Goal: Contribute content: Contribute content

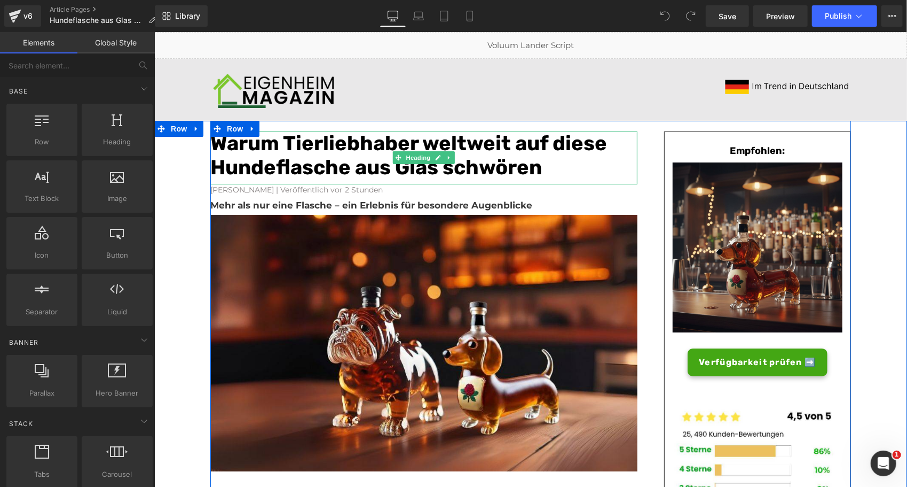
click at [272, 146] on font "Warum Tierliebhaber weltweit auf diese Hundeflasche aus Glas schwören" at bounding box center [408, 154] width 397 height 49
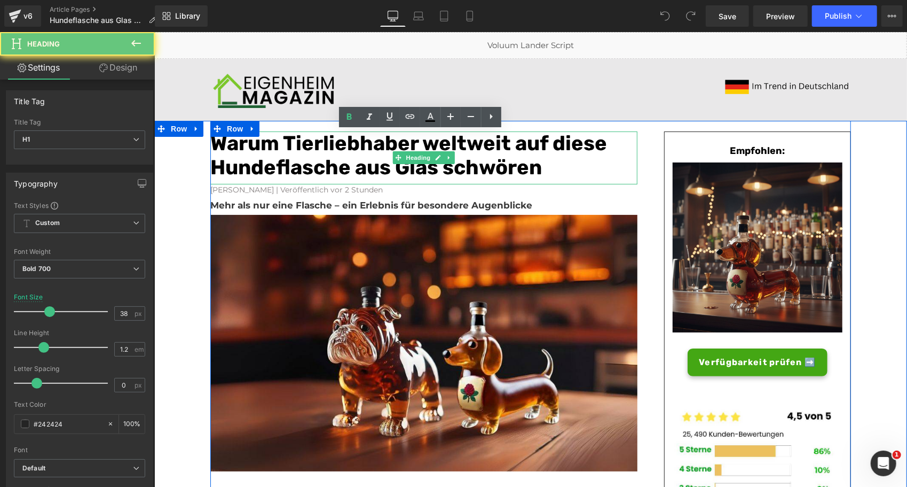
click at [272, 146] on font "Warum Tierliebhaber weltweit auf diese Hundeflasche aus Glas schwören" at bounding box center [408, 154] width 397 height 49
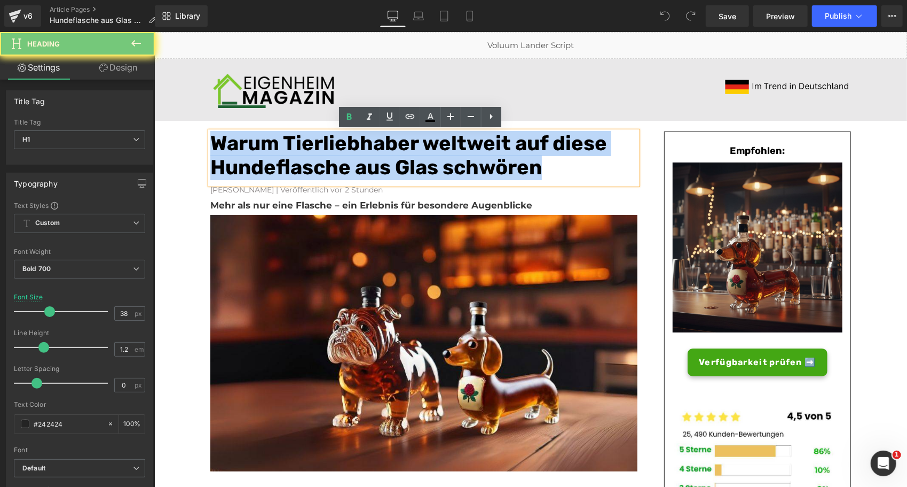
click at [272, 146] on font "Warum Tierliebhaber weltweit auf diese Hundeflasche aus Glas schwören" at bounding box center [408, 154] width 397 height 49
paste div
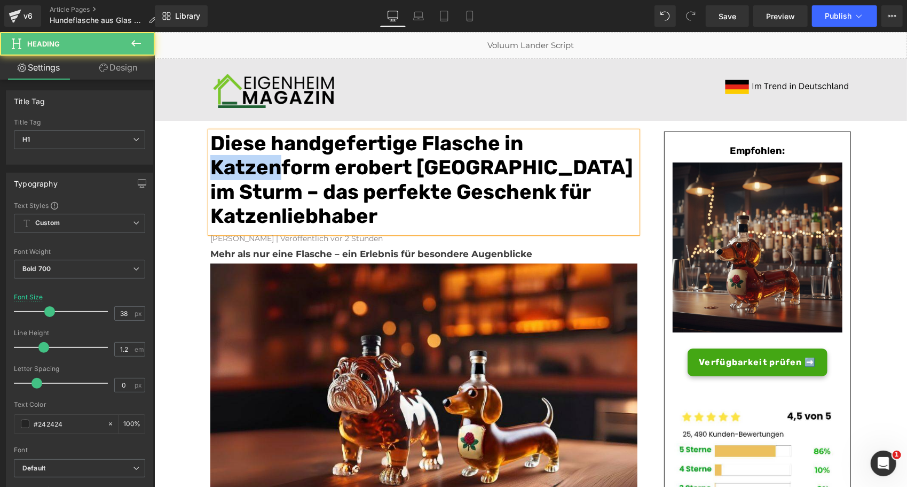
drag, startPoint x: 273, startPoint y: 164, endPoint x: 202, endPoint y: 165, distance: 71.6
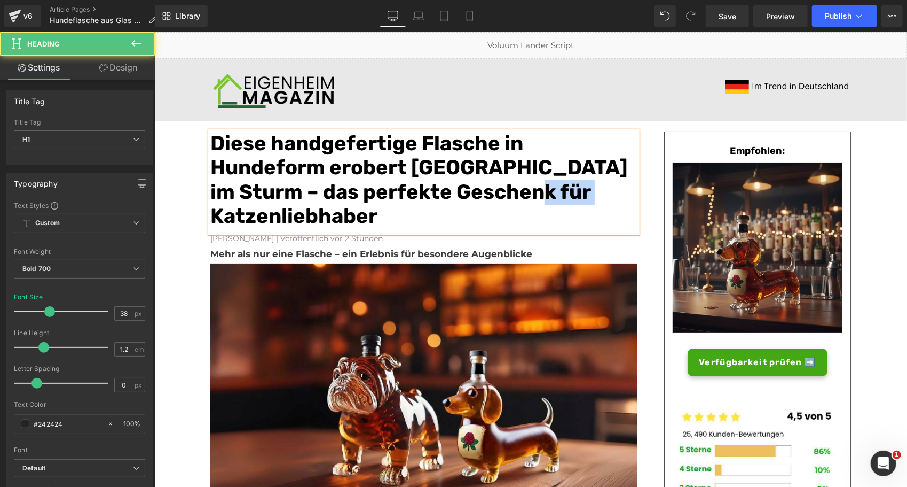
drag, startPoint x: 275, startPoint y: 214, endPoint x: 193, endPoint y: 211, distance: 81.2
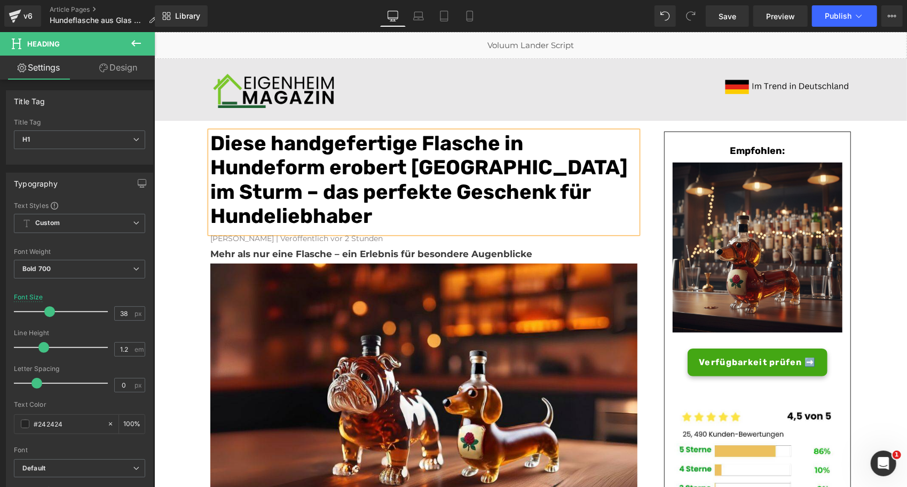
click at [269, 250] on b "Mehr als nur eine Flasche – ein Erlebnis für besondere Augenblicke" at bounding box center [371, 253] width 322 height 11
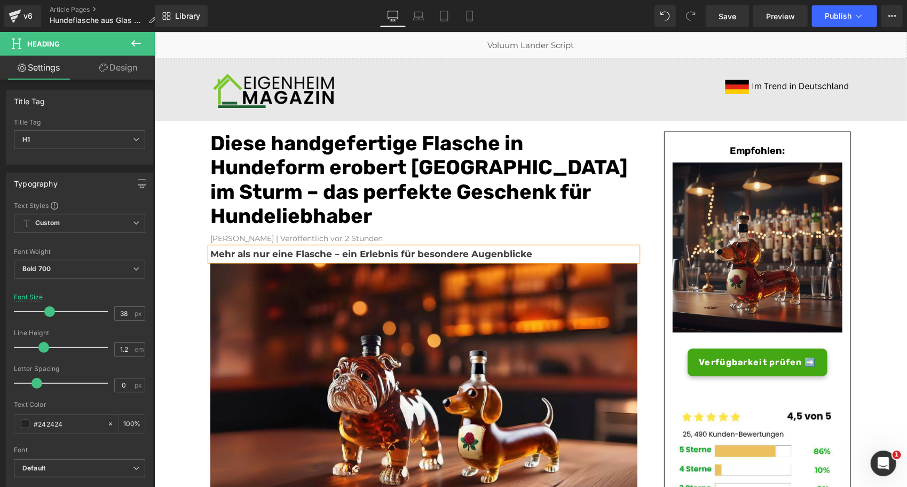
click at [269, 250] on b "Mehr als nur eine Flasche – ein Erlebnis für besondere Augenblicke" at bounding box center [371, 253] width 322 height 11
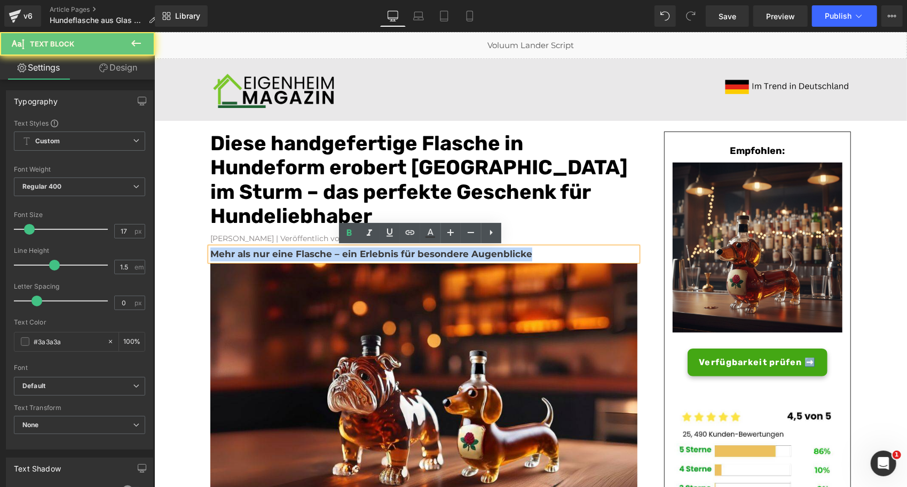
click at [269, 250] on b "Mehr als nur eine Flasche – ein Erlebnis für besondere Augenblicke" at bounding box center [371, 253] width 322 height 11
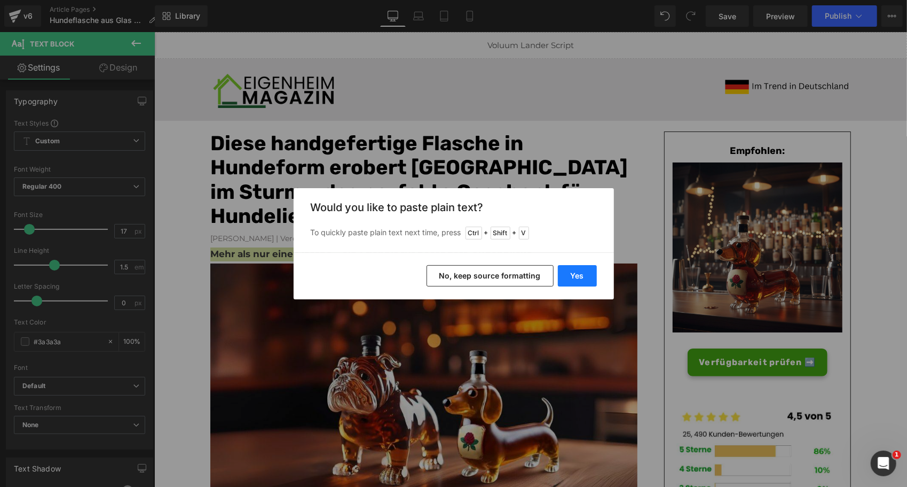
click at [566, 281] on button "Yes" at bounding box center [577, 275] width 39 height 21
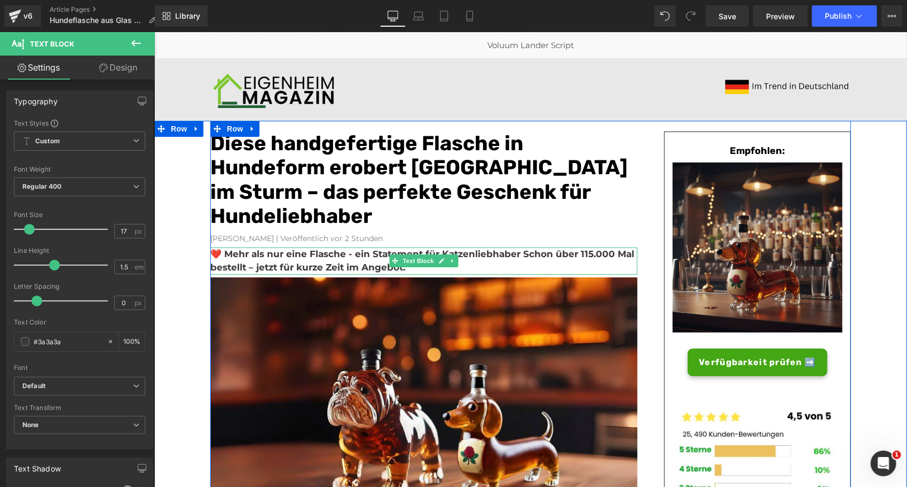
click at [476, 252] on b "❤️ Mehr als nur eine Flasche - ein Statement für Katzenliebhaber Schon über 115…" at bounding box center [422, 260] width 424 height 25
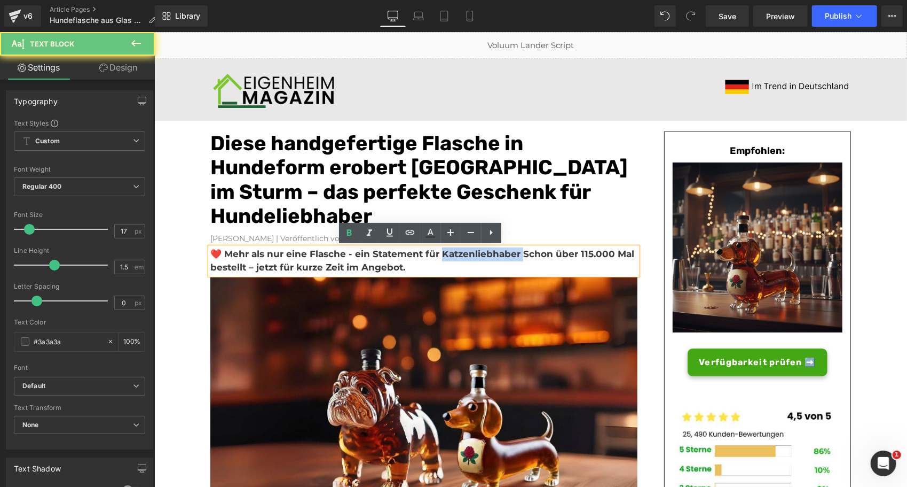
click at [476, 252] on b "❤️ Mehr als nur eine Flasche - ein Statement für Katzenliebhaber Schon über 115…" at bounding box center [422, 260] width 424 height 25
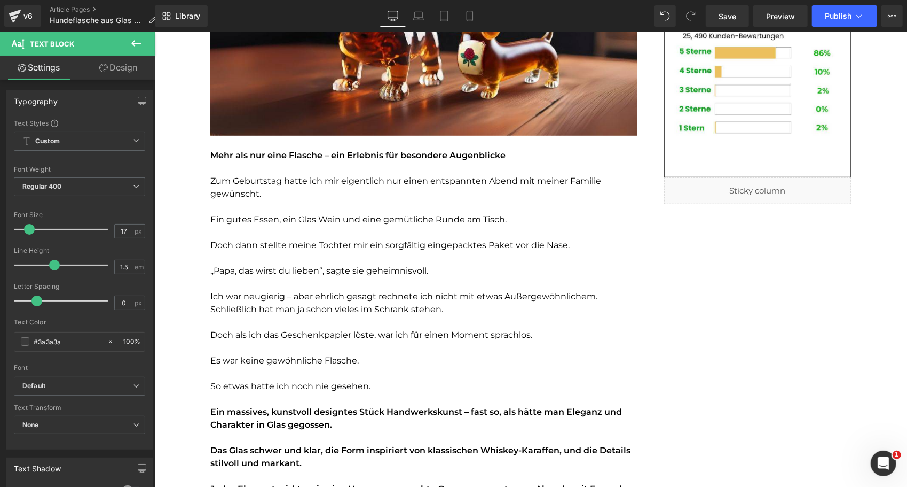
scroll to position [373, 0]
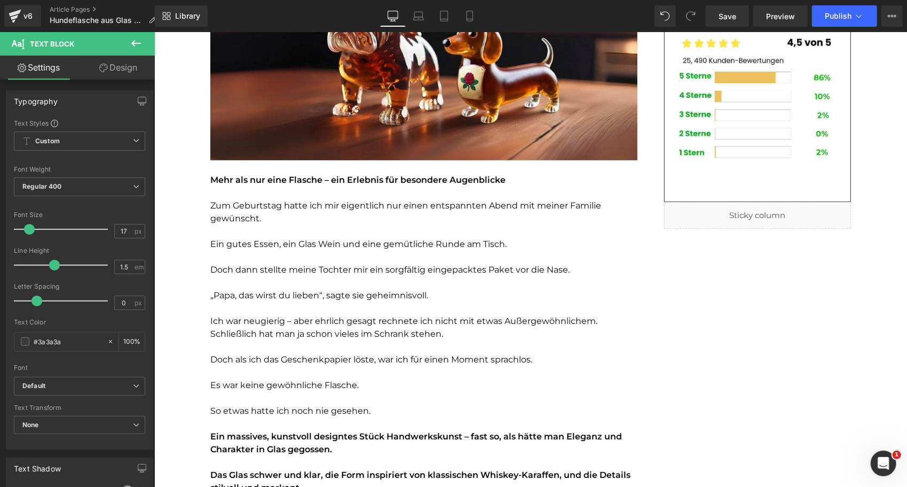
click at [306, 226] on p at bounding box center [423, 230] width 427 height 13
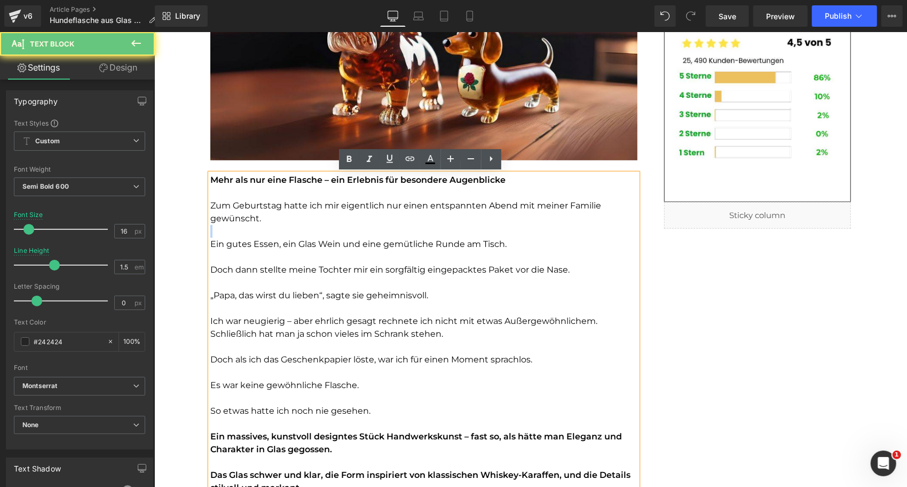
click at [306, 226] on p at bounding box center [423, 230] width 427 height 13
click at [249, 239] on font "Ein gutes Essen, ein Glas Wein und eine gemütliche Runde am Tisch." at bounding box center [358, 243] width 296 height 10
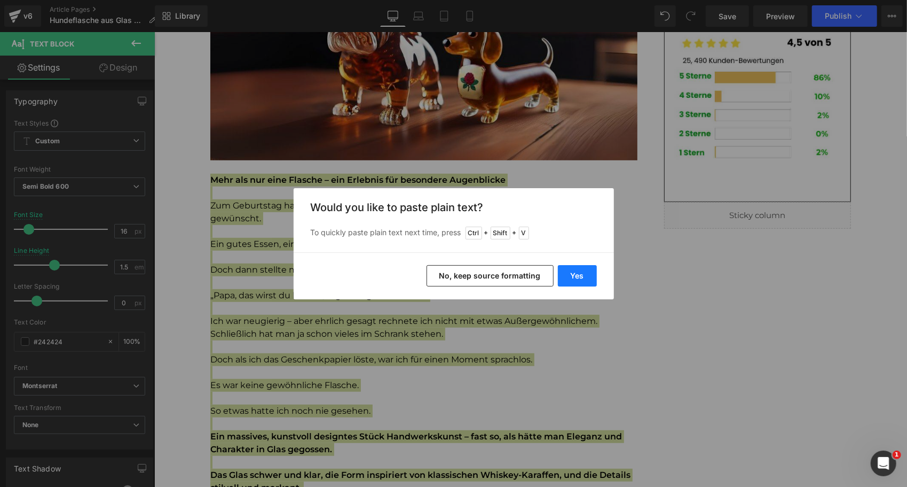
click at [586, 285] on button "Yes" at bounding box center [577, 275] width 39 height 21
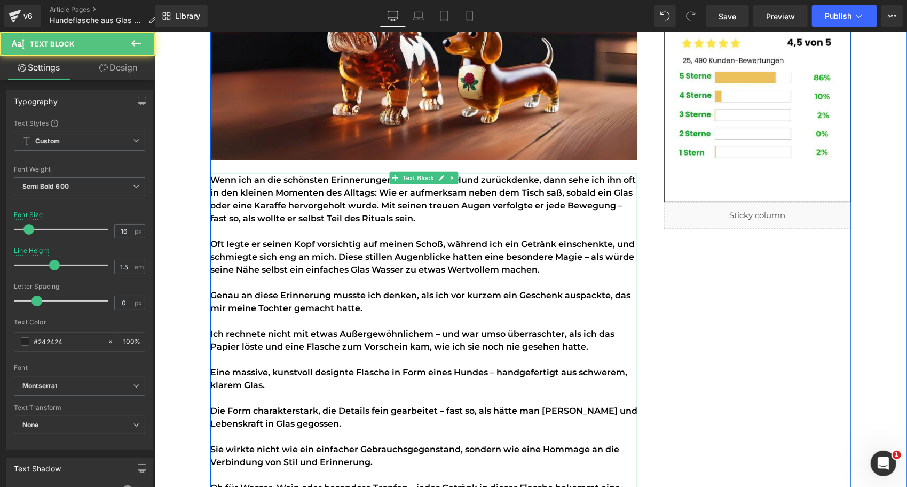
click at [439, 250] on font "Oft legte er seinen Kopf vorsichtig auf meinen Schoß, während ich ein Getränk e…" at bounding box center [422, 256] width 425 height 36
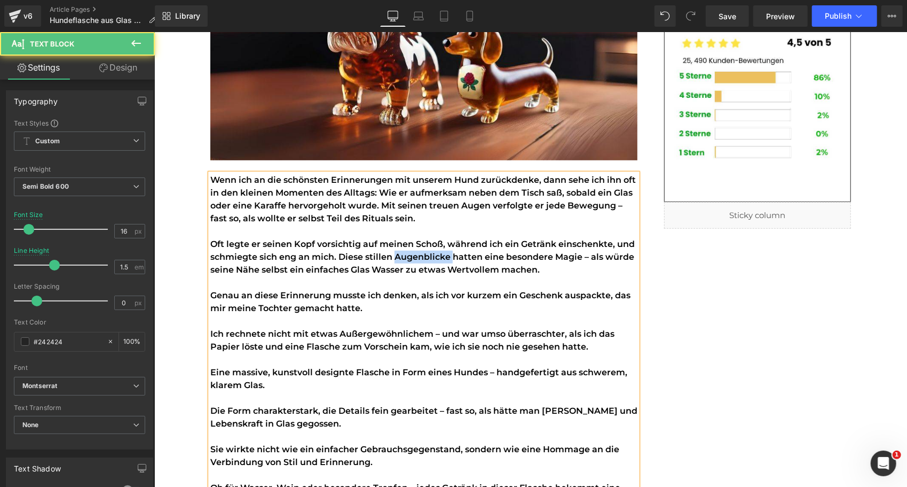
click at [439, 250] on font "Oft legte er seinen Kopf vorsichtig auf meinen Schoß, während ich ein Getränk e…" at bounding box center [422, 256] width 425 height 36
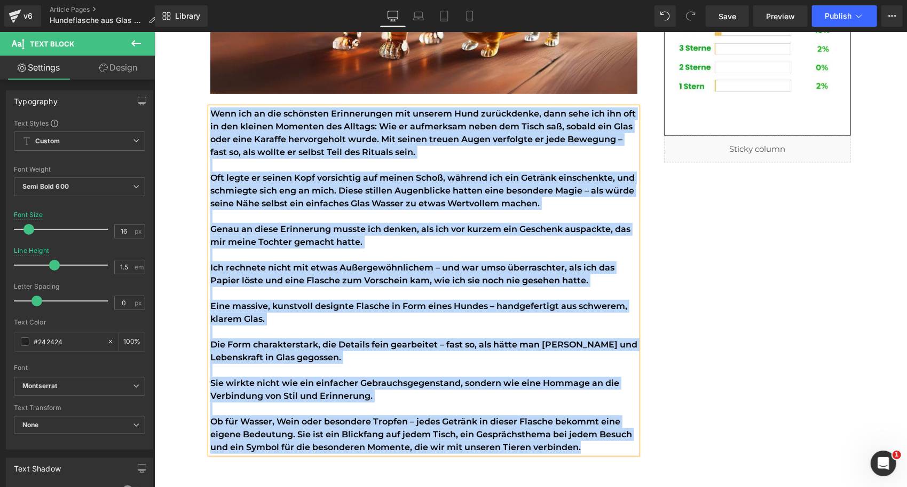
scroll to position [436, 0]
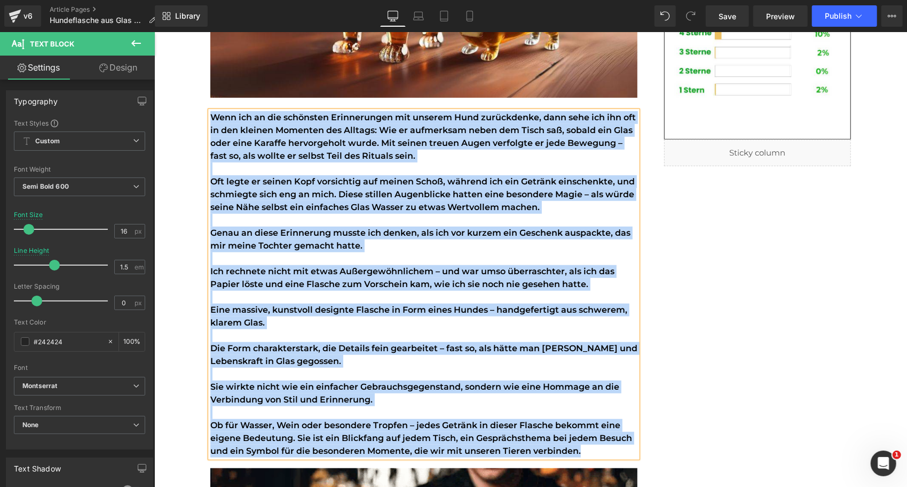
click at [373, 248] on p "Genau an diese Erinnerung musste ich denken, als ich vor kurzem ein Geschenk au…" at bounding box center [423, 239] width 427 height 26
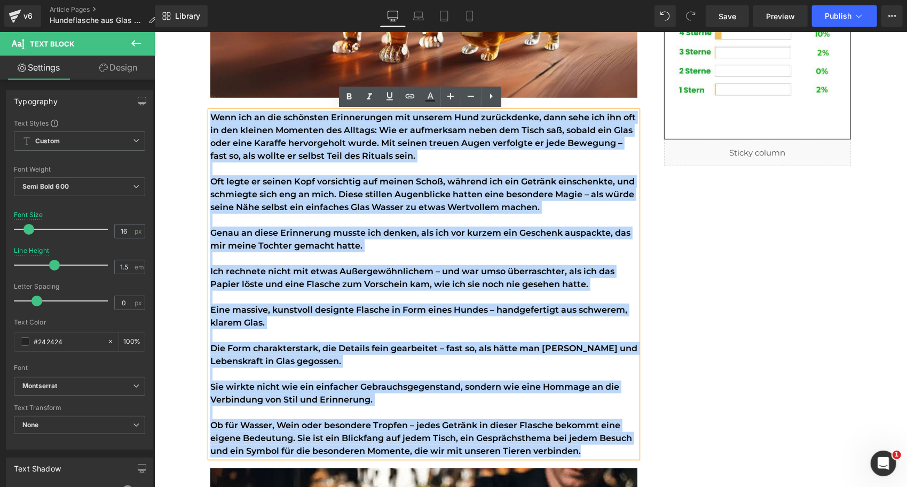
drag, startPoint x: 583, startPoint y: 446, endPoint x: 207, endPoint y: 112, distance: 503.5
click at [210, 112] on div "Wenn ich an die schönsten Erinnerungen mit unserem Hund zurückdenke, dann sehe …" at bounding box center [423, 284] width 427 height 346
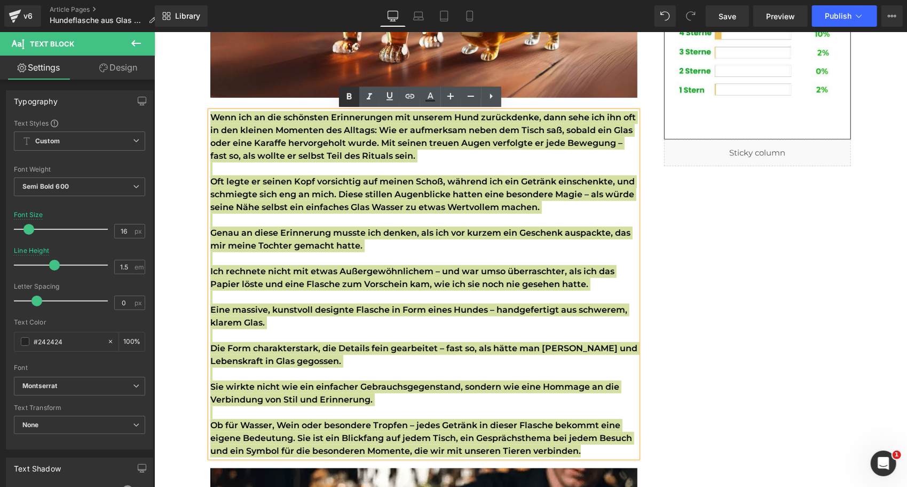
click at [349, 100] on icon at bounding box center [349, 96] width 13 height 13
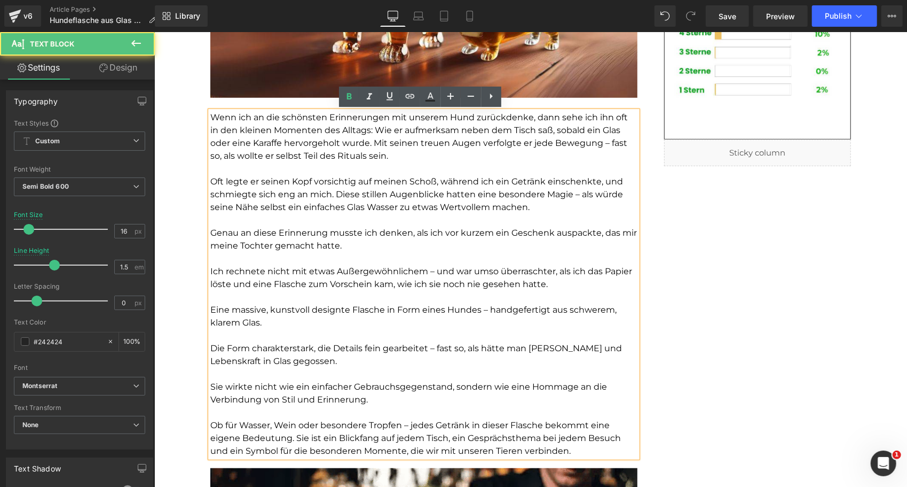
click at [335, 159] on font "Wenn ich an die schönsten Erinnerungen mit unserem Hund zurückdenke, dann sehe …" at bounding box center [419, 136] width 418 height 49
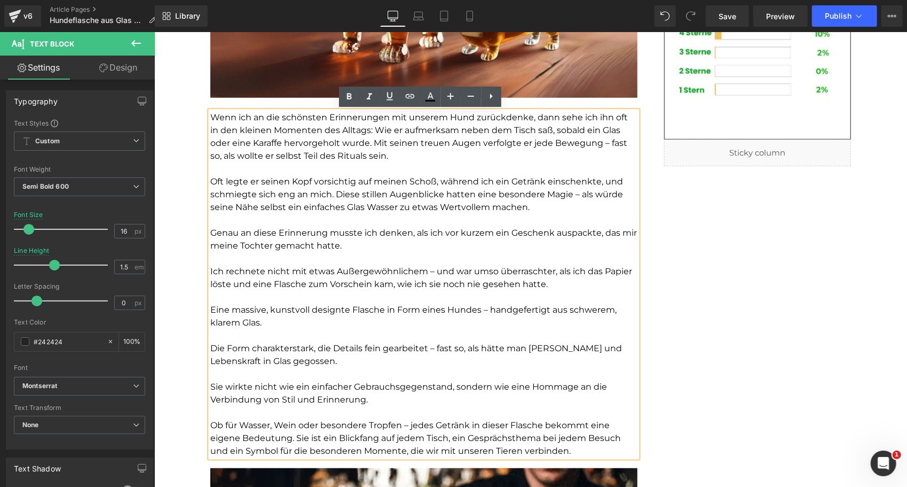
click at [441, 160] on p "Wenn ich an die schönsten Erinnerungen mit unserem Hund zurückdenke, dann sehe …" at bounding box center [423, 136] width 427 height 51
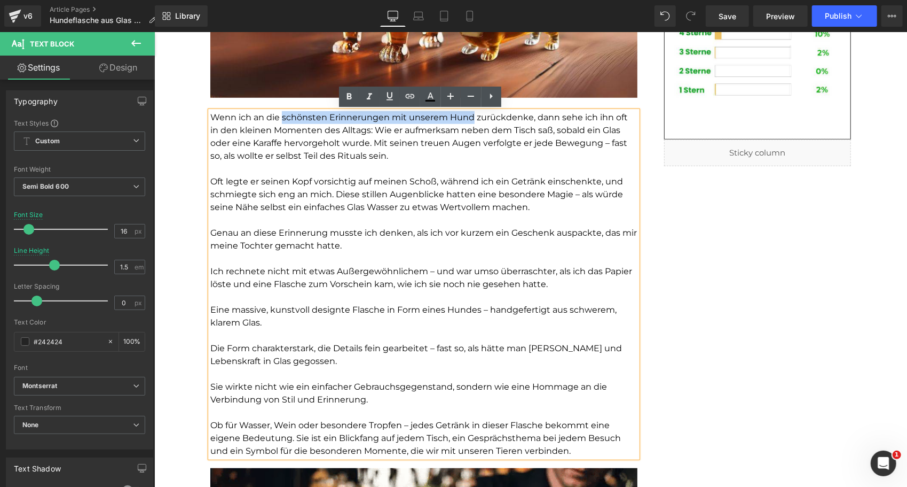
drag, startPoint x: 278, startPoint y: 117, endPoint x: 466, endPoint y: 118, distance: 187.5
click at [466, 118] on font "Wenn ich an die schönsten Erinnerungen mit unserem Hund zurückdenke, dann sehe …" at bounding box center [419, 136] width 418 height 49
click at [350, 94] on icon at bounding box center [349, 96] width 5 height 6
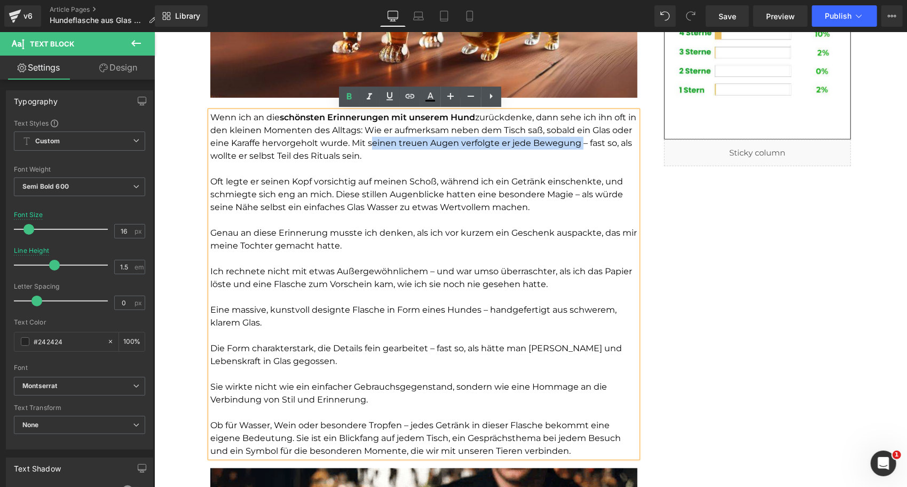
drag, startPoint x: 388, startPoint y: 142, endPoint x: 595, endPoint y: 144, distance: 207.8
click at [595, 144] on font "zurückdenke, dann sehe ich ihn oft in den kleinen Momenten des Alltags: Wie er …" at bounding box center [423, 136] width 426 height 49
click at [348, 95] on icon at bounding box center [349, 96] width 13 height 13
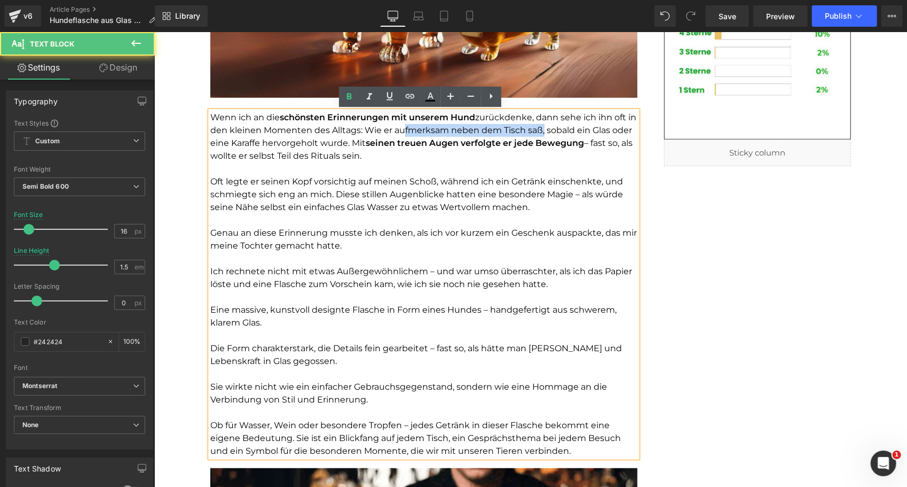
drag, startPoint x: 402, startPoint y: 130, endPoint x: 548, endPoint y: 132, distance: 145.8
click at [548, 132] on font "zurückdenke, dann sehe ich ihn oft in den kleinen Momenten des Alltags: Wie er …" at bounding box center [423, 130] width 426 height 36
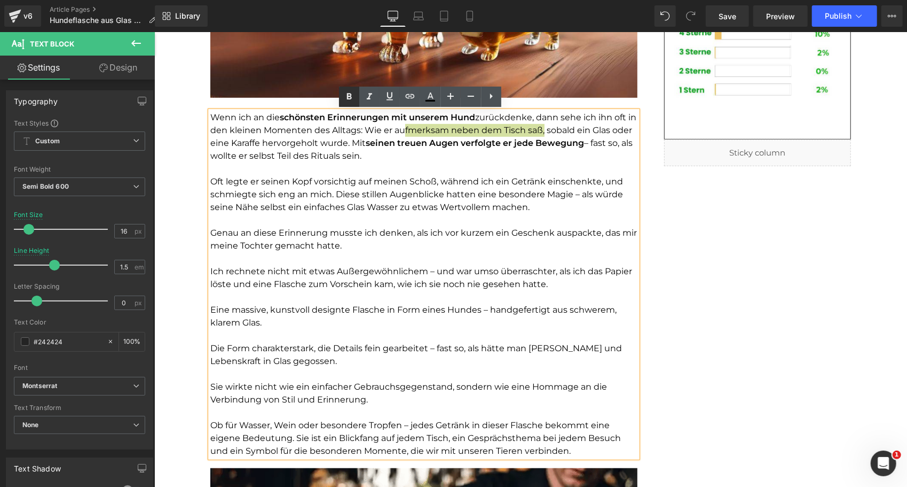
click at [345, 94] on icon at bounding box center [349, 96] width 13 height 13
click at [310, 268] on font "Ich rechnete nicht mit etwas Außergewöhnlichem – und war umso überraschter, als…" at bounding box center [421, 276] width 422 height 23
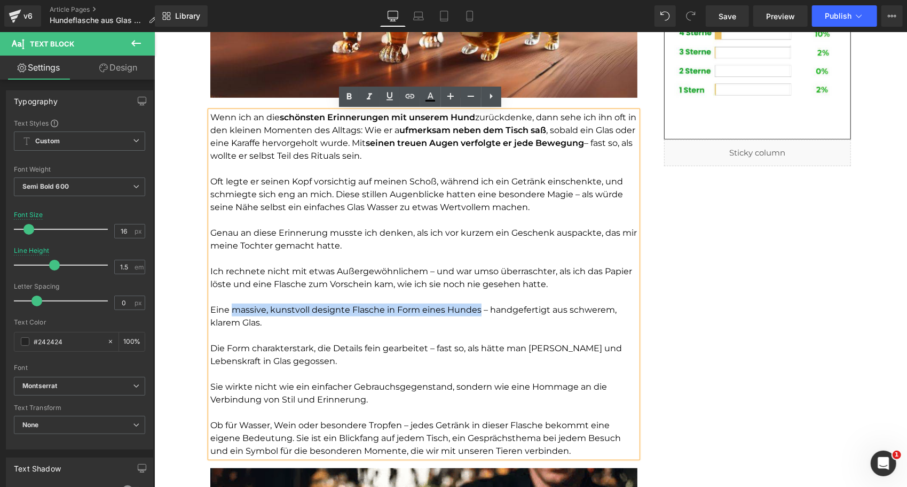
drag, startPoint x: 229, startPoint y: 309, endPoint x: 473, endPoint y: 310, distance: 244.1
click at [473, 310] on font "Eine massive, kunstvoll designte Flasche in Form eines Hundes – handgefertigt a…" at bounding box center [413, 315] width 406 height 23
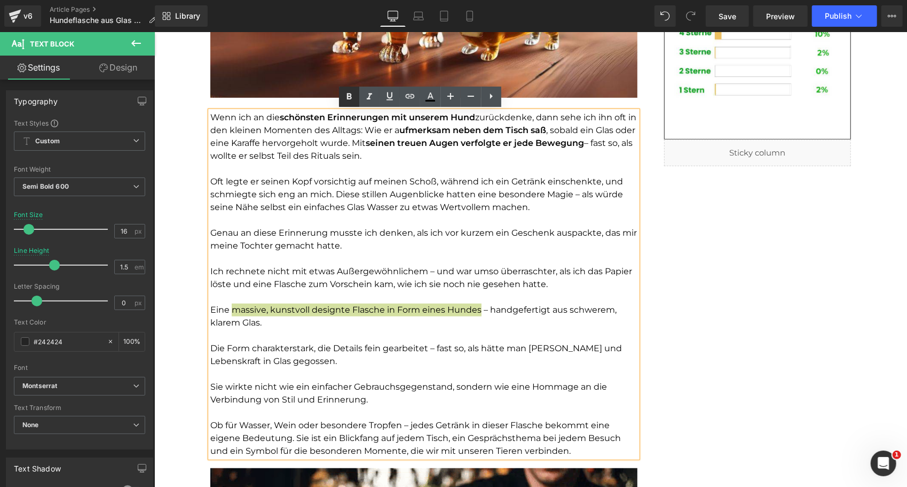
click at [352, 100] on icon at bounding box center [349, 96] width 13 height 13
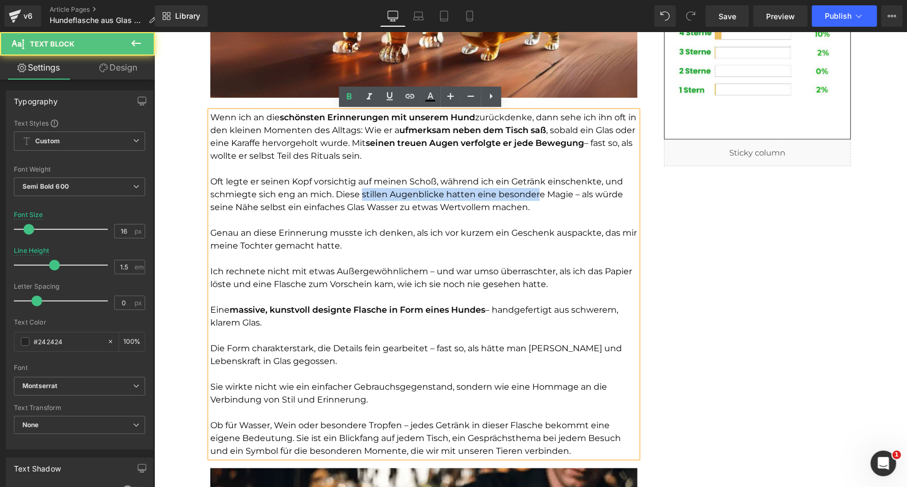
drag, startPoint x: 358, startPoint y: 193, endPoint x: 542, endPoint y: 196, distance: 183.7
click at [534, 194] on font "Oft legte er seinen Kopf vorsichtig auf meinen Schoß, während ich ein Getränk e…" at bounding box center [416, 194] width 413 height 36
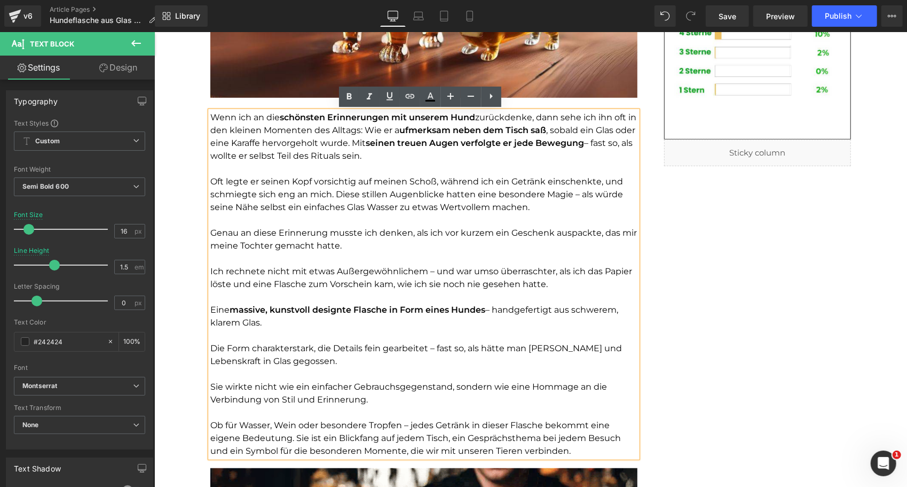
click at [564, 194] on font "Oft legte er seinen Kopf vorsichtig auf meinen Schoß, während ich ein Getränk e…" at bounding box center [416, 194] width 413 height 36
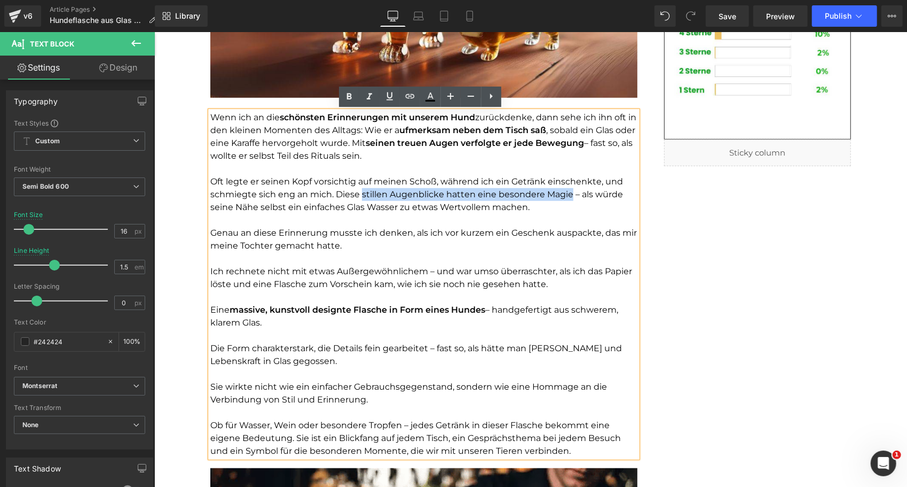
drag, startPoint x: 565, startPoint y: 194, endPoint x: 358, endPoint y: 197, distance: 207.2
click at [358, 197] on font "Oft legte er seinen Kopf vorsichtig auf meinen Schoß, während ich ein Getränk e…" at bounding box center [416, 194] width 413 height 36
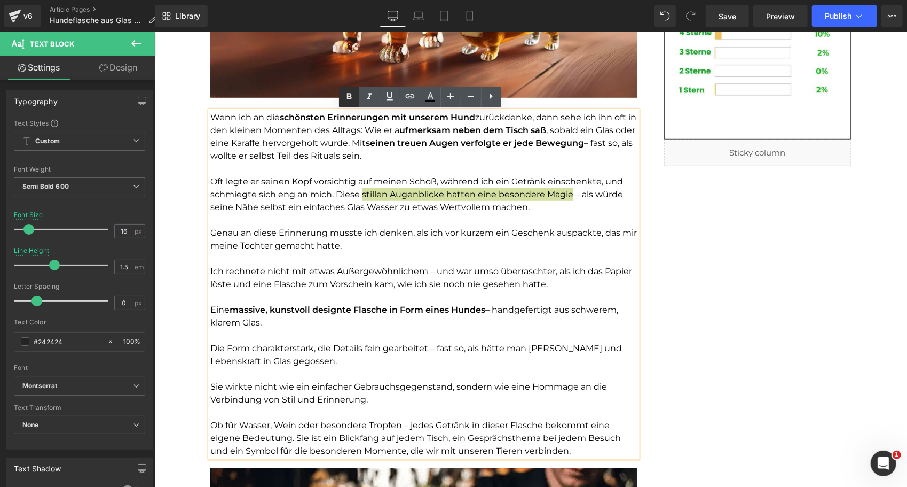
click at [344, 98] on icon at bounding box center [349, 96] width 13 height 13
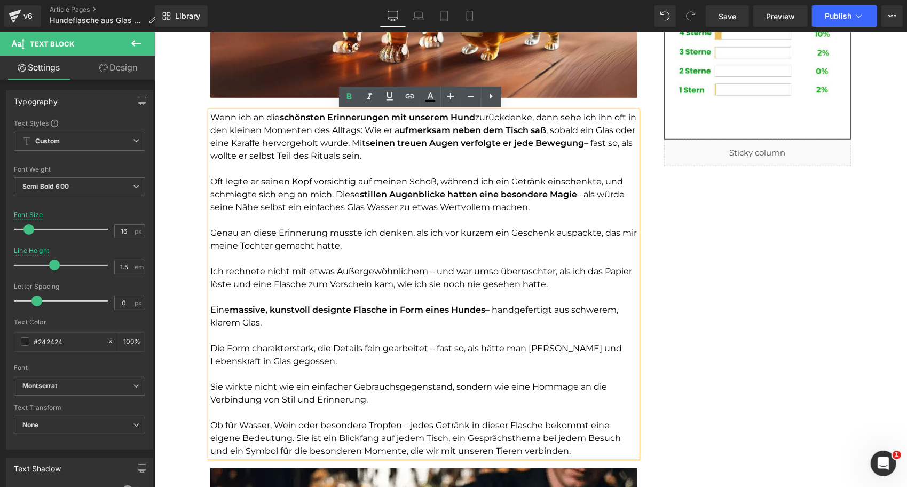
click at [333, 353] on p "Die Form charakterstark, die Details fein gearbeitet – fast so, als hätte man […" at bounding box center [423, 354] width 427 height 26
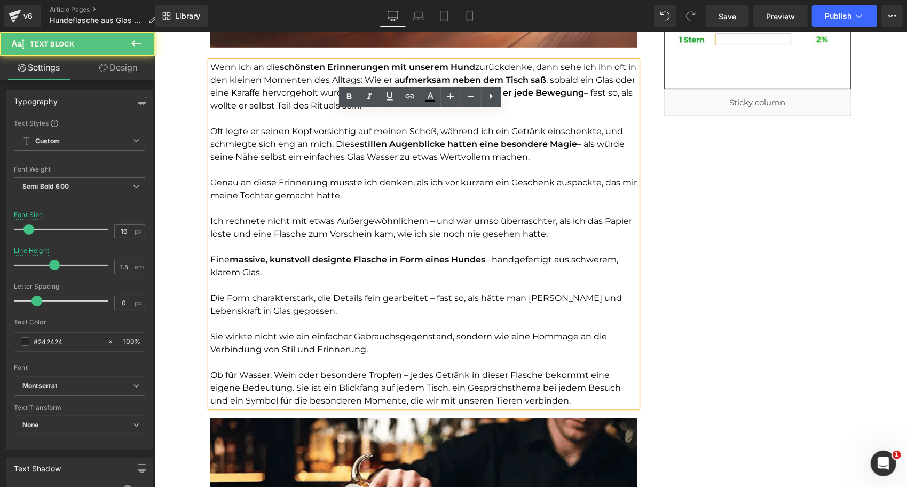
scroll to position [491, 0]
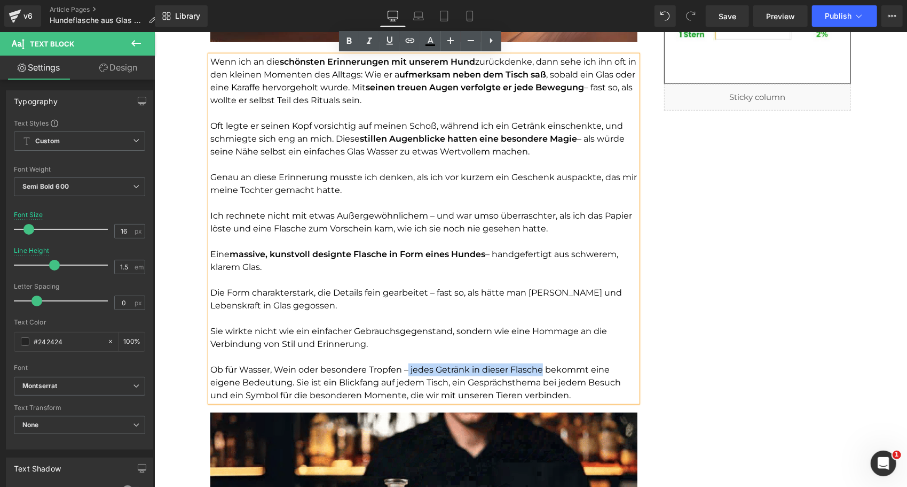
drag, startPoint x: 405, startPoint y: 366, endPoint x: 539, endPoint y: 364, distance: 134.1
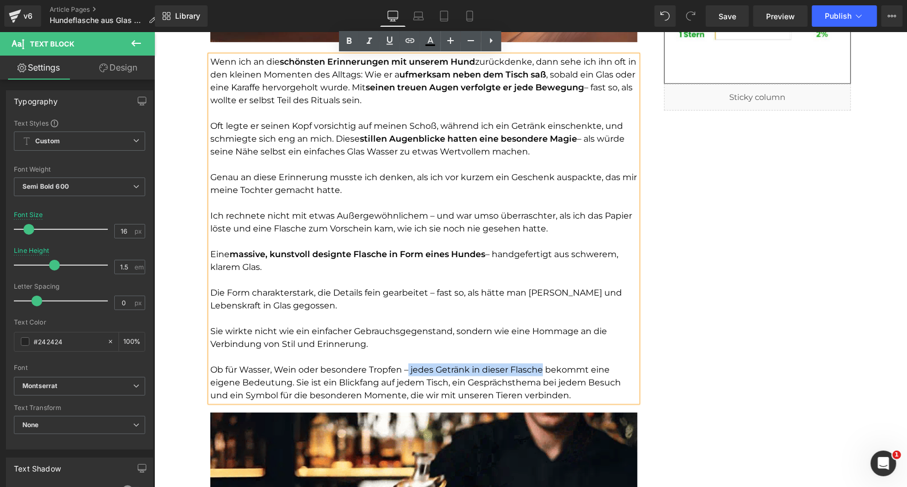
click at [539, 364] on font "Ob für Wasser, Wein oder besondere Tropfen – jedes Getränk in dieser Flasche be…" at bounding box center [415, 382] width 411 height 36
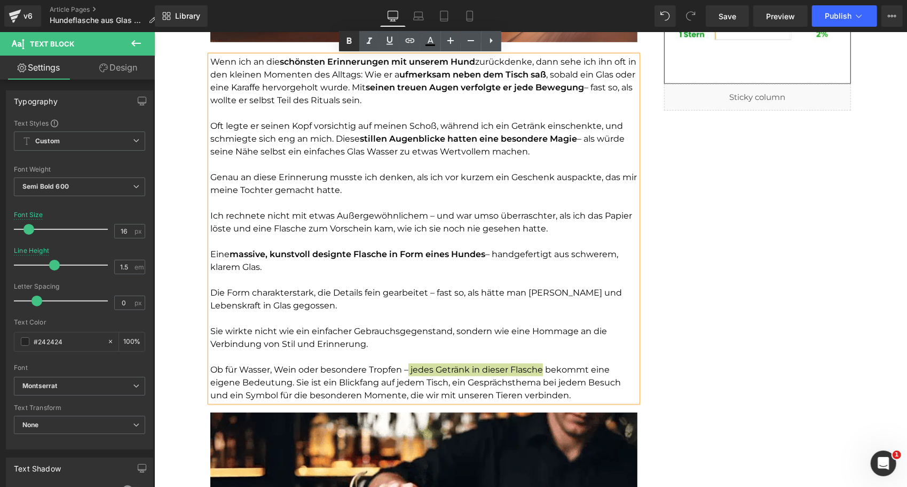
click at [353, 34] on link at bounding box center [349, 41] width 20 height 20
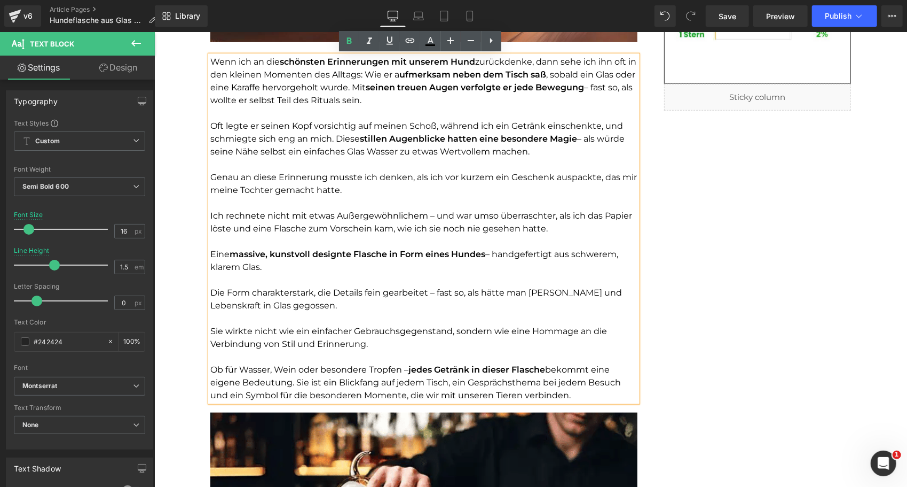
click at [354, 308] on p "Die Form charakterstark, die Details fein gearbeitet – fast so, als hätte man […" at bounding box center [423, 299] width 427 height 26
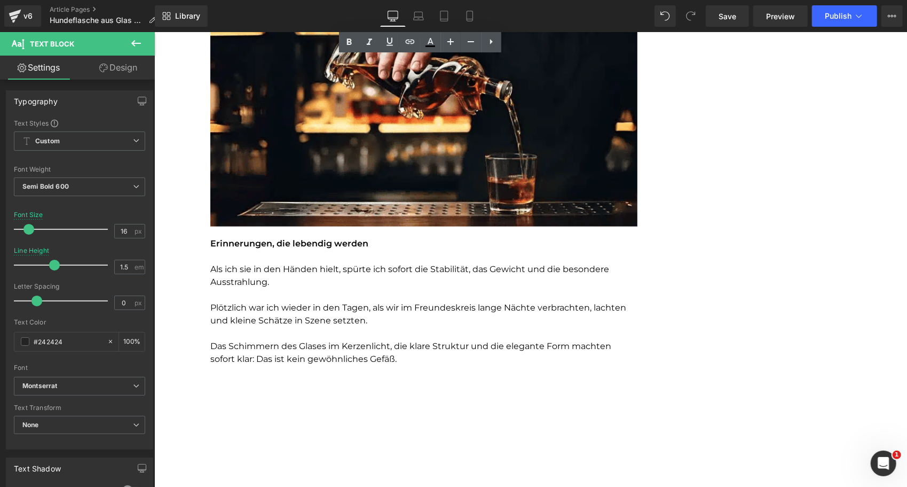
scroll to position [932, 0]
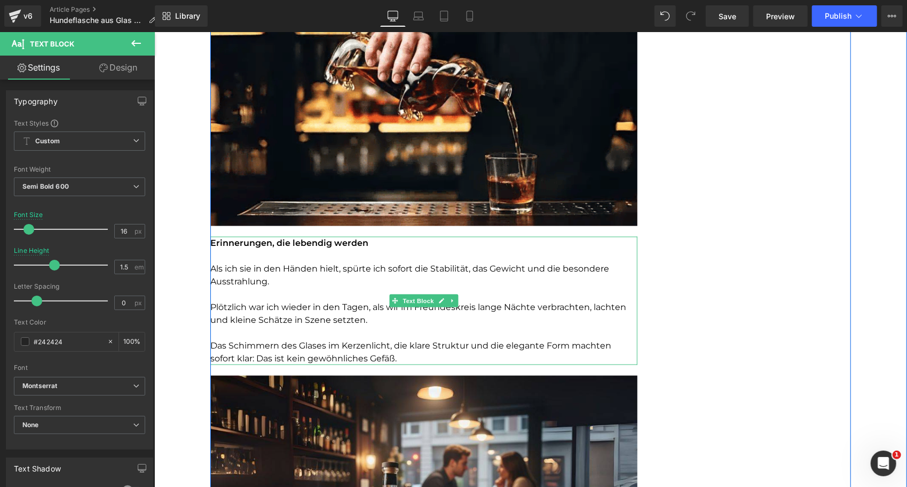
click at [290, 284] on p "Als ich sie in den Händen hielt, spürte ich sofort die Stabilität, das Gewicht …" at bounding box center [423, 275] width 427 height 26
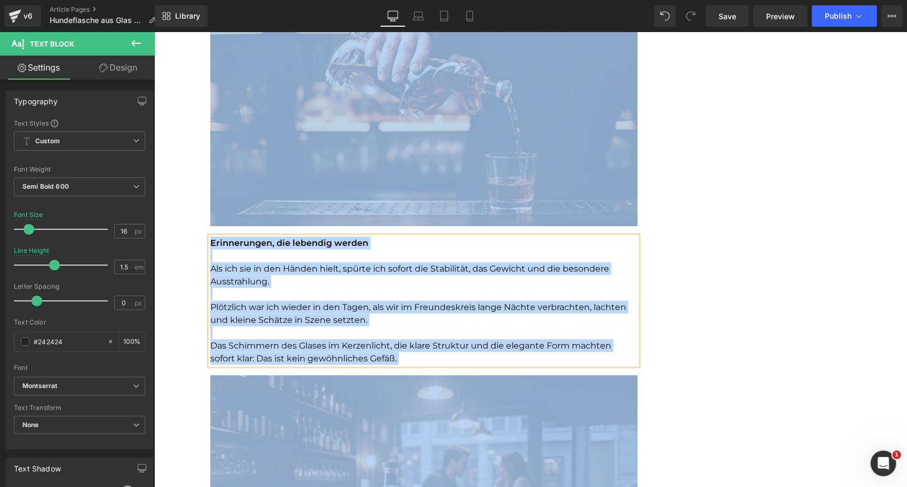
click at [584, 267] on font "Als ich sie in den Händen hielt, spürte ich sofort die Stabilität, das Gewicht …" at bounding box center [409, 274] width 399 height 23
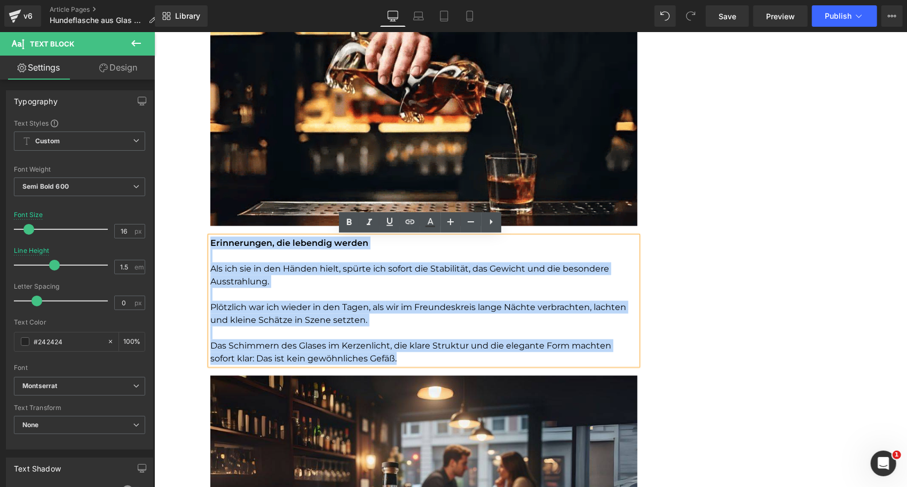
drag, startPoint x: 371, startPoint y: 348, endPoint x: 187, endPoint y: 241, distance: 212.5
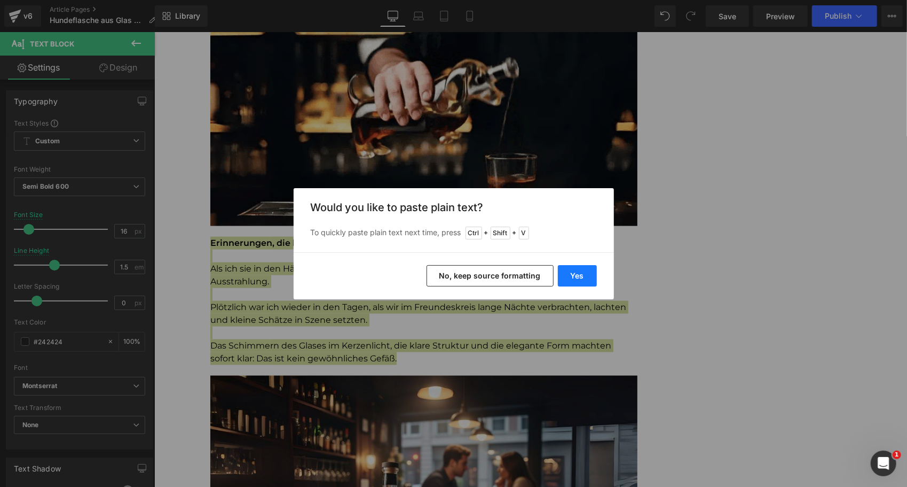
click at [586, 276] on button "Yes" at bounding box center [577, 275] width 39 height 21
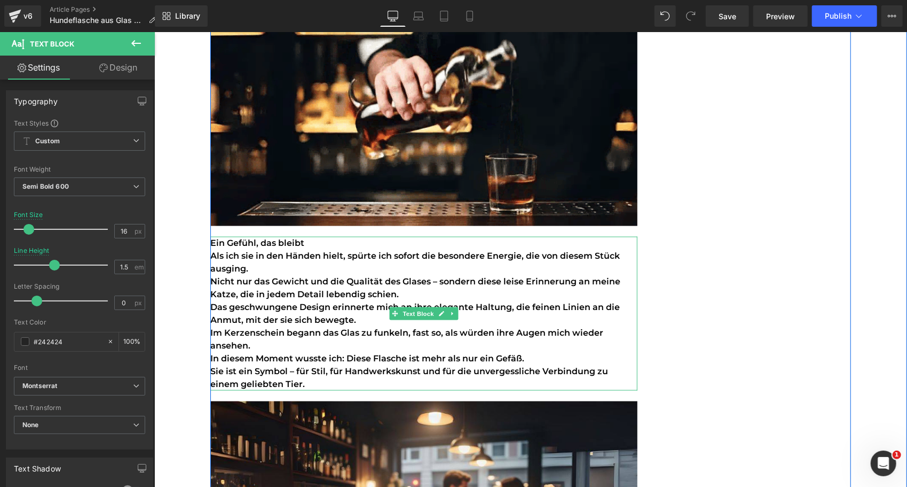
click at [331, 297] on font "Nicht nur das Gewicht und die Qualität des Glases – sondern diese leise Erinner…" at bounding box center [415, 287] width 410 height 23
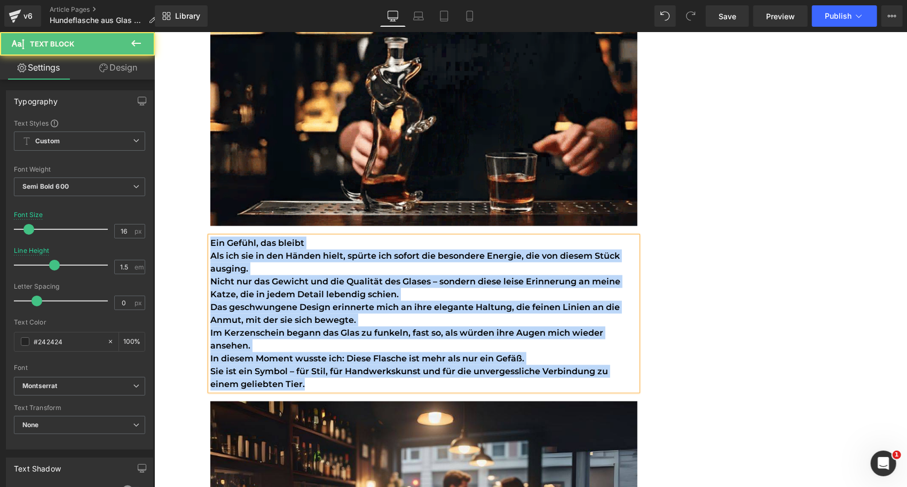
click at [413, 289] on p "Nicht nur das Gewicht und die Qualität des Glases – sondern diese leise Erinner…" at bounding box center [423, 288] width 427 height 26
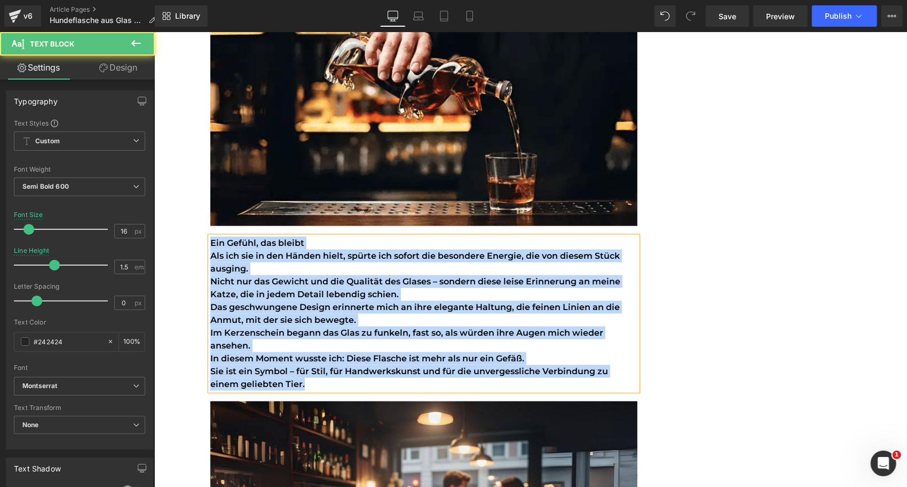
click at [413, 289] on p "Nicht nur das Gewicht und die Qualität des Glases – sondern diese leise Erinner…" at bounding box center [423, 288] width 427 height 26
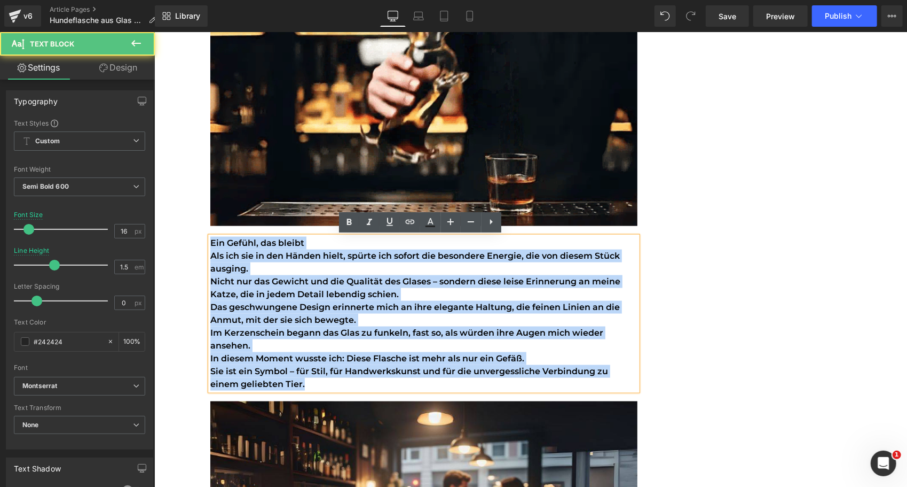
drag, startPoint x: 278, startPoint y: 389, endPoint x: 203, endPoint y: 245, distance: 162.9
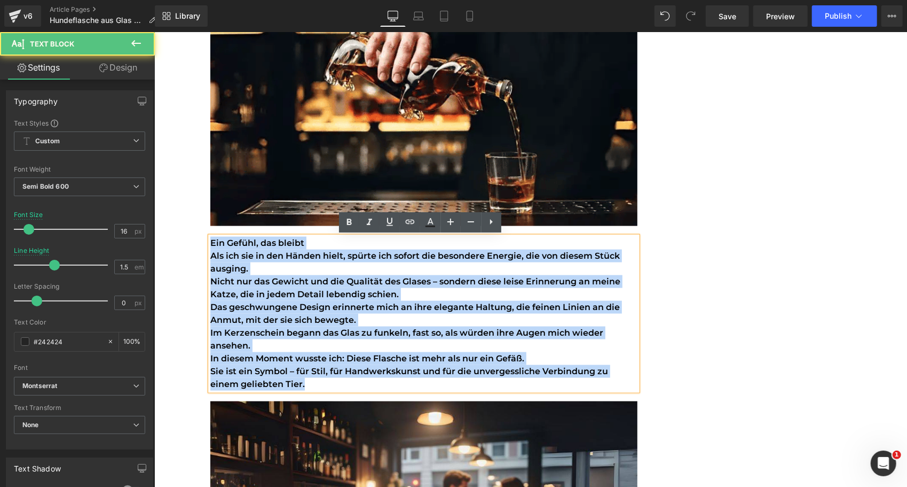
click at [210, 245] on div "Ein Gefühl, das bleibt Als ich sie in den Händen hielt, spürte ich sofort die …" at bounding box center [423, 313] width 427 height 154
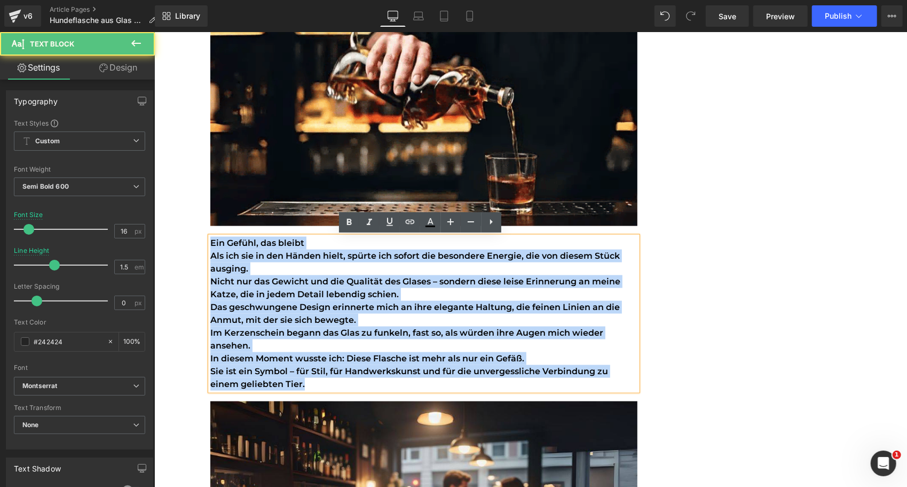
drag, startPoint x: 272, startPoint y: 382, endPoint x: 177, endPoint y: 206, distance: 199.8
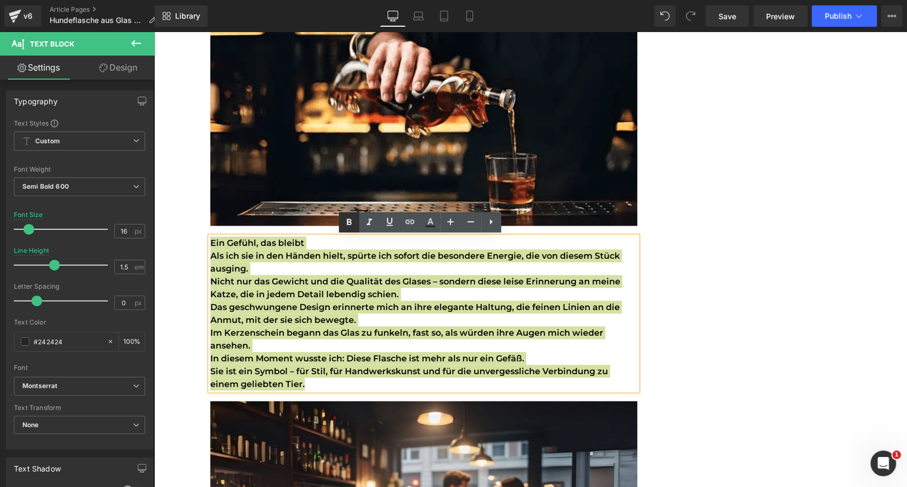
click at [351, 218] on icon at bounding box center [349, 222] width 13 height 13
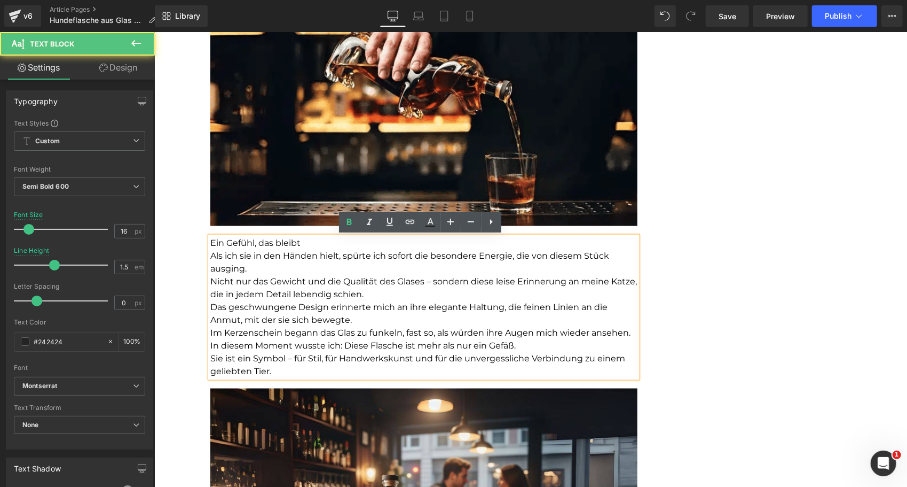
click at [268, 266] on p "Als ich sie in den Händen hielt, spürte ich sofort die besondere Energie, die v…" at bounding box center [423, 262] width 427 height 26
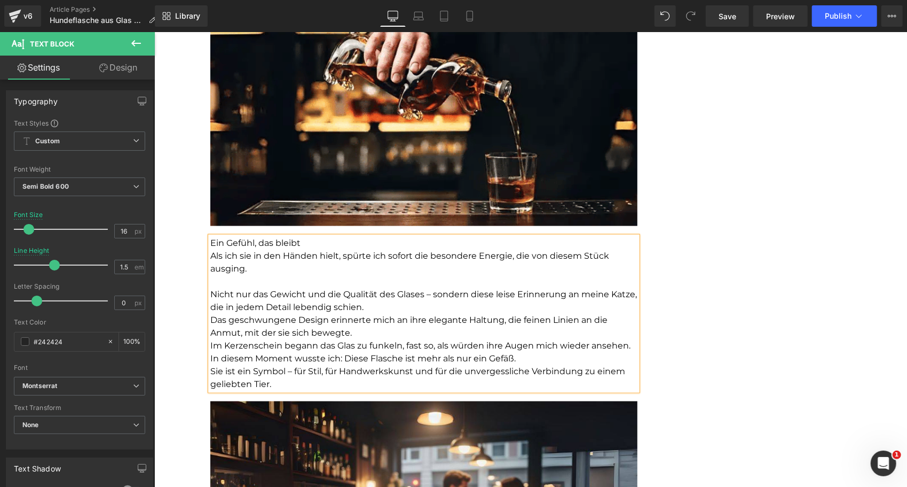
click at [389, 310] on p "Nicht nur das Gewicht und die Qualität des Glases – sondern diese leise Erinner…" at bounding box center [423, 300] width 427 height 26
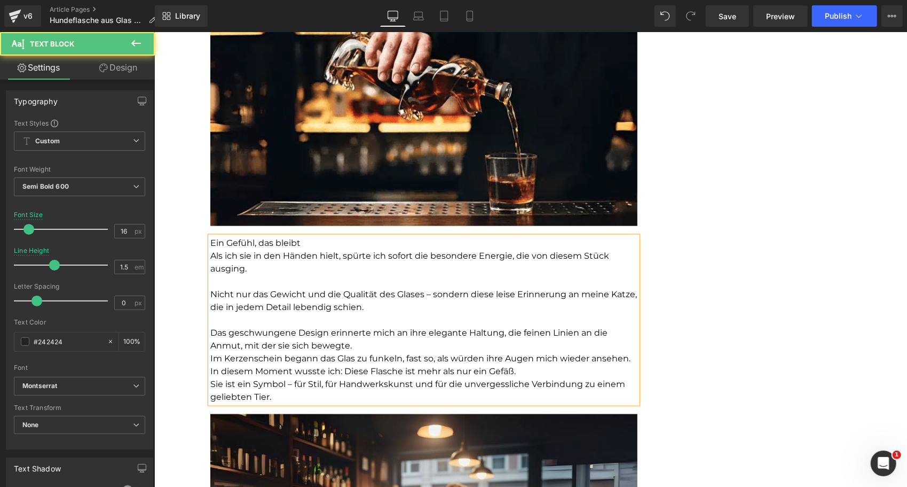
click at [364, 345] on p "Das geschwungene Design erinnerte mich an ihre elegante Haltung, die feinen Lin…" at bounding box center [423, 339] width 427 height 26
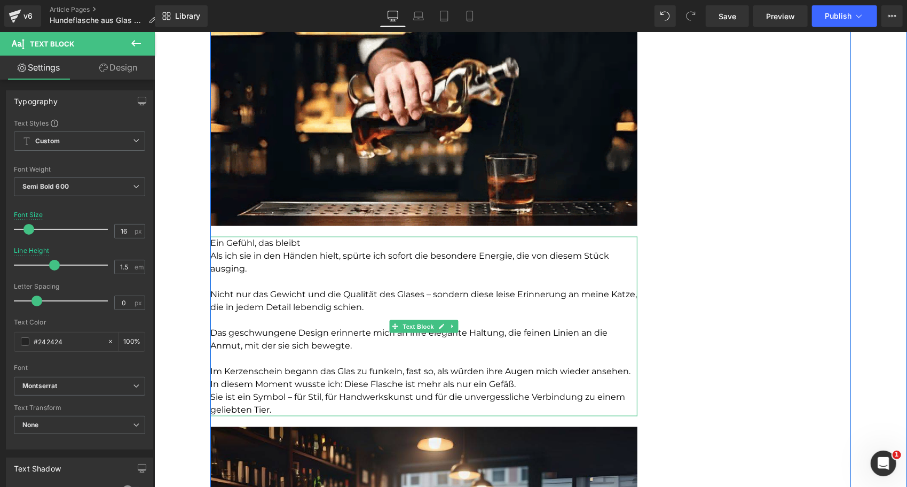
click at [270, 242] on font "Ein Gefühl, das bleibt" at bounding box center [255, 242] width 90 height 10
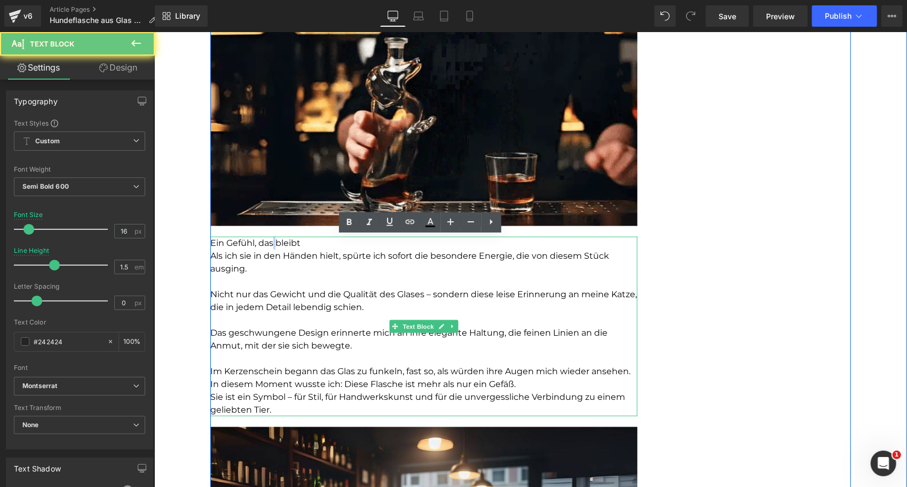
click at [270, 242] on font "Ein Gefühl, das bleibt" at bounding box center [255, 242] width 90 height 10
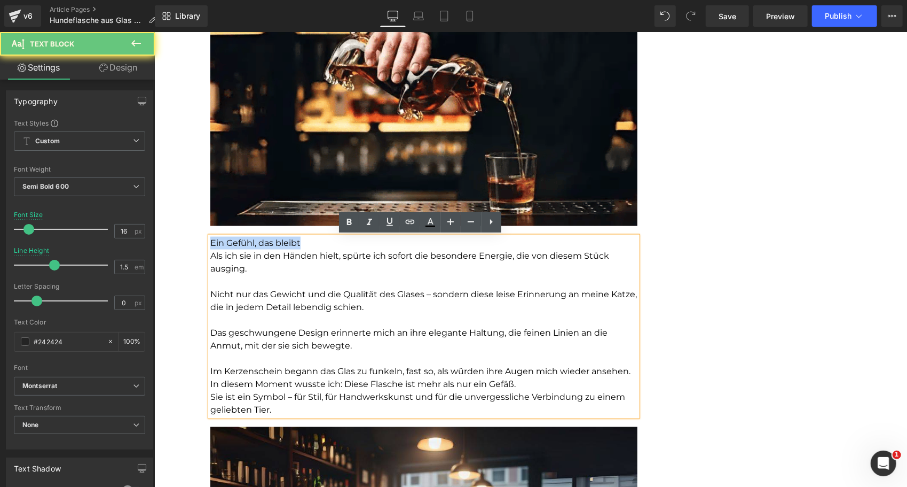
click at [270, 242] on font "Ein Gefühl, das bleibt" at bounding box center [255, 242] width 90 height 10
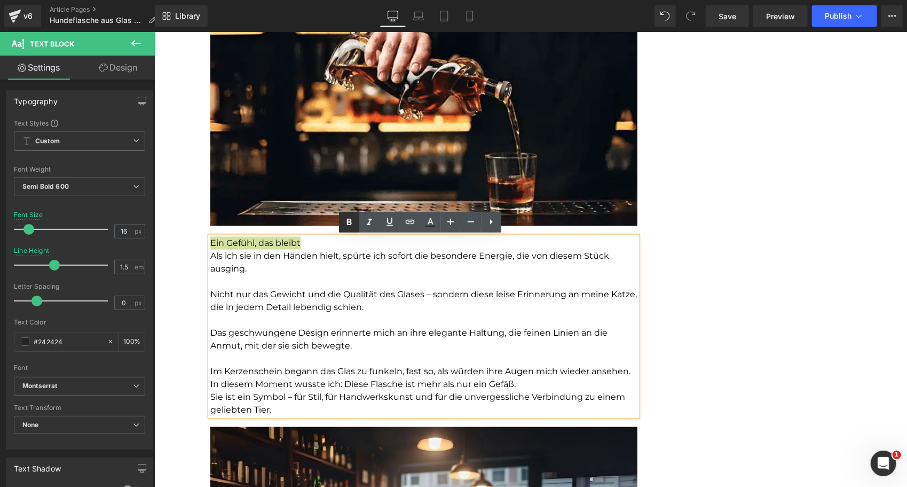
click at [350, 221] on icon at bounding box center [349, 221] width 5 height 6
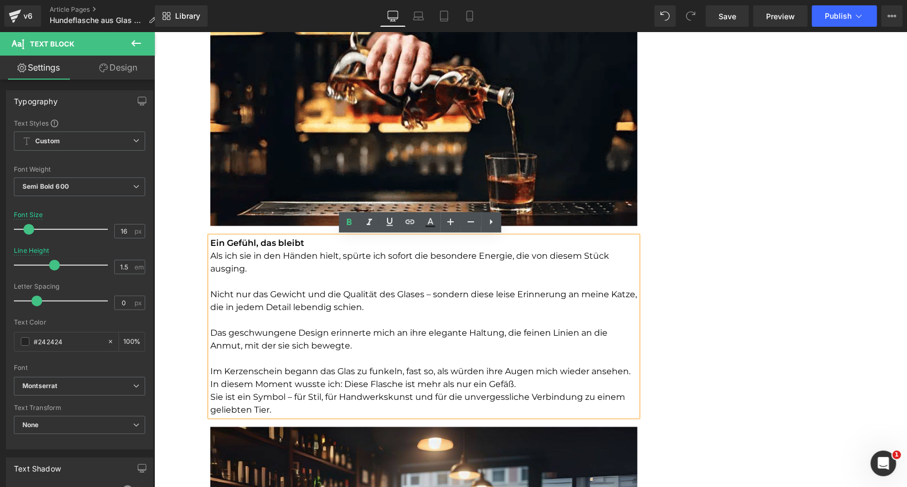
click at [303, 238] on p "Ein Gefühl, das bleibt" at bounding box center [423, 242] width 427 height 13
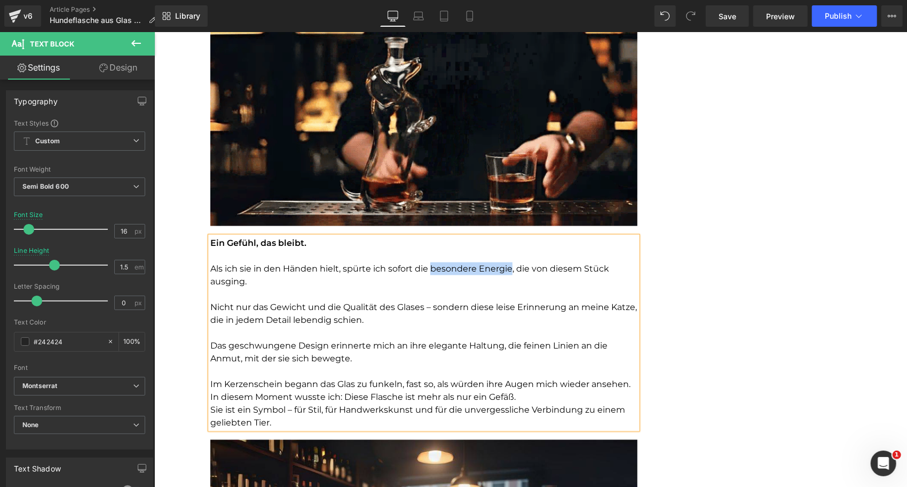
drag, startPoint x: 426, startPoint y: 269, endPoint x: 505, endPoint y: 271, distance: 78.5
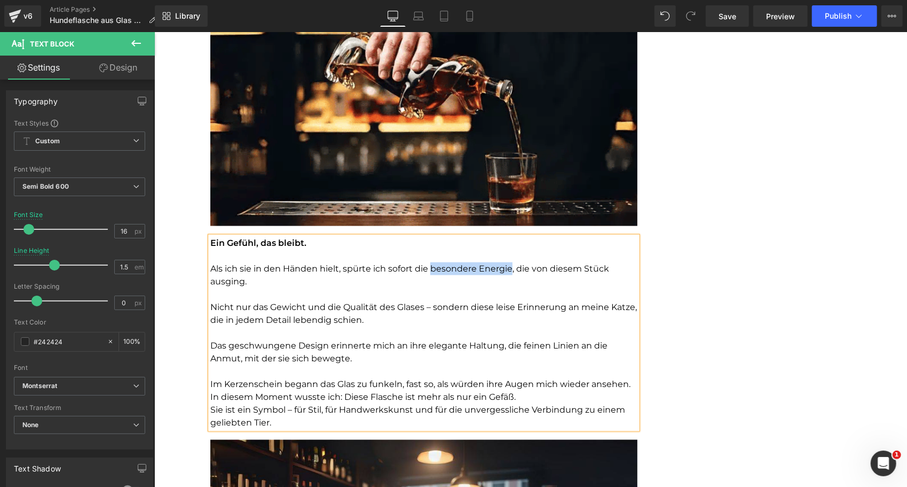
click at [505, 271] on font "Als ich sie in den Händen hielt, spürte ich sofort die besondere Energie, die v…" at bounding box center [409, 274] width 399 height 23
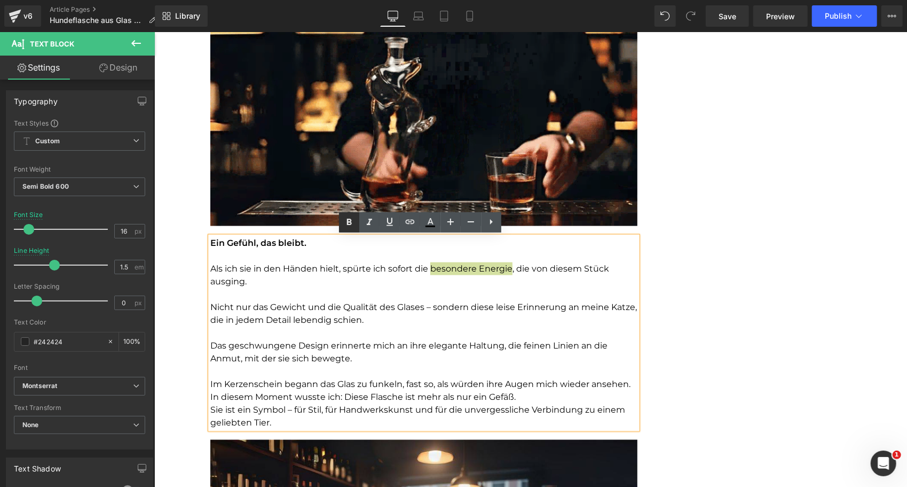
click at [347, 219] on icon at bounding box center [349, 222] width 13 height 13
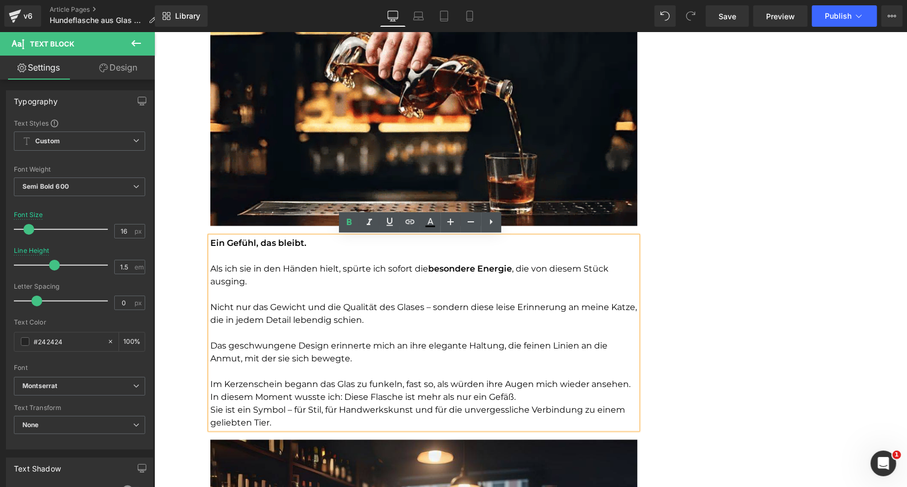
click at [611, 304] on font "Nicht nur das Gewicht und die Qualität des Glases – sondern diese leise Erinner…" at bounding box center [423, 312] width 427 height 23
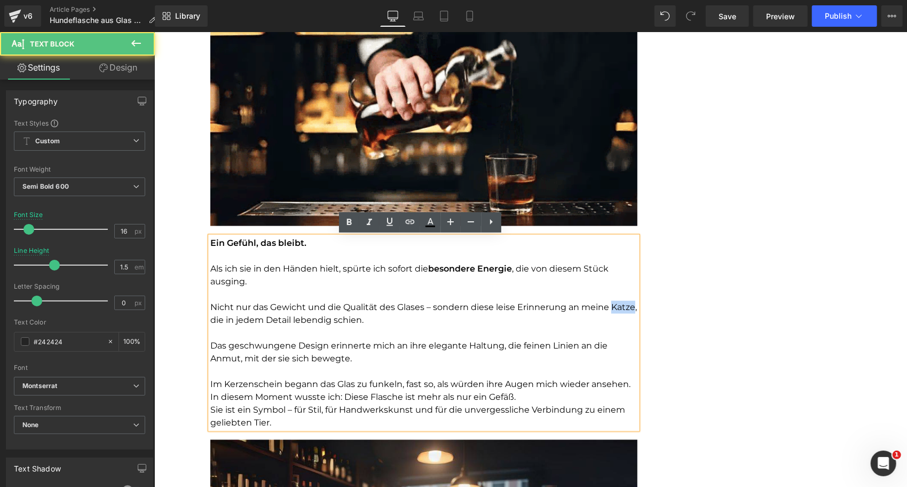
click at [611, 304] on font "Nicht nur das Gewicht und die Qualität des Glases – sondern diese leise Erinner…" at bounding box center [423, 312] width 427 height 23
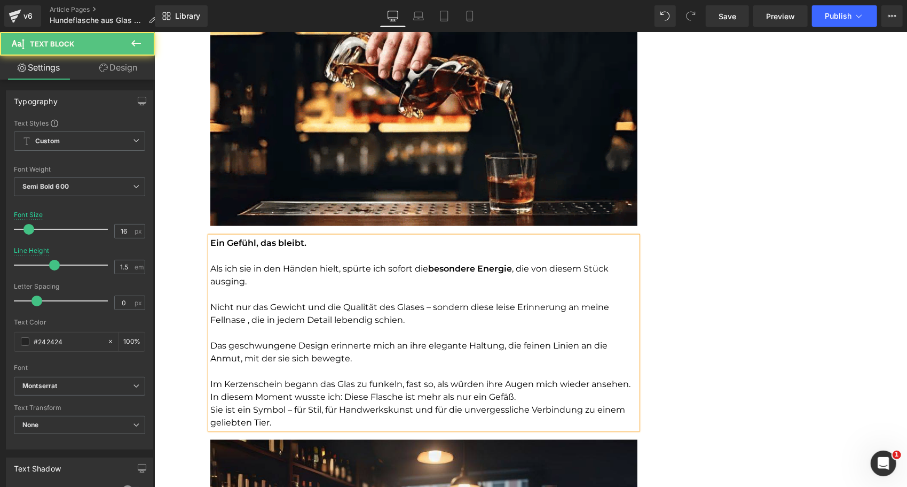
click at [210, 380] on font "Im Kerzenschein begann das Glas zu funkeln, fast so, als würden ihre Augen mich…" at bounding box center [420, 383] width 420 height 10
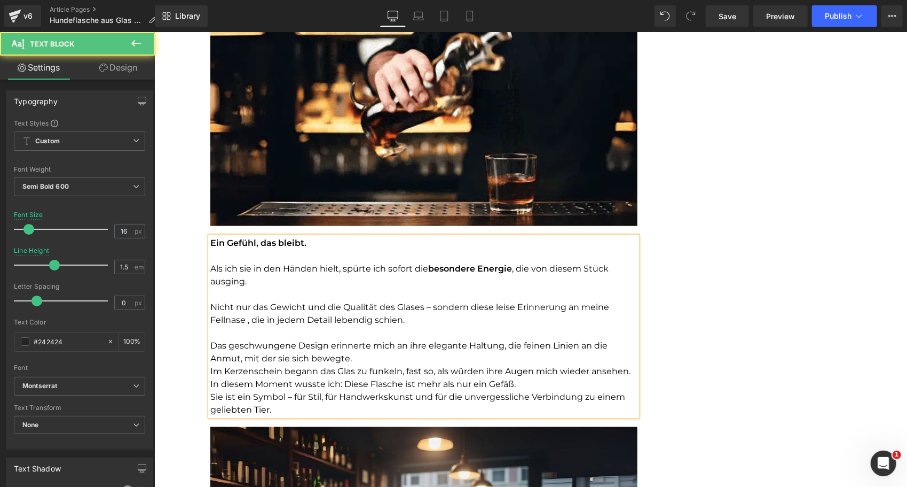
click at [210, 383] on div "Ein Gefühl, das bleibt. Als ich sie in den Händen hielt, spürte ich sofort die …" at bounding box center [423, 325] width 427 height 179
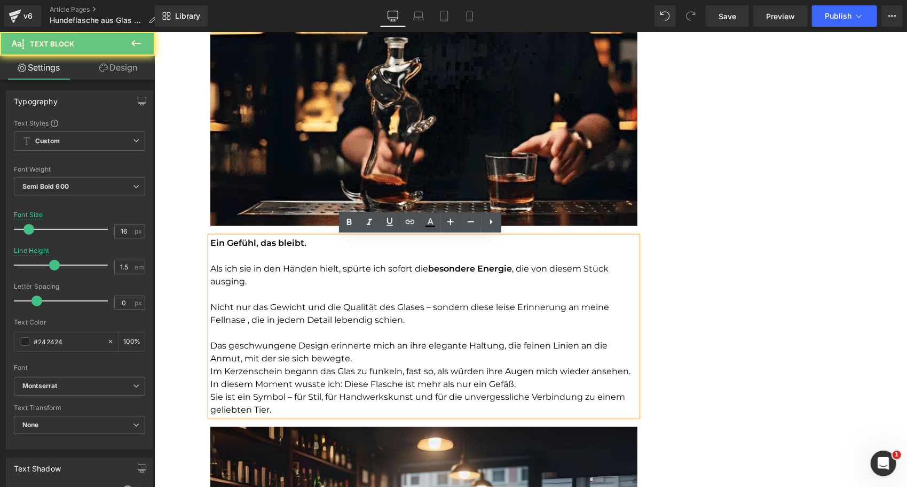
click at [210, 383] on div "Ein Gefühl, das bleibt. Als ich sie in den Händen hielt, spürte ich sofort die …" at bounding box center [423, 325] width 427 height 179
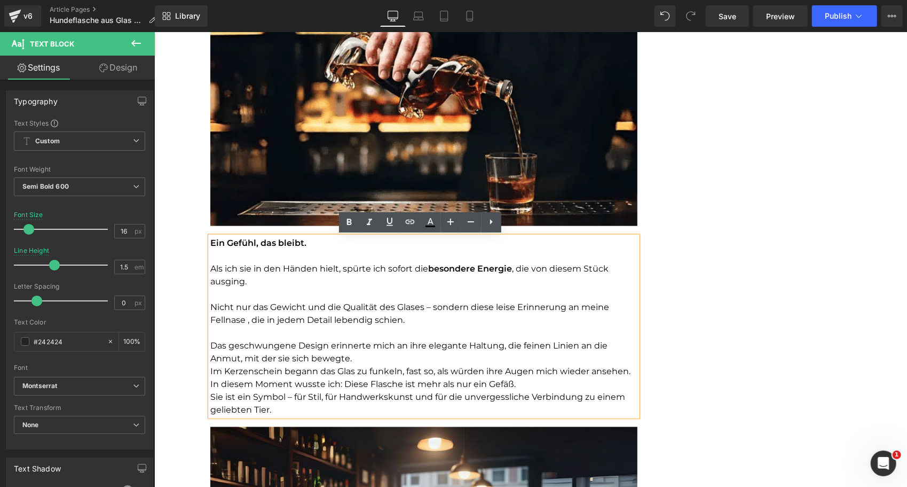
click at [210, 383] on font "In diesem Moment wusste ich: Diese Flasche ist mehr als nur ein Gefäß." at bounding box center [362, 383] width 305 height 10
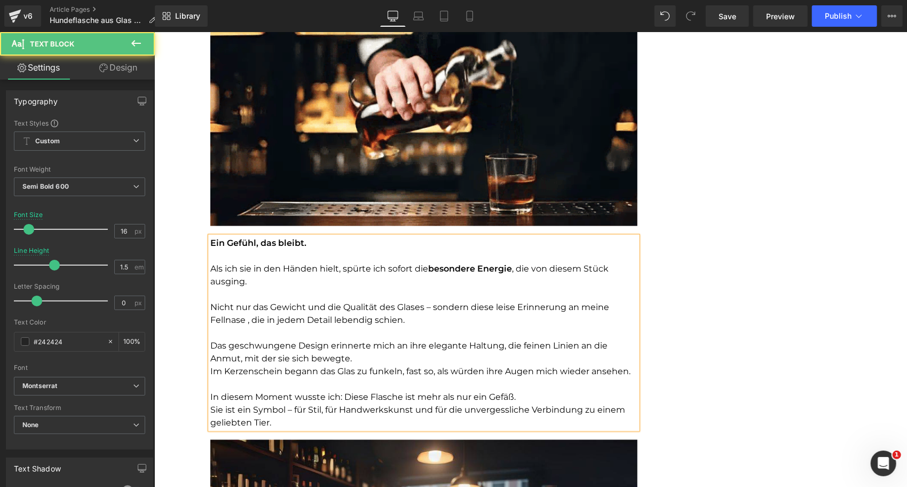
click at [508, 396] on font "In diesem Moment wusste ich: Diese Flasche ist mehr als nur ein Gefäß." at bounding box center [362, 396] width 305 height 10
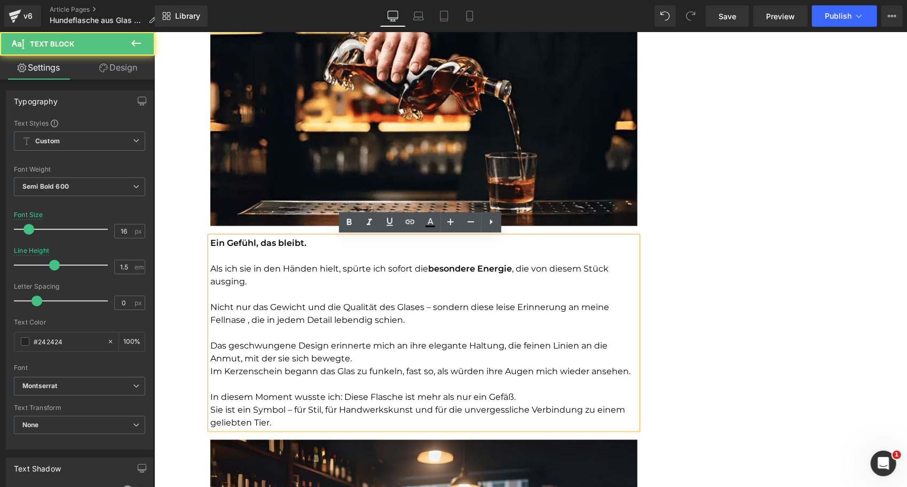
click at [509, 396] on font "In diesem Moment wusste ich: Diese Flasche ist mehr als nur ein Gefäß." at bounding box center [362, 396] width 305 height 10
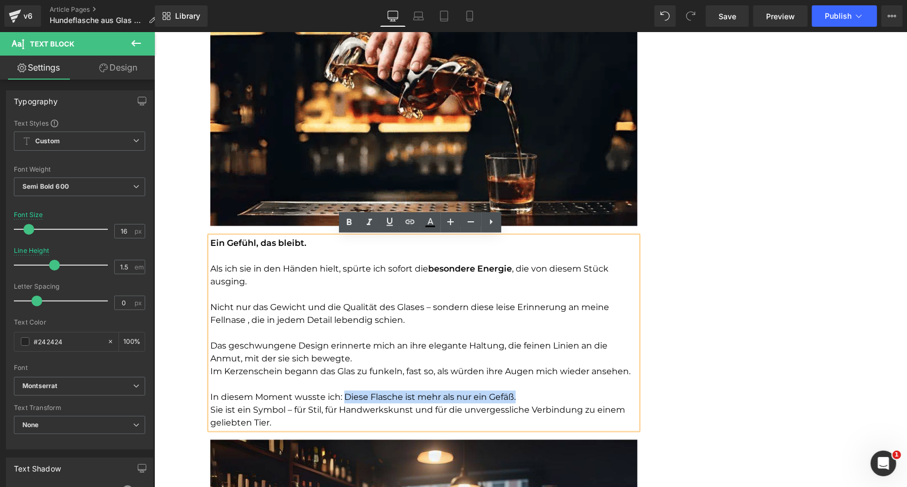
drag, startPoint x: 516, startPoint y: 396, endPoint x: 341, endPoint y: 393, distance: 174.7
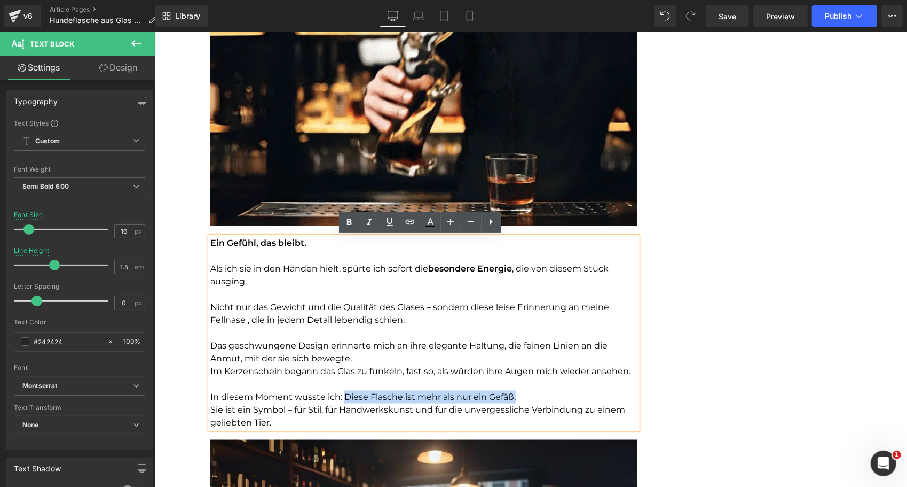
click at [341, 393] on p "In diesem Moment wusste ich: Diese Flasche ist mehr als nur ein Gefäß." at bounding box center [423, 396] width 427 height 13
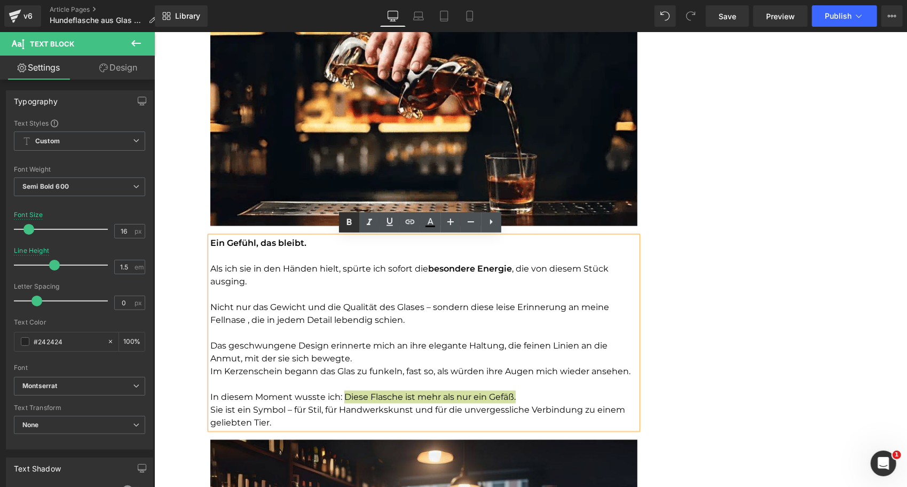
click at [344, 227] on icon at bounding box center [349, 222] width 13 height 13
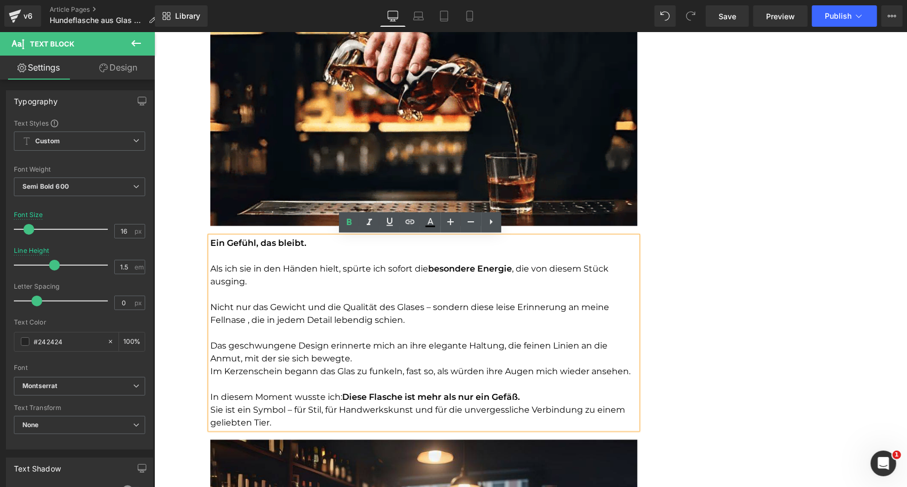
click at [358, 372] on span "Im Kerzenschein begann das Glas zu funkeln, fast so, als würden ihre Augen mich…" at bounding box center [420, 370] width 420 height 10
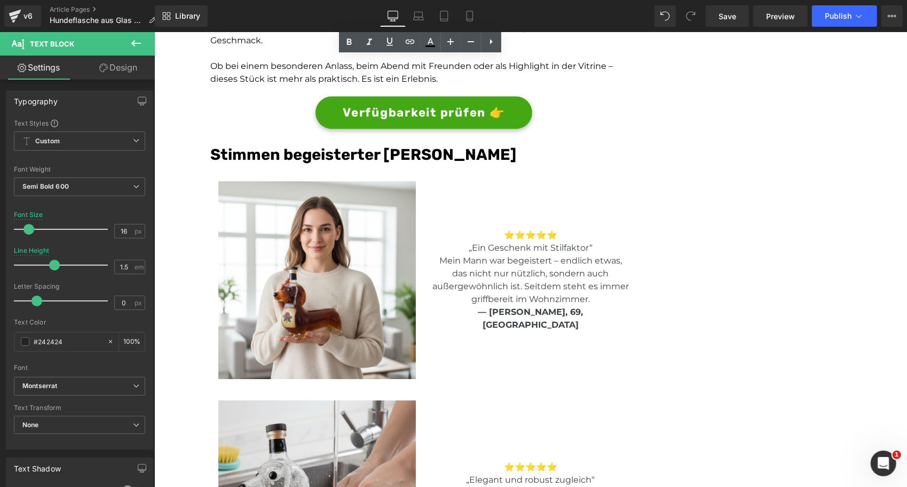
scroll to position [2096, 0]
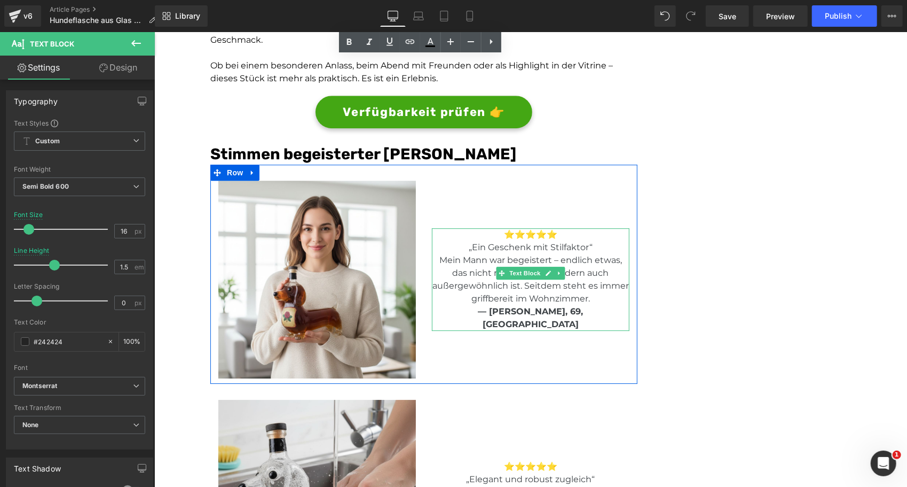
click at [537, 315] on span "— Ursula K., 69, Berlin" at bounding box center [530, 316] width 105 height 23
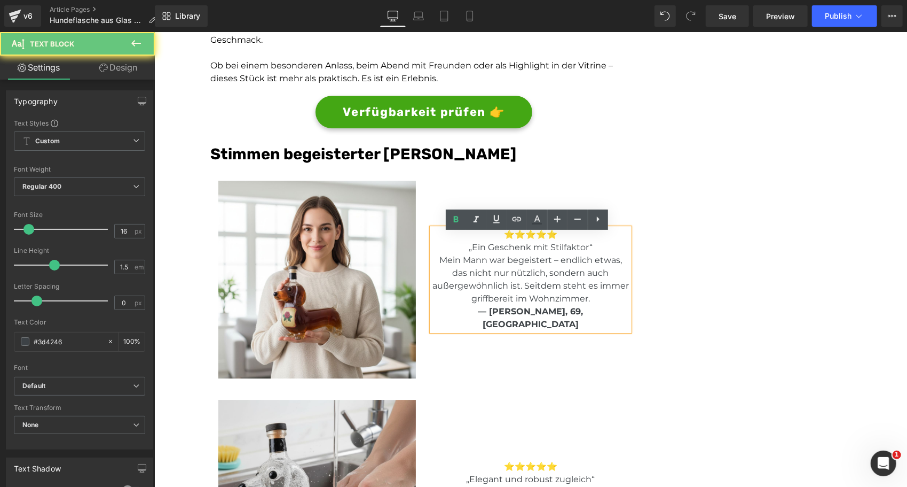
click at [537, 315] on span "— Ursula K., 69, Berlin" at bounding box center [530, 316] width 105 height 23
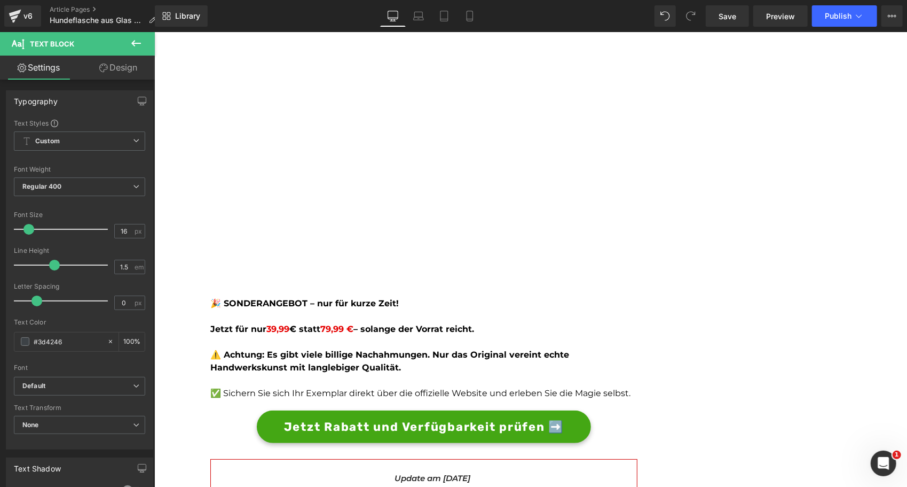
scroll to position [2997, 0]
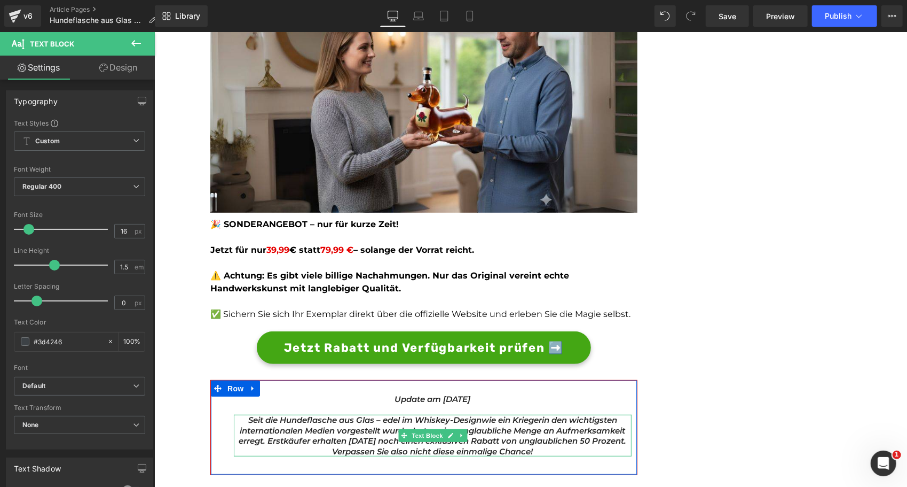
click at [372, 419] on icon "Seit die Hundeflasche aus Glas – edel im Whiskey-Design" at bounding box center [364, 419] width 233 height 10
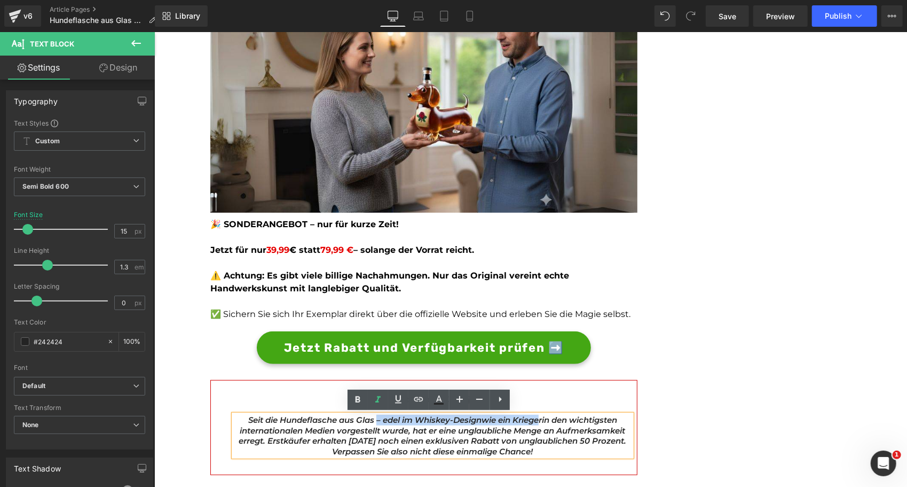
drag, startPoint x: 368, startPoint y: 418, endPoint x: 533, endPoint y: 420, distance: 165.0
click at [533, 420] on p "Seit die Hundeflasche aus Glas – edel im Whiskey-Design wie ein Krieger in den …" at bounding box center [432, 435] width 398 height 42
click at [533, 420] on icon "wie ein Krieger" at bounding box center [511, 419] width 60 height 10
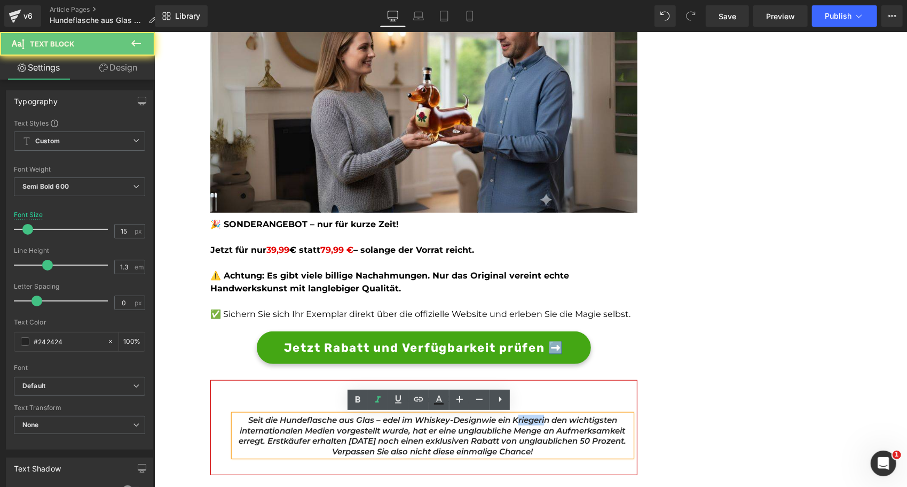
click at [533, 420] on icon "wie ein Krieger" at bounding box center [511, 419] width 60 height 10
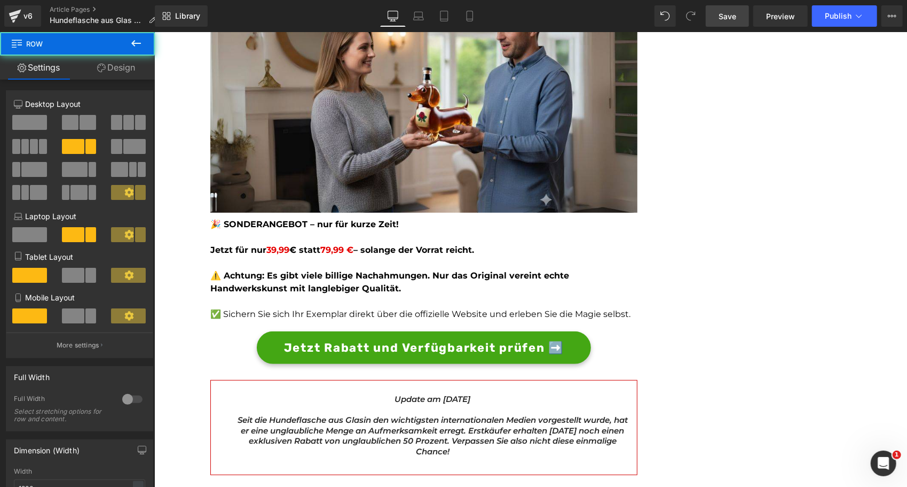
click at [735, 18] on span "Save" at bounding box center [728, 16] width 18 height 11
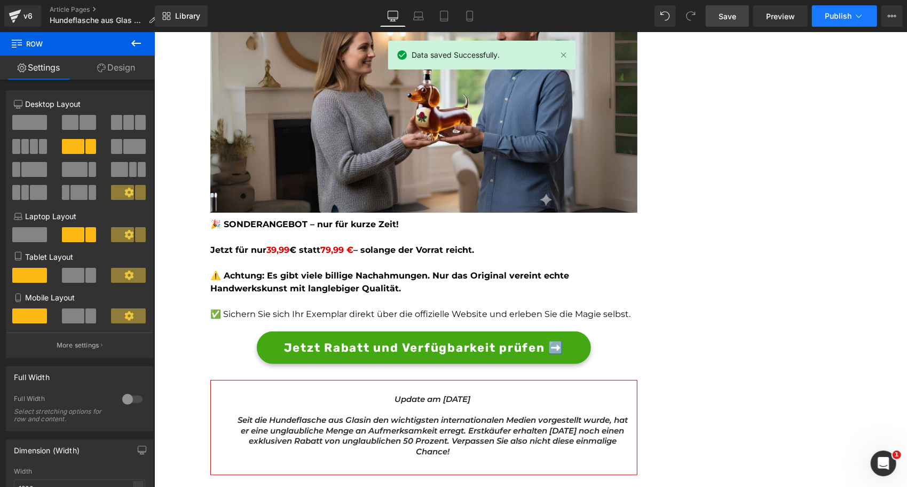
click at [816, 22] on button "Publish" at bounding box center [844, 15] width 65 height 21
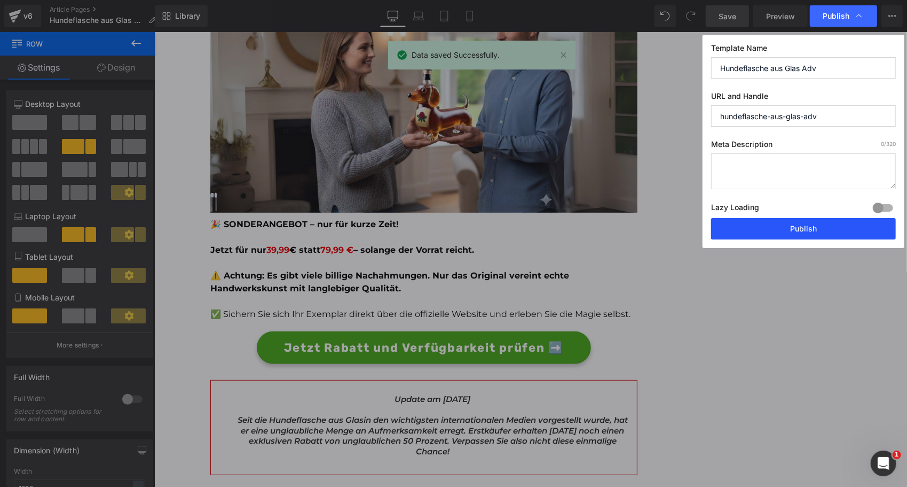
click at [771, 223] on button "Publish" at bounding box center [803, 228] width 185 height 21
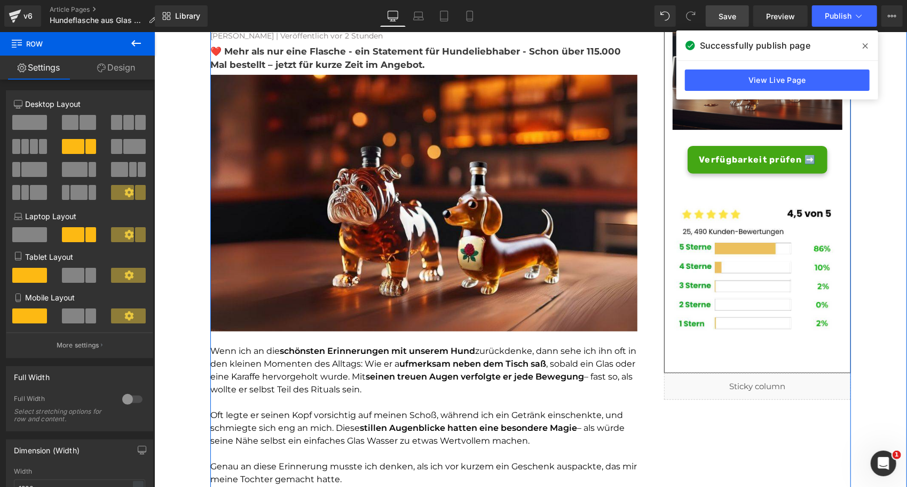
scroll to position [77, 0]
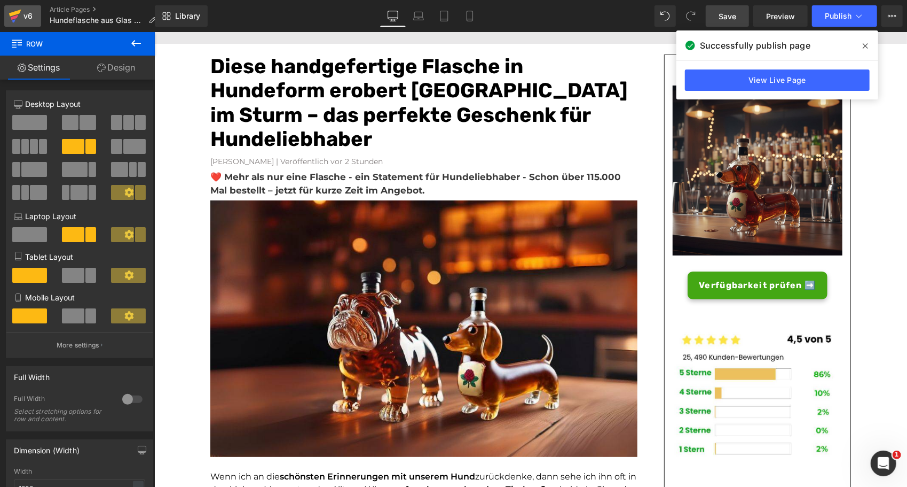
click at [30, 14] on div "v6" at bounding box center [27, 16] width 13 height 14
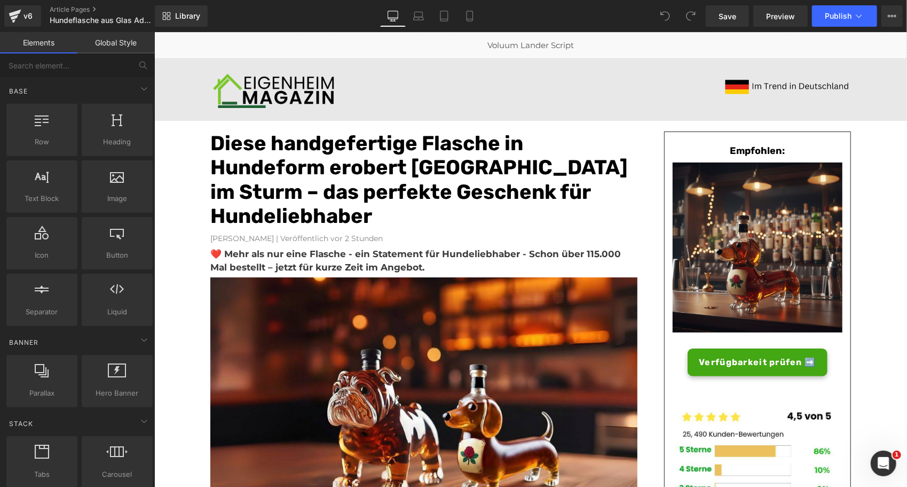
click at [288, 162] on font "Diese handgefertige Flasche in Hundeform erobert [GEOGRAPHIC_DATA] im Sturm – d…" at bounding box center [419, 179] width 418 height 98
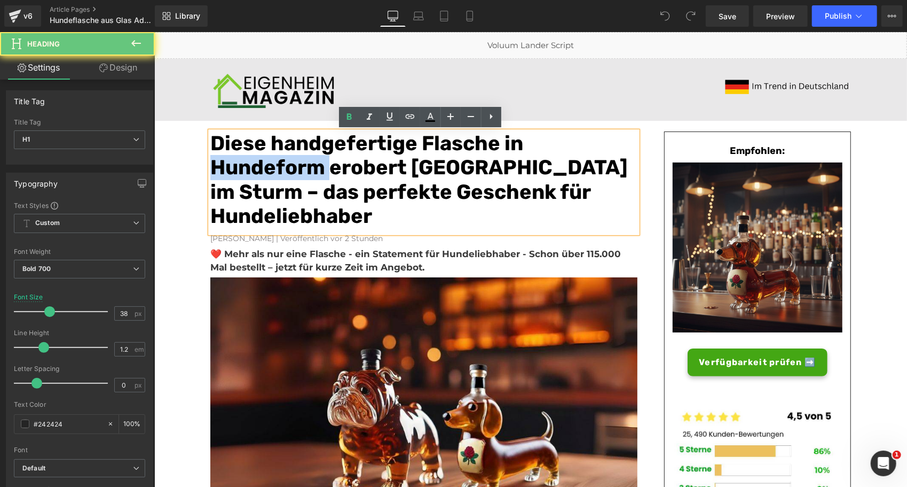
click at [288, 162] on font "Diese handgefertige Flasche in Hundeform erobert Deutschland im Sturm – das per…" at bounding box center [419, 179] width 418 height 98
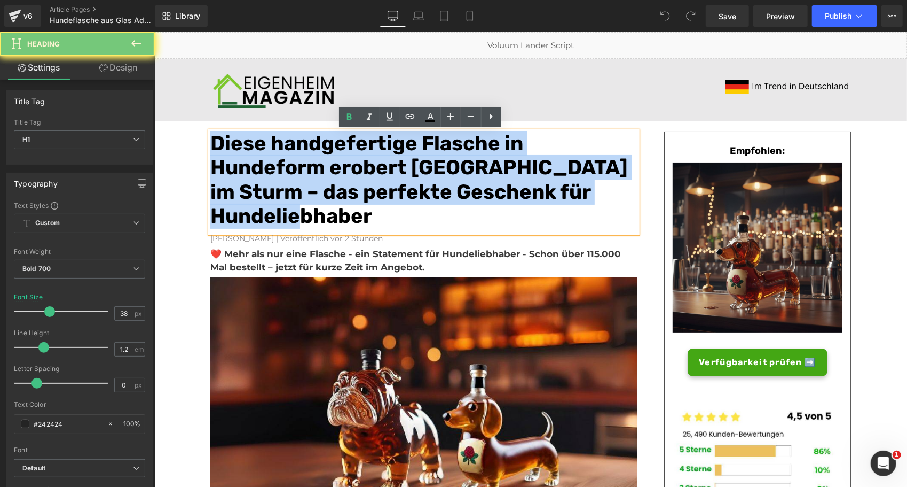
click at [288, 162] on font "Diese handgefertige Flasche in Hundeform erobert Deutschland im Sturm – das per…" at bounding box center [419, 179] width 418 height 98
paste div
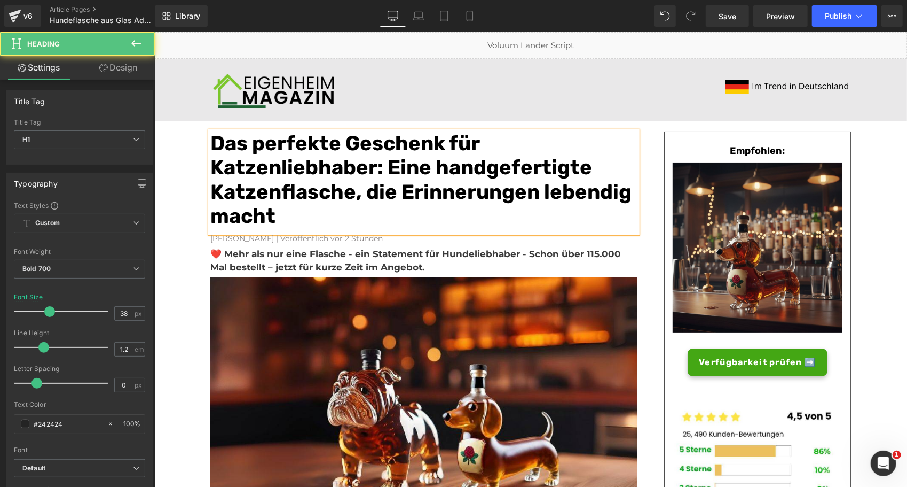
click at [269, 167] on font "Das perfekte Geschenk für Katzenliebhaber: Eine handgefertigte Katzenflasche, d…" at bounding box center [420, 179] width 421 height 98
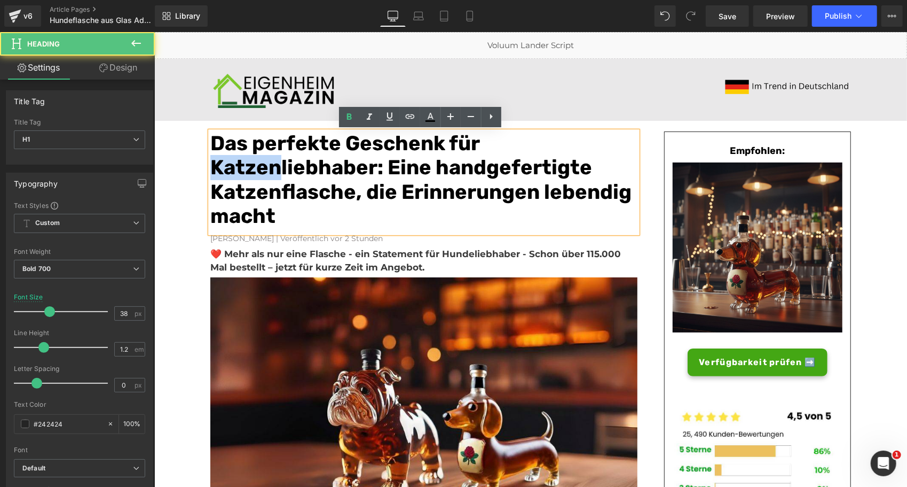
drag, startPoint x: 277, startPoint y: 166, endPoint x: 161, endPoint y: 161, distance: 115.4
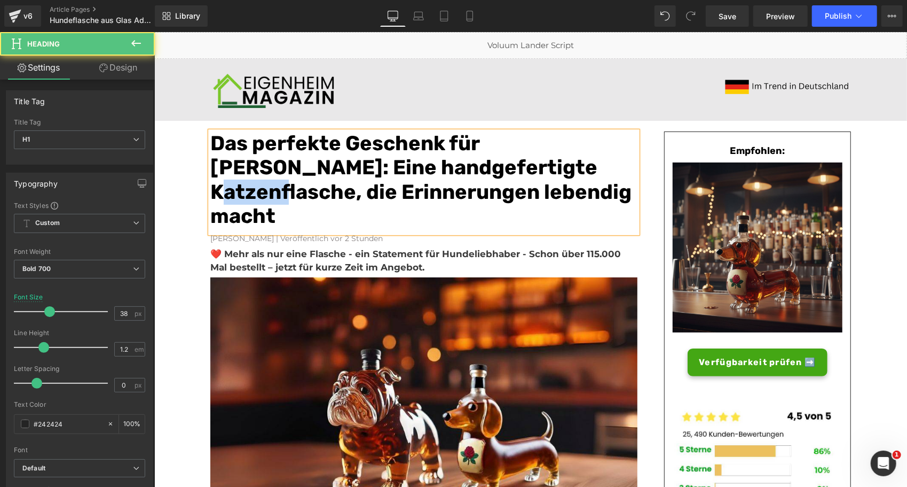
drag, startPoint x: 275, startPoint y: 193, endPoint x: 183, endPoint y: 190, distance: 91.4
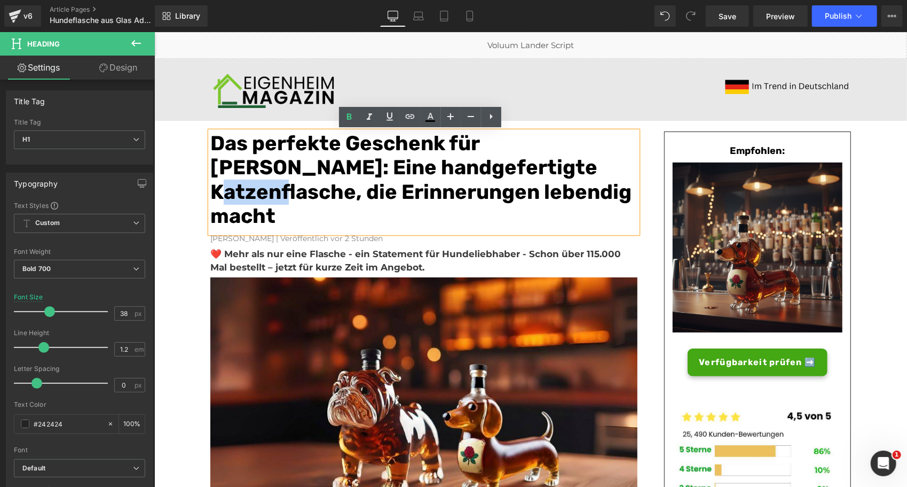
click at [258, 189] on font "Das perfekte Geschenk für Hundeliebhaber: Eine handgefertigte Katzenflasche, di…" at bounding box center [420, 179] width 421 height 98
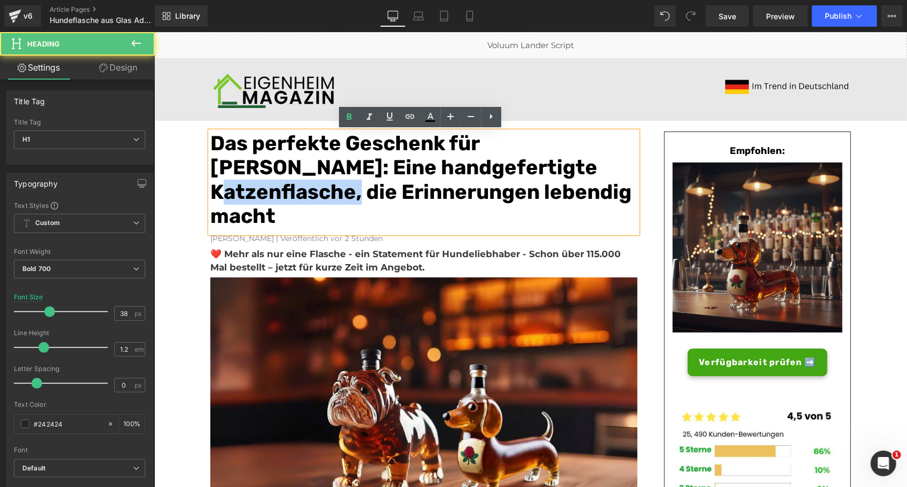
click at [258, 189] on font "Das perfekte Geschenk für Hundeliebhaber: Eine handgefertigte Katzenflasche, di…" at bounding box center [420, 179] width 421 height 98
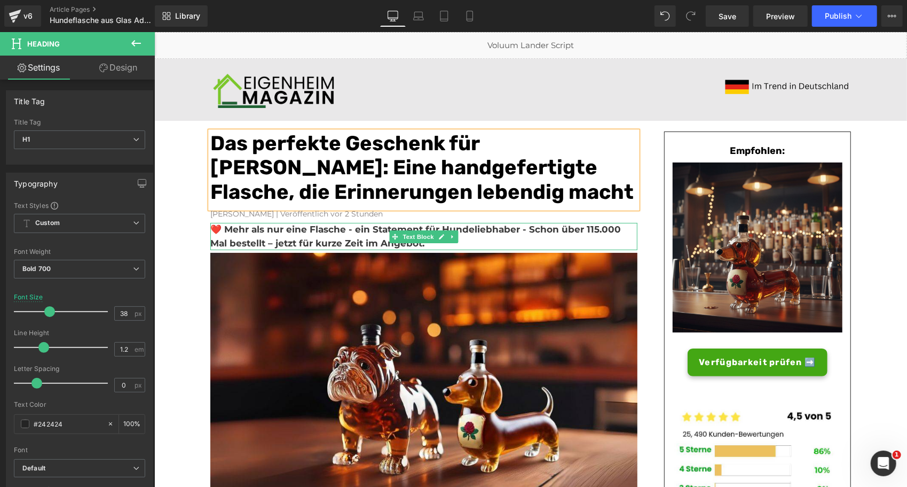
click at [517, 227] on b "❤️ Mehr als nur eine Flasche - ein Statement für Hundeliebhaber - Schon über 11…" at bounding box center [415, 235] width 411 height 25
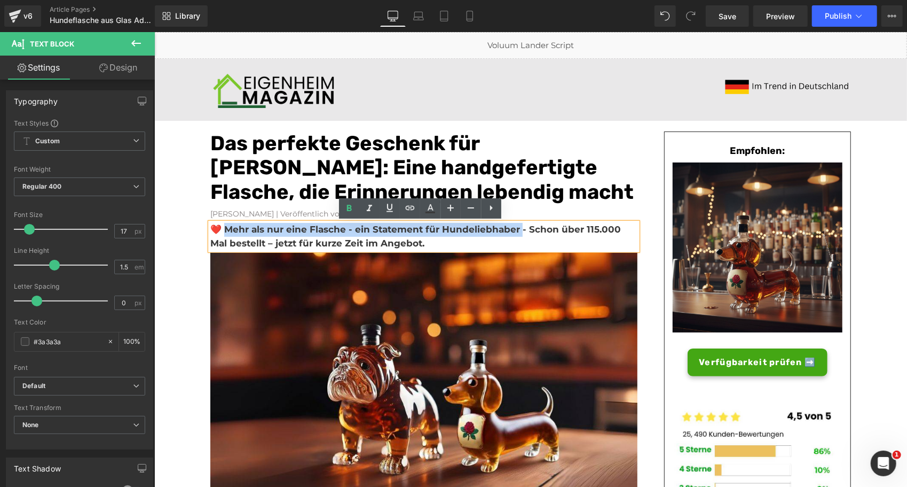
drag, startPoint x: 516, startPoint y: 228, endPoint x: 223, endPoint y: 228, distance: 292.7
click at [223, 228] on b "❤️ Mehr als nur eine Flasche - ein Statement für Hundeliebhaber - Schon über 11…" at bounding box center [415, 235] width 411 height 25
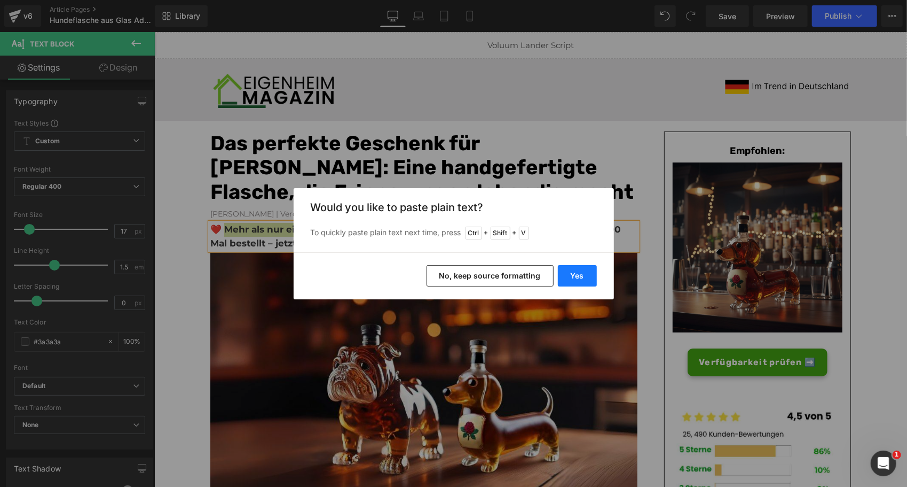
click at [584, 283] on button "Yes" at bounding box center [577, 275] width 39 height 21
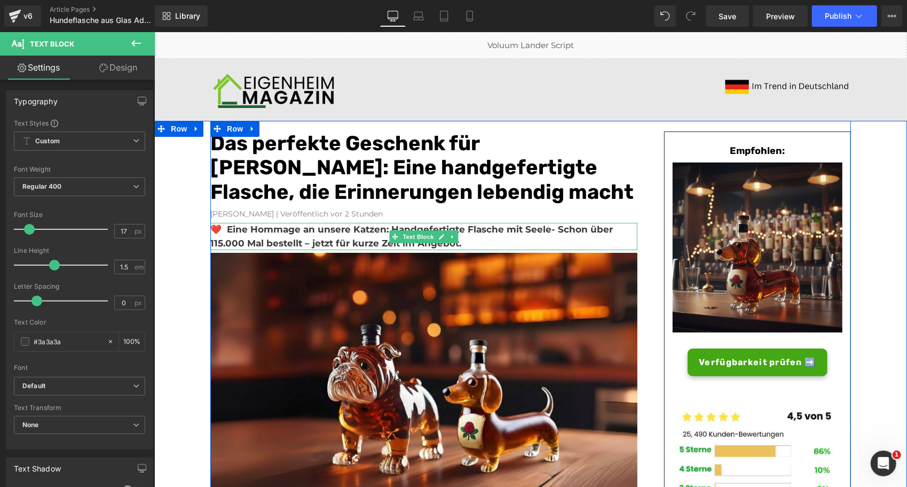
click at [550, 226] on b "❤️ Eine Hommage an unsere Katzen: Handgefertigte Flasche mit Seele- Schon über …" at bounding box center [411, 235] width 403 height 25
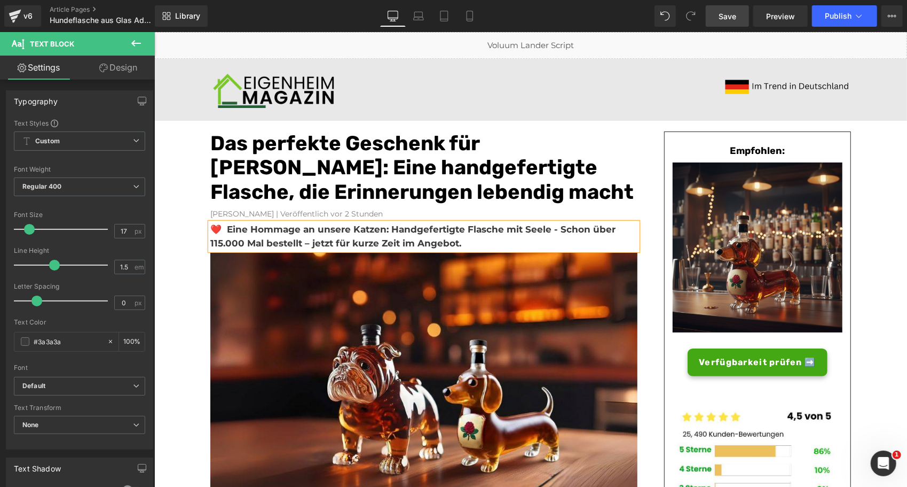
click at [734, 16] on span "Save" at bounding box center [728, 16] width 18 height 11
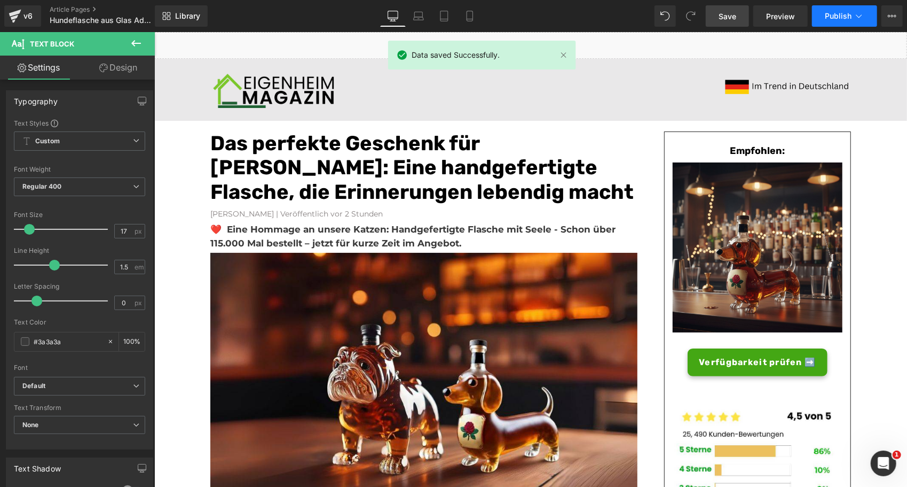
click at [851, 14] on span "Publish" at bounding box center [838, 16] width 27 height 9
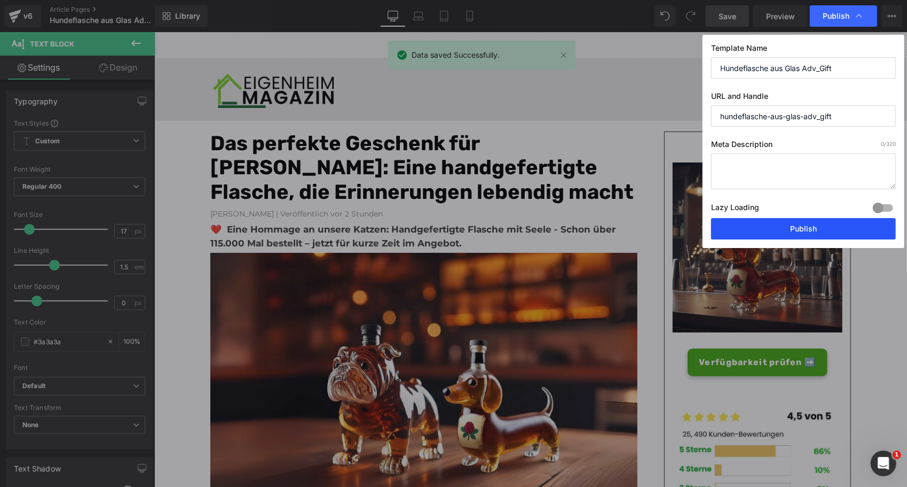
click at [760, 226] on button "Publish" at bounding box center [803, 228] width 185 height 21
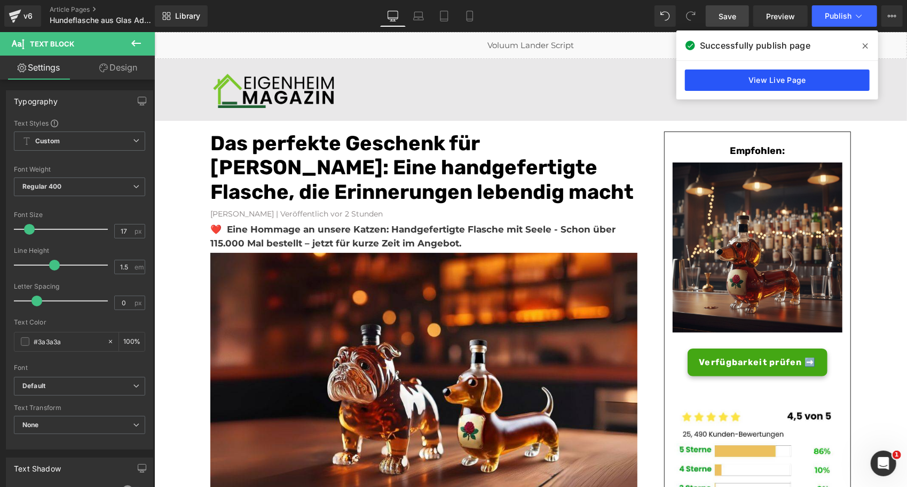
click at [688, 78] on link "View Live Page" at bounding box center [777, 79] width 185 height 21
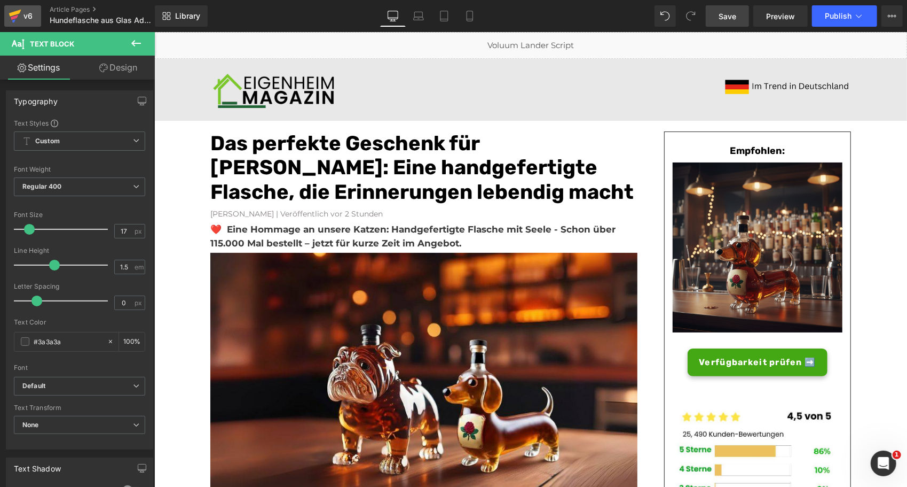
click at [29, 17] on div "v6" at bounding box center [27, 16] width 13 height 14
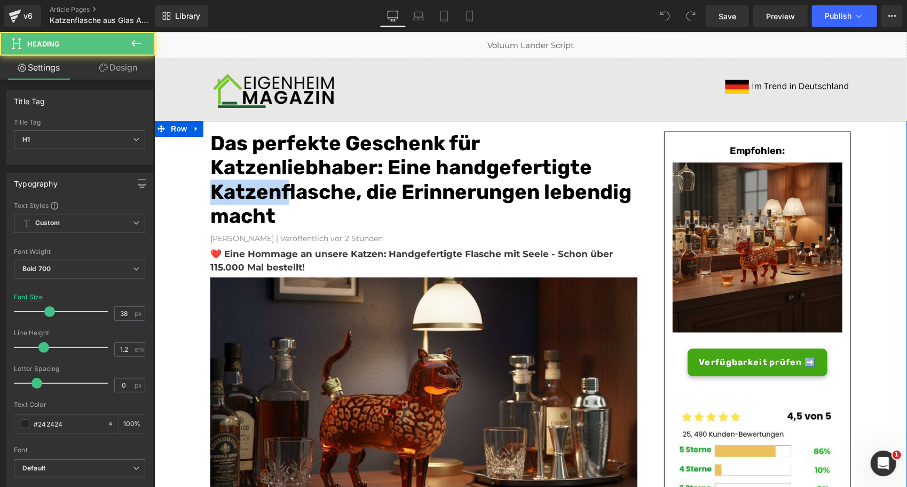
drag, startPoint x: 283, startPoint y: 192, endPoint x: 202, endPoint y: 191, distance: 81.2
drag, startPoint x: 202, startPoint y: 191, endPoint x: 271, endPoint y: 190, distance: 68.9
click at [271, 190] on font "Das perfekte Geschenk für Katzenliebhaber: Eine handgefertigte Katzenflasche, d…" at bounding box center [420, 179] width 421 height 98
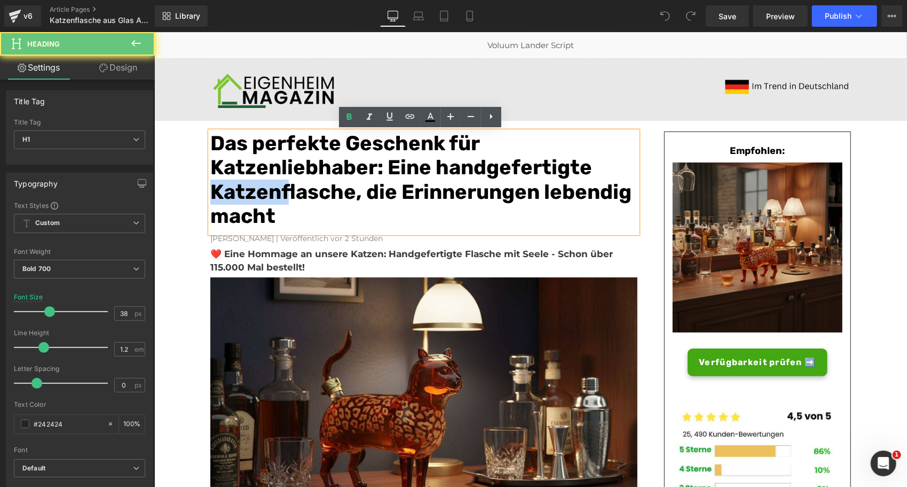
click at [281, 190] on font "Das perfekte Geschenk für Katzenliebhaber: Eine handgefertigte Katzenflasche, d…" at bounding box center [420, 179] width 421 height 98
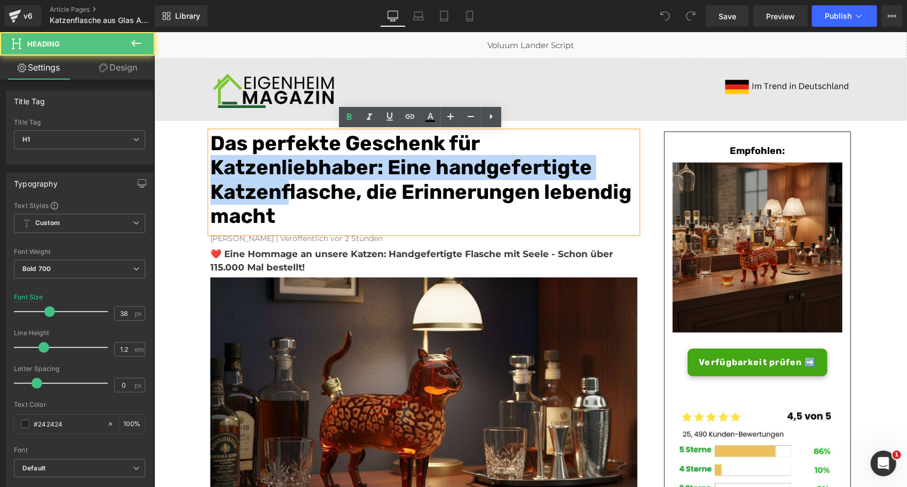
drag, startPoint x: 284, startPoint y: 191, endPoint x: 199, endPoint y: 177, distance: 86.6
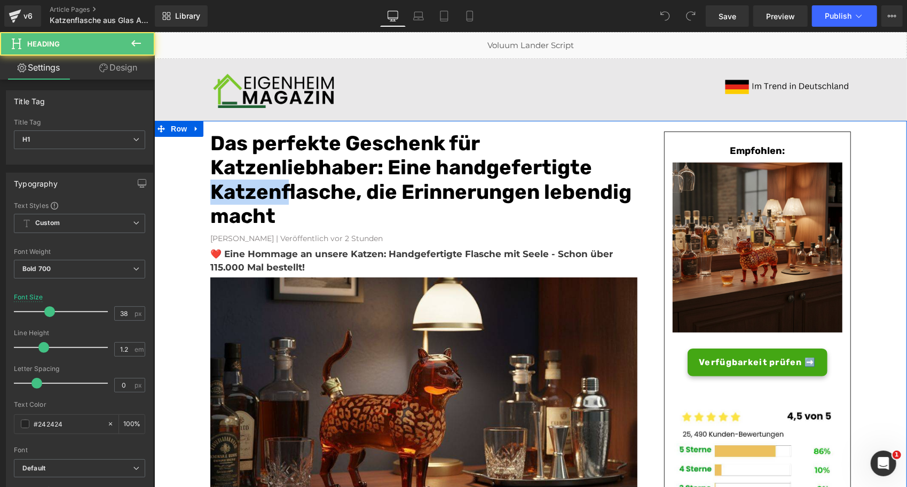
drag, startPoint x: 282, startPoint y: 190, endPoint x: 192, endPoint y: 185, distance: 89.8
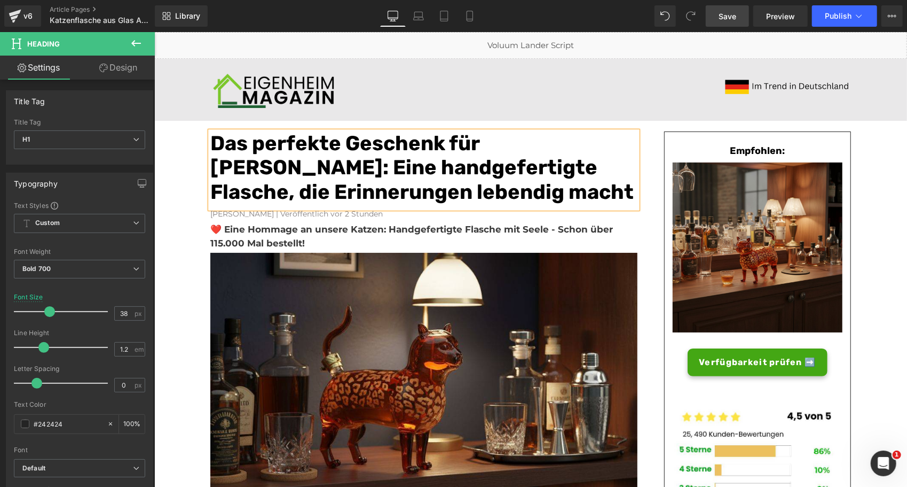
click at [730, 14] on span "Save" at bounding box center [728, 16] width 18 height 11
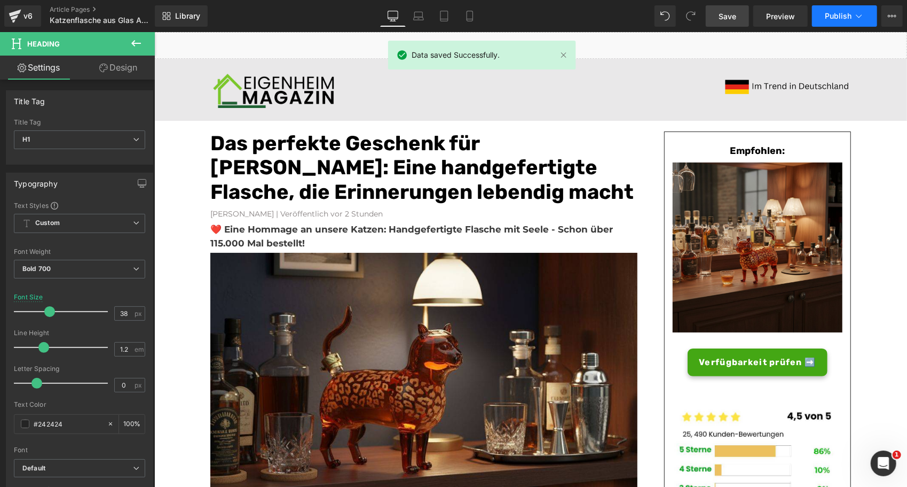
click at [838, 16] on span "Publish" at bounding box center [838, 16] width 27 height 9
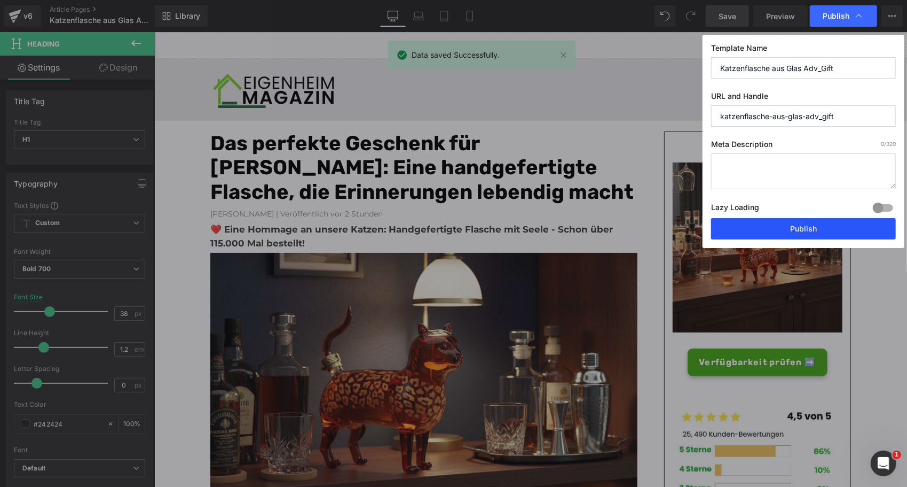
click at [781, 231] on button "Publish" at bounding box center [803, 228] width 185 height 21
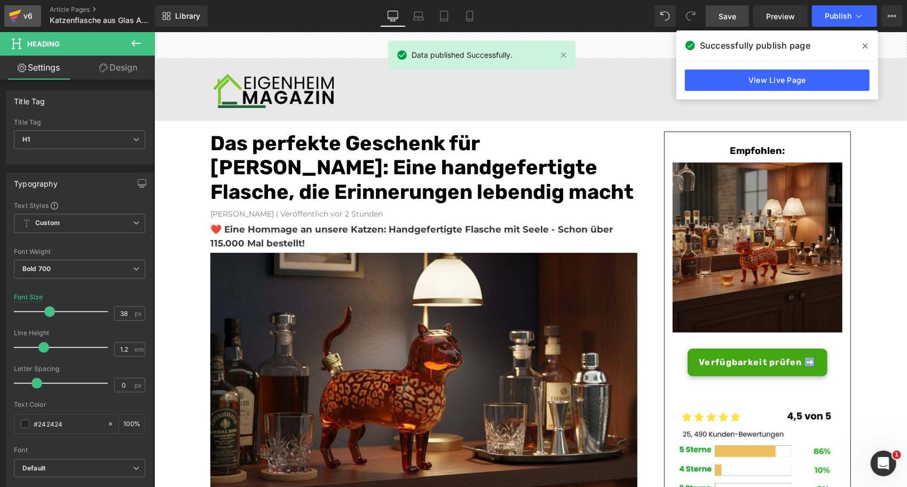
click at [19, 15] on icon at bounding box center [15, 16] width 13 height 27
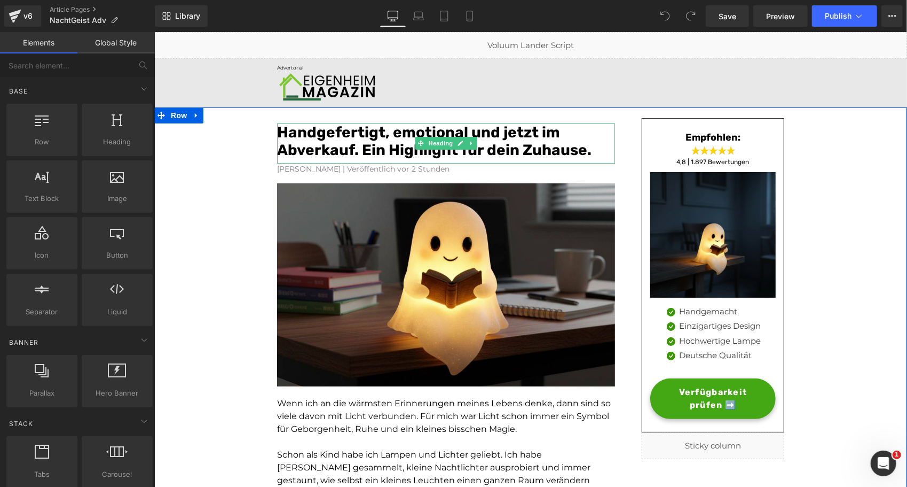
click at [391, 153] on font "Handgefertigt, emotional und jetzt im Abverkauf. Ein Highlight für dein Zuhause." at bounding box center [434, 141] width 315 height 36
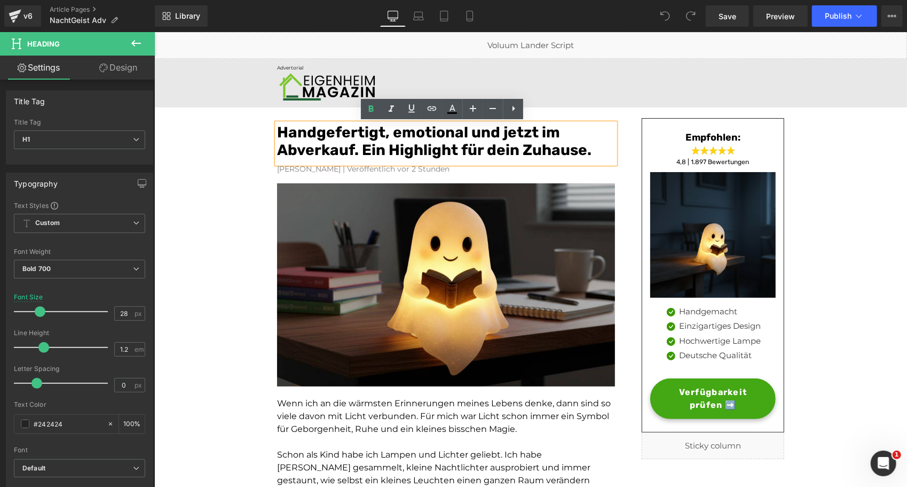
click at [277, 126] on font "Handgefertigt, emotional und jetzt im Abverkauf. Ein Highlight für dein Zuhause." at bounding box center [434, 141] width 315 height 36
paste div
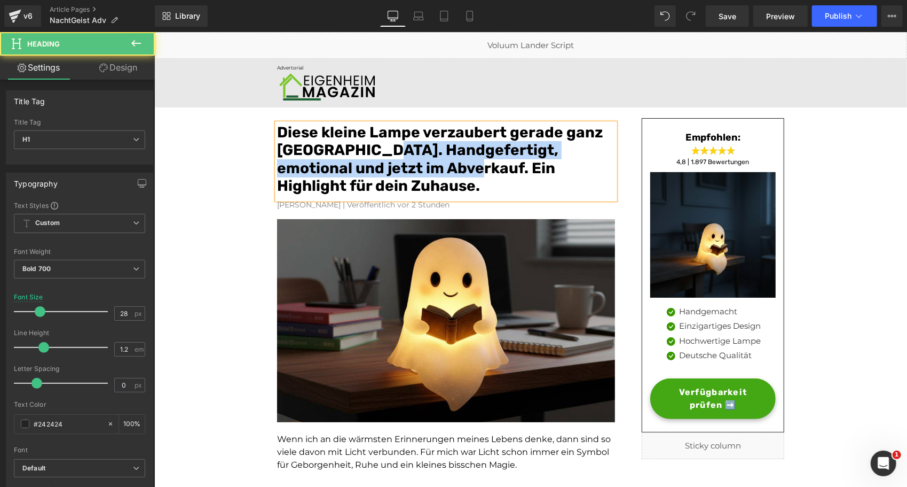
drag, startPoint x: 412, startPoint y: 171, endPoint x: 378, endPoint y: 151, distance: 39.0
click at [378, 151] on font "Diese kleine Lampe verzaubert gerade ganz Deutschland. Handgefertigt, emotional…" at bounding box center [440, 159] width 326 height 72
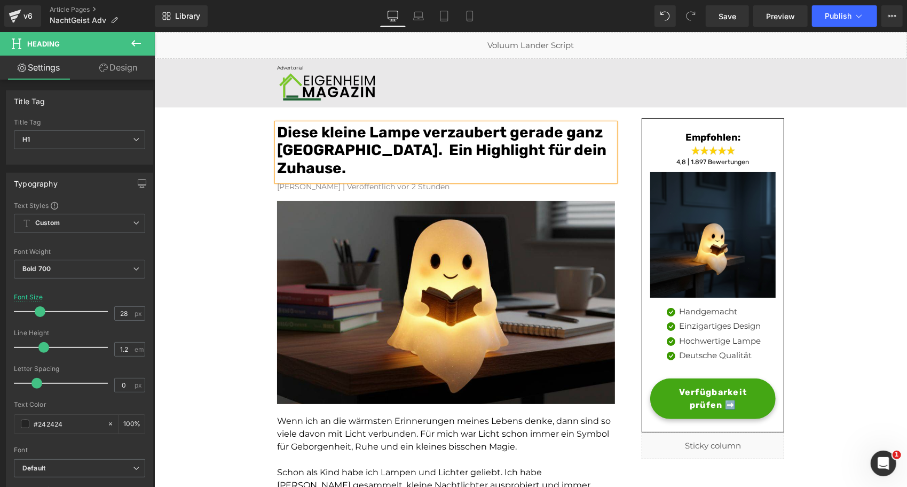
click at [383, 151] on font "Diese kleine Lampe verzaubert gerade ganz Deutschland. Ein Highlight für dein Z…" at bounding box center [442, 149] width 330 height 53
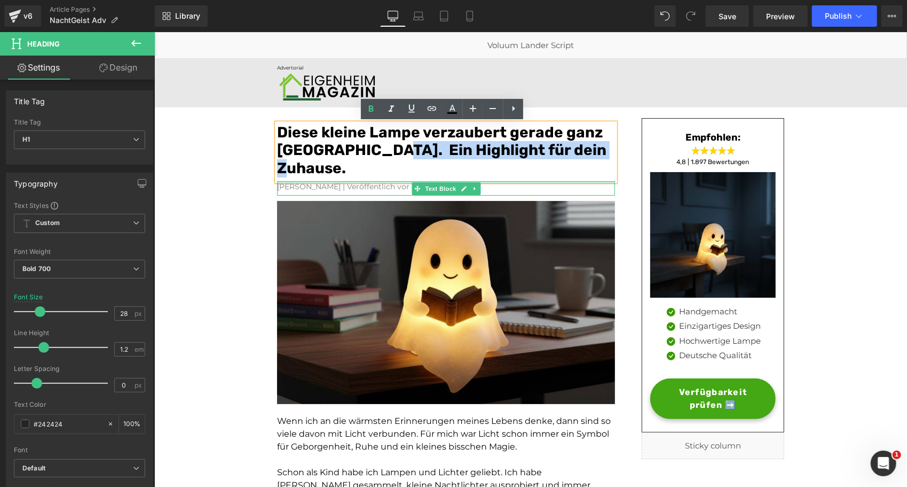
drag, startPoint x: 380, startPoint y: 150, endPoint x: 604, endPoint y: 163, distance: 224.7
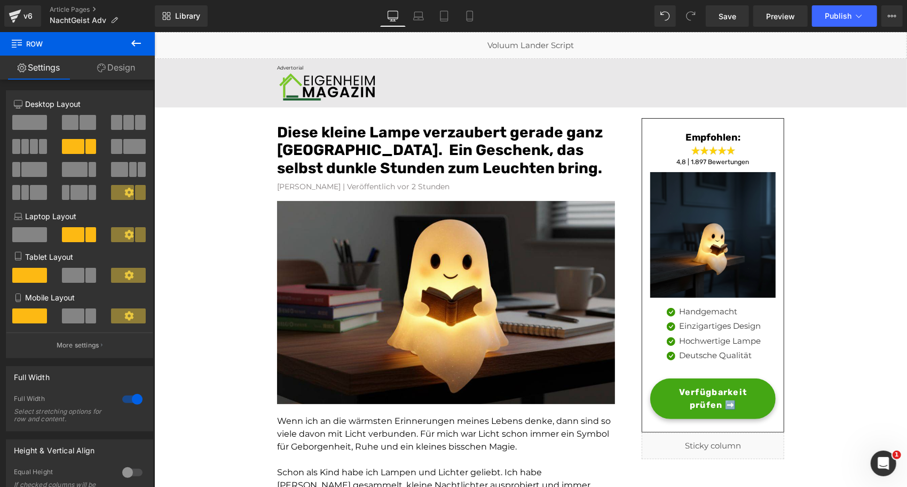
click at [136, 42] on icon at bounding box center [136, 43] width 13 height 13
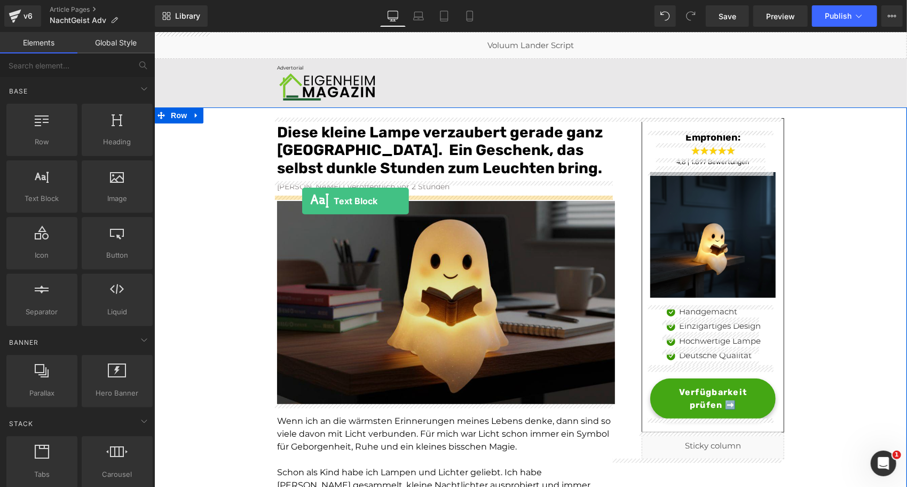
drag, startPoint x: 205, startPoint y: 218, endPoint x: 302, endPoint y: 200, distance: 98.4
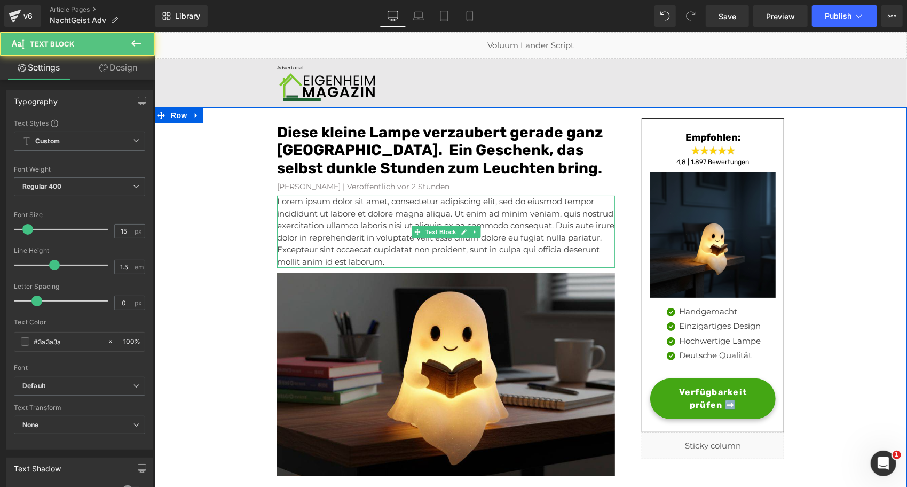
click at [310, 218] on p "Lorem ipsum dolor sit amet, consectetur adipiscing elit, sed do eiusmod tempor …" at bounding box center [446, 231] width 338 height 72
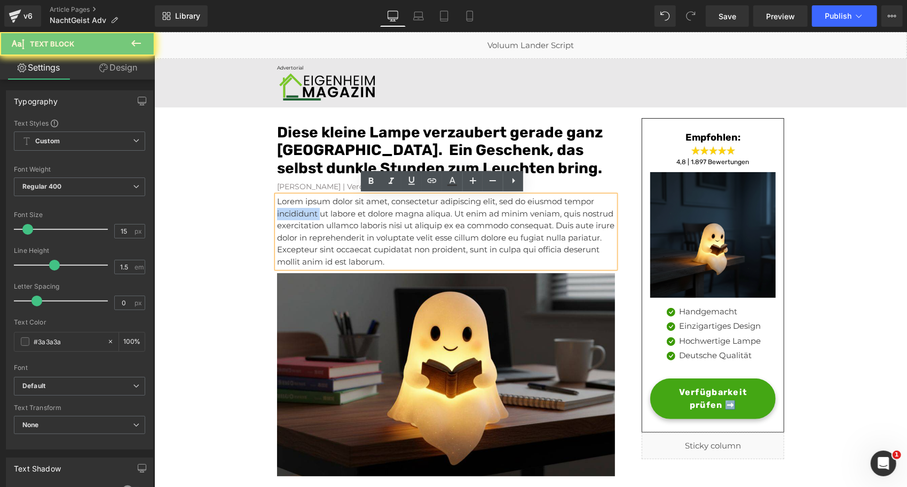
click at [310, 218] on p "Lorem ipsum dolor sit amet, consectetur adipiscing elit, sed do eiusmod tempor …" at bounding box center [446, 231] width 338 height 72
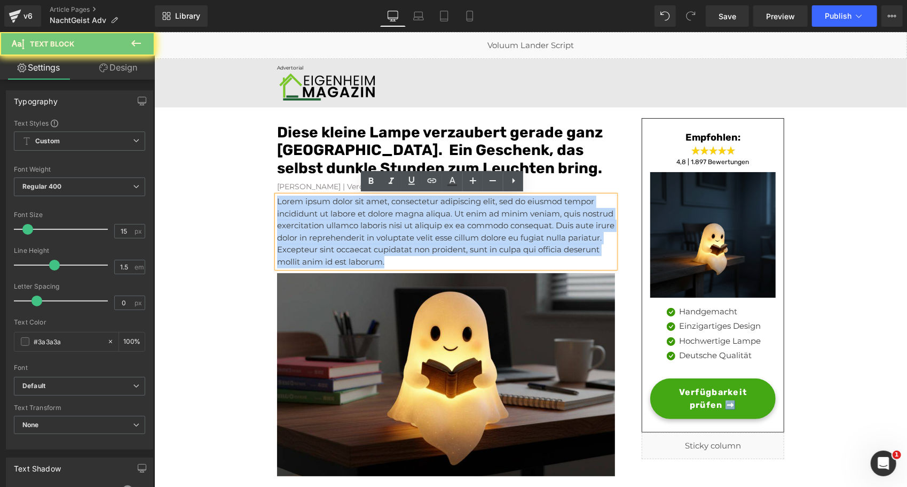
click at [310, 218] on p "Lorem ipsum dolor sit amet, consectetur adipiscing elit, sed do eiusmod tempor …" at bounding box center [446, 231] width 338 height 72
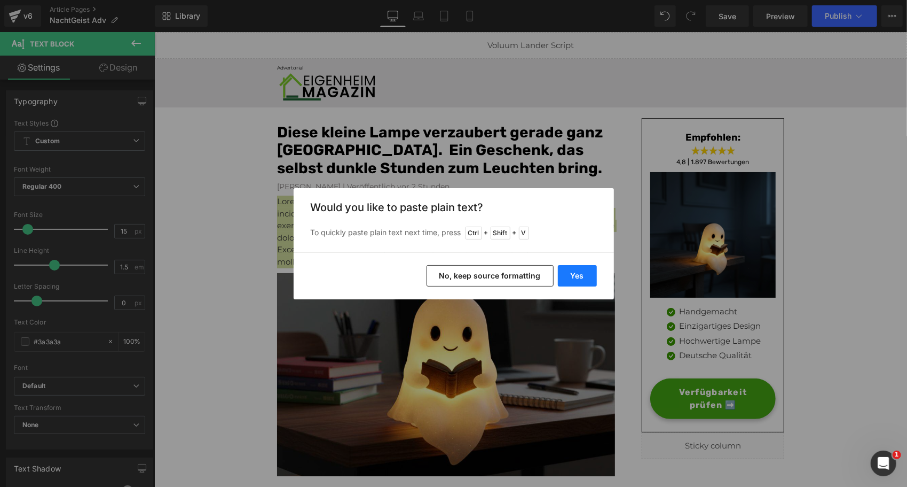
click at [579, 269] on button "Yes" at bounding box center [577, 275] width 39 height 21
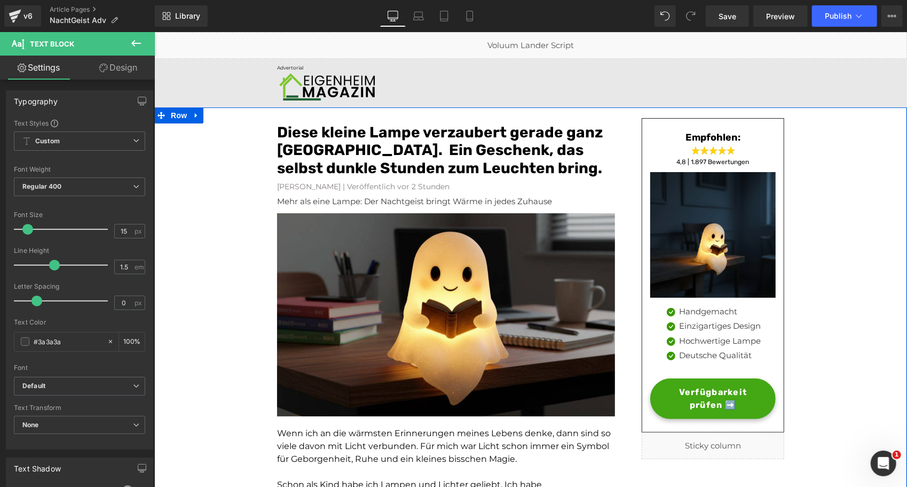
click at [370, 201] on p "Mehr als eine Lampe: Der Nachtgeist bringt Wärme in jedes Zuhause" at bounding box center [446, 201] width 338 height 12
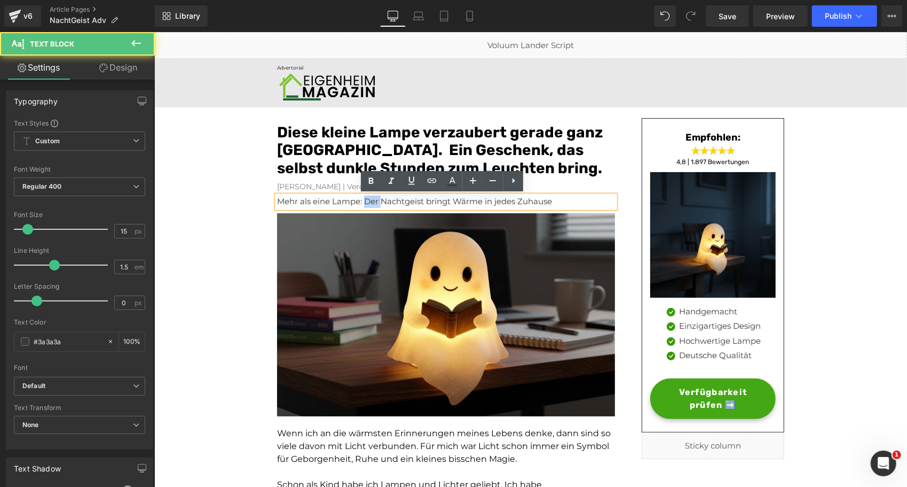
click at [370, 201] on p "Mehr als eine Lampe: Der Nachtgeist bringt Wärme in jedes Zuhause" at bounding box center [446, 201] width 338 height 12
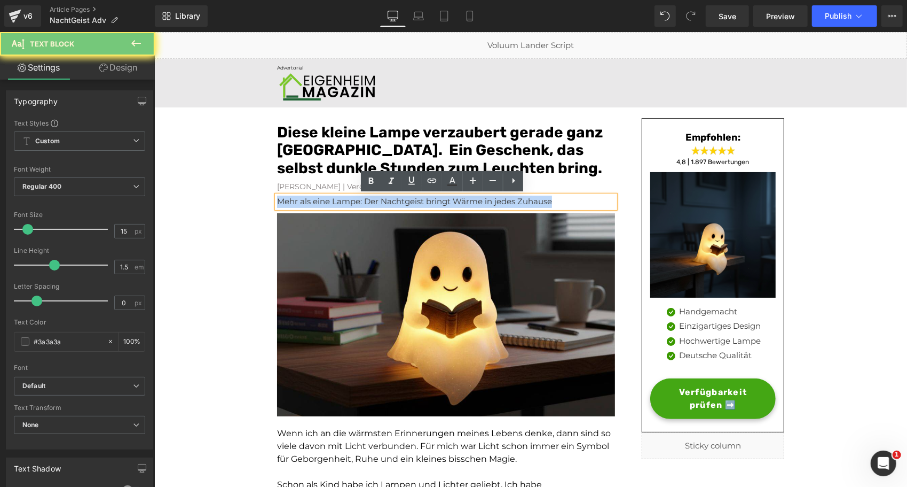
click at [370, 201] on p "Mehr als eine Lampe: Der Nachtgeist bringt Wärme in jedes Zuhause" at bounding box center [446, 201] width 338 height 12
click at [370, 183] on icon at bounding box center [371, 181] width 5 height 6
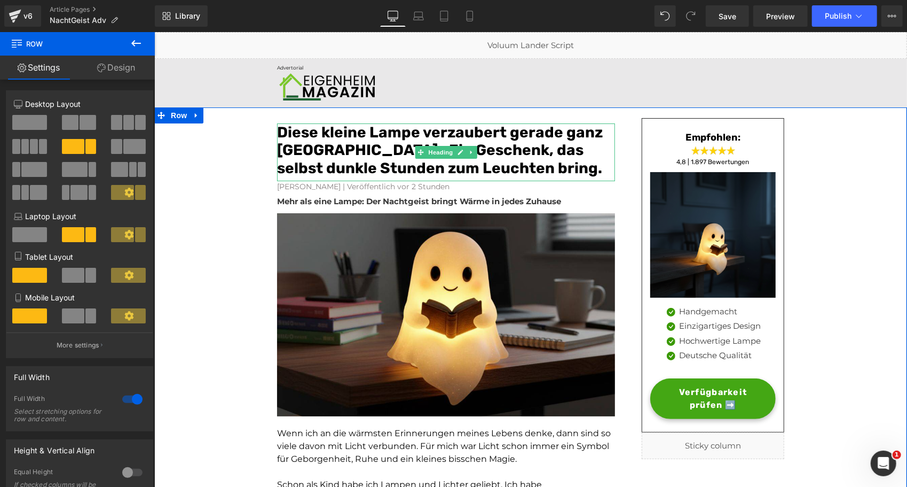
click at [391, 148] on font "Diese kleine Lampe verzaubert gerade ganz Deutschland. Ein Geschenk, das selbst…" at bounding box center [440, 149] width 326 height 53
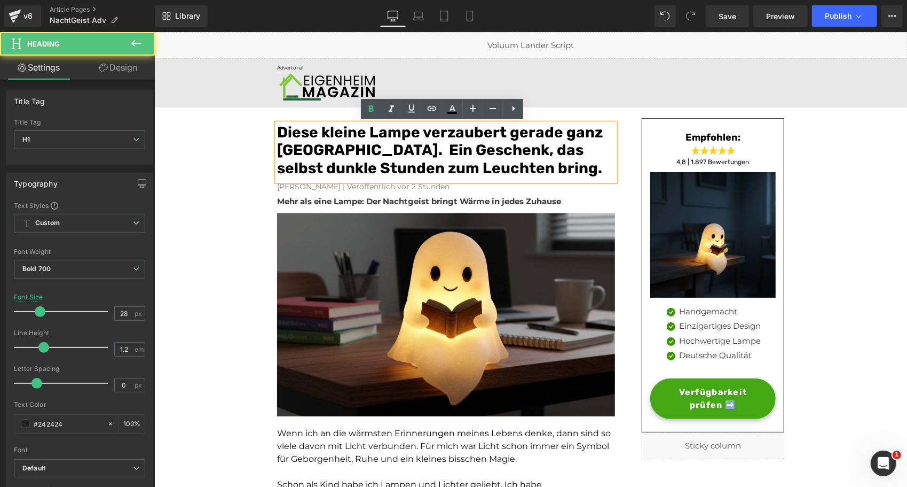
click at [421, 147] on font "Diese kleine Lampe verzaubert gerade ganz Deutschland. Ein Geschenk, das selbst…" at bounding box center [440, 149] width 326 height 53
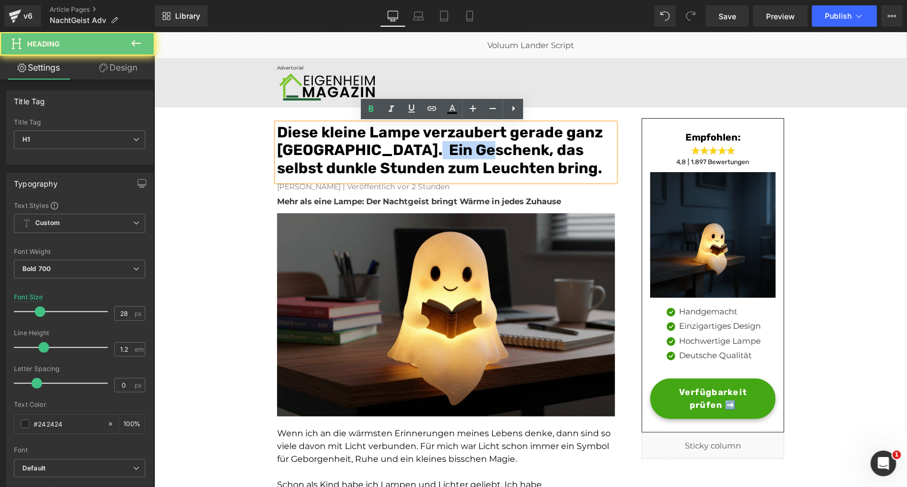
click at [421, 147] on font "Diese kleine Lampe verzaubert gerade ganz Deutschland. Ein Geschenk, das selbst…" at bounding box center [440, 149] width 326 height 53
click at [479, 149] on font "Diese kleine Lampe verzaubert gerade ganz Deutschland. Ein Geschenk, das selbst…" at bounding box center [440, 149] width 326 height 53
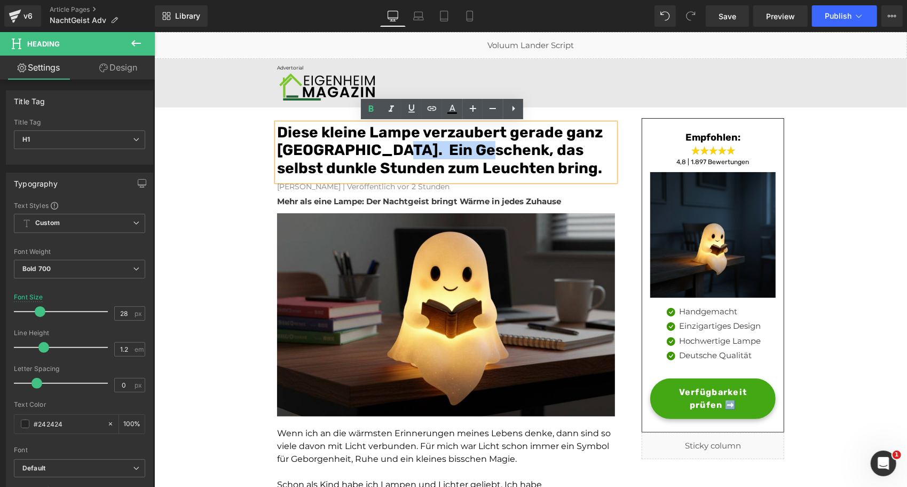
drag, startPoint x: 477, startPoint y: 149, endPoint x: 380, endPoint y: 152, distance: 96.7
click at [380, 152] on font "Diese kleine Lampe verzaubert gerade ganz Deutschland. Ein Geschenk, das selbst…" at bounding box center [440, 149] width 326 height 53
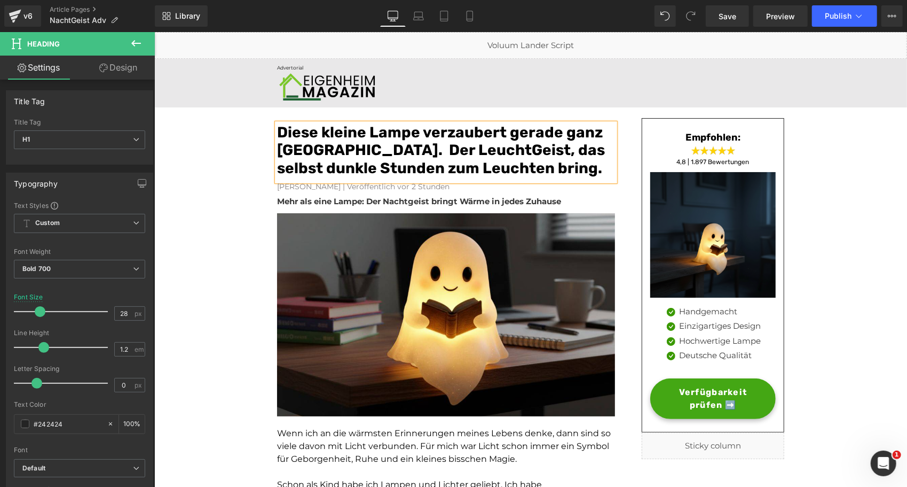
click at [523, 150] on font "Diese kleine Lampe verzaubert gerade ganz Deutschland. Der LeuchtGeist, das sel…" at bounding box center [441, 149] width 328 height 53
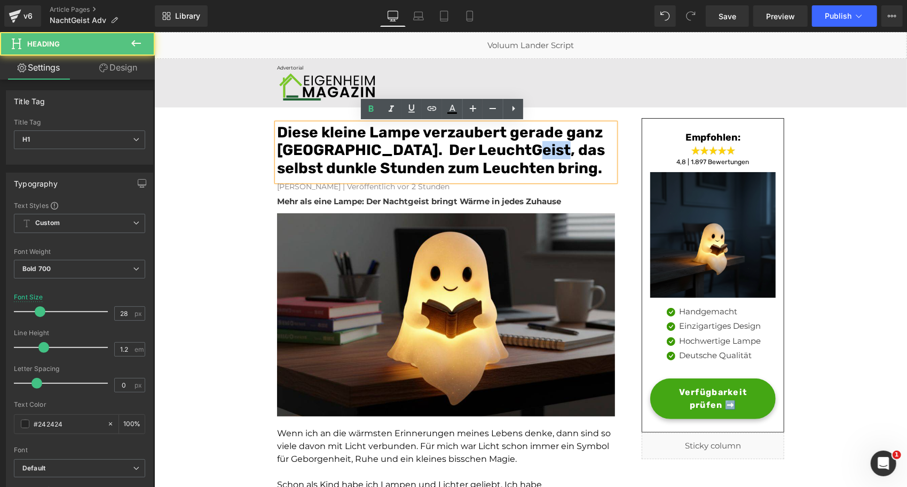
click at [523, 150] on font "Diese kleine Lampe verzaubert gerade ganz Deutschland. Der LeuchtGeist, das sel…" at bounding box center [441, 149] width 328 height 53
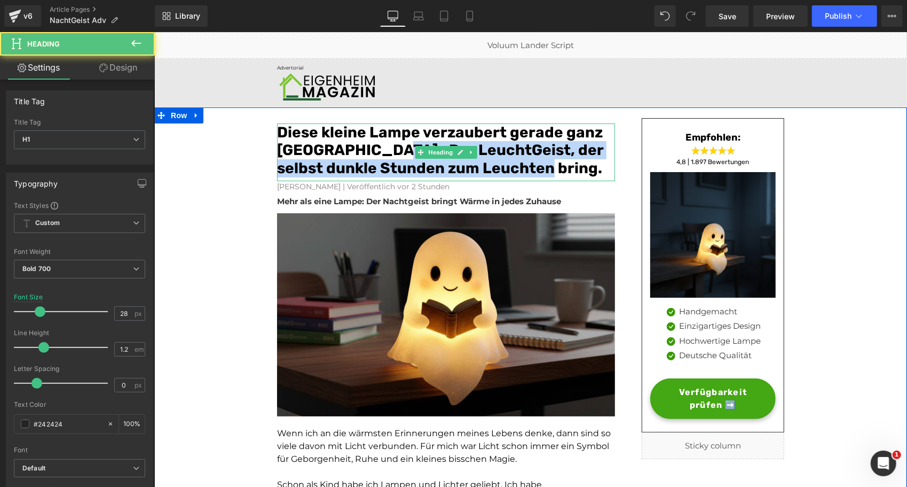
drag, startPoint x: 380, startPoint y: 150, endPoint x: 544, endPoint y: 172, distance: 165.5
click at [544, 172] on font "Diese kleine Lampe verzaubert gerade ganz Deutschland. Der LeuchtGeist, der sel…" at bounding box center [440, 149] width 326 height 53
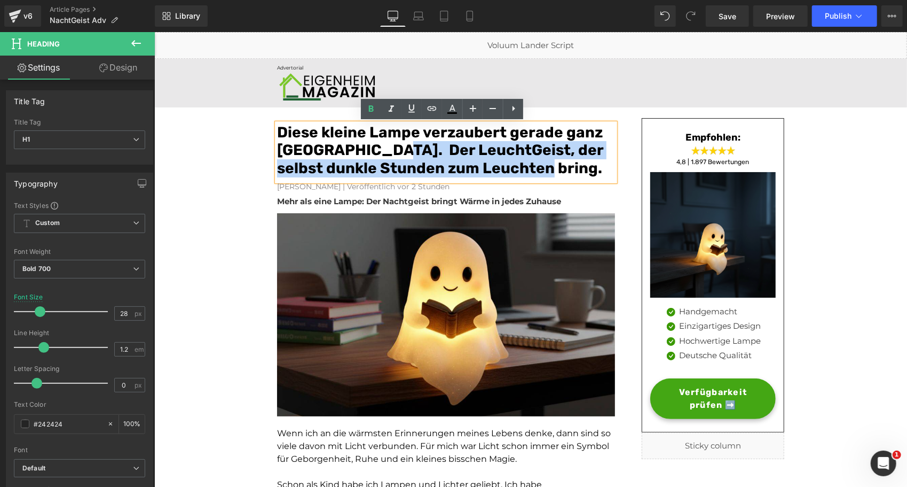
click at [320, 166] on font "Diese kleine Lampe verzaubert gerade ganz Deutschland. Der LeuchtGeist, der sel…" at bounding box center [440, 149] width 326 height 53
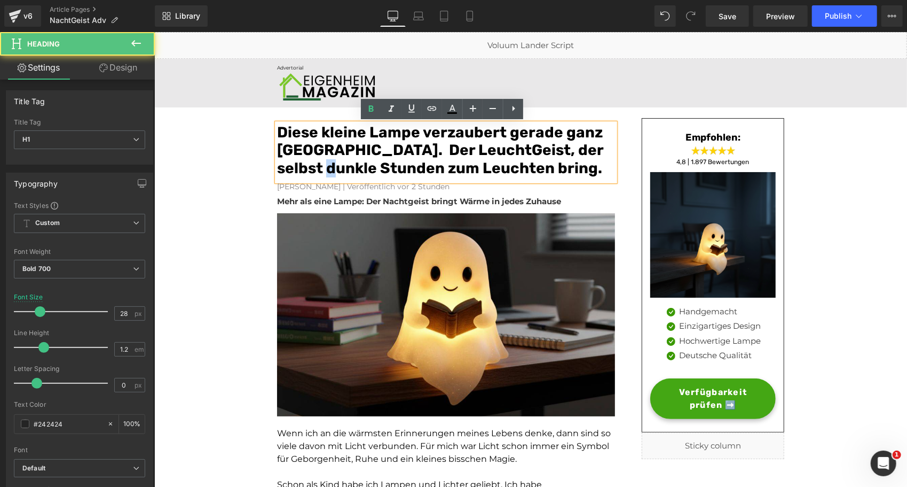
click at [320, 166] on font "Diese kleine Lampe verzaubert gerade ganz Deutschland. Der LeuchtGeist, der sel…" at bounding box center [440, 149] width 326 height 53
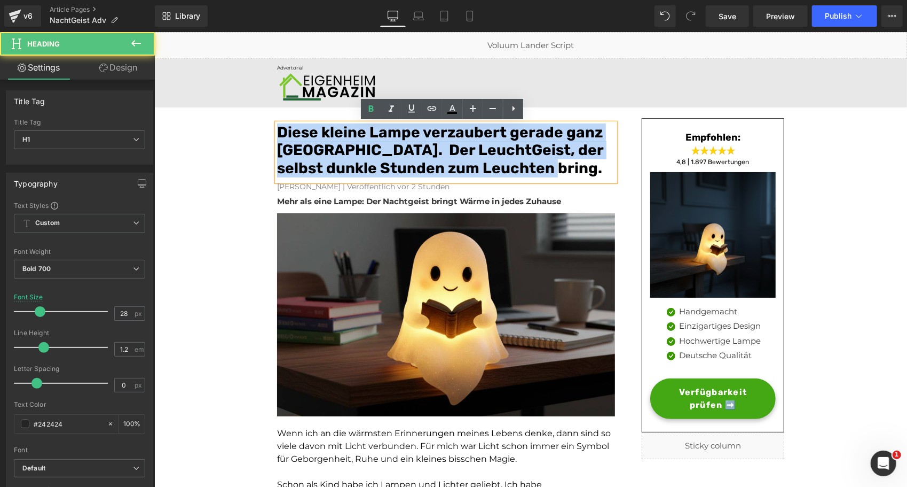
click at [320, 166] on font "Diese kleine Lampe verzaubert gerade ganz Deutschland. Der LeuchtGeist, der sel…" at bounding box center [440, 149] width 326 height 53
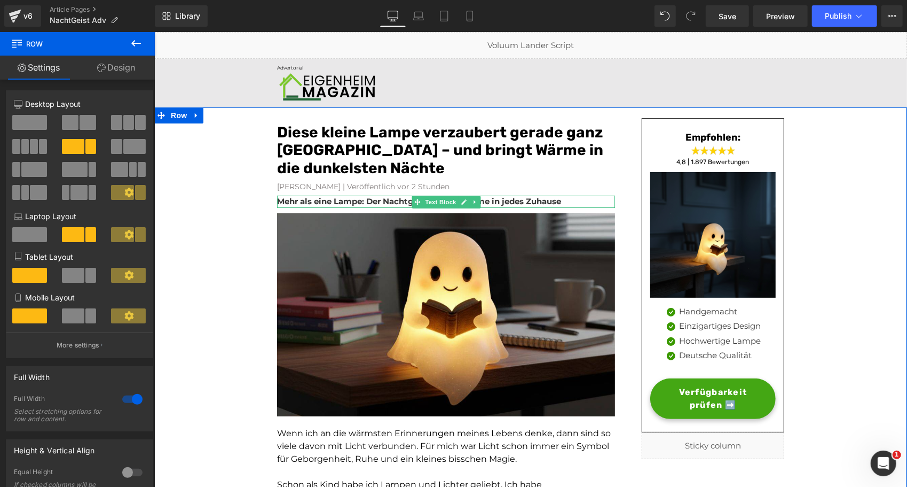
click at [331, 198] on strong "Mehr als eine Lampe: Der Nachtgeist bringt Wärme in jedes Zuhause" at bounding box center [419, 200] width 284 height 10
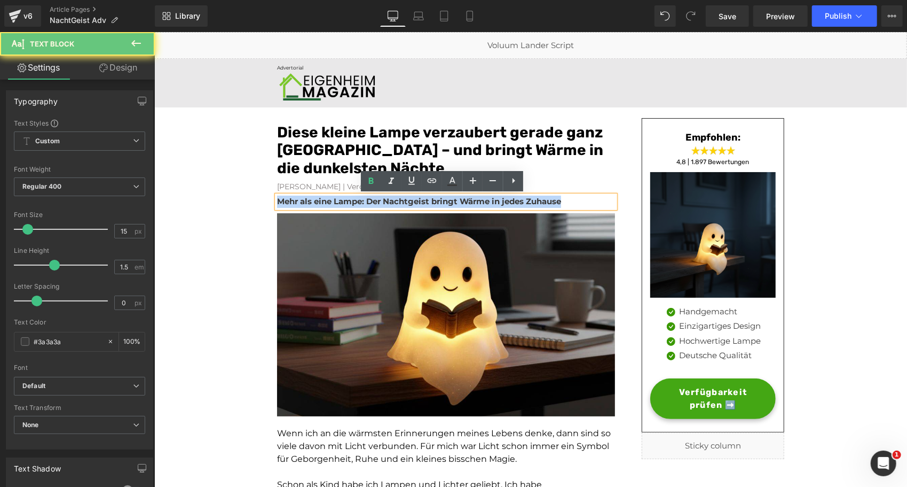
click at [331, 198] on strong "Mehr als eine Lampe: Der Nachtgeist bringt Wärme in jedes Zuhause" at bounding box center [419, 200] width 284 height 10
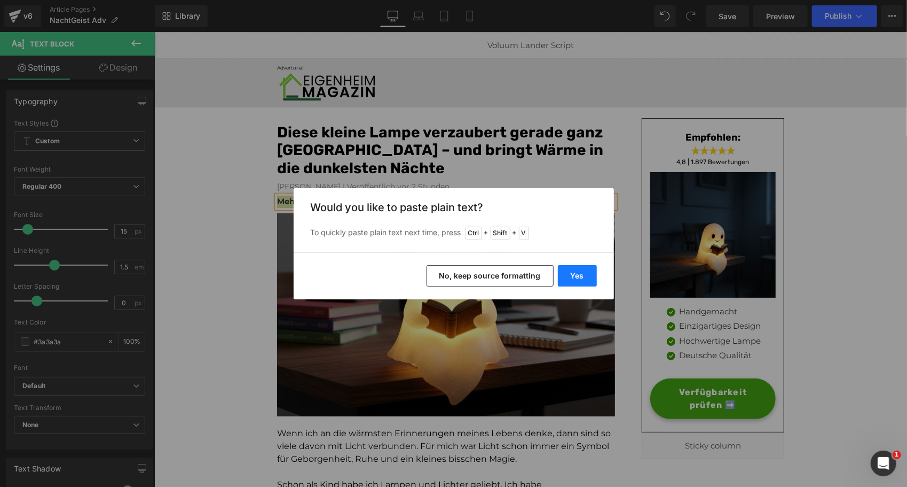
click at [578, 277] on button "Yes" at bounding box center [577, 275] width 39 height 21
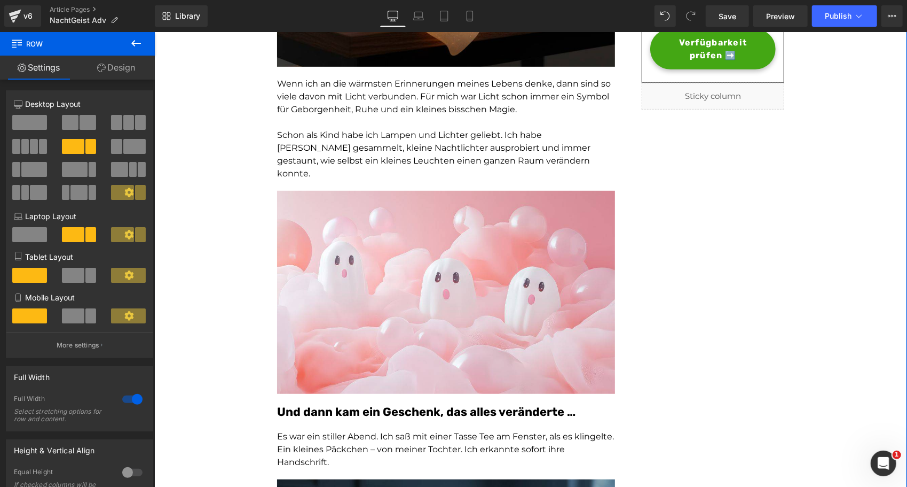
scroll to position [349, 0]
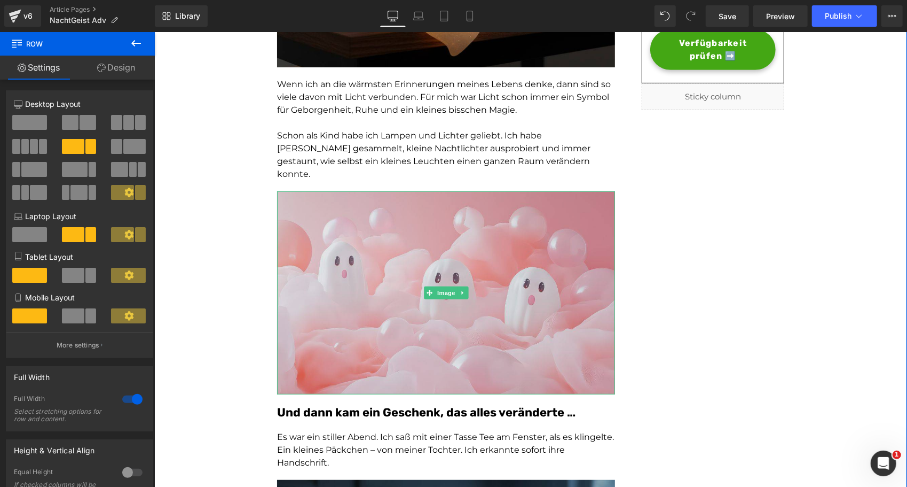
click at [458, 284] on img at bounding box center [446, 292] width 338 height 203
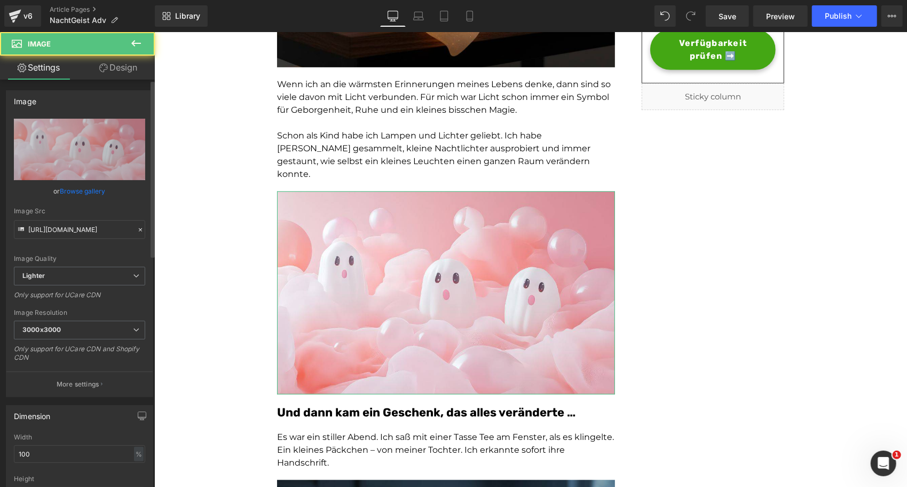
click at [78, 194] on link "Browse gallery" at bounding box center [82, 191] width 45 height 19
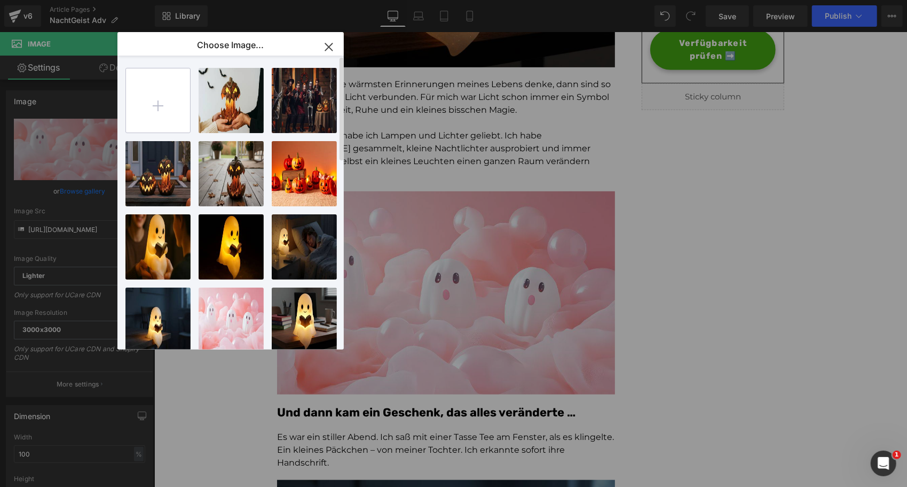
click at [154, 103] on input "file" at bounding box center [158, 100] width 64 height 64
type input "C:\fakepath\1753957031_3.webp"
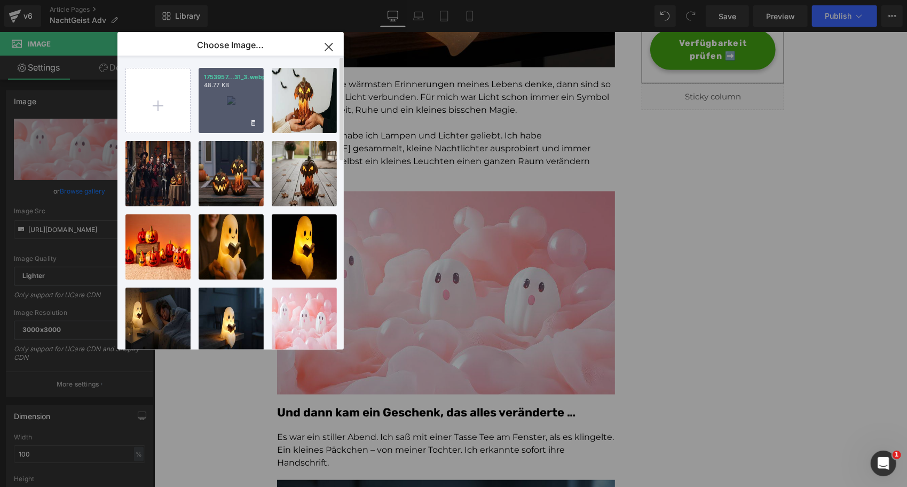
click at [218, 98] on div "1753957...31_3.webp 48.77 KB" at bounding box center [231, 100] width 65 height 65
type input "[URL][DOMAIN_NAME]"
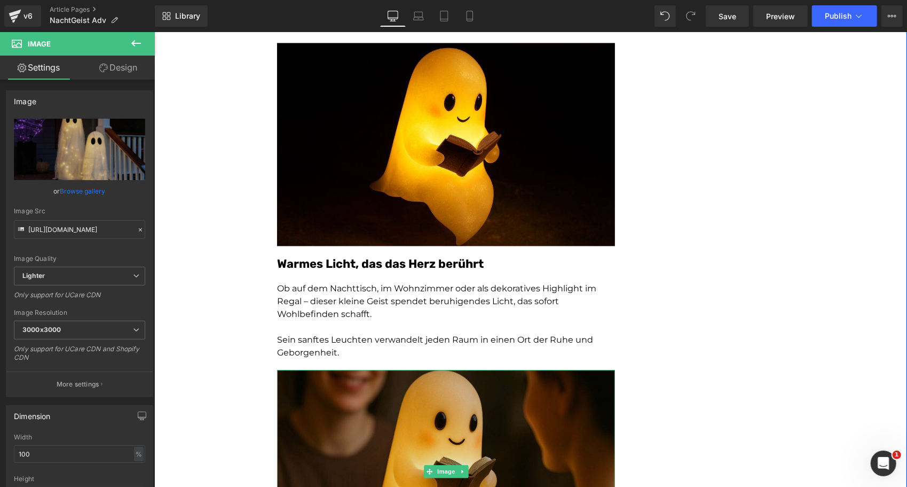
scroll to position [1485, 0]
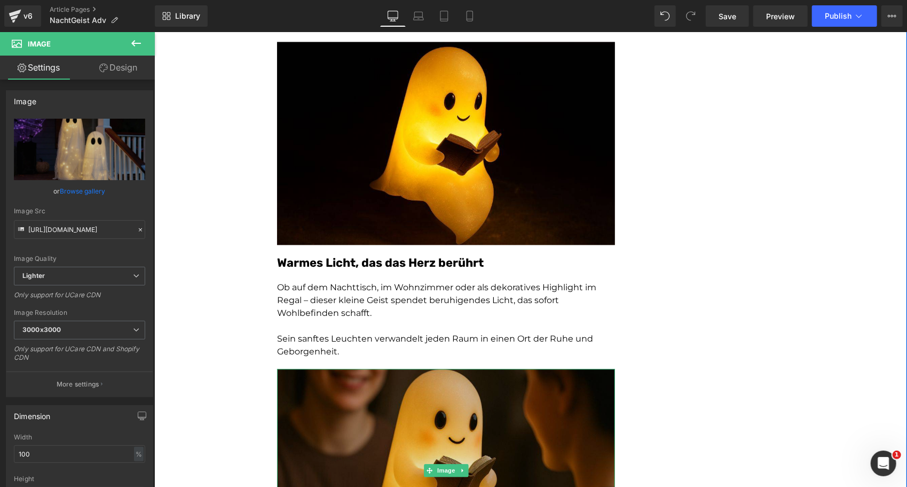
click at [371, 401] on img at bounding box center [446, 469] width 338 height 203
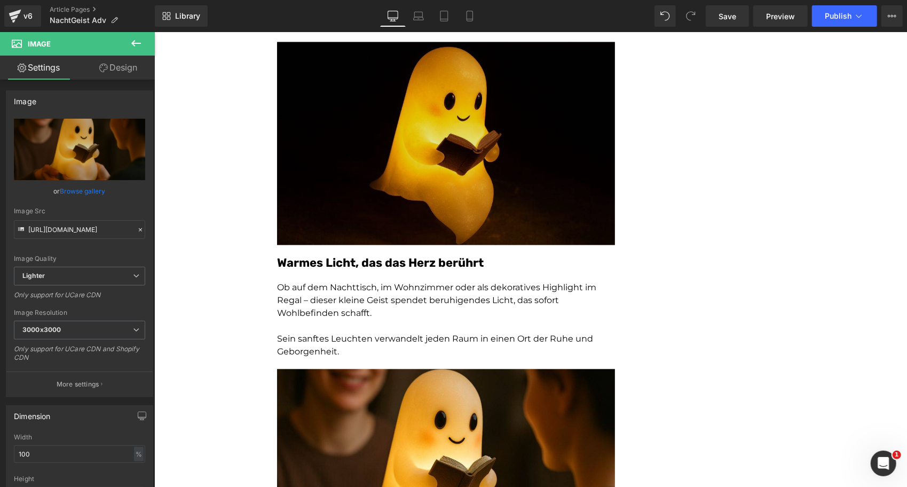
click at [339, 160] on img at bounding box center [446, 142] width 338 height 203
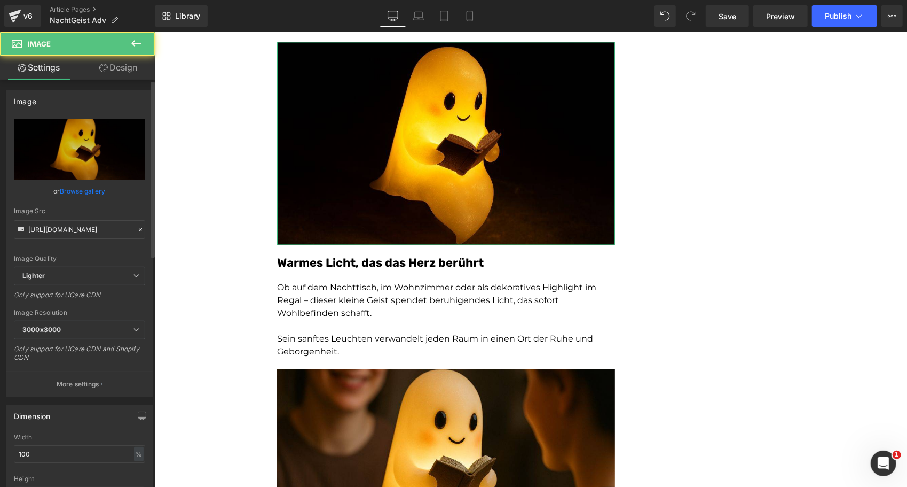
click at [93, 194] on link "Browse gallery" at bounding box center [82, 191] width 45 height 19
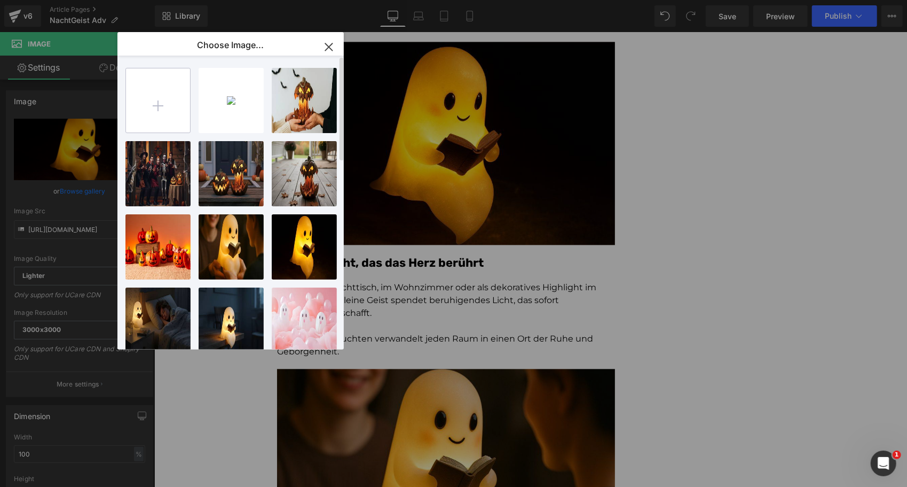
click at [156, 88] on input "file" at bounding box center [158, 100] width 64 height 64
type input "C:\fakepath\1753957129_6.webp"
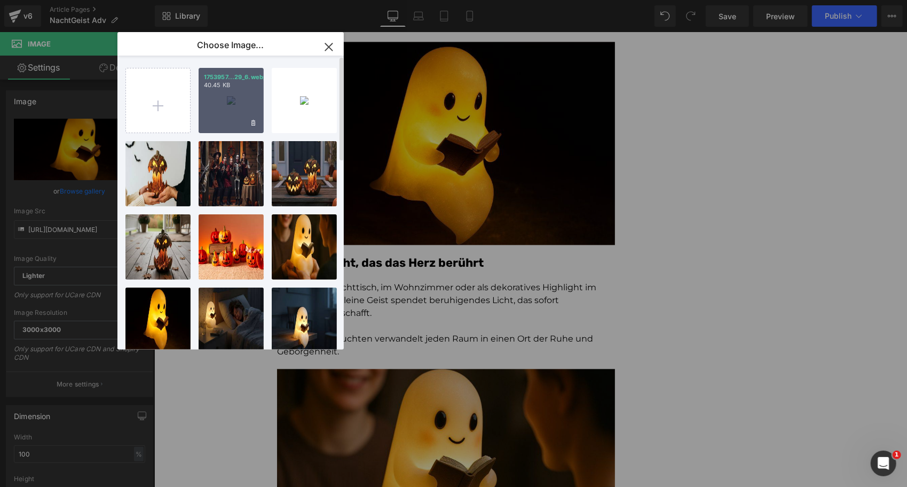
click at [228, 106] on div "1753957...29_6.webp 40.45 KB" at bounding box center [231, 100] width 65 height 65
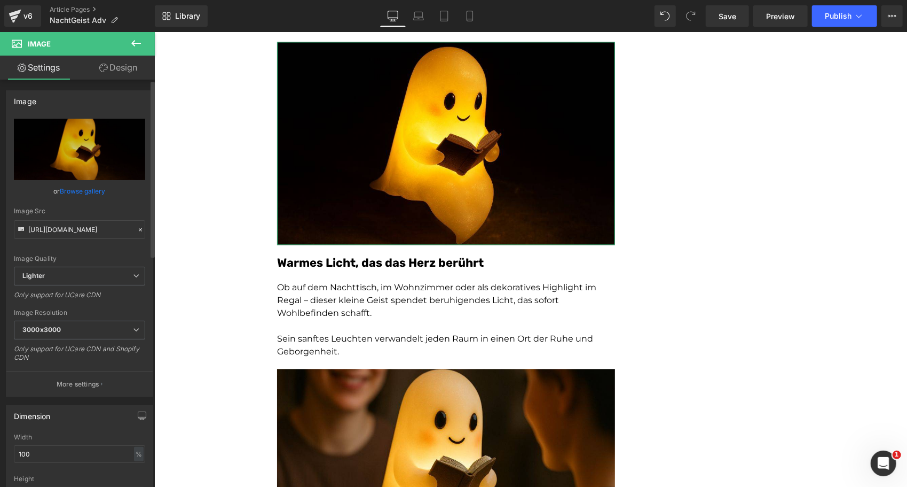
click at [66, 187] on link "Browse gallery" at bounding box center [82, 191] width 45 height 19
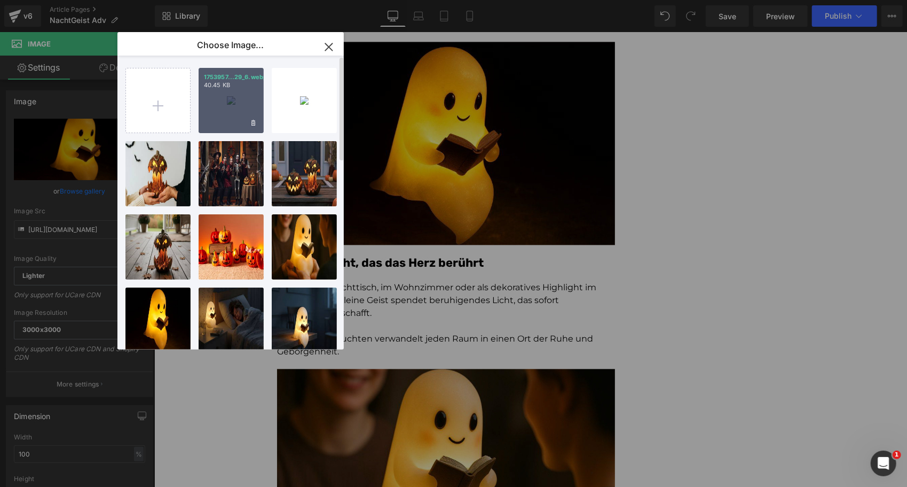
click at [239, 107] on div "1753957...29_6.webp 40.45 KB" at bounding box center [231, 100] width 65 height 65
type input "[URL][DOMAIN_NAME]"
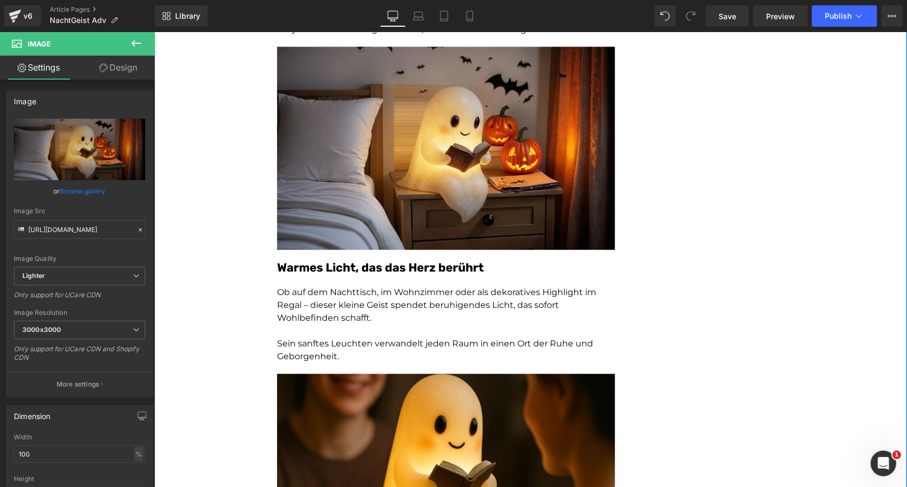
scroll to position [1609, 0]
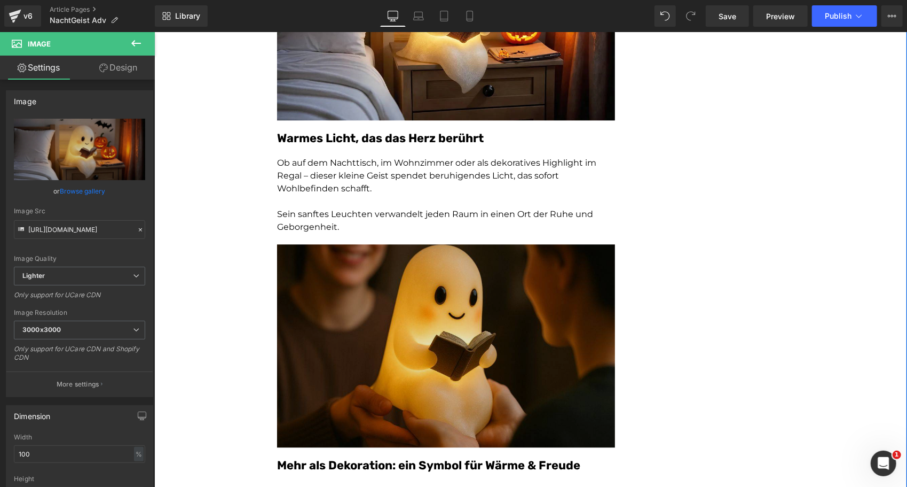
click at [444, 382] on img at bounding box center [446, 345] width 338 height 203
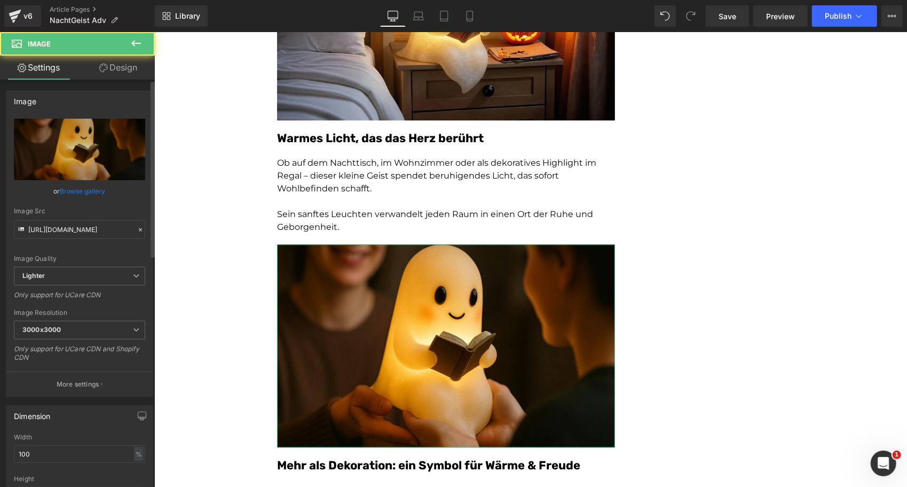
click at [81, 192] on link "Browse gallery" at bounding box center [82, 191] width 45 height 19
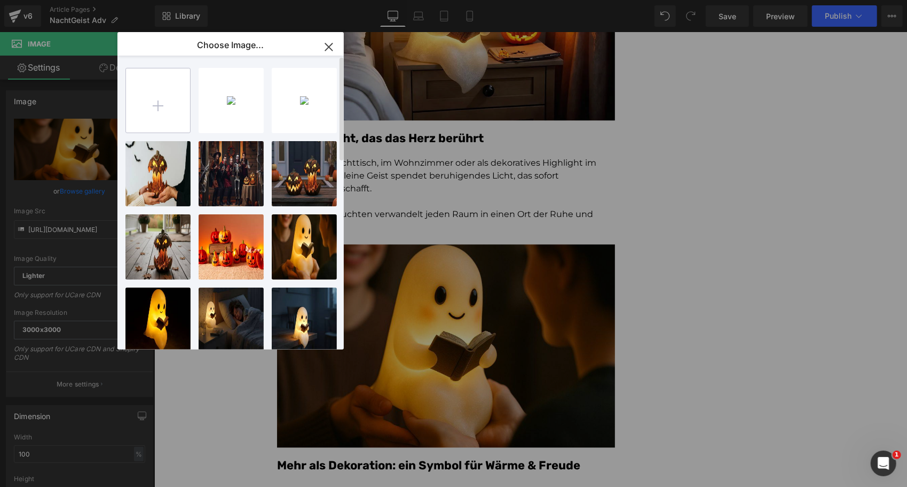
click at [145, 103] on input "file" at bounding box center [158, 100] width 64 height 64
type input "C:\fakepath\1753957151_4.webp"
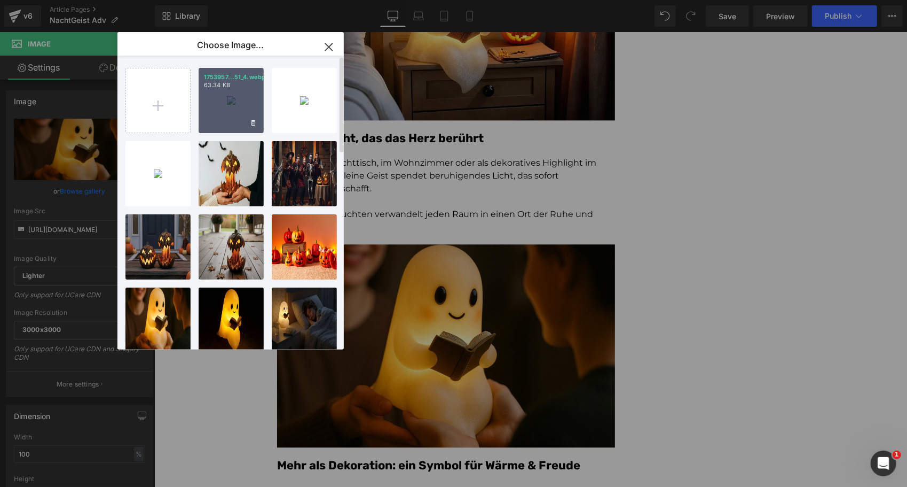
click at [225, 103] on div "1753957...51_4.webp 63.34 KB" at bounding box center [231, 100] width 65 height 65
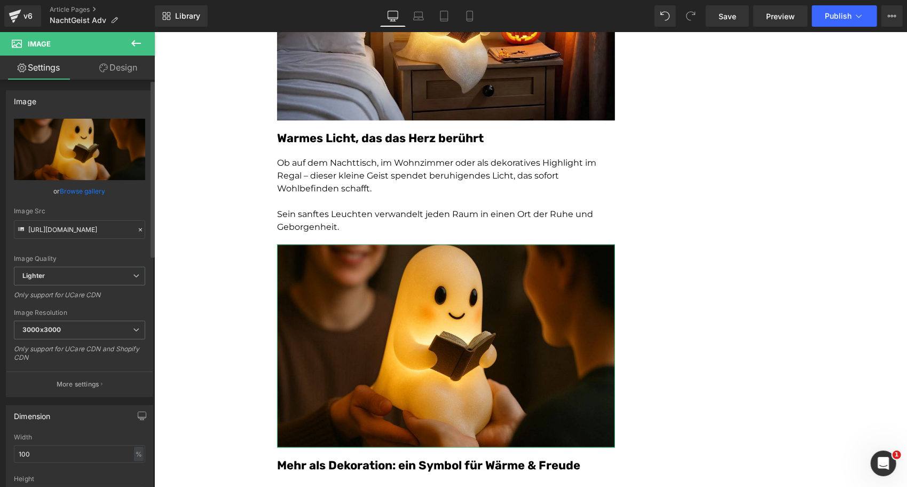
click at [91, 193] on link "Browse gallery" at bounding box center [82, 191] width 45 height 19
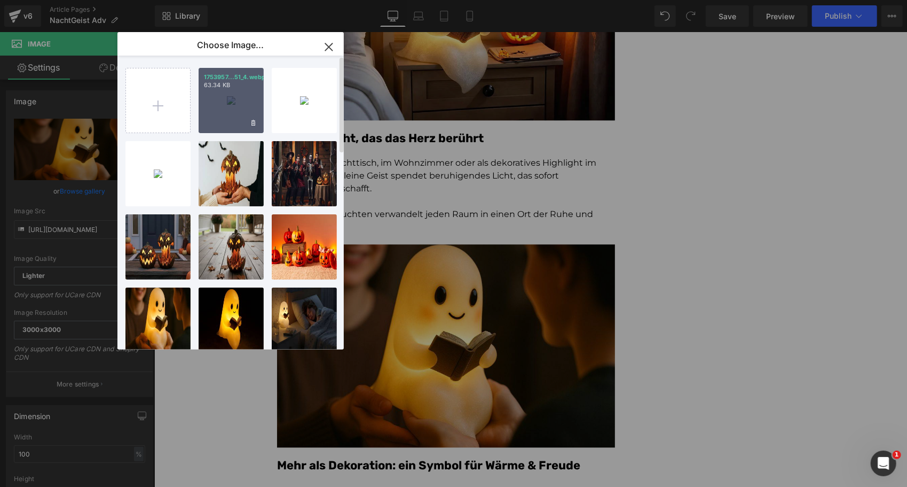
click at [219, 106] on div "1753957...51_4.webp 63.34 KB" at bounding box center [231, 100] width 65 height 65
type input "[URL][DOMAIN_NAME]"
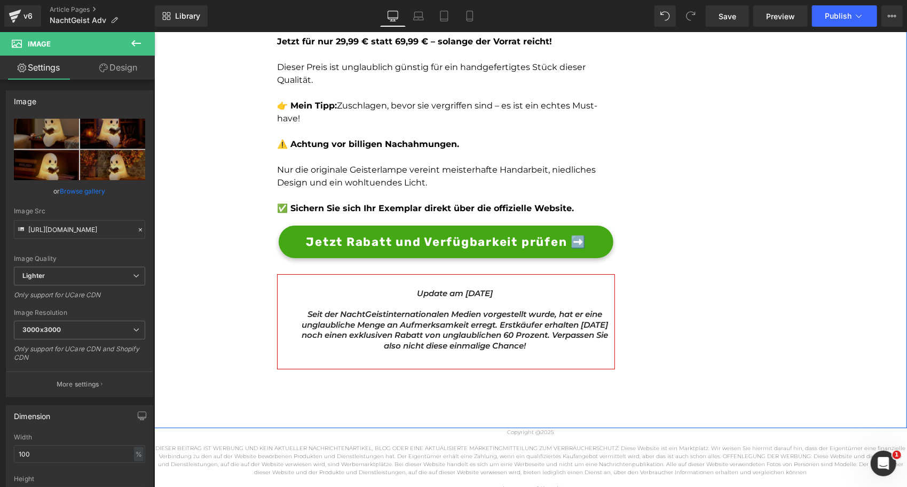
scroll to position [2764, 0]
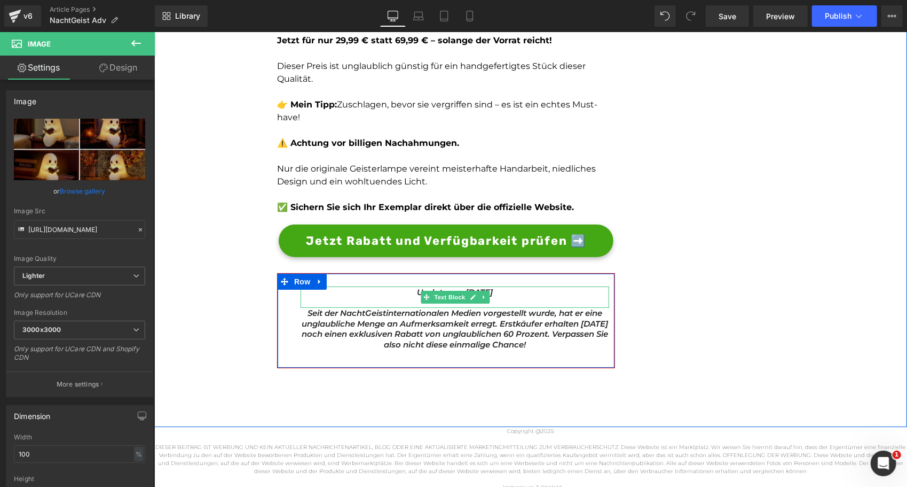
click at [481, 290] on link at bounding box center [483, 296] width 11 height 13
click at [505, 289] on p "Update am 22. Sept 2025" at bounding box center [454, 291] width 309 height 11
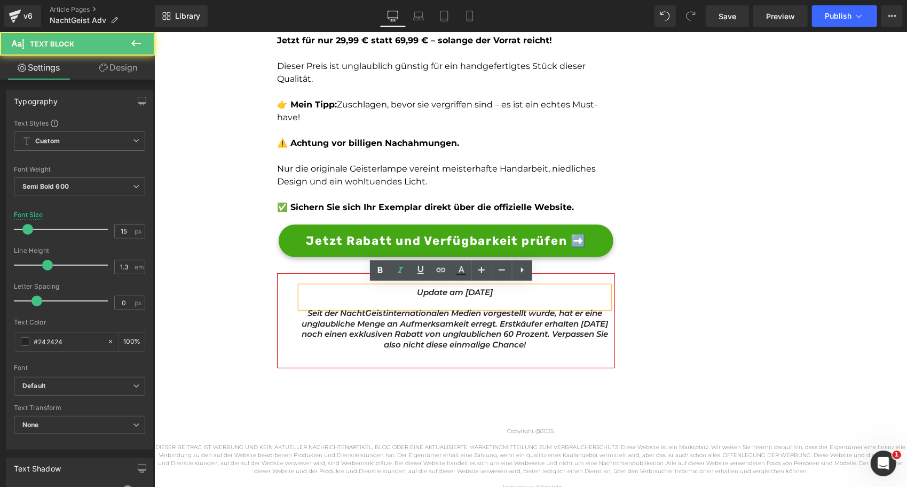
click at [480, 290] on icon "Update am 22. Sept 2025" at bounding box center [455, 291] width 76 height 10
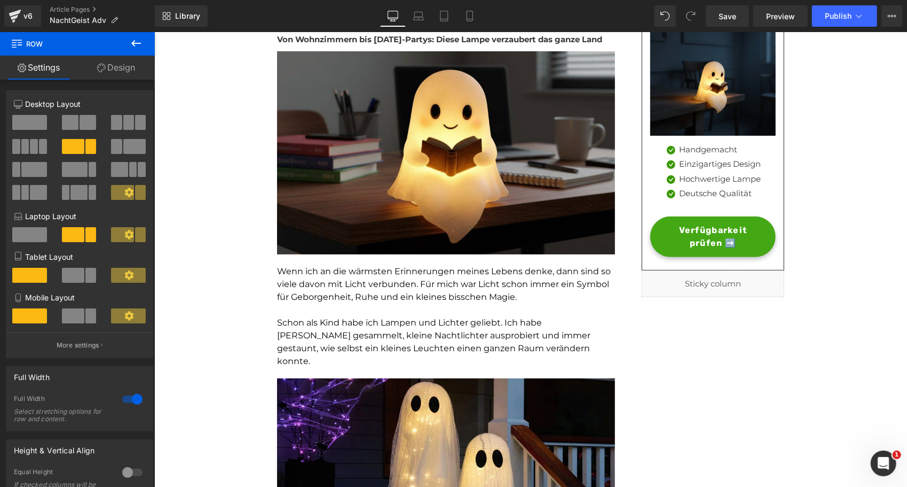
scroll to position [0, 0]
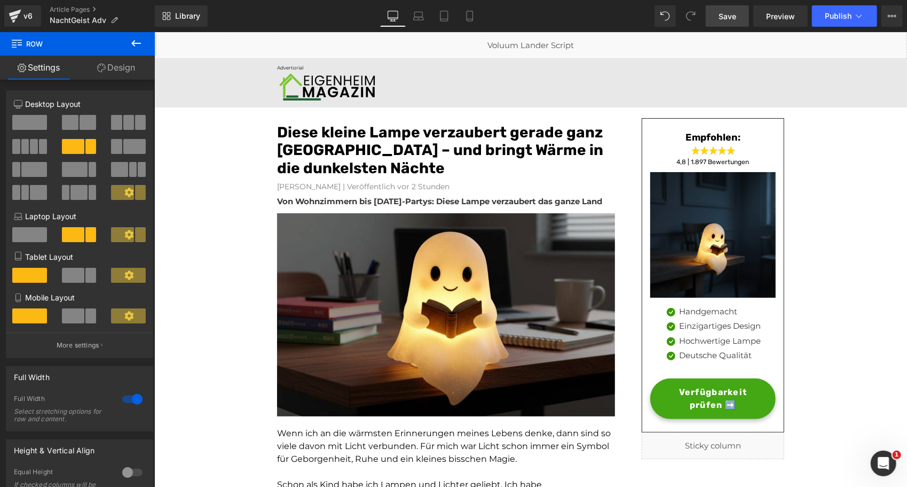
click at [731, 14] on span "Save" at bounding box center [728, 16] width 18 height 11
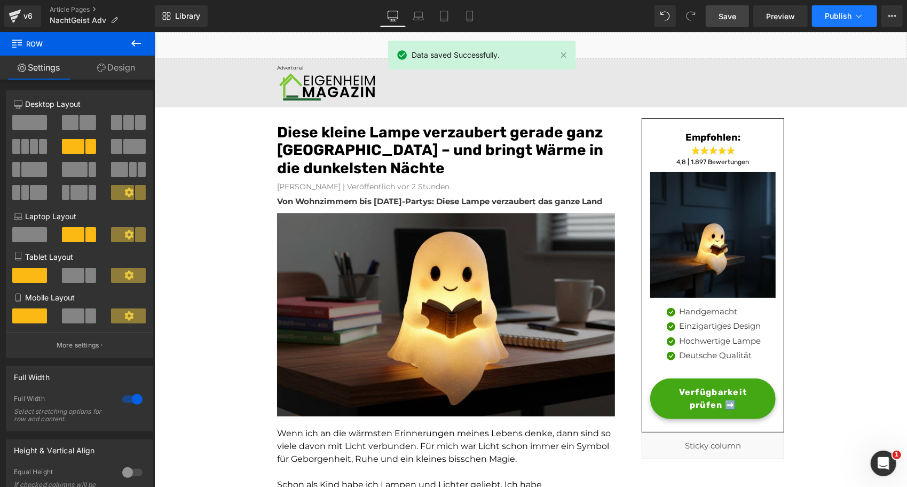
click at [836, 13] on span "Publish" at bounding box center [838, 16] width 27 height 9
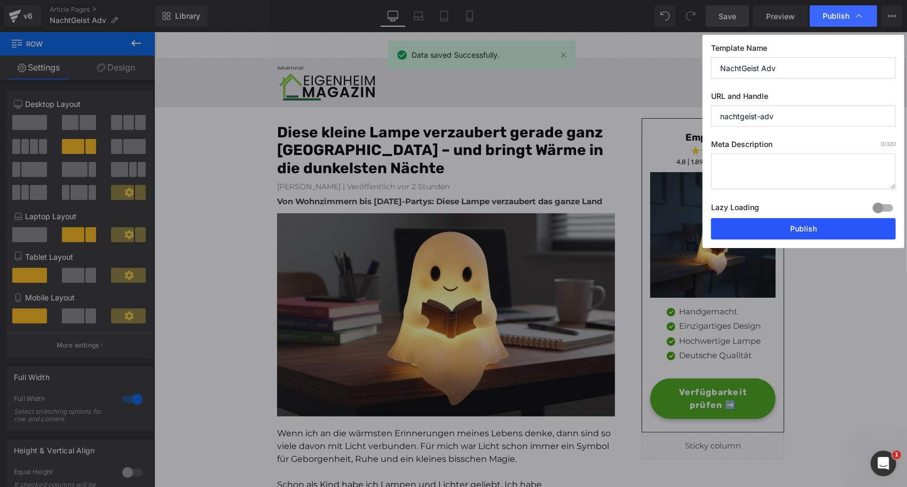
click at [771, 226] on button "Publish" at bounding box center [803, 228] width 185 height 21
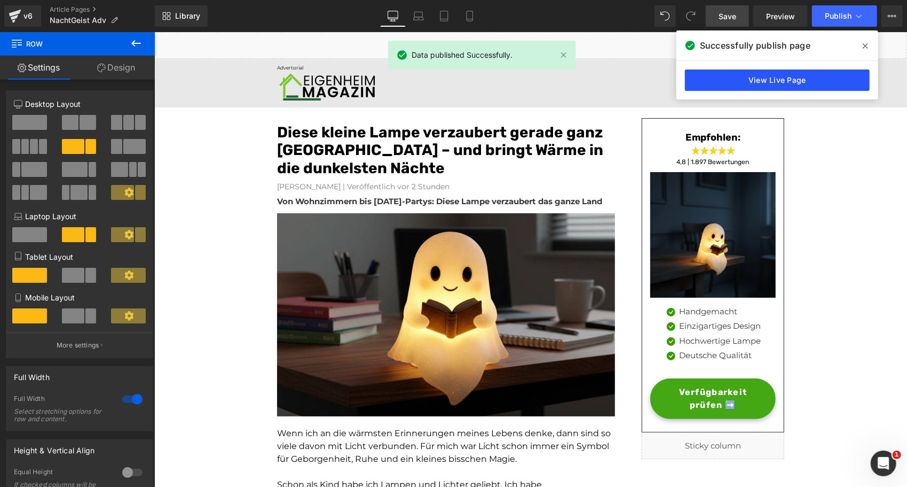
click at [740, 80] on link "View Live Page" at bounding box center [777, 79] width 185 height 21
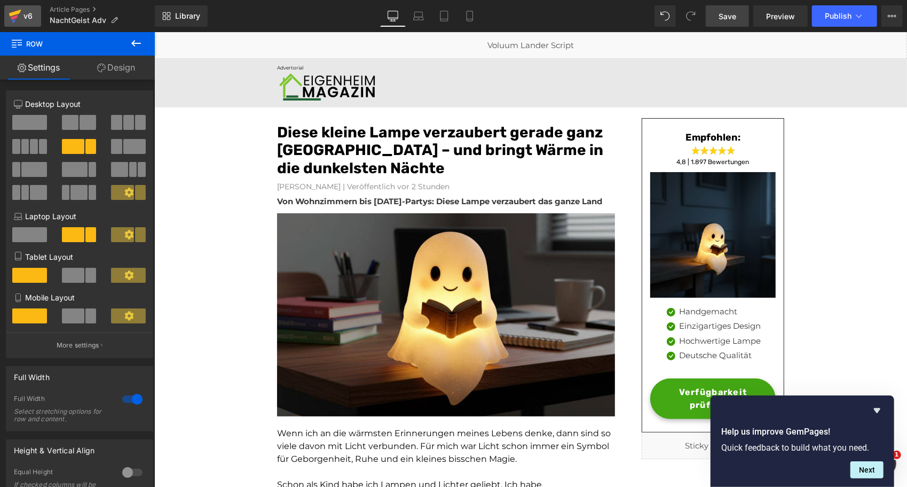
click at [29, 17] on div "v6" at bounding box center [27, 16] width 13 height 14
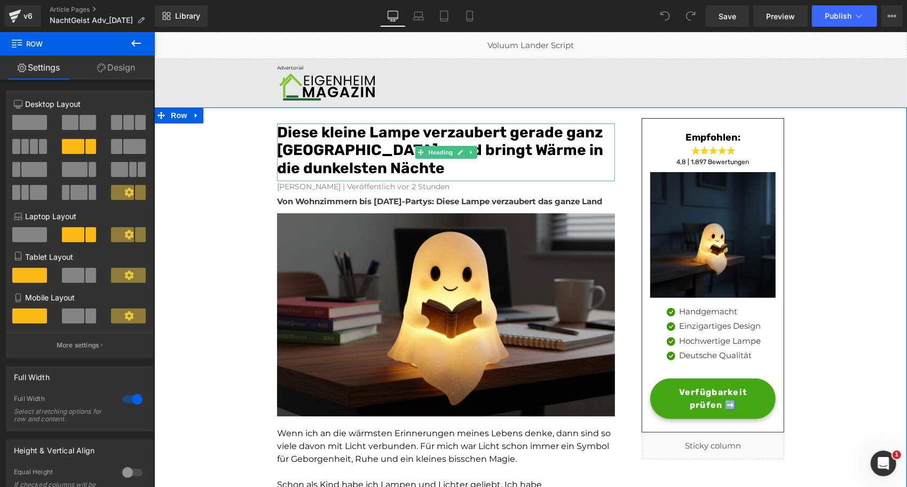
click at [517, 132] on font "Diese kleine Lampe verzaubert gerade ganz [GEOGRAPHIC_DATA] – und bringt Wärme …" at bounding box center [440, 149] width 326 height 53
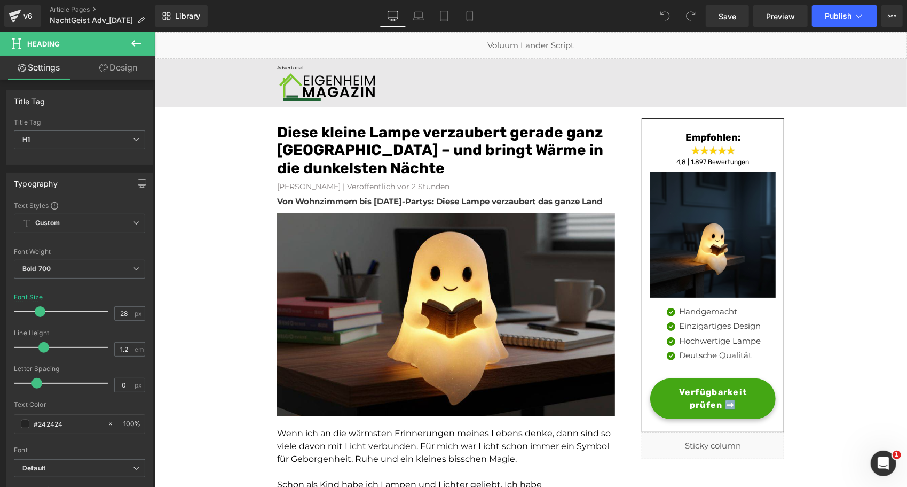
click at [121, 74] on link "Design" at bounding box center [118, 68] width 77 height 24
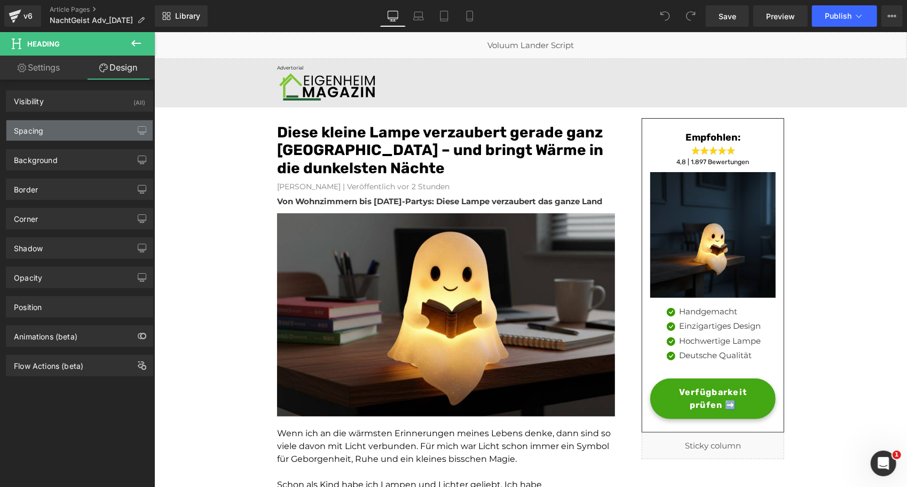
click at [67, 133] on div "Spacing" at bounding box center [79, 130] width 146 height 20
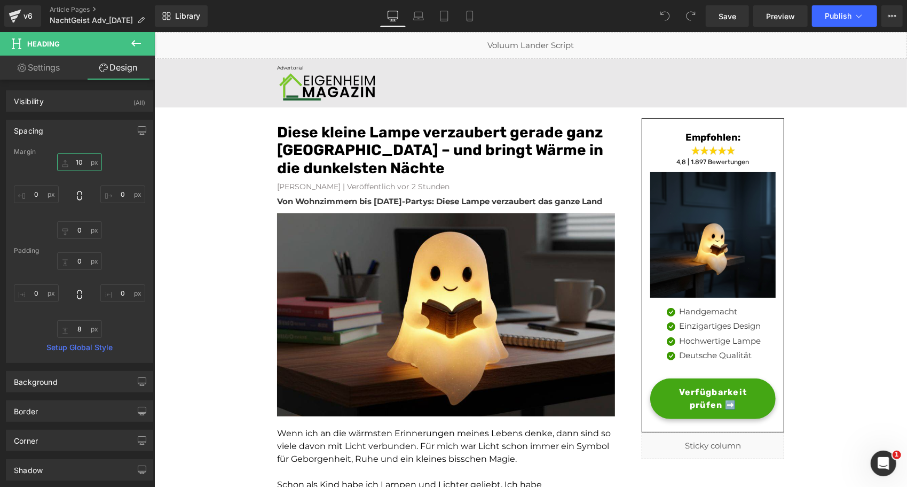
click at [78, 155] on input "10" at bounding box center [79, 162] width 45 height 18
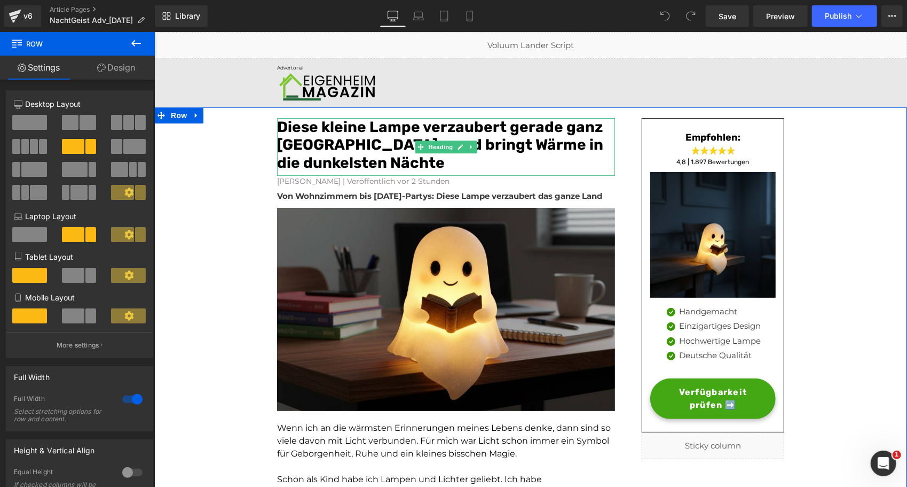
click at [327, 150] on font "Diese kleine Lampe verzaubert gerade ganz [GEOGRAPHIC_DATA] – und bringt Wärme …" at bounding box center [440, 143] width 326 height 53
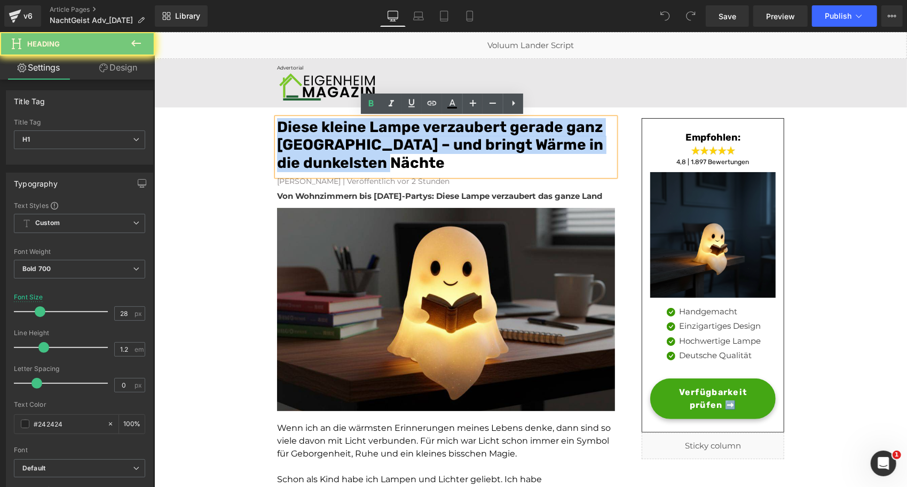
click at [327, 150] on font "Diese kleine Lampe verzaubert gerade ganz [GEOGRAPHIC_DATA] – und bringt Wärme …" at bounding box center [440, 143] width 326 height 53
paste div
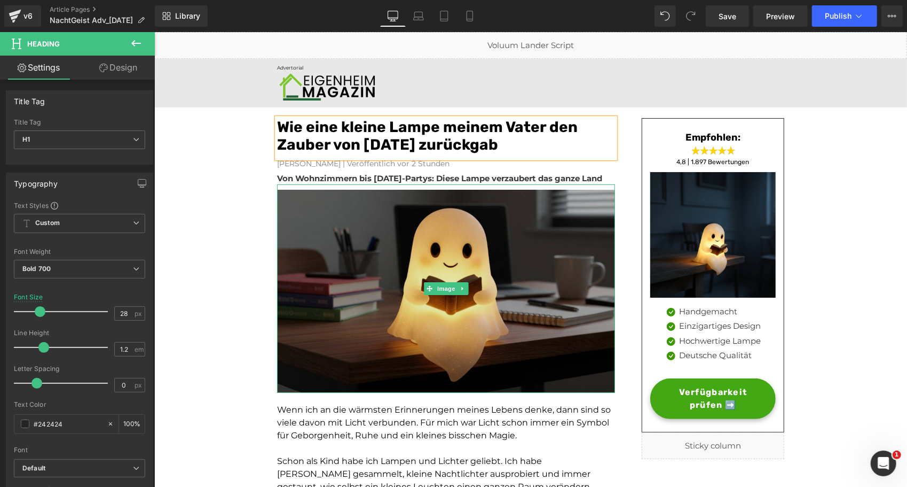
click at [322, 250] on img at bounding box center [446, 288] width 338 height 208
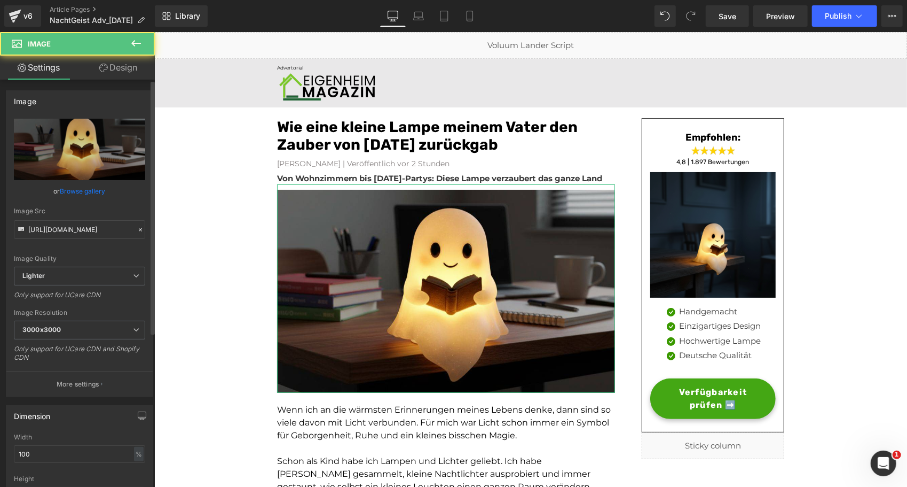
click at [94, 191] on link "Browse gallery" at bounding box center [82, 191] width 45 height 19
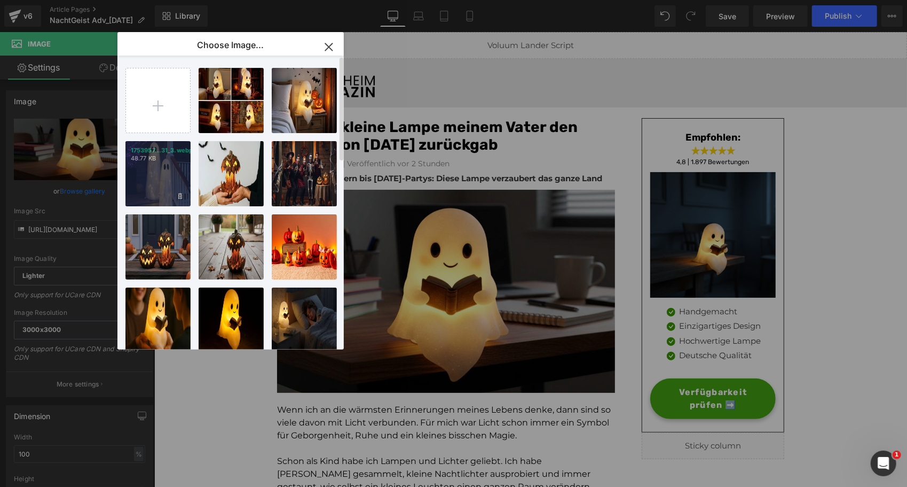
click at [155, 158] on p "48.77 KB" at bounding box center [158, 158] width 54 height 8
type input "[URL][DOMAIN_NAME]"
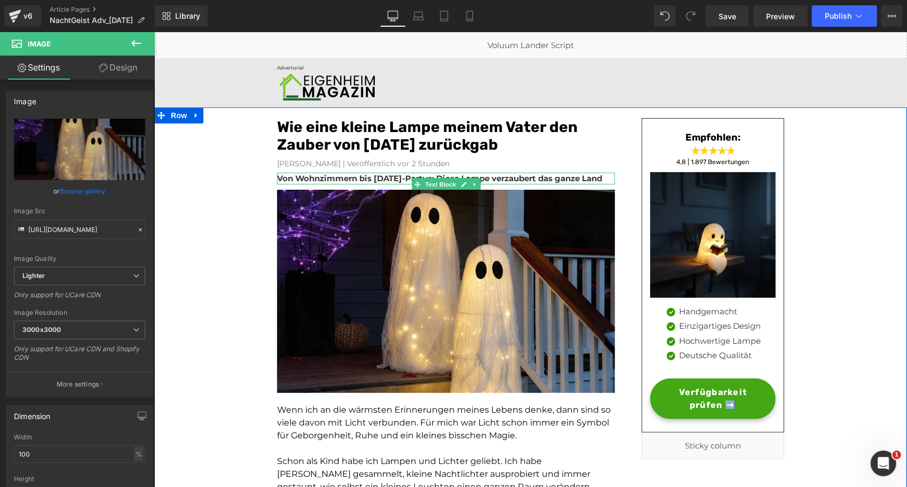
click at [312, 184] on p "Von Wohnzimmern bis [DATE]-Partys: Diese Lampe verzaubert das ganze Land" at bounding box center [446, 178] width 338 height 12
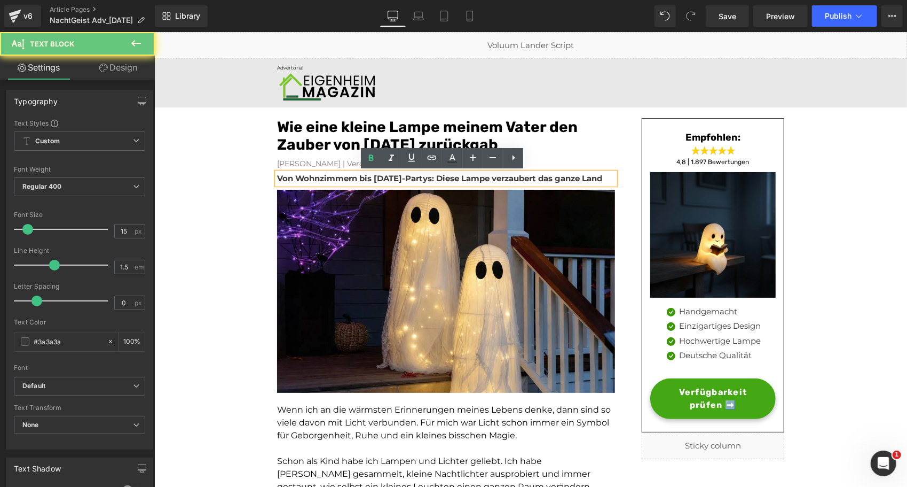
click at [312, 184] on p "Von Wohnzimmern bis [DATE]-Partys: Diese Lampe verzaubert das ganze Land" at bounding box center [446, 178] width 338 height 12
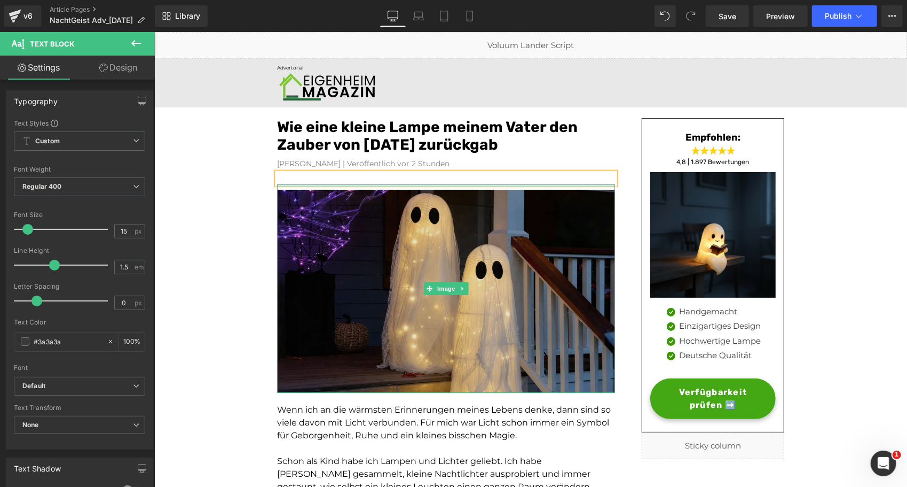
click at [279, 187] on img at bounding box center [446, 288] width 338 height 208
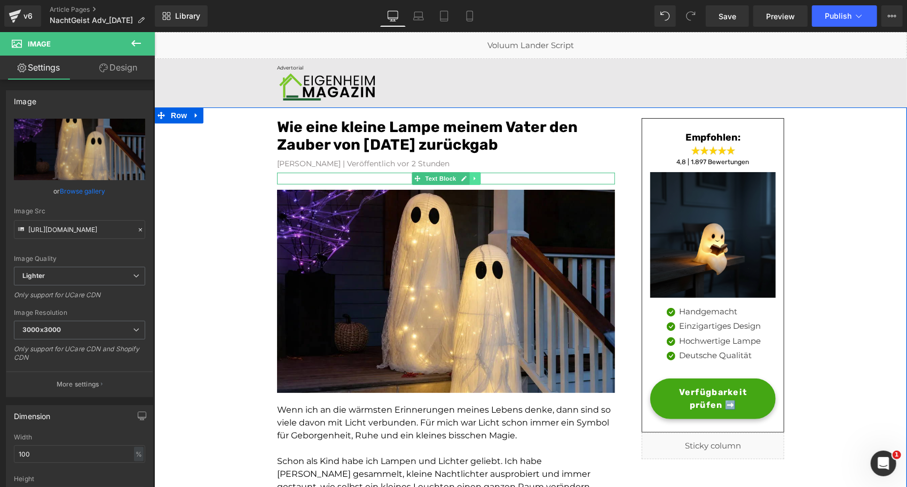
click at [469, 177] on link at bounding box center [474, 177] width 11 height 13
click at [477, 178] on icon at bounding box center [480, 178] width 6 height 6
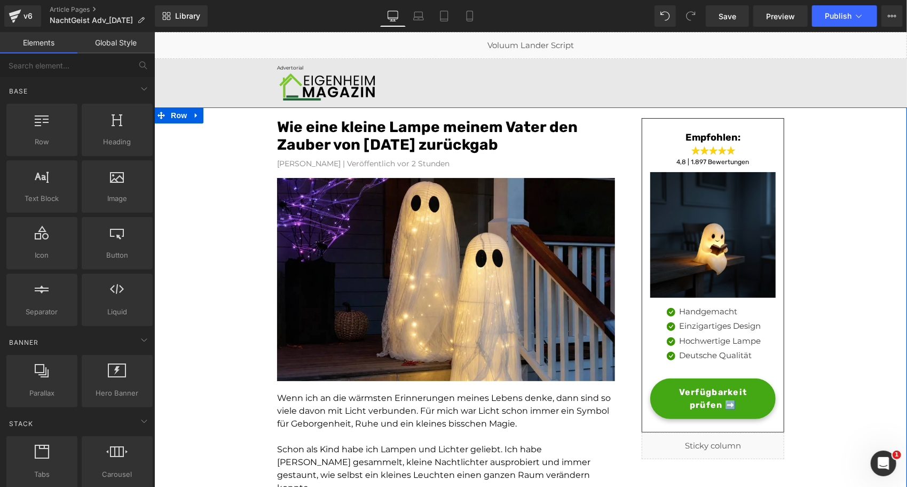
click at [292, 164] on font "[PERSON_NAME] | Veröffentlich vor 2 Stunden" at bounding box center [363, 163] width 172 height 10
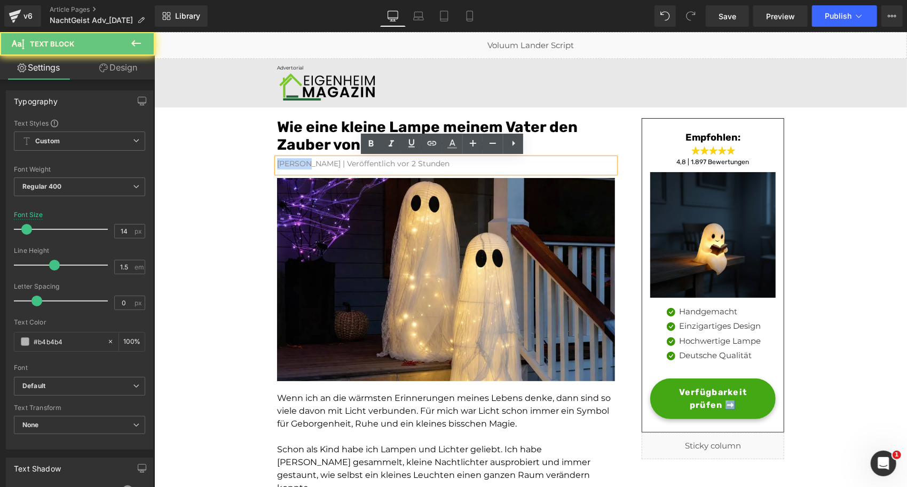
click at [292, 164] on font "[PERSON_NAME] | Veröffentlich vor 2 Stunden" at bounding box center [363, 163] width 172 height 10
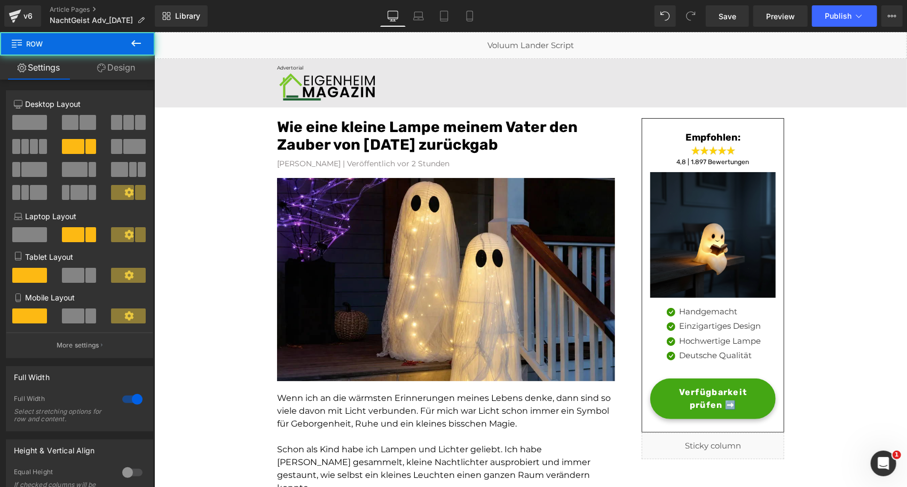
scroll to position [150, 0]
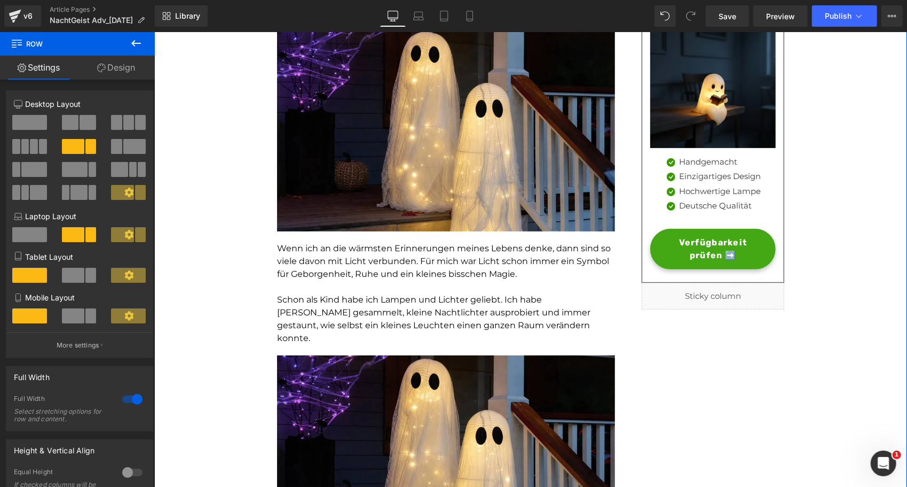
click at [283, 246] on span "Wenn ich an die wärmsten Erinnerungen meines Lebens denke, dann sind so viele d…" at bounding box center [444, 260] width 334 height 36
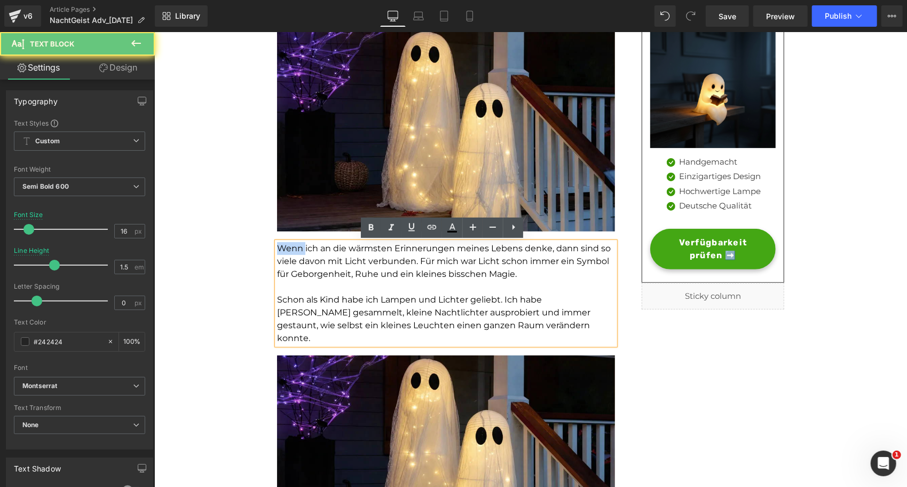
click at [283, 246] on span "Wenn ich an die wärmsten Erinnerungen meines Lebens denke, dann sind so viele d…" at bounding box center [444, 260] width 334 height 36
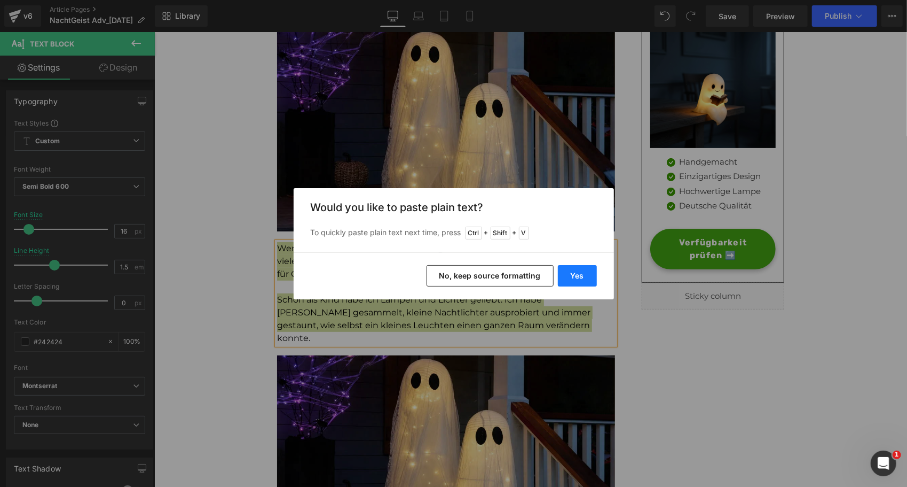
click at [568, 269] on button "Yes" at bounding box center [577, 275] width 39 height 21
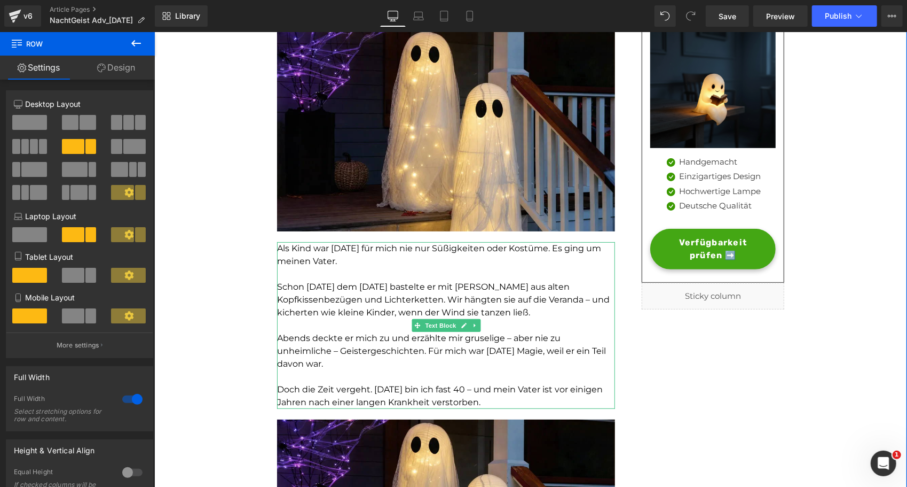
click at [594, 246] on span "Als Kind war [DATE] für mich nie nur Süßigkeiten oder Kostüme. Es ging um meine…" at bounding box center [439, 253] width 324 height 23
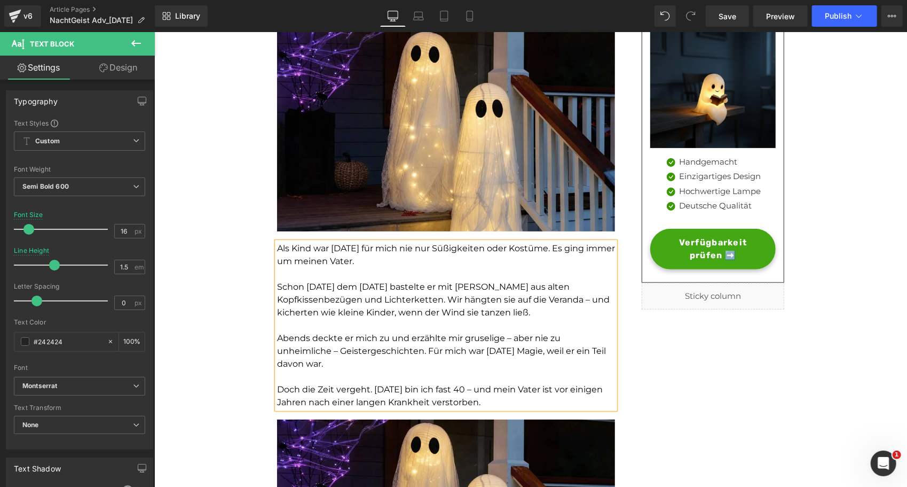
click at [309, 283] on span "Schon [DATE] dem [DATE] bastelte er mit [PERSON_NAME] aus alten Kopfkissenbezüg…" at bounding box center [443, 299] width 333 height 36
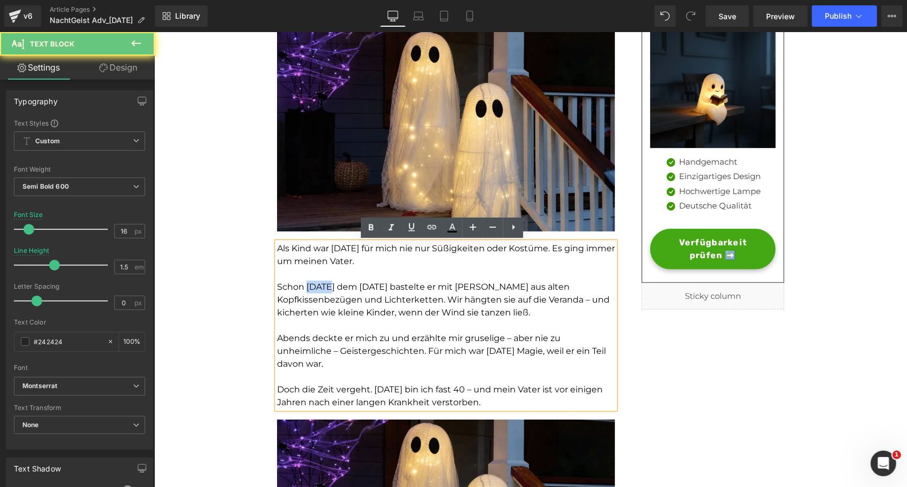
click at [309, 283] on span "Schon [DATE] dem [DATE] bastelte er mit [PERSON_NAME] aus alten Kopfkissenbezüg…" at bounding box center [443, 299] width 333 height 36
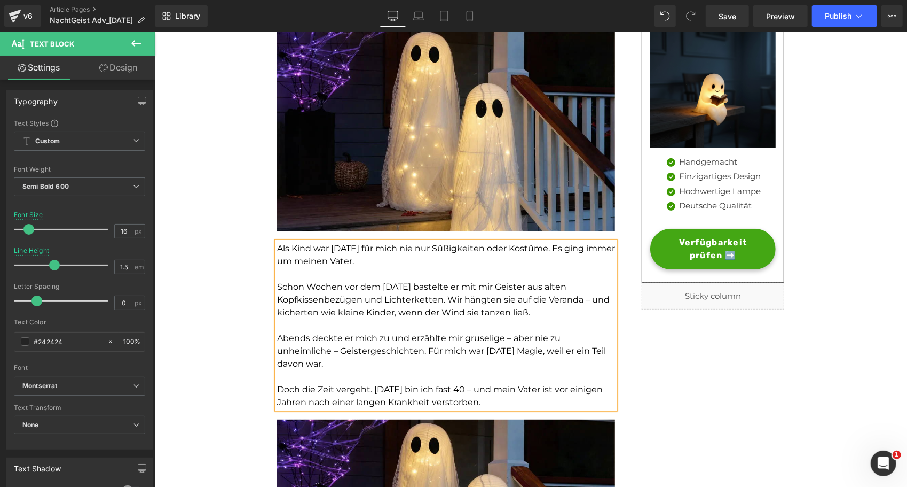
scroll to position [297, 0]
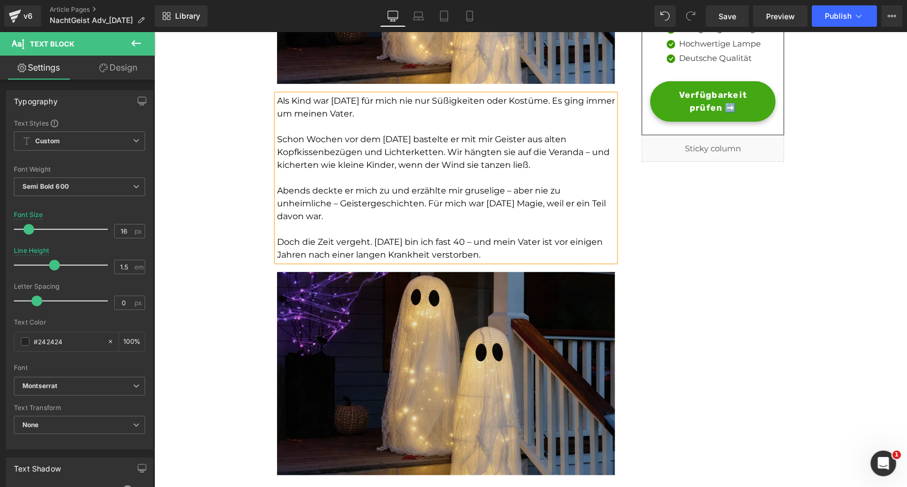
click at [467, 341] on img at bounding box center [446, 372] width 338 height 203
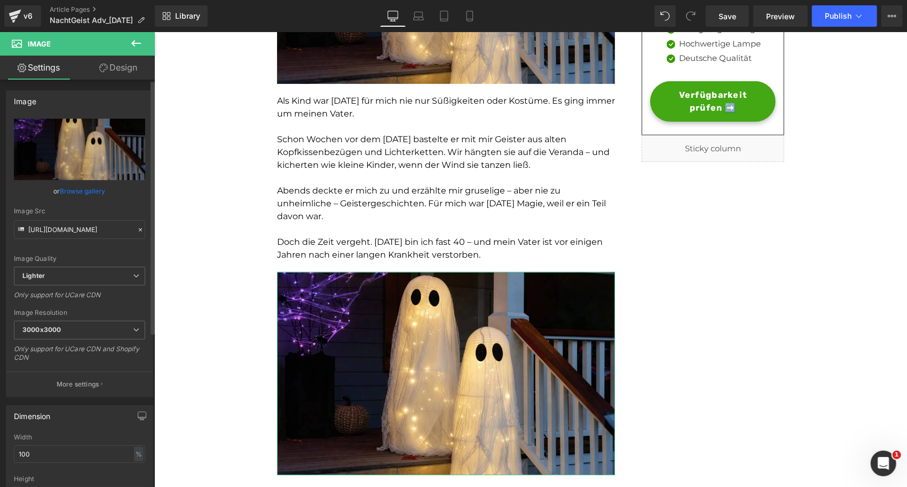
click at [84, 189] on link "Browse gallery" at bounding box center [82, 191] width 45 height 19
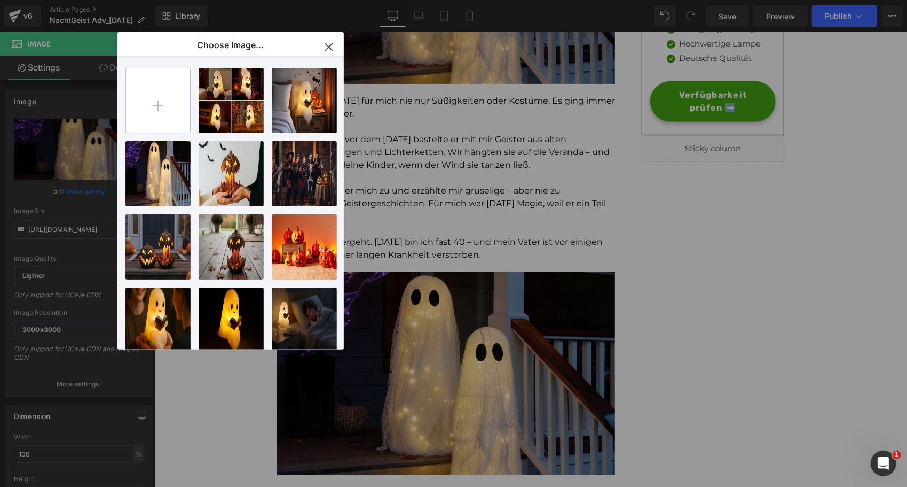
click at [132, 114] on input "file" at bounding box center [158, 100] width 64 height 64
type input "C:\fakepath\1753957830_7.webp"
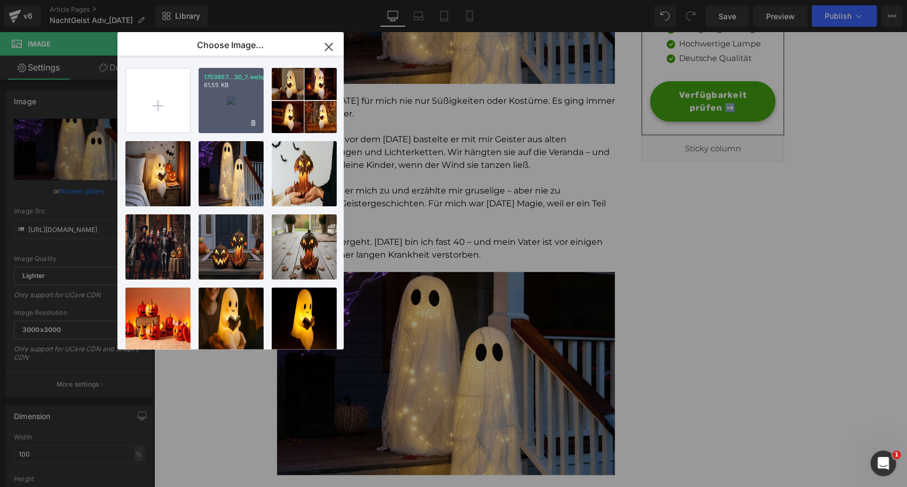
click at [214, 108] on div "1753957...30_7.webp 61.55 KB" at bounding box center [231, 100] width 65 height 65
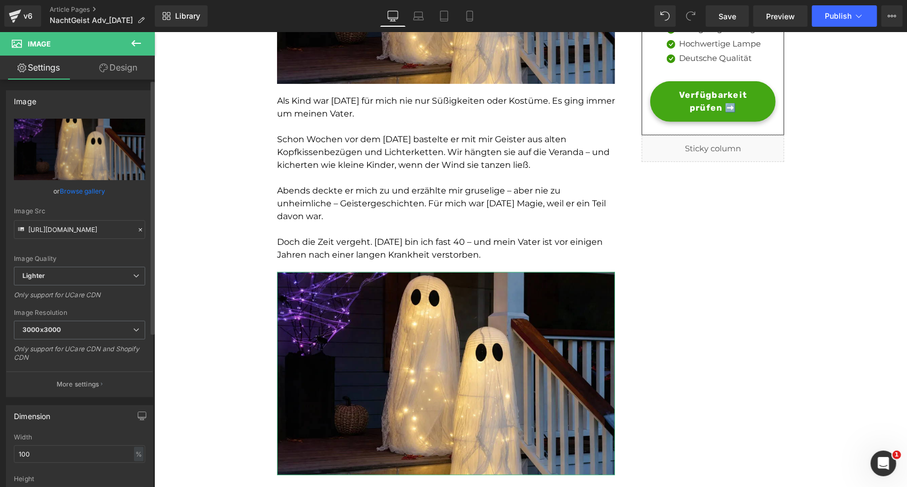
click at [84, 191] on link "Browse gallery" at bounding box center [82, 191] width 45 height 19
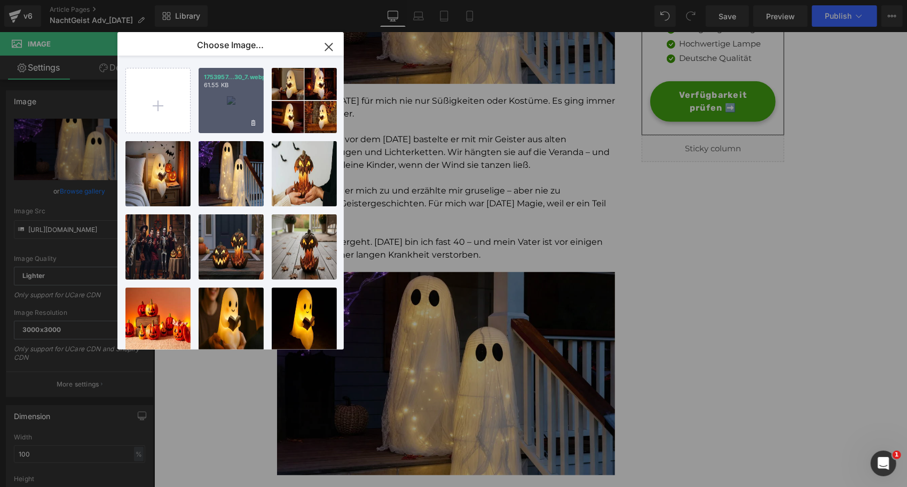
click at [210, 108] on div "1753957...30_7.webp 61.55 KB" at bounding box center [231, 100] width 65 height 65
type input "[URL][DOMAIN_NAME]"
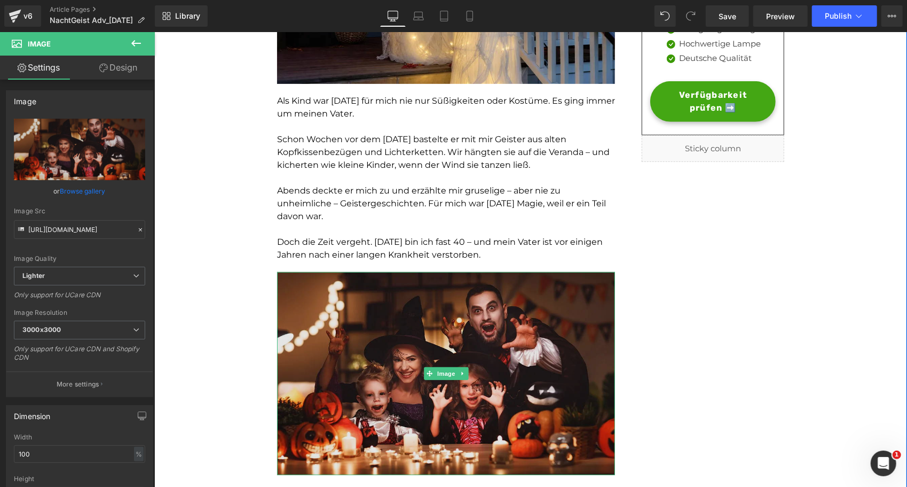
scroll to position [542, 0]
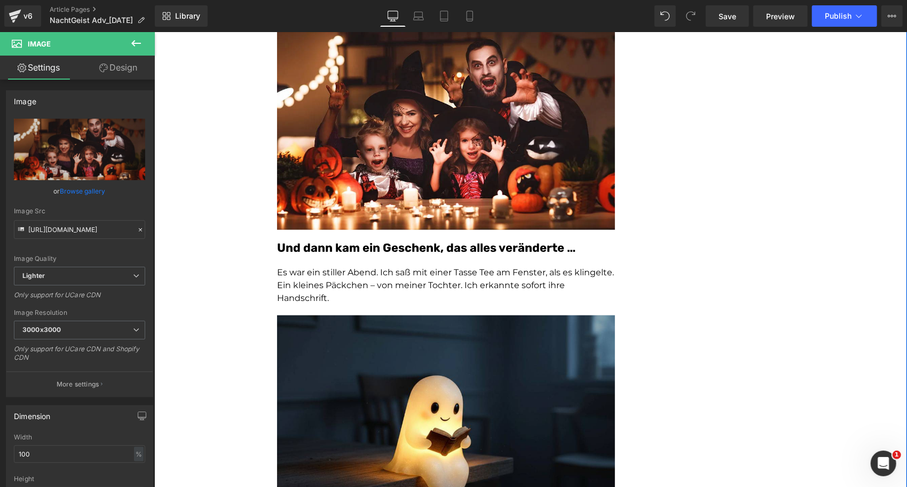
click at [344, 280] on span "Es war ein stiller Abend. Ich saß mit einer Tasse Tee am Fenster, als es klinge…" at bounding box center [445, 284] width 337 height 36
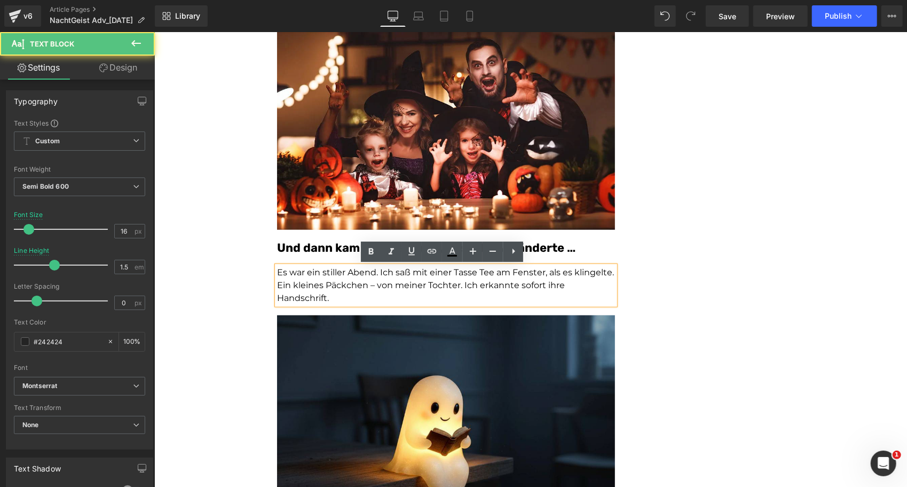
click at [339, 285] on span "Es war ein stiller Abend. Ich saß mit einer Tasse Tee am Fenster, als es klinge…" at bounding box center [445, 284] width 337 height 36
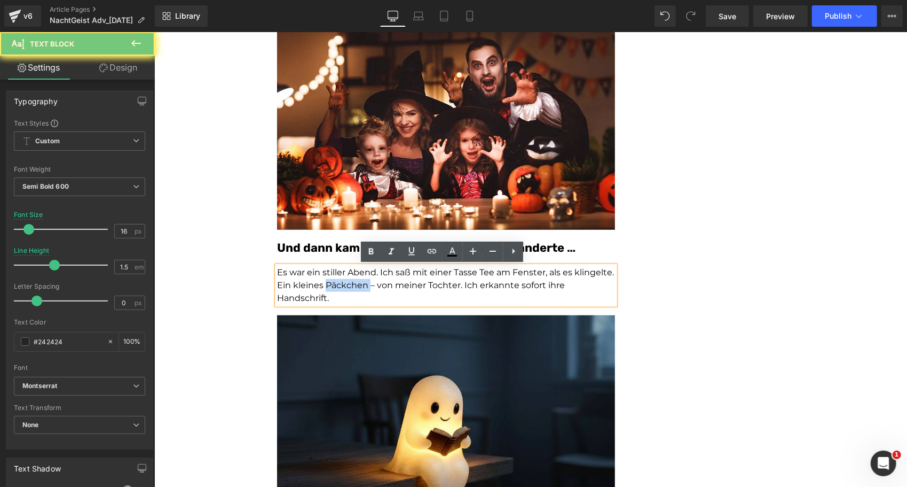
click at [339, 285] on span "Es war ein stiller Abend. Ich saß mit einer Tasse Tee am Fenster, als es klinge…" at bounding box center [445, 284] width 337 height 36
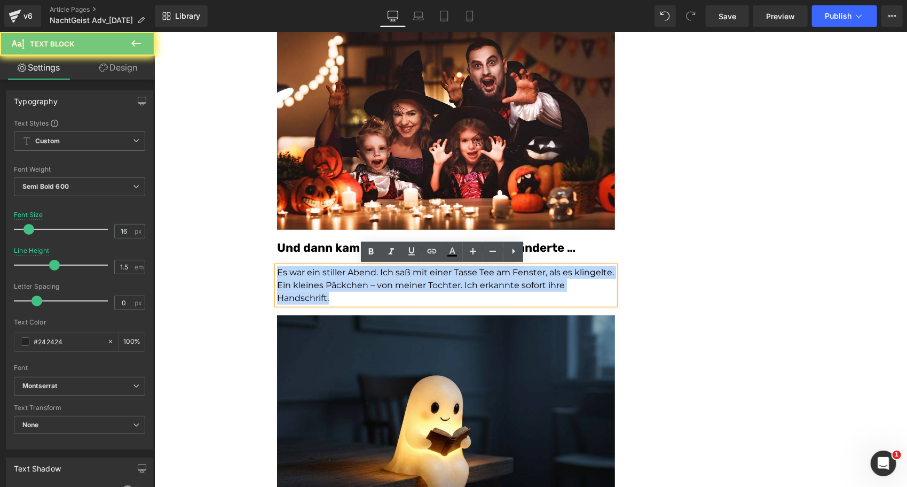
click at [339, 285] on span "Es war ein stiller Abend. Ich saß mit einer Tasse Tee am Fenster, als es klinge…" at bounding box center [445, 284] width 337 height 36
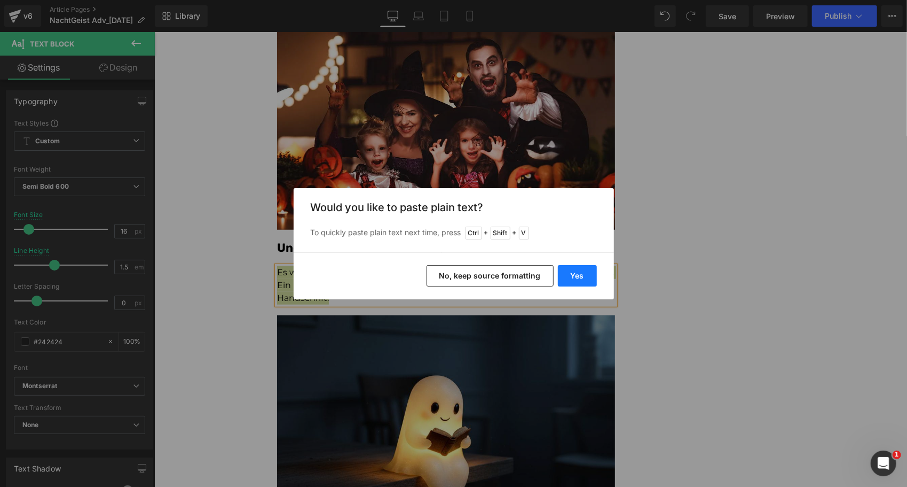
click at [577, 275] on button "Yes" at bounding box center [577, 275] width 39 height 21
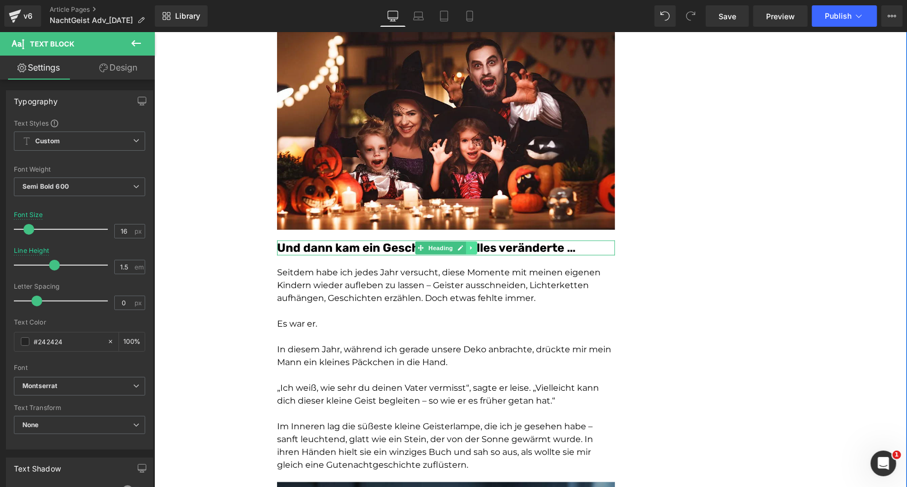
click at [470, 247] on link at bounding box center [471, 247] width 11 height 13
click at [475, 247] on link at bounding box center [476, 247] width 11 height 13
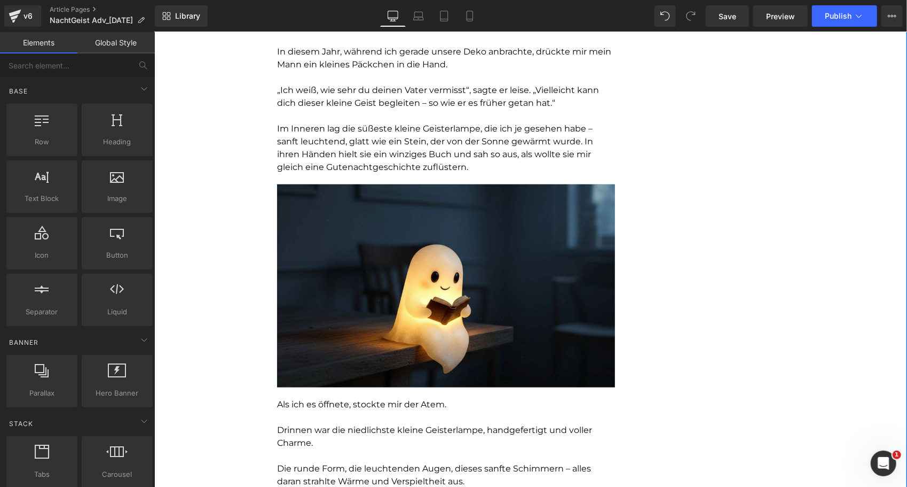
scroll to position [813, 0]
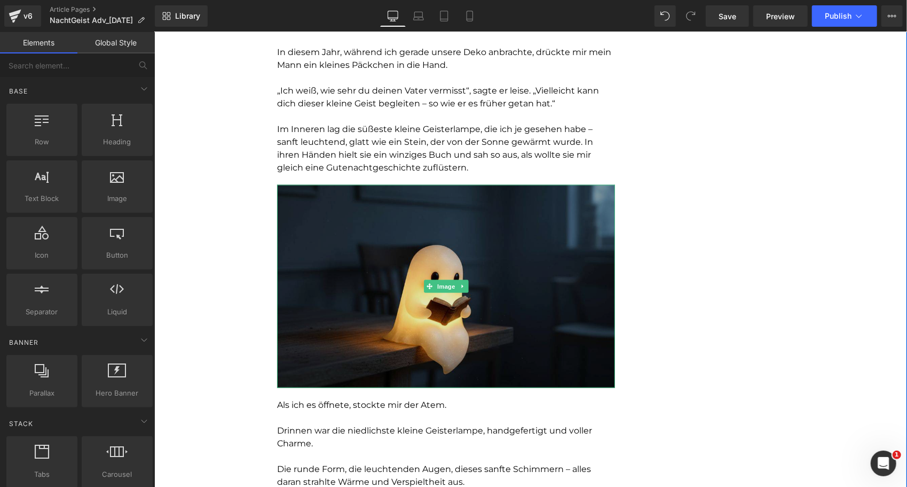
click at [317, 274] on img at bounding box center [446, 285] width 338 height 203
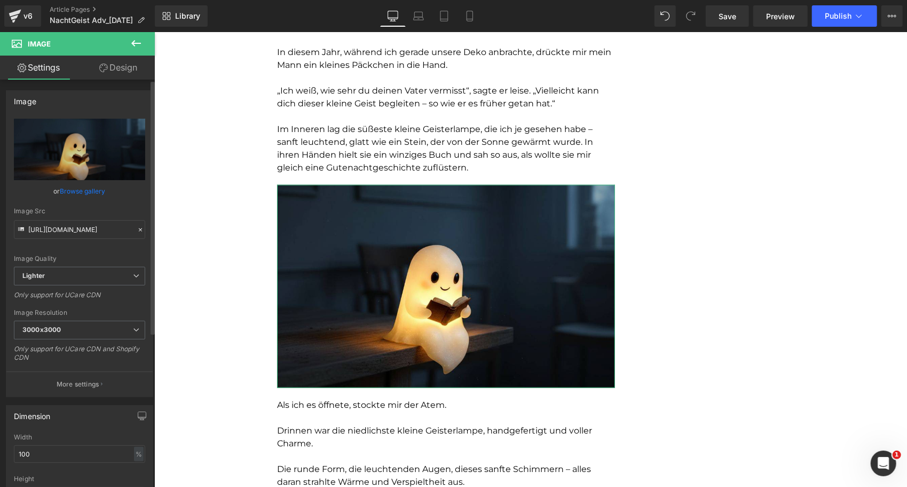
click at [93, 190] on link "Browse gallery" at bounding box center [82, 191] width 45 height 19
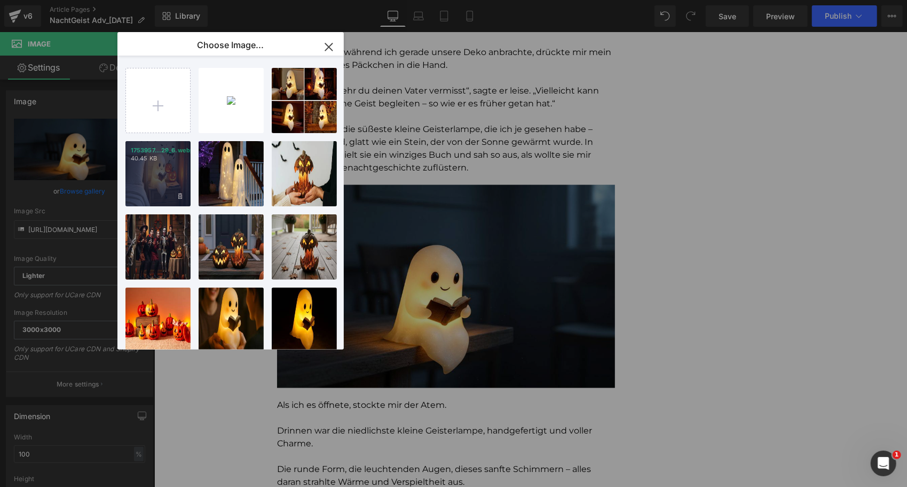
click at [162, 190] on div "1753957...29_6.webp 40.45 KB" at bounding box center [158, 173] width 65 height 65
type input "[URL][DOMAIN_NAME]"
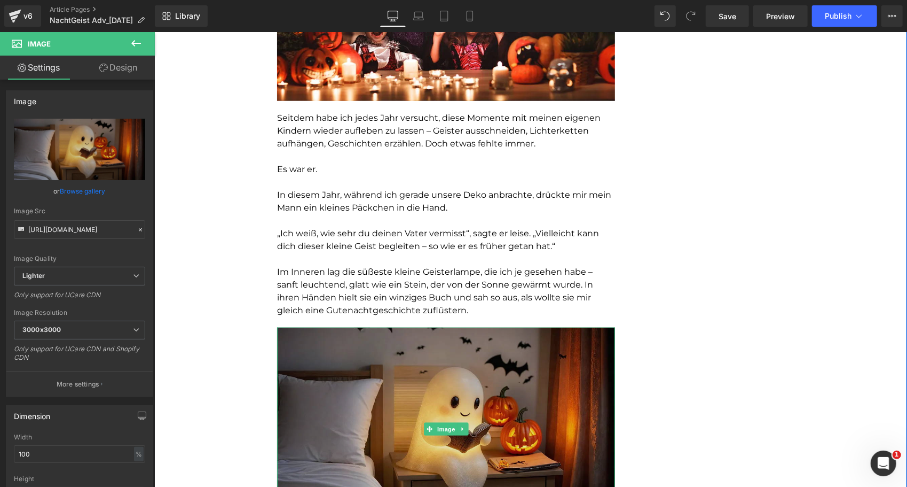
scroll to position [671, 0]
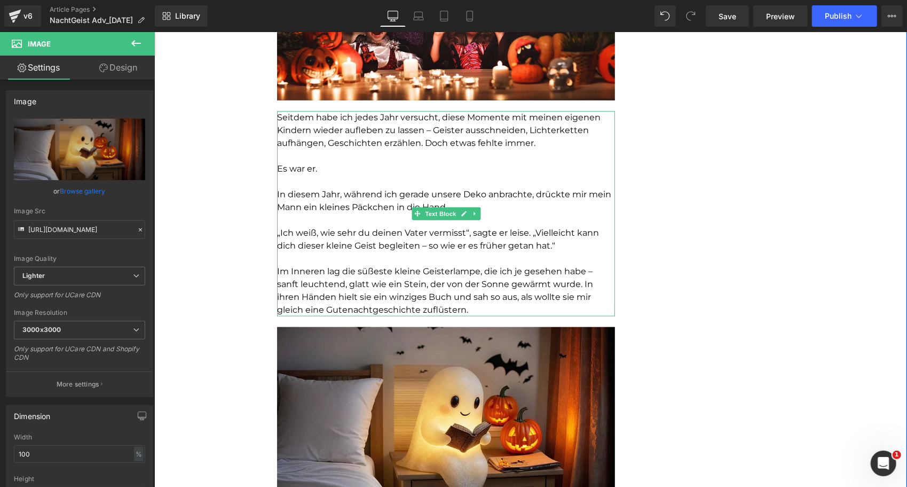
click at [330, 238] on p "„Ich weiß, wie sehr du deinen Vater vermisst“, sagte er leise. „Vielleicht kann…" at bounding box center [446, 239] width 338 height 26
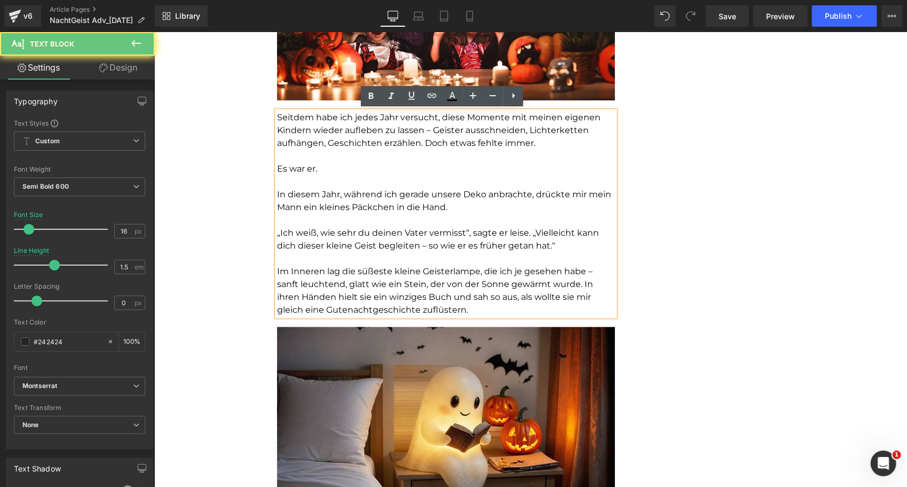
click at [330, 238] on p "„Ich weiß, wie sehr du deinen Vater vermisst“, sagte er leise. „Vielleicht kann…" at bounding box center [446, 239] width 338 height 26
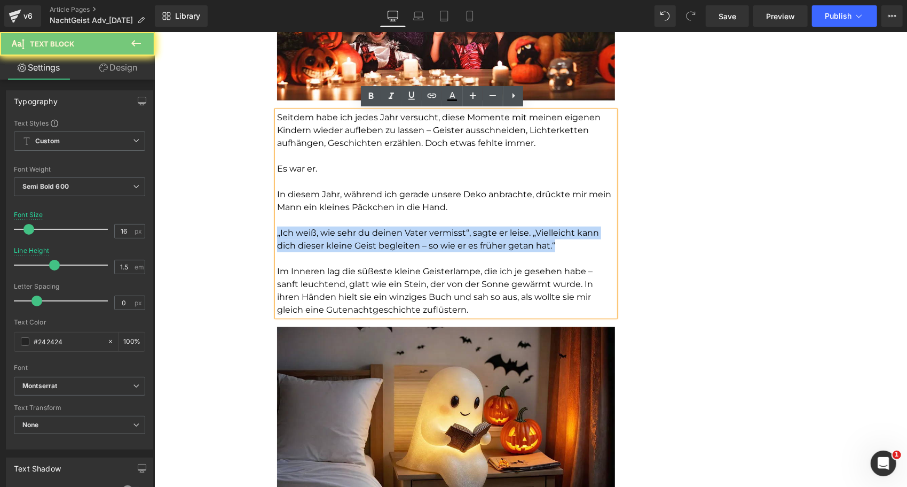
click at [330, 238] on p "„Ich weiß, wie sehr du deinen Vater vermisst“, sagte er leise. „Vielleicht kann…" at bounding box center [446, 239] width 338 height 26
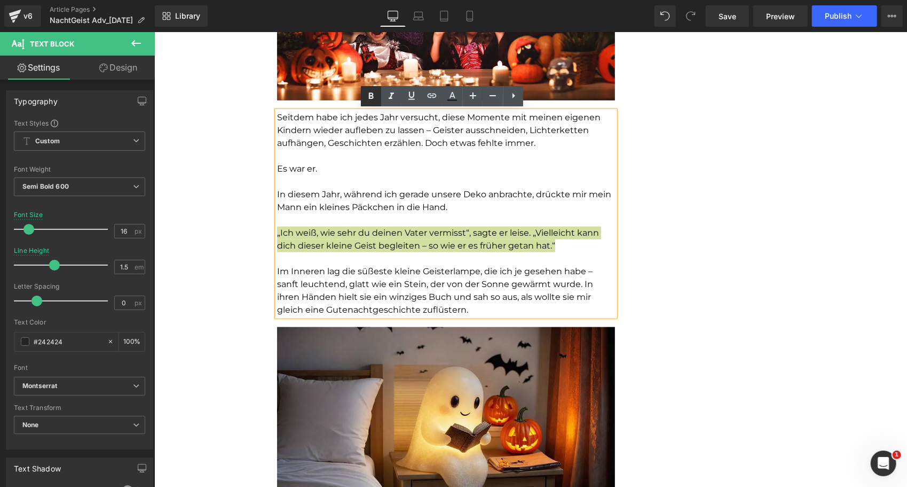
click at [368, 101] on icon at bounding box center [371, 96] width 13 height 13
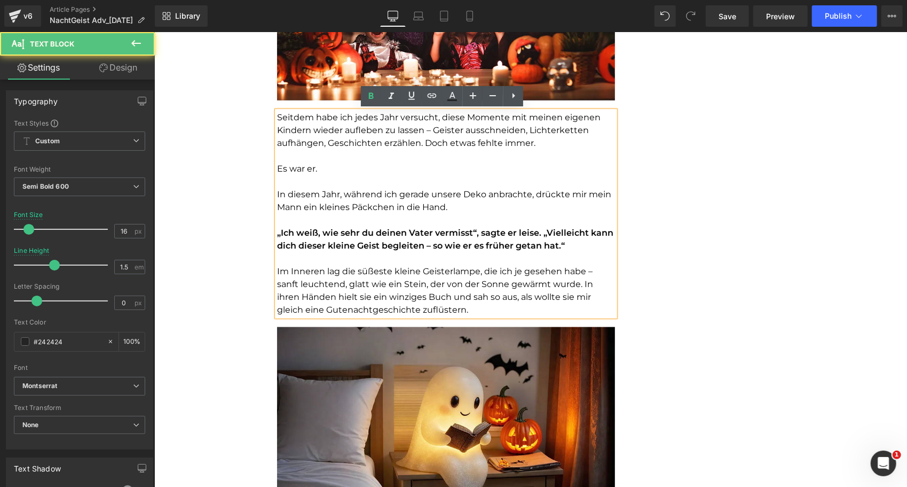
click at [357, 223] on p at bounding box center [446, 219] width 338 height 13
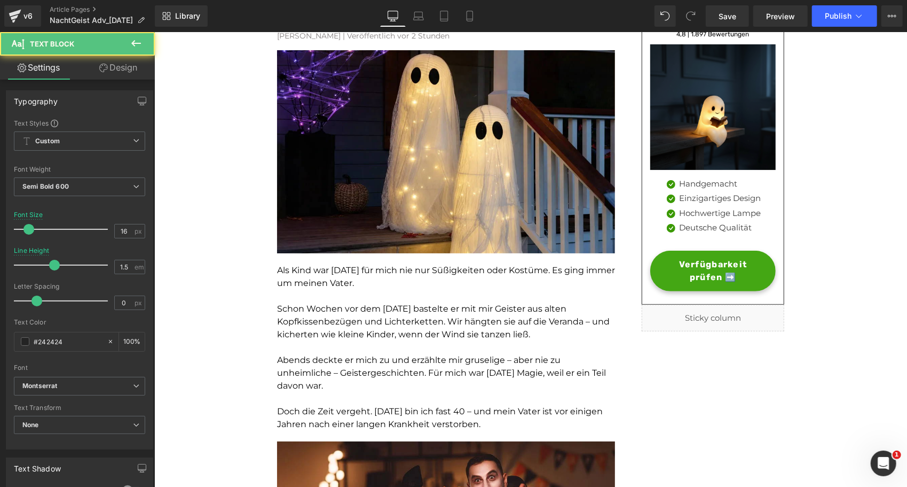
scroll to position [133, 0]
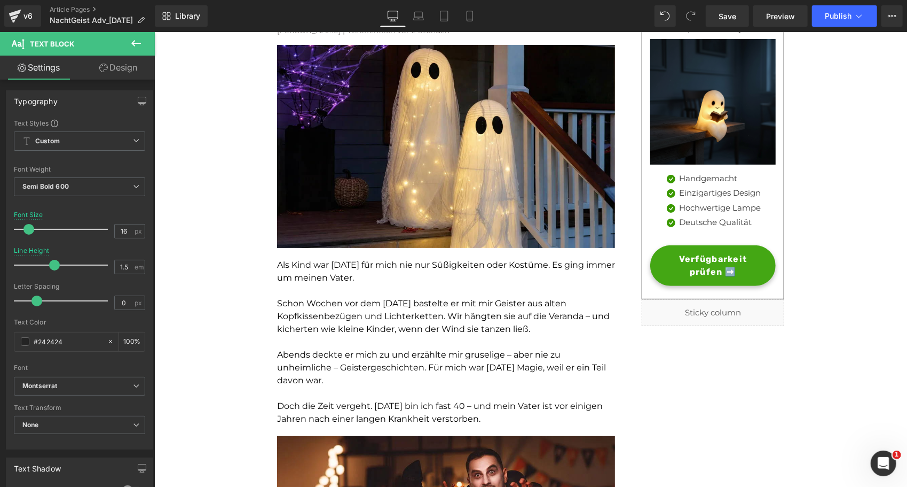
click at [142, 38] on icon at bounding box center [136, 43] width 13 height 13
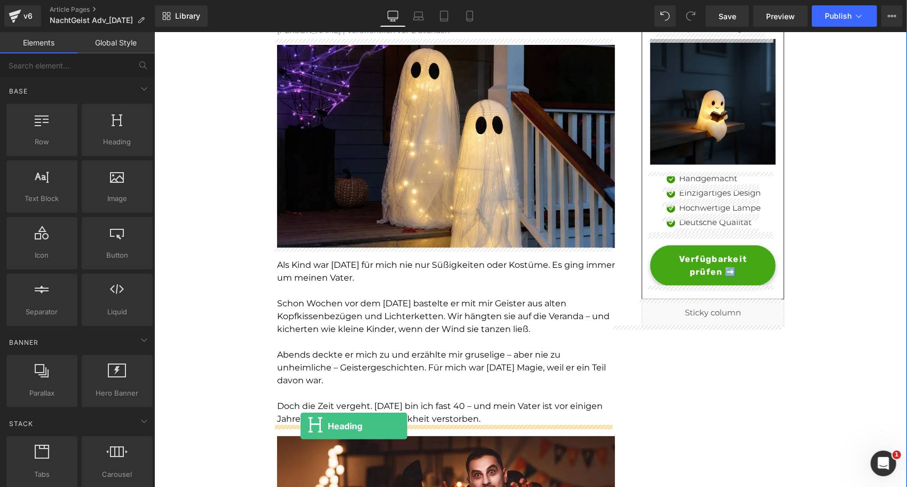
drag, startPoint x: 262, startPoint y: 164, endPoint x: 300, endPoint y: 425, distance: 263.4
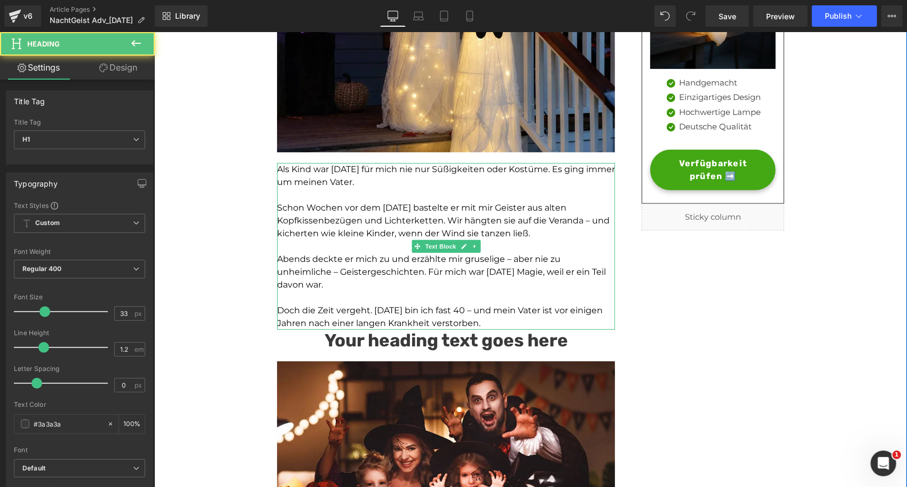
scroll to position [230, 0]
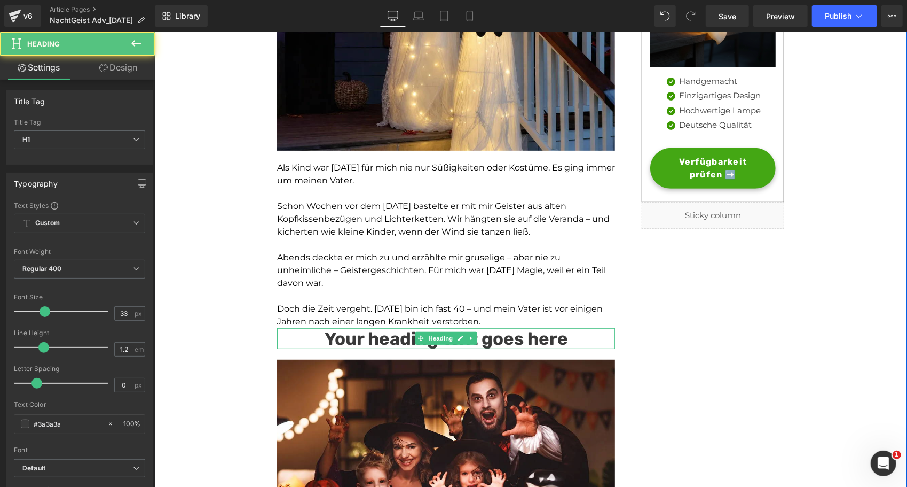
click at [378, 343] on h1 "Your heading text goes here" at bounding box center [446, 337] width 338 height 21
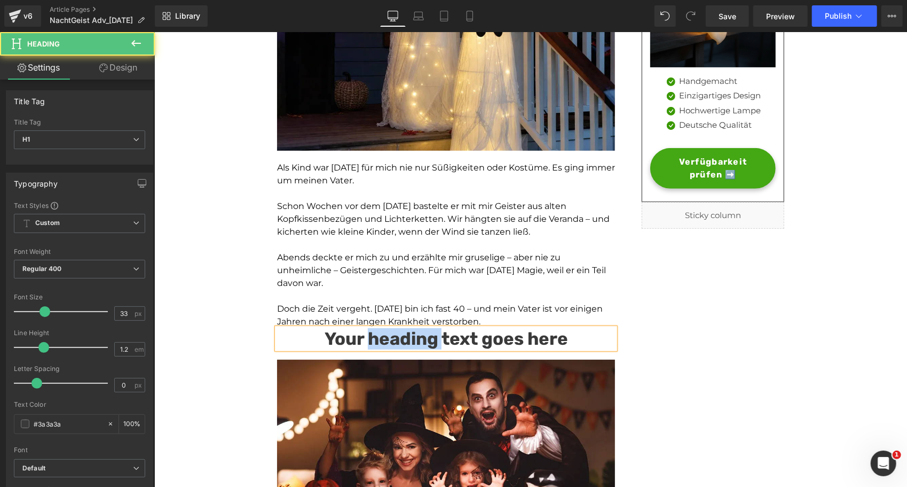
click at [378, 343] on h1 "Your heading text goes here" at bounding box center [446, 337] width 338 height 21
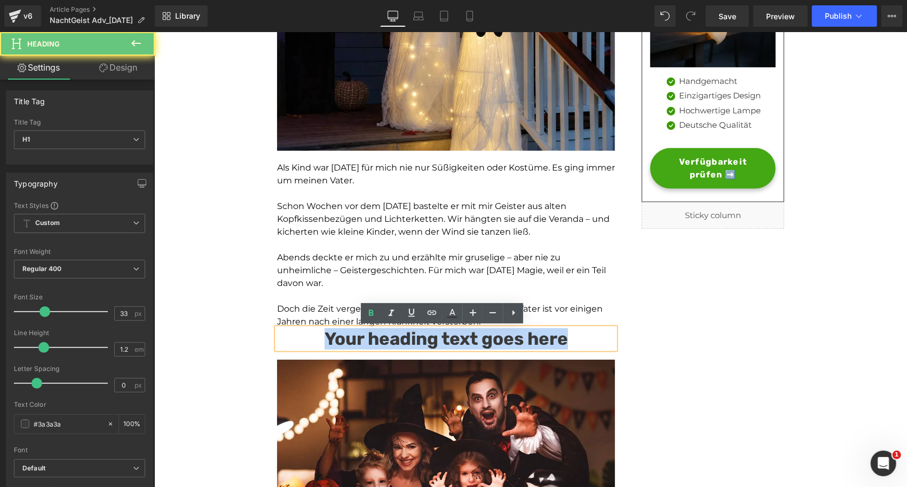
click at [378, 343] on h1 "Your heading text goes here" at bounding box center [446, 337] width 338 height 21
paste div
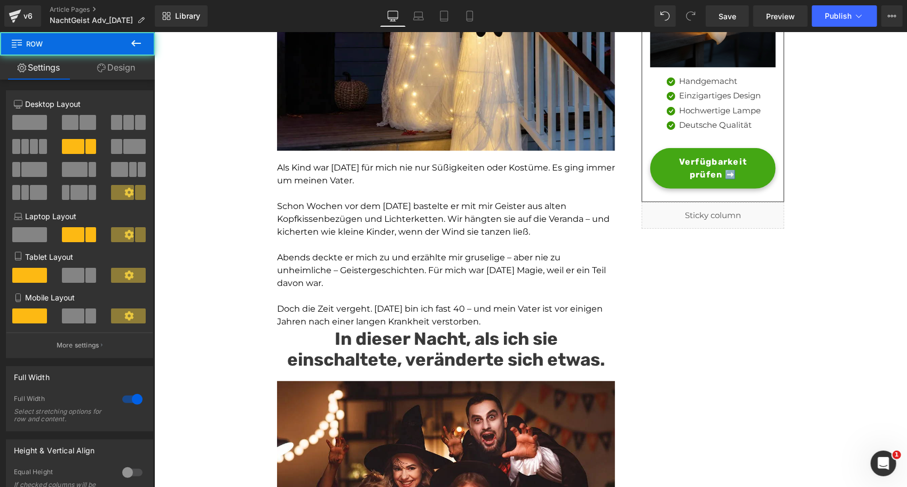
click at [319, 340] on h1 "In dieser Nacht, als ich sie einschaltete, veränderte sich etwas." at bounding box center [446, 348] width 338 height 42
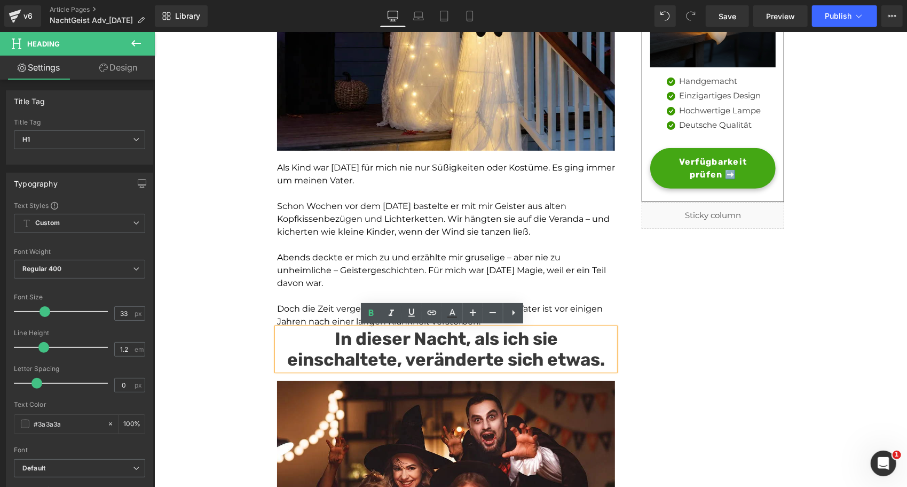
click at [419, 344] on h1 "In dieser Nacht, als ich sie einschaltete, veränderte sich etwas." at bounding box center [446, 348] width 338 height 42
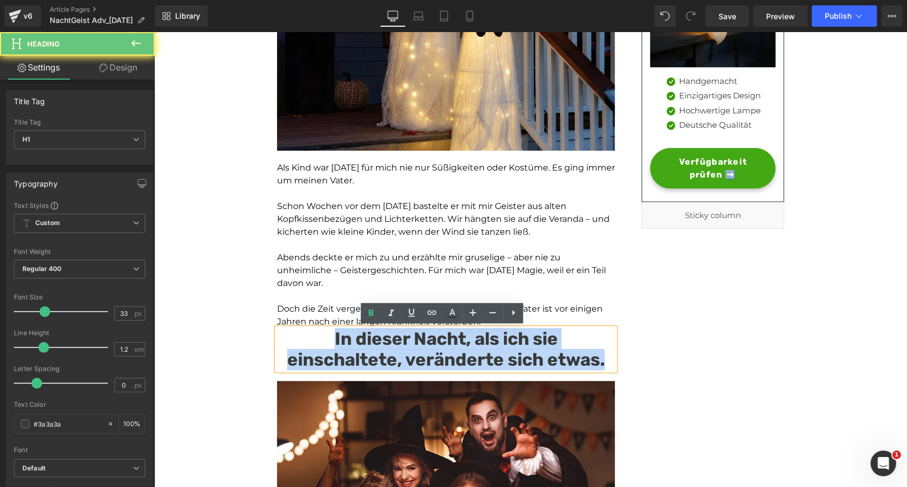
click at [419, 344] on h1 "In dieser Nacht, als ich sie einschaltete, veränderte sich etwas." at bounding box center [446, 348] width 338 height 42
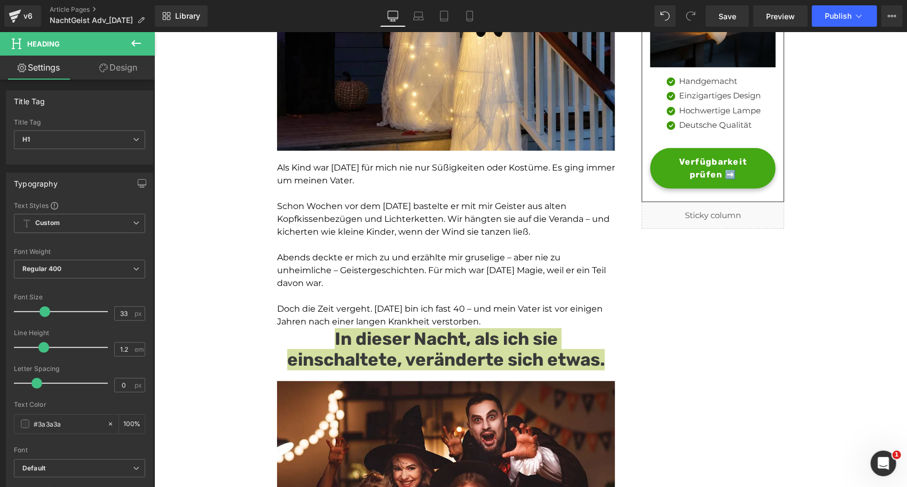
click at [125, 72] on link "Design" at bounding box center [118, 68] width 77 height 24
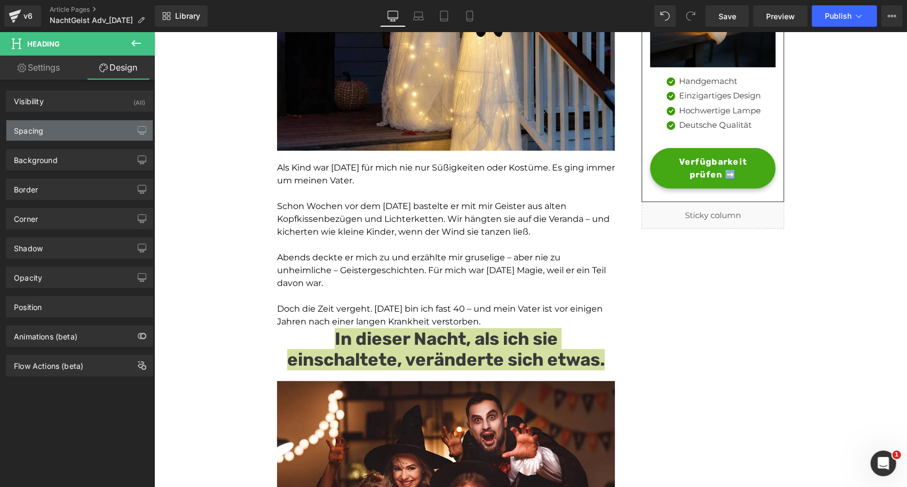
click at [55, 134] on div "Spacing" at bounding box center [79, 130] width 146 height 20
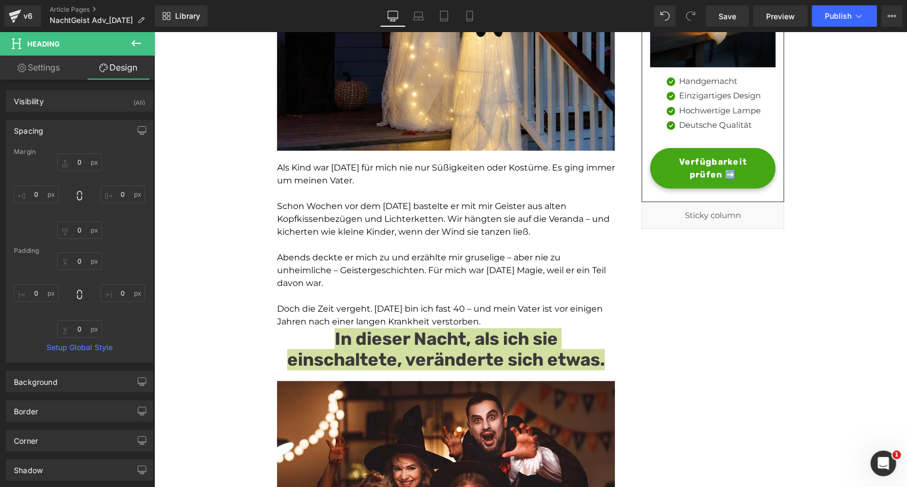
click at [40, 77] on link "Settings" at bounding box center [38, 68] width 77 height 24
type input "100"
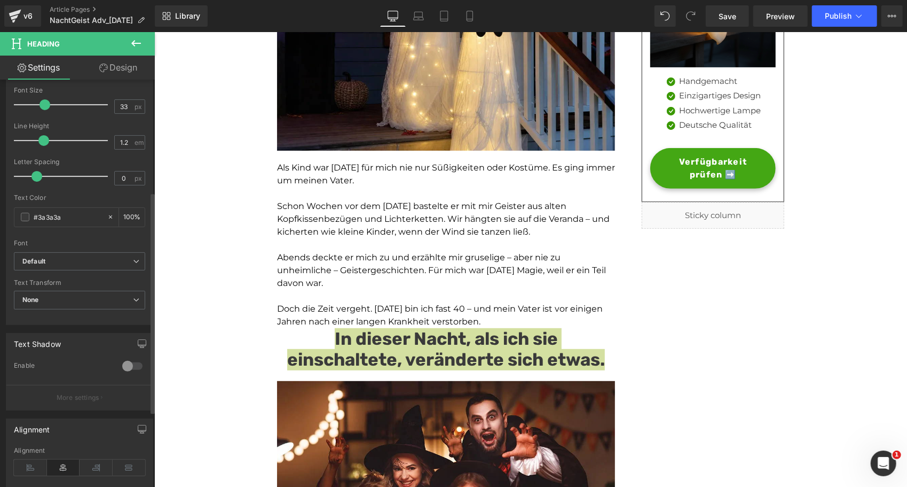
scroll to position [206, 0]
click at [26, 461] on icon at bounding box center [30, 468] width 33 height 16
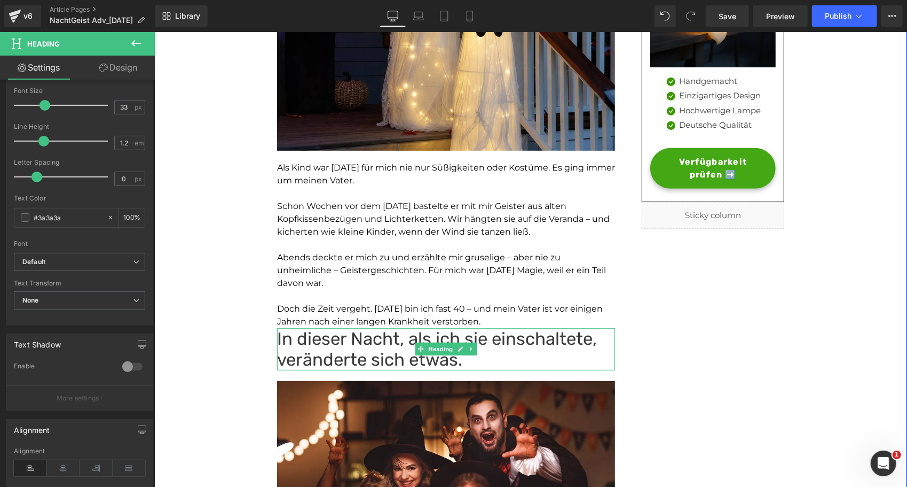
click at [375, 338] on h1 "In dieser Nacht, als ich sie einschaltete, veränderte sich etwas." at bounding box center [446, 348] width 338 height 42
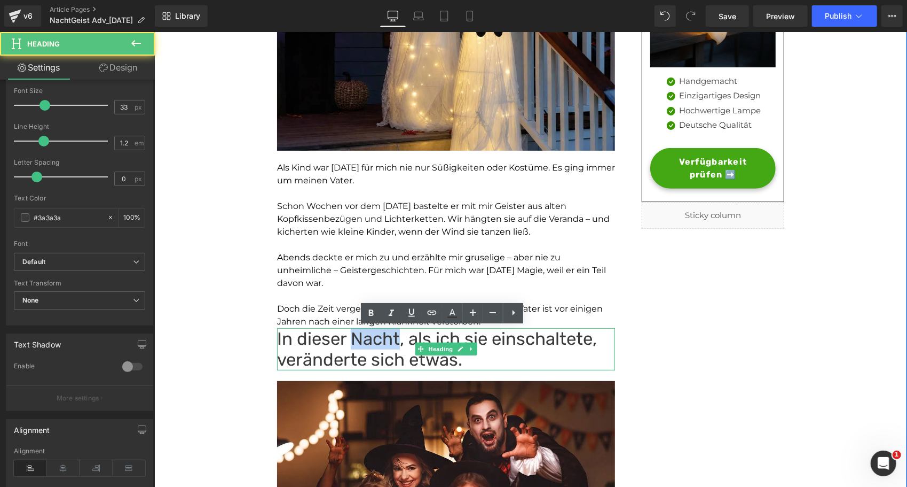
click at [375, 338] on h1 "In dieser Nacht, als ich sie einschaltete, veränderte sich etwas." at bounding box center [446, 348] width 338 height 42
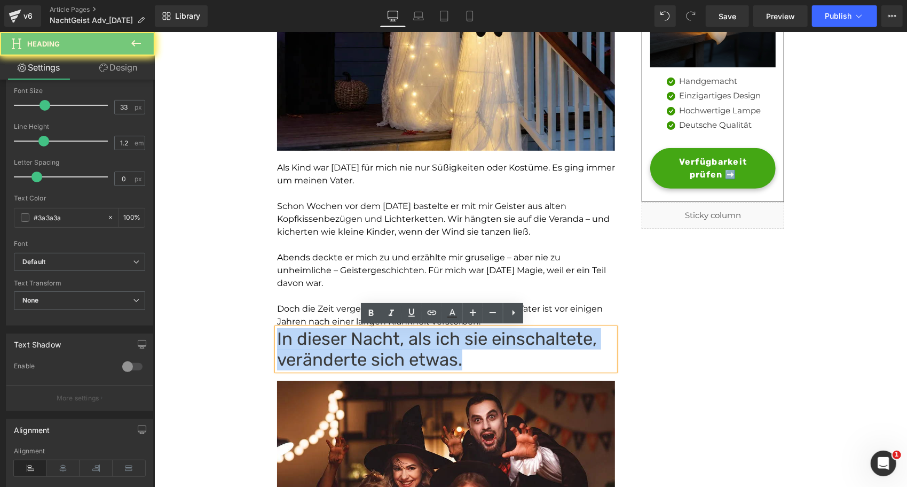
click at [375, 338] on h1 "In dieser Nacht, als ich sie einschaltete, veränderte sich etwas." at bounding box center [446, 348] width 338 height 42
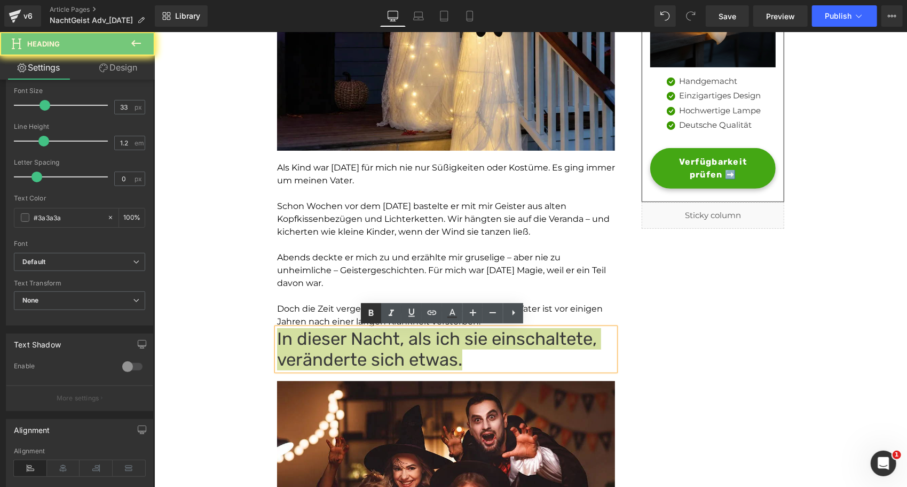
click at [376, 313] on icon at bounding box center [371, 313] width 13 height 13
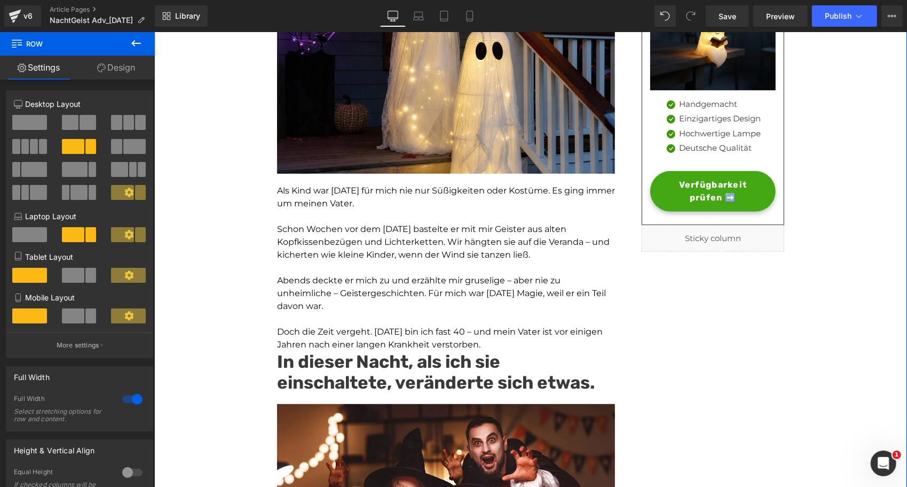
scroll to position [209, 0]
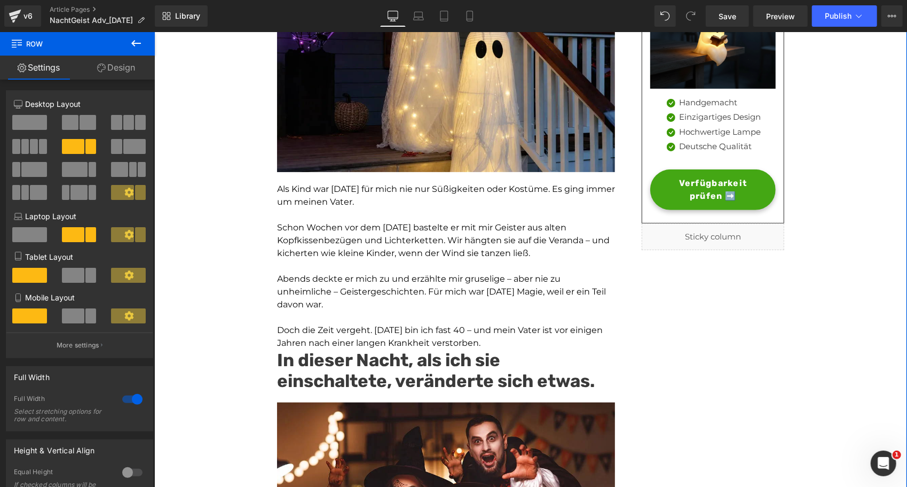
click at [409, 364] on strong "In dieser Nacht, als ich sie einschaltete, veränderte sich etwas." at bounding box center [436, 370] width 318 height 42
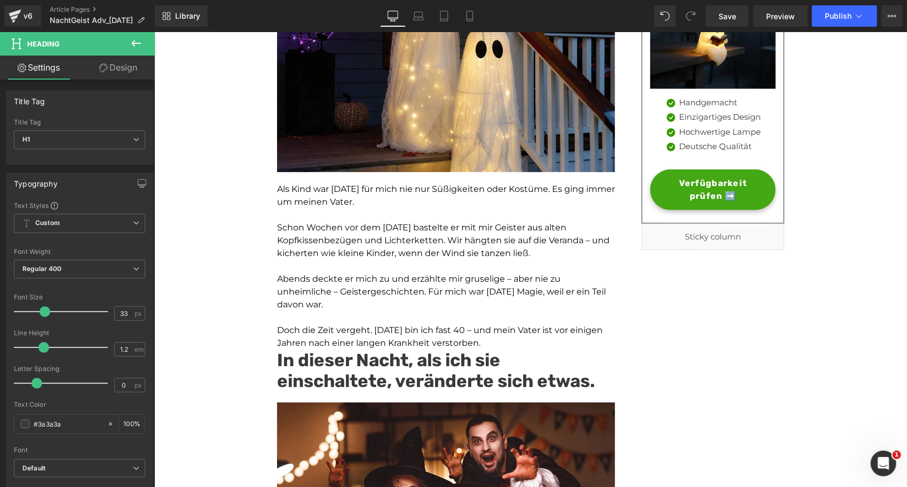
click at [123, 72] on link "Design" at bounding box center [118, 68] width 77 height 24
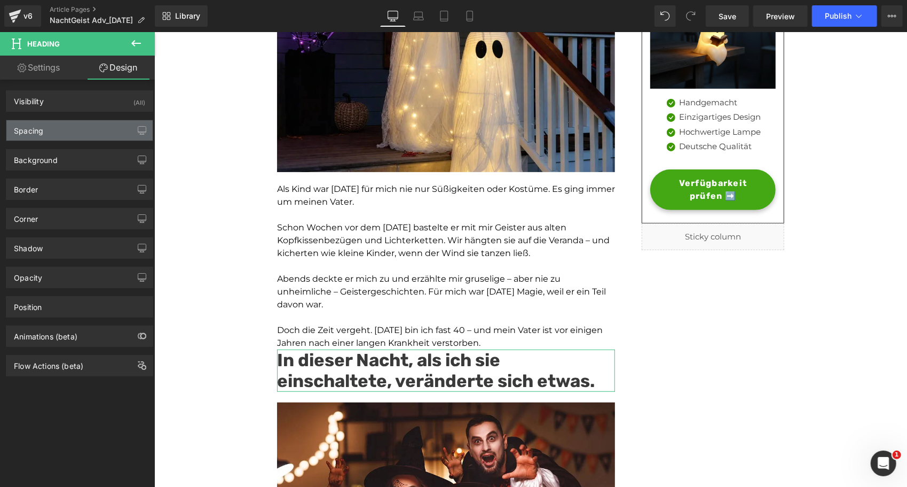
type input "0"
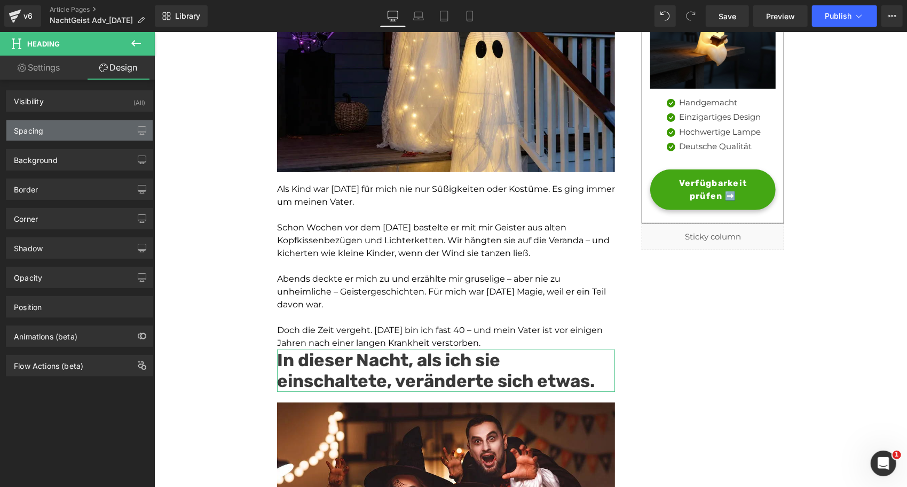
type input "0"
click at [70, 135] on div "Spacing" at bounding box center [79, 130] width 146 height 20
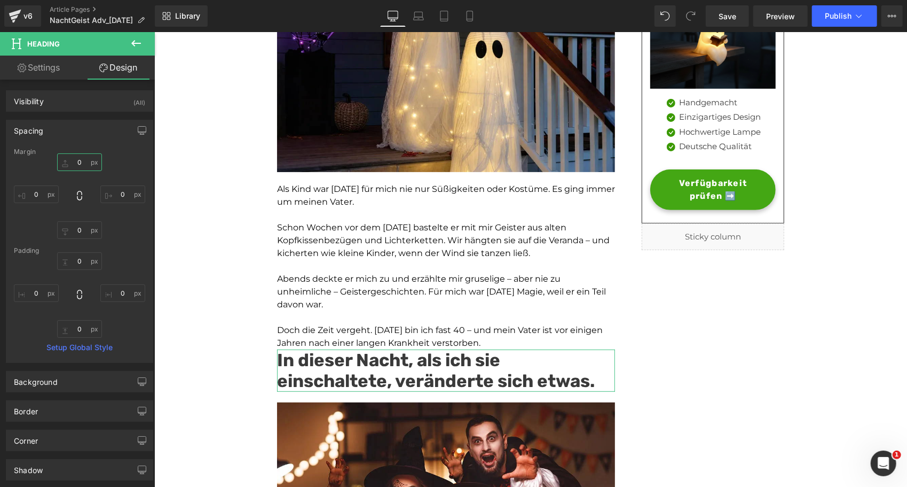
click at [75, 161] on input "0" at bounding box center [79, 162] width 45 height 18
type input "10"
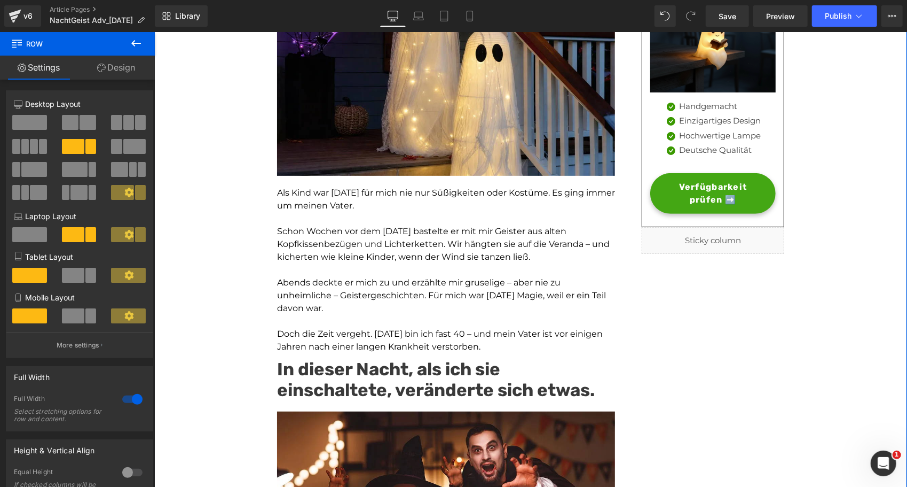
scroll to position [0, 0]
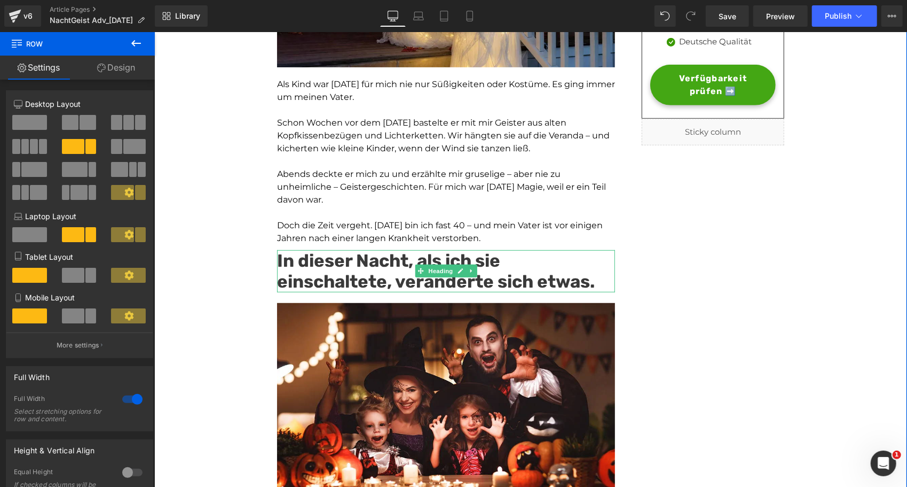
click at [348, 257] on strong "In dieser Nacht, als ich sie einschaltete, veränderte sich etwas." at bounding box center [436, 270] width 318 height 42
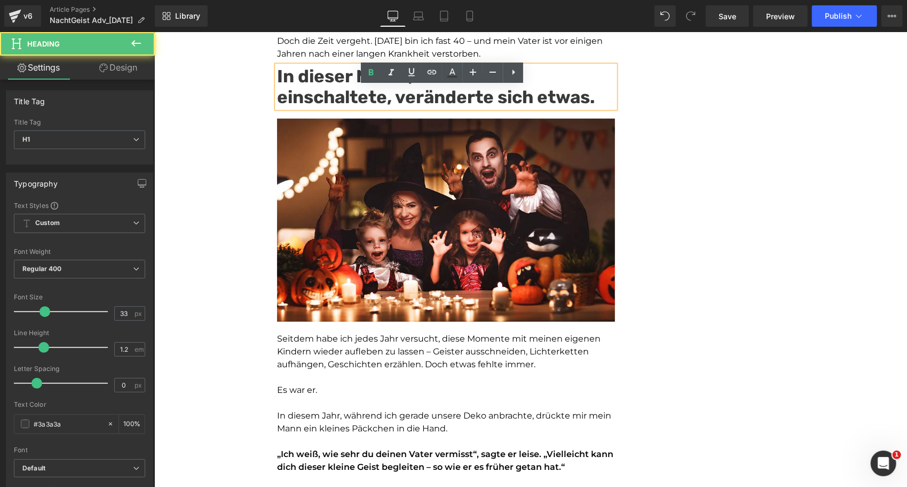
scroll to position [503, 0]
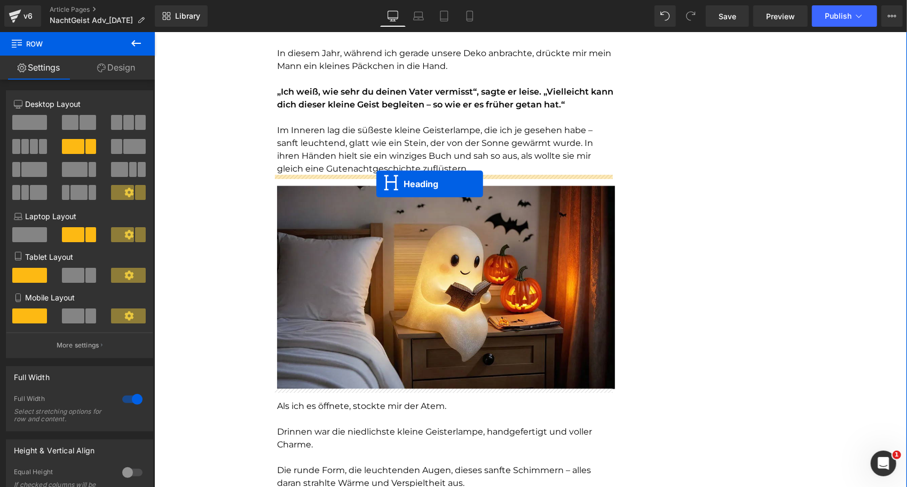
drag, startPoint x: 418, startPoint y: 81, endPoint x: 376, endPoint y: 183, distance: 110.7
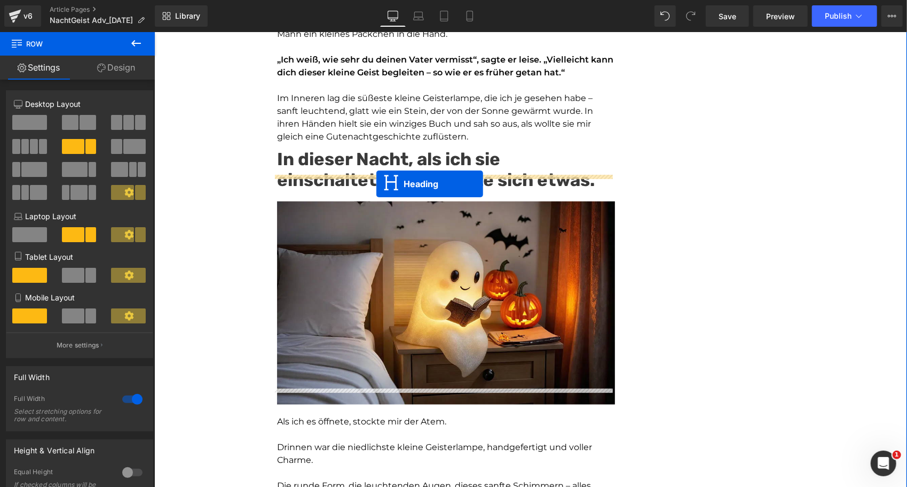
scroll to position [812, 0]
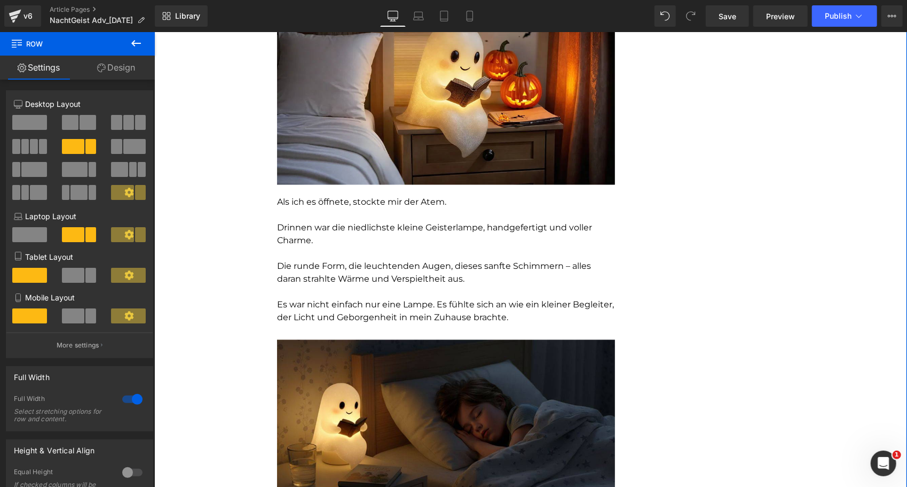
scroll to position [1064, 0]
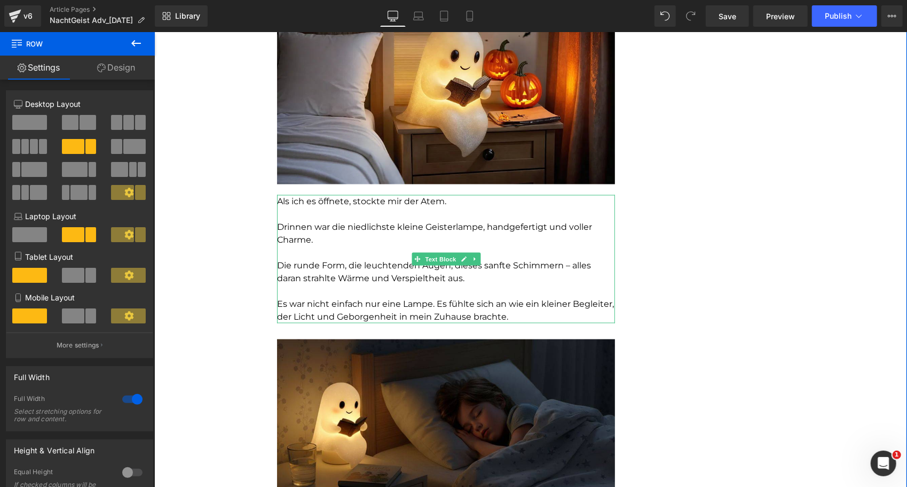
click at [366, 265] on p "Die runde Form, die leuchtenden Augen, dieses sanfte Schimmern – alles daran st…" at bounding box center [446, 271] width 338 height 26
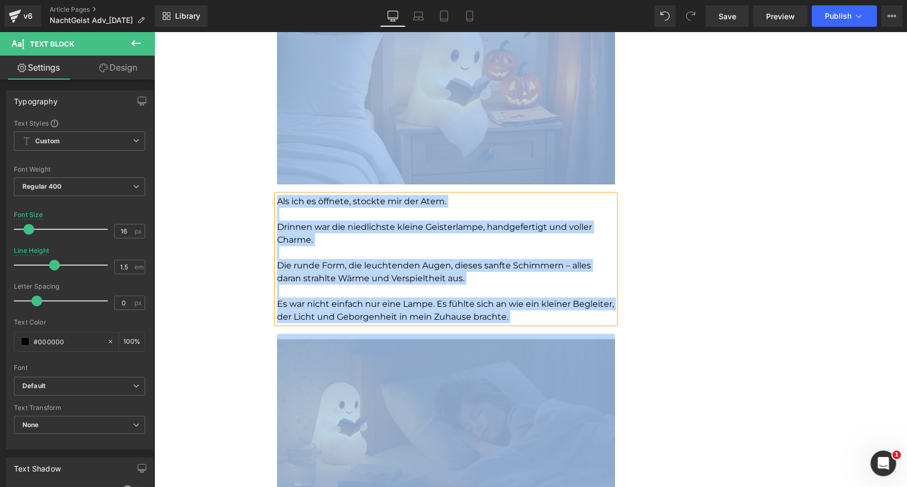
click at [402, 249] on p at bounding box center [446, 252] width 338 height 13
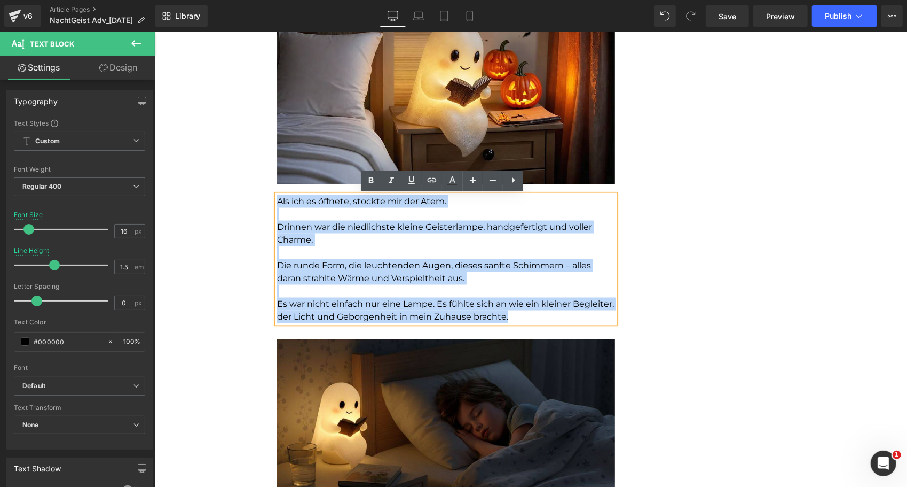
drag, startPoint x: 498, startPoint y: 309, endPoint x: 230, endPoint y: 170, distance: 302.4
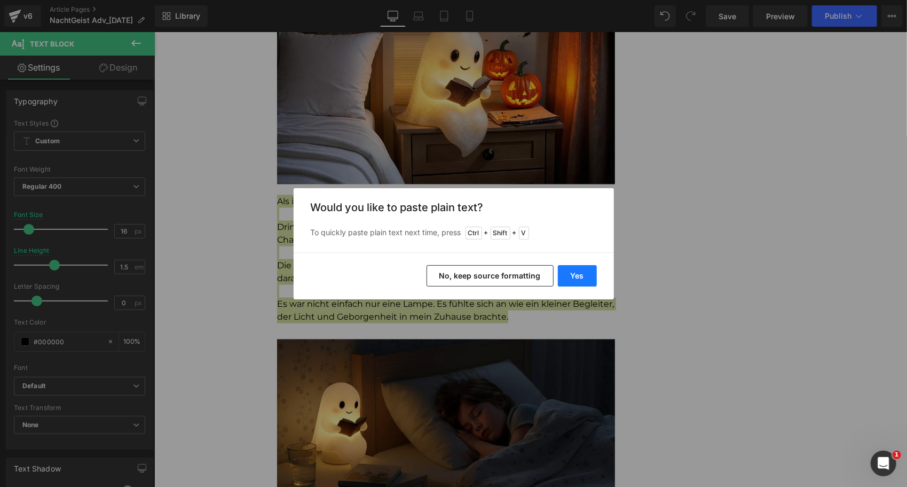
click at [571, 268] on button "Yes" at bounding box center [577, 275] width 39 height 21
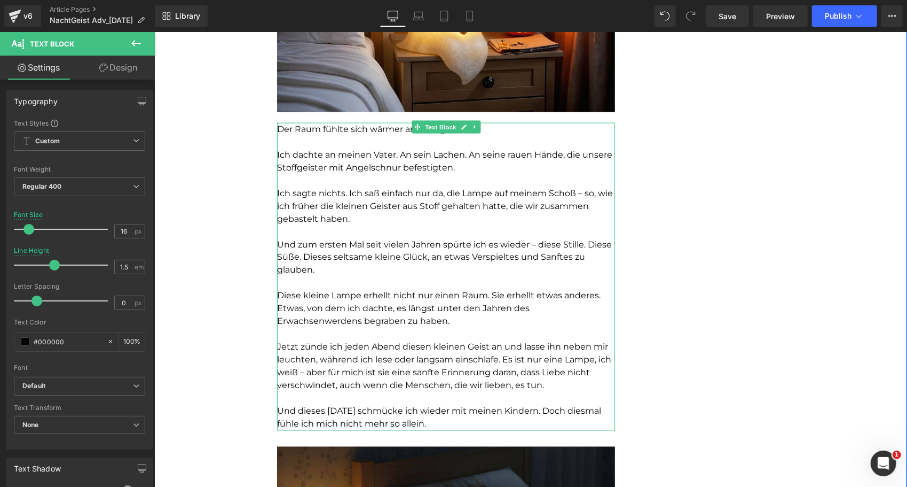
scroll to position [1138, 0]
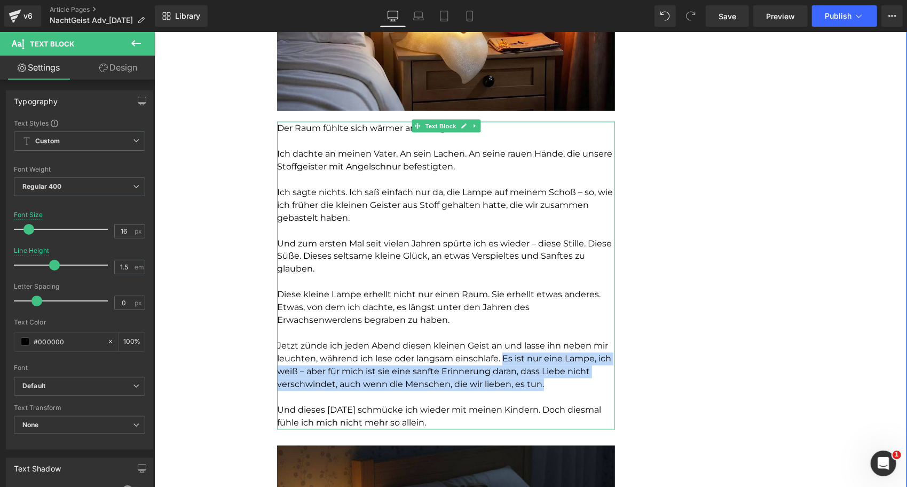
drag, startPoint x: 543, startPoint y: 382, endPoint x: 499, endPoint y: 359, distance: 49.4
click at [499, 359] on p "Jetzt zünde ich jeden Abend diesen kleinen Geist an und lasse ihn neben mir leu…" at bounding box center [446, 364] width 338 height 51
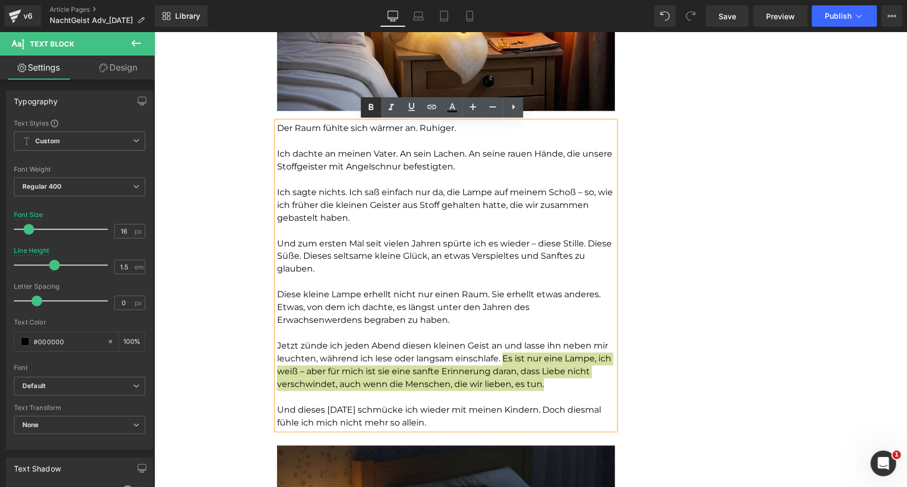
click at [370, 109] on icon at bounding box center [371, 107] width 5 height 6
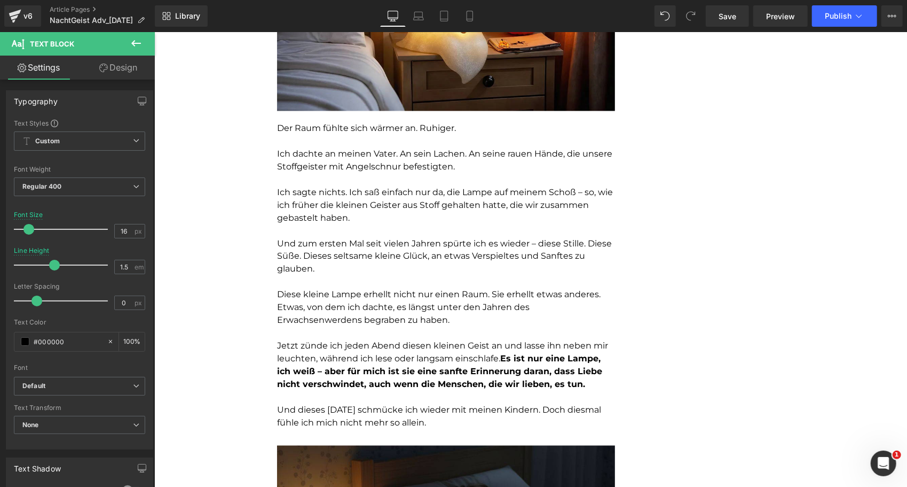
click at [130, 45] on icon at bounding box center [136, 43] width 13 height 13
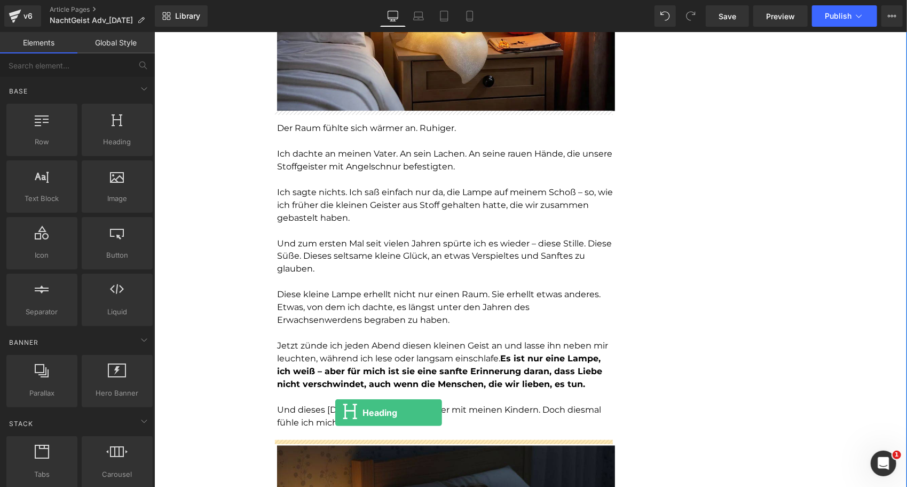
drag, startPoint x: 274, startPoint y: 171, endPoint x: 333, endPoint y: 421, distance: 256.7
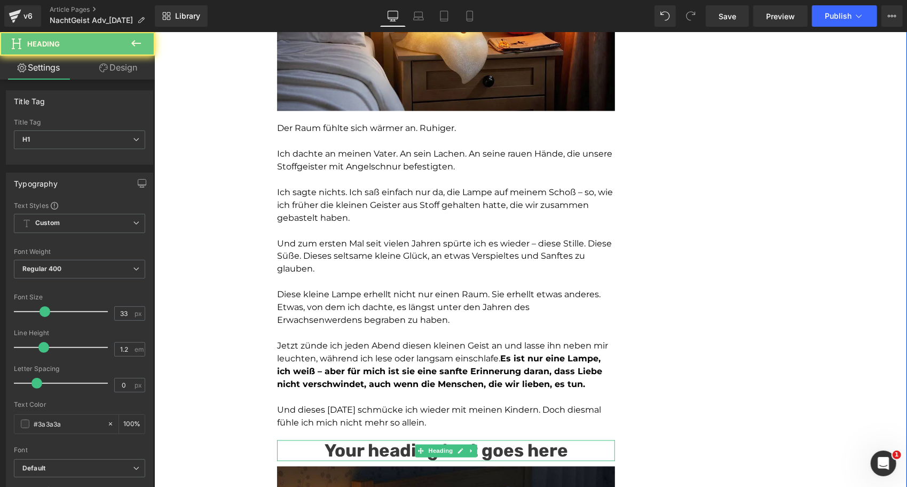
click at [344, 451] on h1 "Your heading text goes here" at bounding box center [446, 450] width 338 height 21
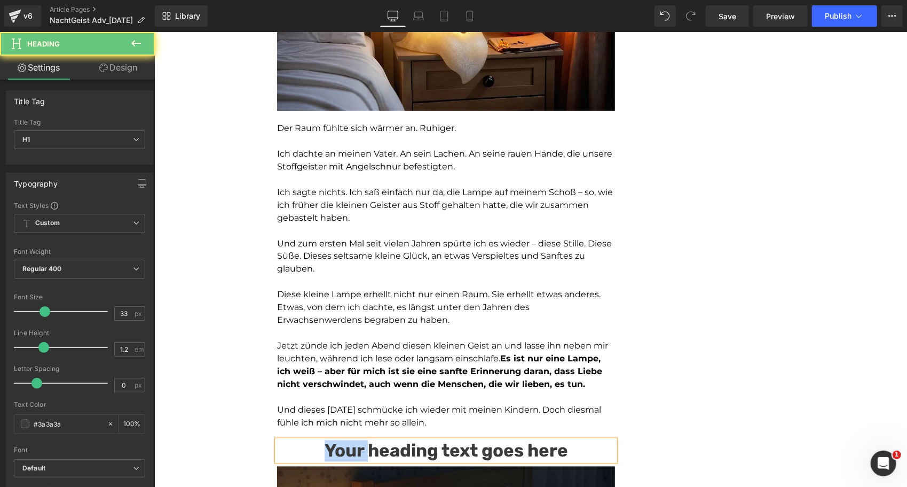
click at [344, 451] on h1 "Your heading text goes here" at bounding box center [446, 450] width 338 height 21
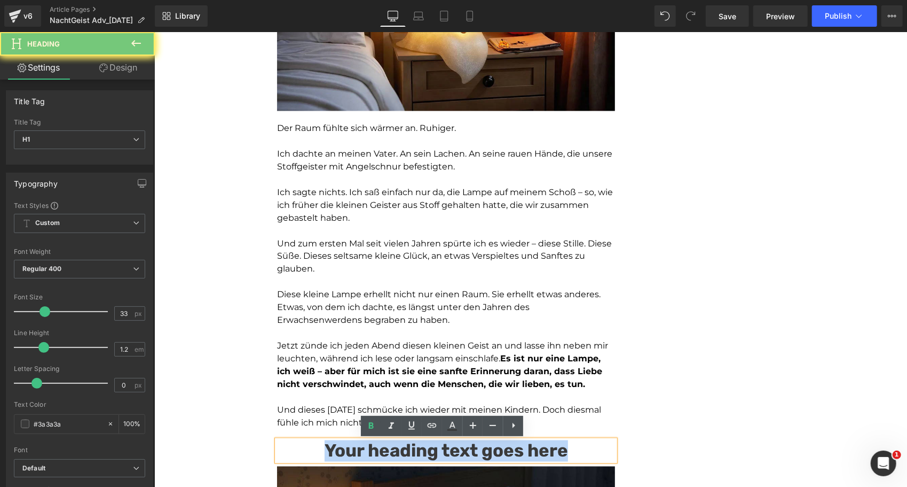
click at [344, 451] on h1 "Your heading text goes here" at bounding box center [446, 450] width 338 height 21
paste div
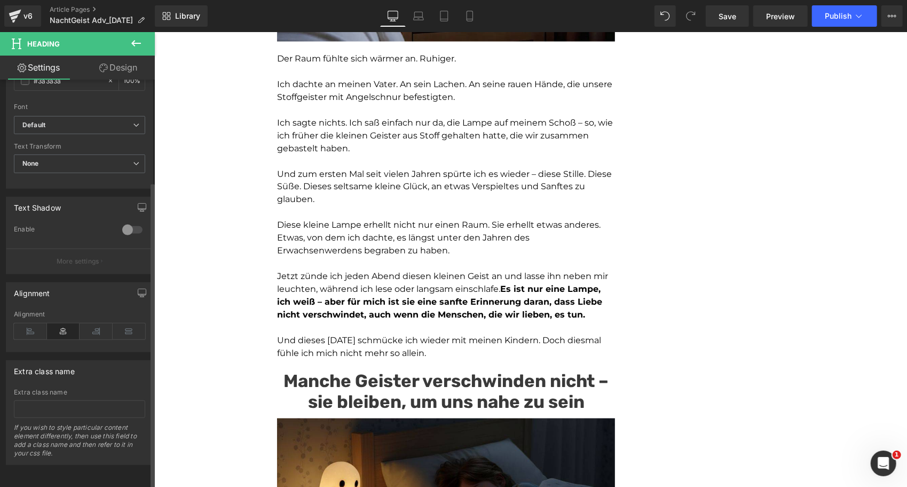
scroll to position [346, 0]
click at [28, 316] on div "Alignment" at bounding box center [79, 330] width 131 height 41
click at [28, 323] on icon at bounding box center [30, 331] width 33 height 16
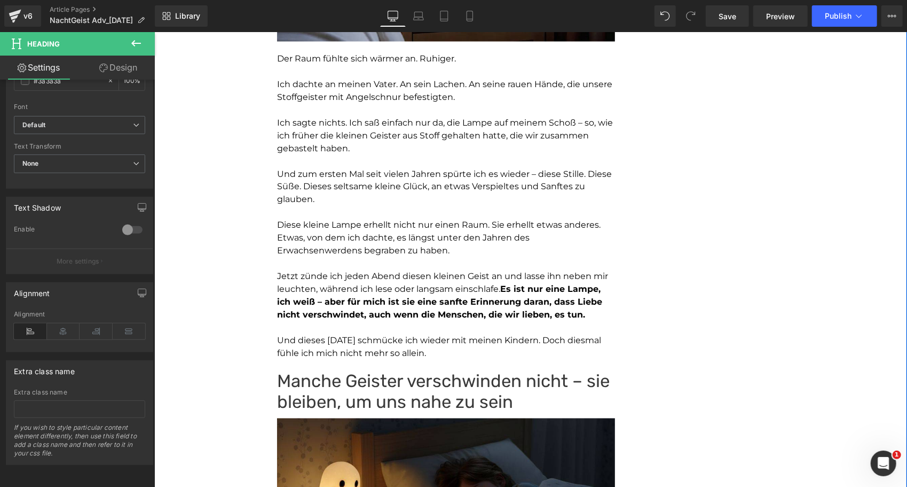
click at [322, 394] on h1 "Manche Geister verschwinden nicht – sie bleiben, um uns nahe zu sein" at bounding box center [446, 391] width 338 height 42
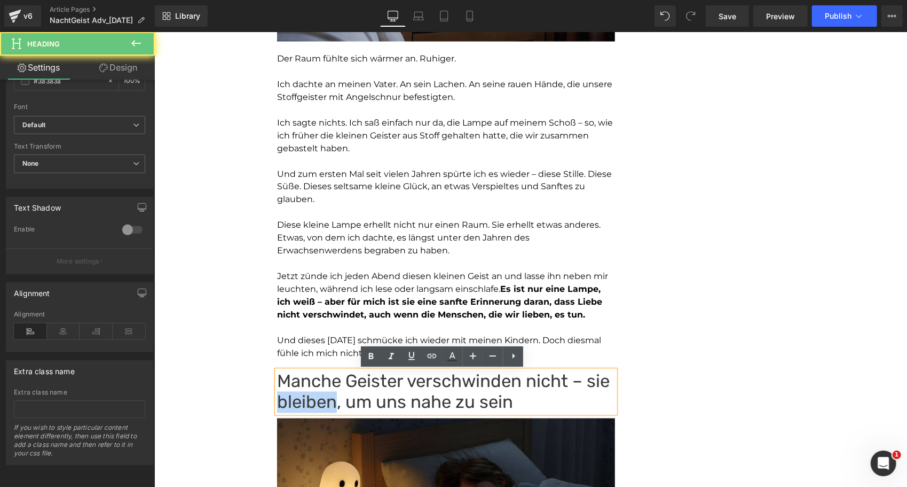
click at [322, 394] on h1 "Manche Geister verschwinden nicht – sie bleiben, um uns nahe zu sein" at bounding box center [446, 391] width 338 height 42
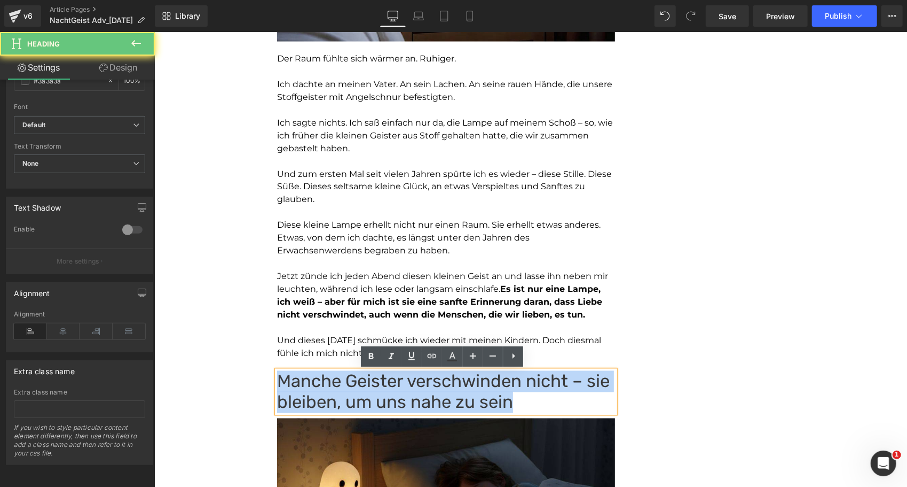
click at [322, 394] on h1 "Manche Geister verschwinden nicht – sie bleiben, um uns nahe zu sein" at bounding box center [446, 391] width 338 height 42
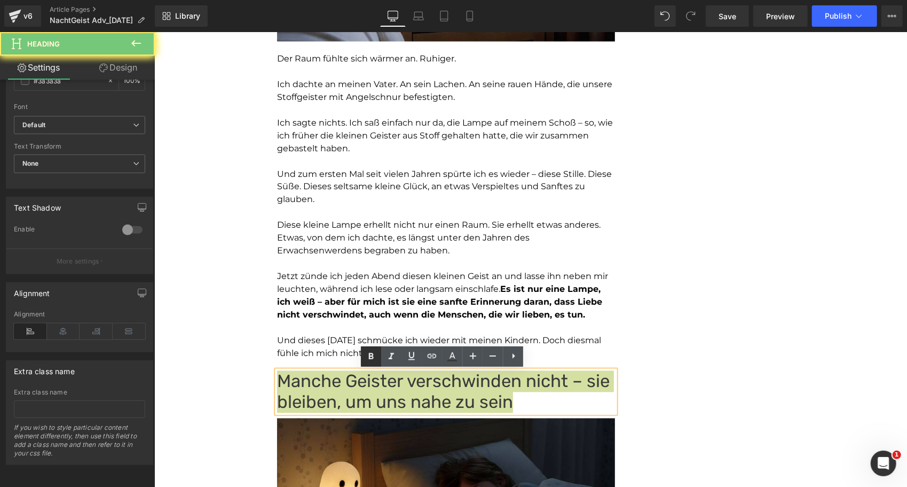
click at [373, 354] on icon at bounding box center [371, 355] width 5 height 6
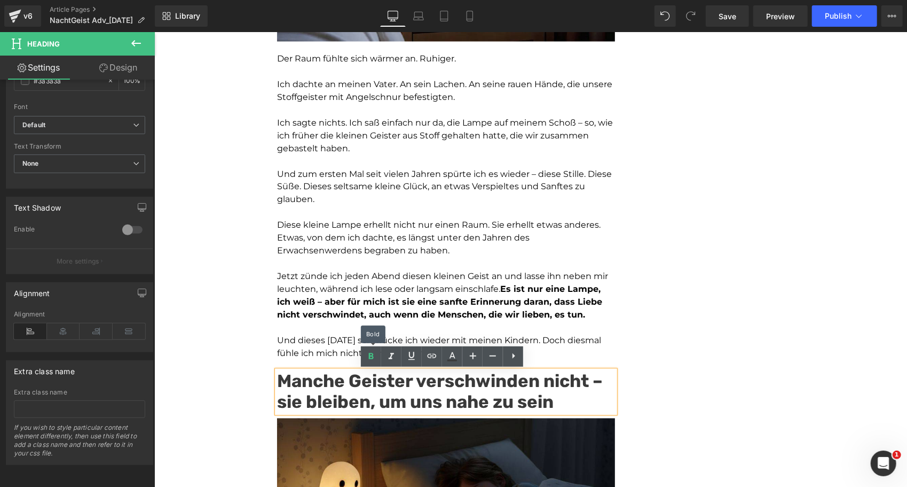
click at [598, 272] on p "Jetzt zünde ich jeden Abend diesen kleinen Geist an und lasse ihn neben mir leu…" at bounding box center [446, 295] width 338 height 51
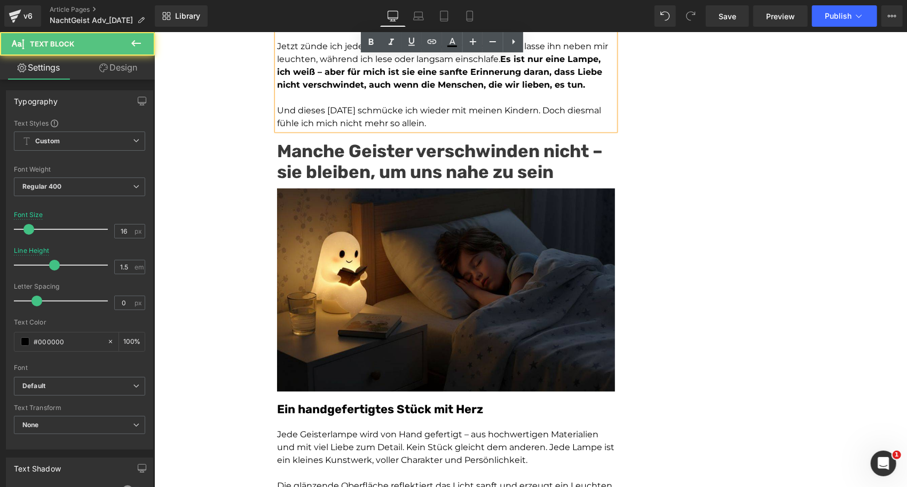
scroll to position [1437, 0]
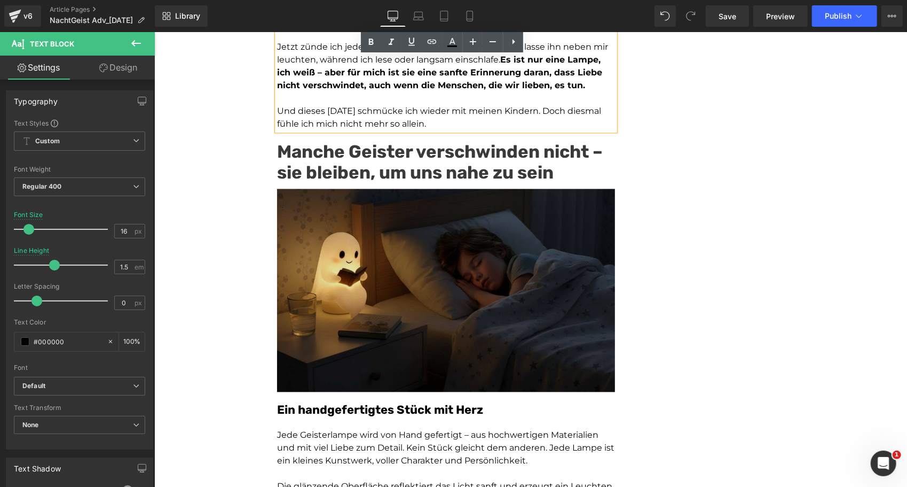
click at [318, 249] on img at bounding box center [446, 287] width 338 height 208
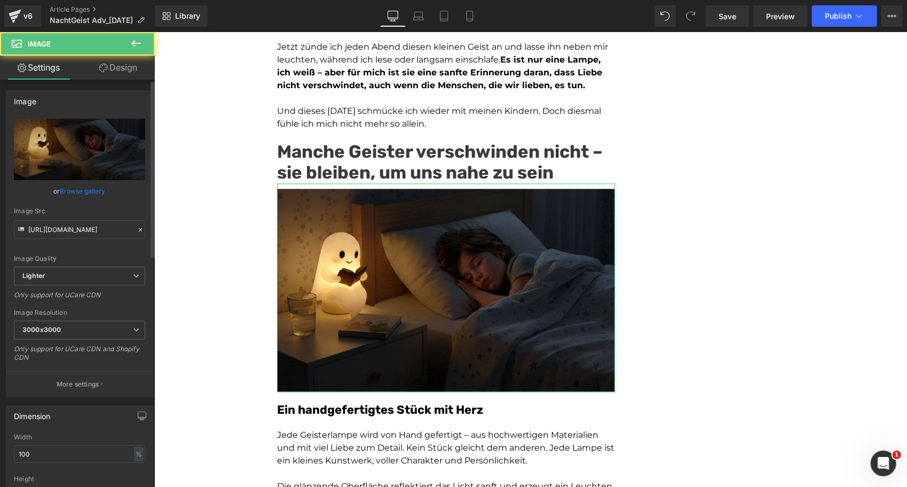
click at [66, 190] on link "Browse gallery" at bounding box center [82, 191] width 45 height 19
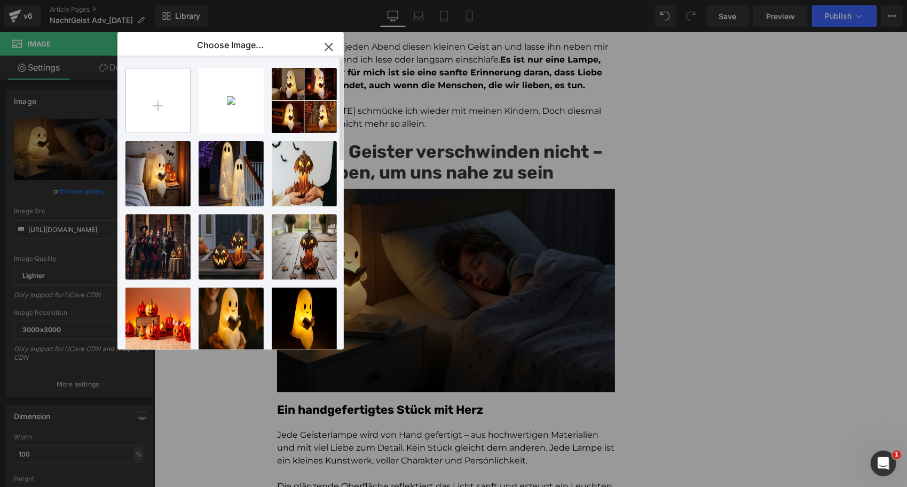
click at [147, 108] on input "file" at bounding box center [158, 100] width 64 height 64
type input "C:\fakepath\1753957378_2-1.webp"
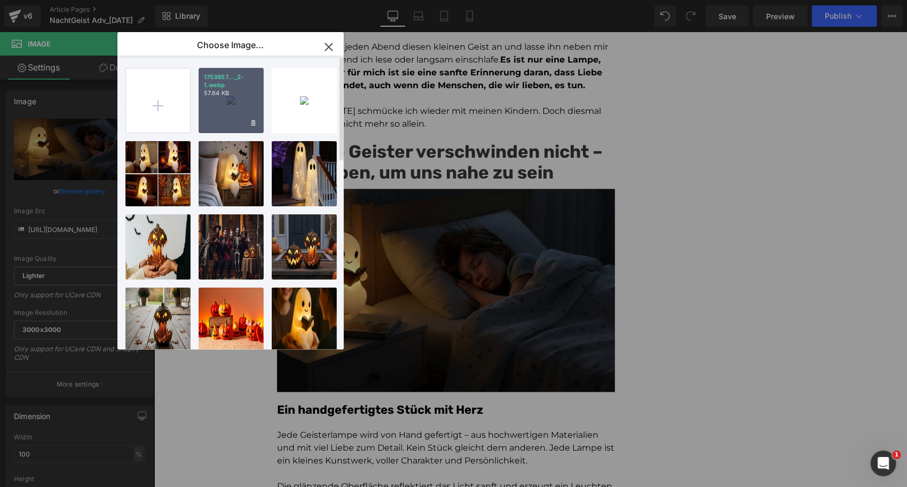
click at [219, 97] on div "1753957..._2-1.webp 57.64 KB" at bounding box center [231, 100] width 65 height 65
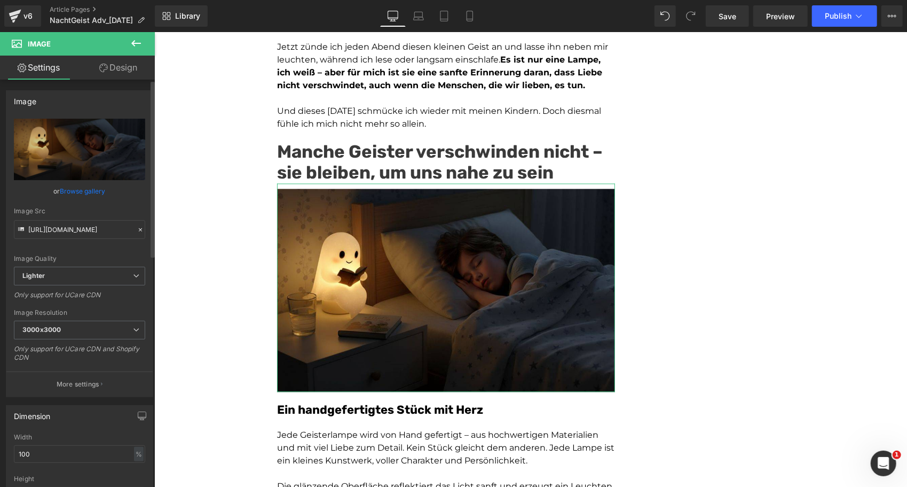
click at [72, 188] on link "Browse gallery" at bounding box center [82, 191] width 45 height 19
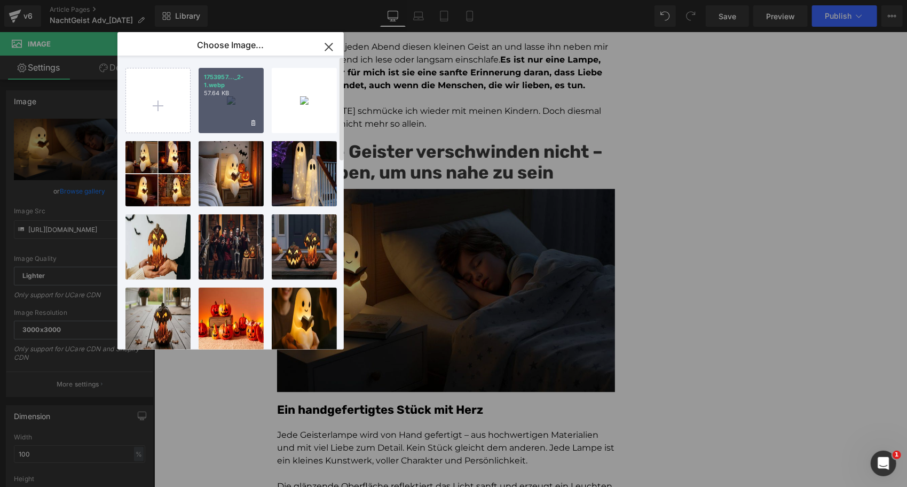
click at [238, 108] on div "1753957..._2-1.webp 57.64 KB" at bounding box center [231, 100] width 65 height 65
type input "https://ucarecdn.com/d957047c-5fb4-4902-8d55-d99eb77c327b/-/format/auto/-/previ…"
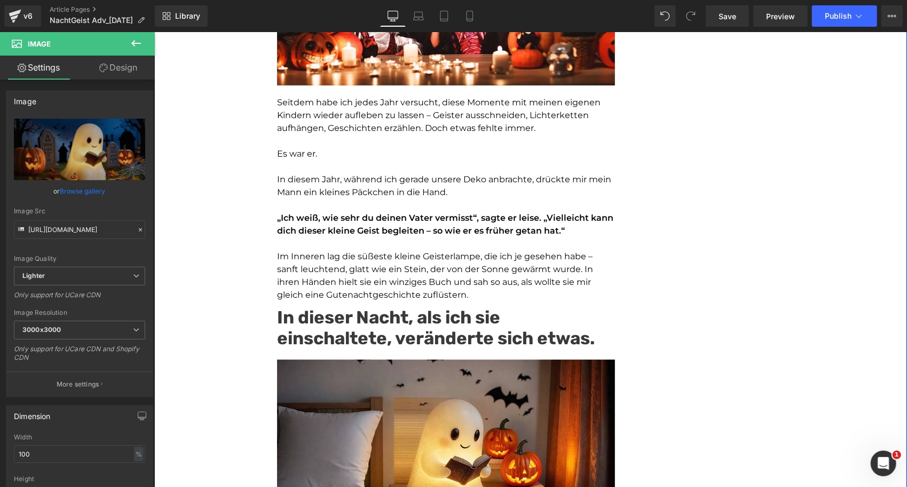
scroll to position [695, 0]
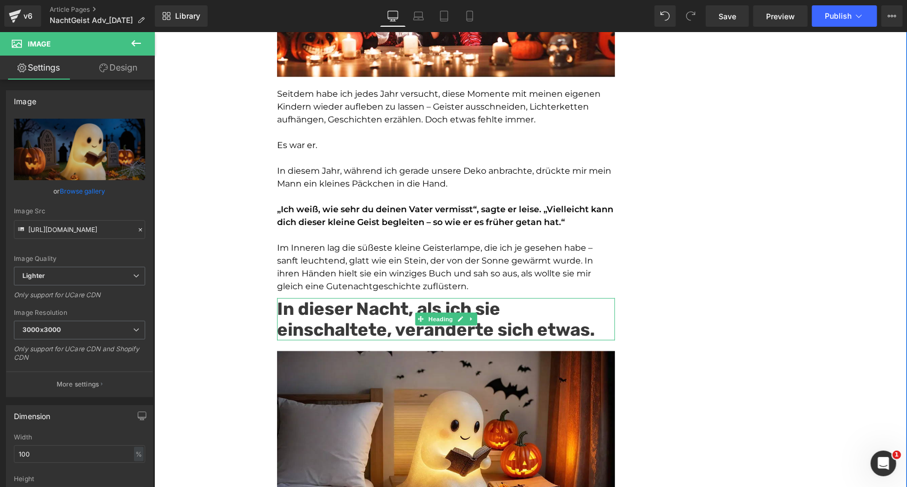
click at [302, 319] on strong "In dieser Nacht, als ich sie einschaltete, veränderte sich etwas." at bounding box center [436, 318] width 318 height 42
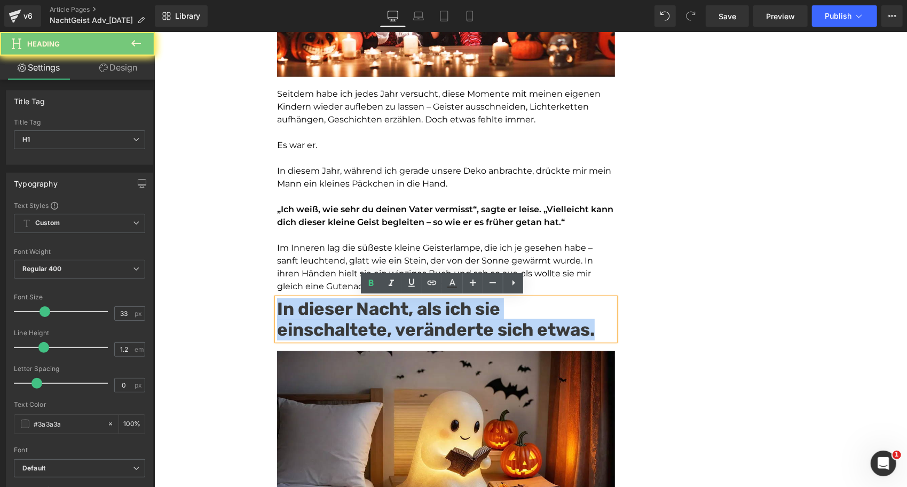
click at [302, 319] on strong "In dieser Nacht, als ich sie einschaltete, veränderte sich etwas." at bounding box center [436, 318] width 318 height 42
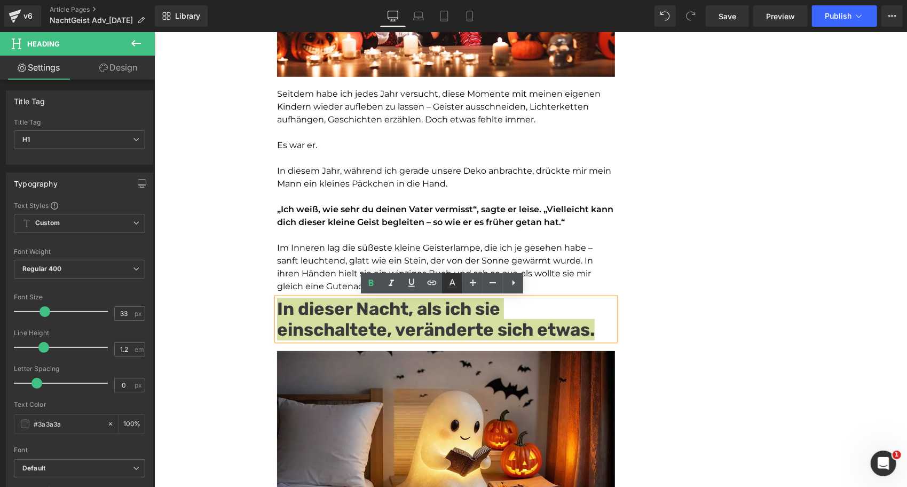
click at [453, 281] on icon at bounding box center [452, 283] width 13 height 13
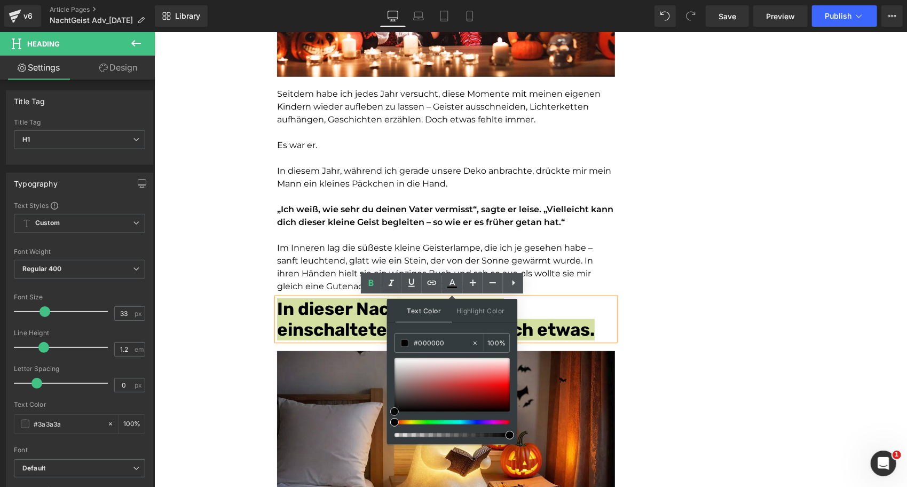
drag, startPoint x: 395, startPoint y: 399, endPoint x: 395, endPoint y: 437, distance: 37.4
click at [395, 437] on div "#000000 100 %" at bounding box center [452, 388] width 115 height 111
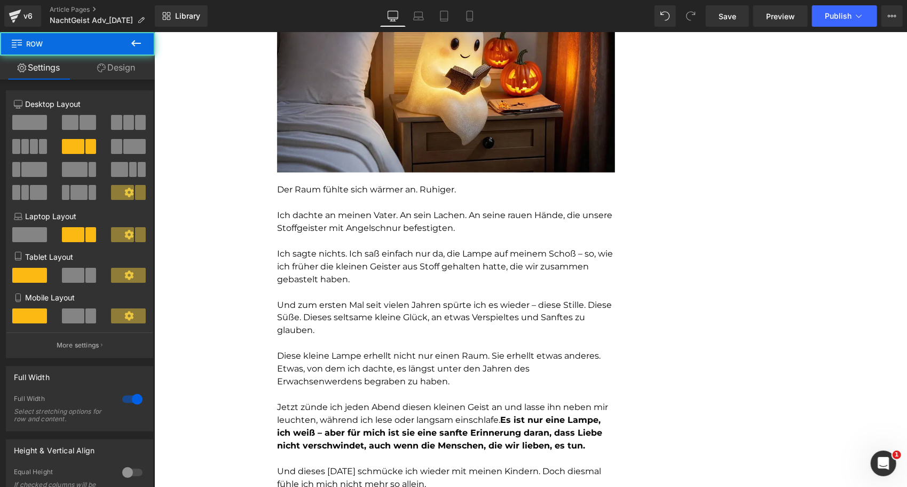
scroll to position [1338, 0]
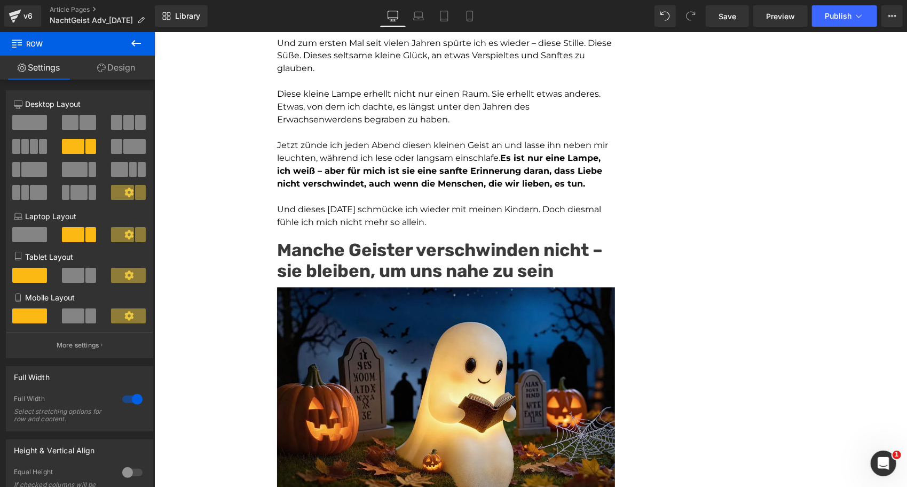
click at [315, 263] on strong "Manche Geister verschwinden nicht – sie bleiben, um uns nahe zu sein" at bounding box center [440, 260] width 326 height 42
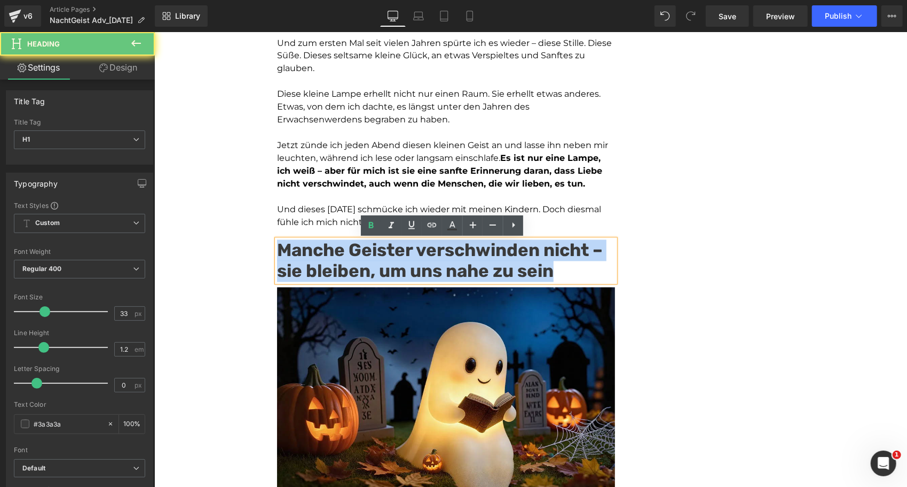
click at [315, 263] on strong "Manche Geister verschwinden nicht – sie bleiben, um uns nahe zu sein" at bounding box center [440, 260] width 326 height 42
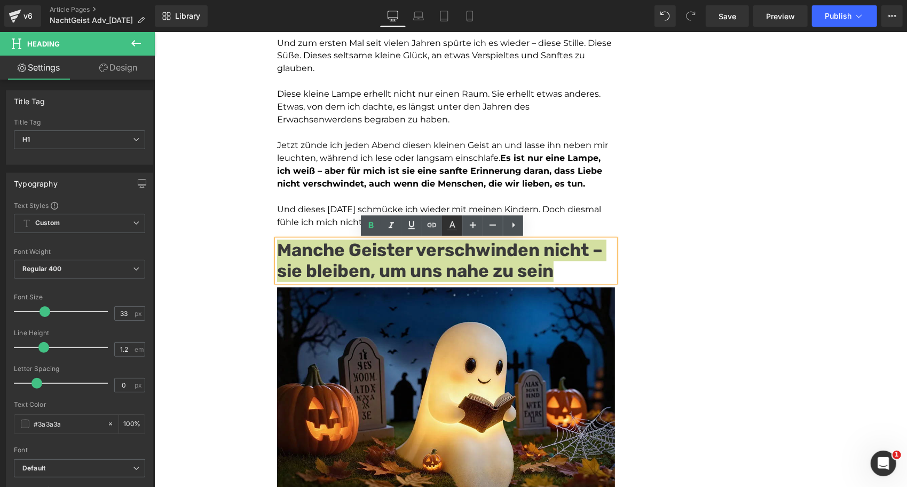
click at [456, 223] on icon at bounding box center [452, 225] width 13 height 13
type input "#3a3a3a"
type input "100"
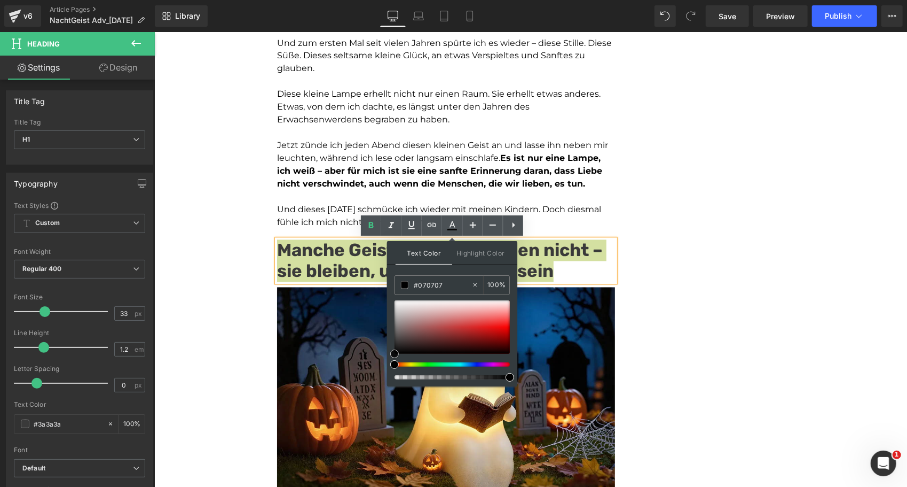
type input "#000000"
drag, startPoint x: 395, startPoint y: 343, endPoint x: 395, endPoint y: 366, distance: 23.5
click at [395, 366] on div at bounding box center [452, 339] width 115 height 79
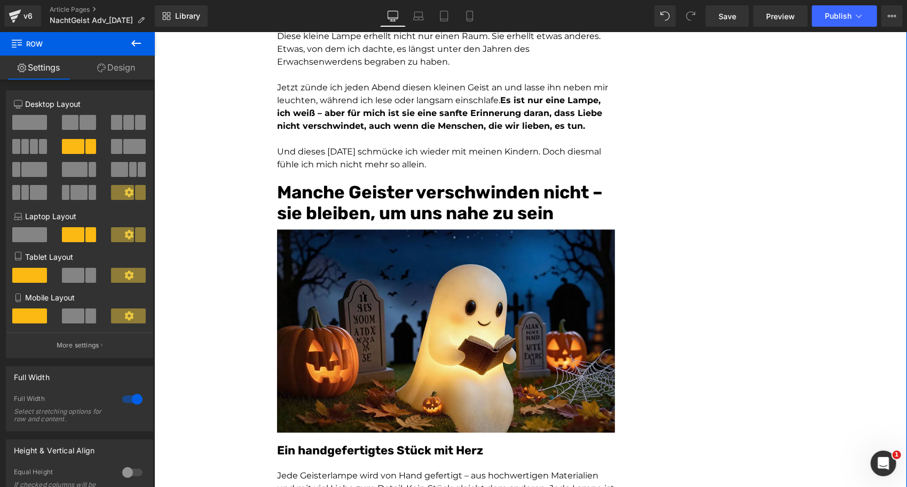
scroll to position [1526, 0]
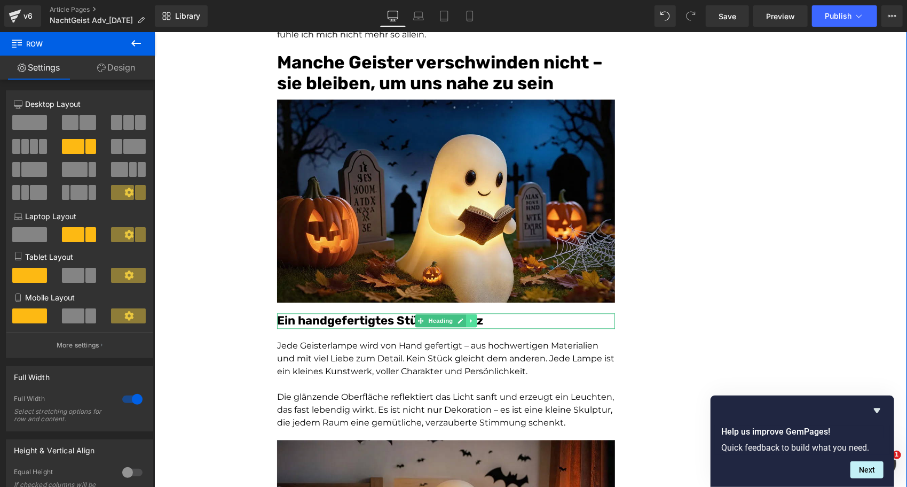
click at [468, 317] on icon at bounding box center [471, 320] width 6 height 6
click at [474, 318] on icon at bounding box center [477, 320] width 6 height 6
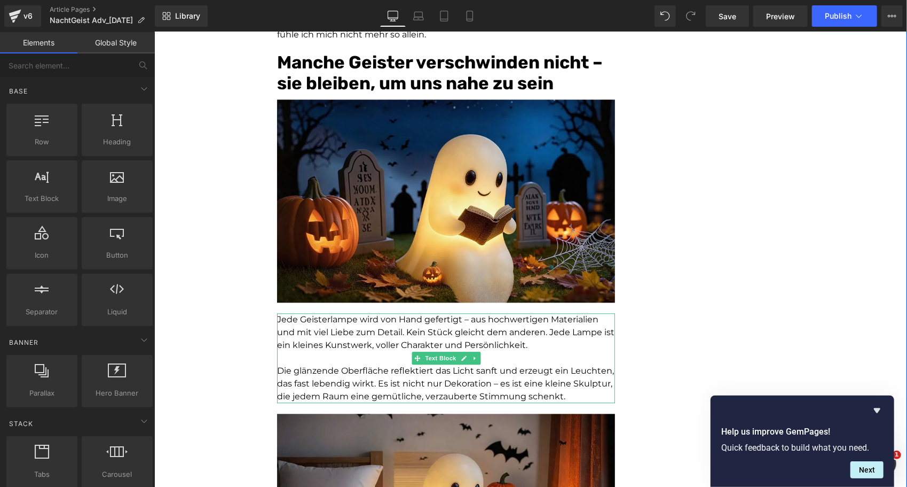
click at [373, 348] on p "Jede Geisterlampe wird von Hand gefertigt – aus hochwertigen Materialien und mi…" at bounding box center [446, 331] width 338 height 38
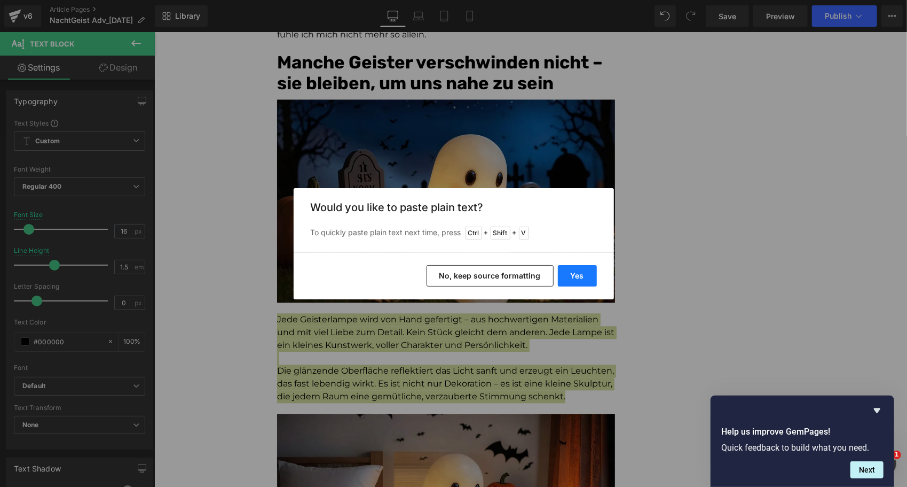
click at [575, 274] on button "Yes" at bounding box center [577, 275] width 39 height 21
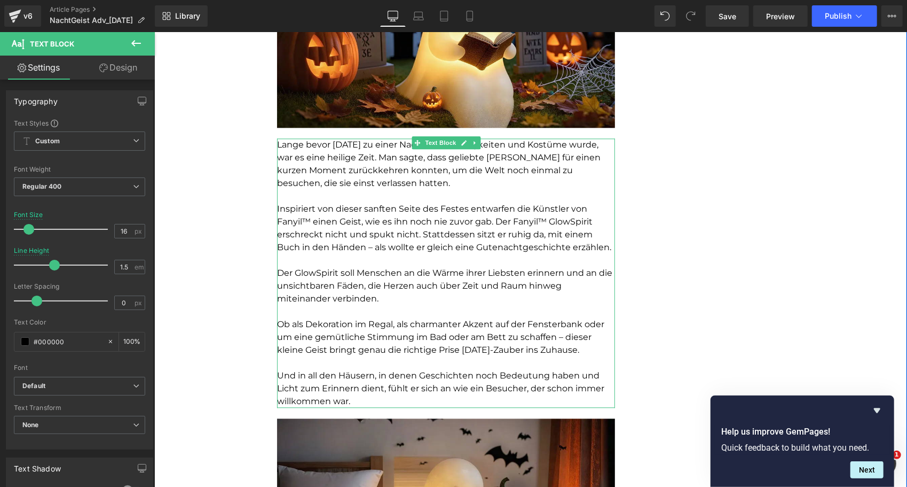
scroll to position [1707, 0]
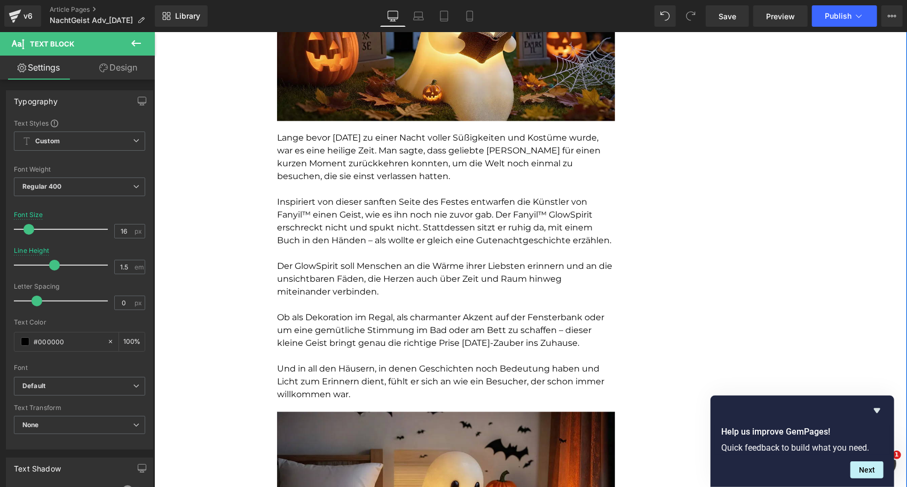
click at [217, 171] on div "Wie eine kleine Lampe meinem Vater den Zauber von Halloween zurückgab Heading M…" at bounding box center [530, 237] width 753 height 3676
drag, startPoint x: 307, startPoint y: 211, endPoint x: 271, endPoint y: 214, distance: 35.3
click at [271, 214] on div "Wie eine kleine Lampe meinem Vater den Zauber von Halloween zurückgab Heading M…" at bounding box center [530, 237] width 753 height 3676
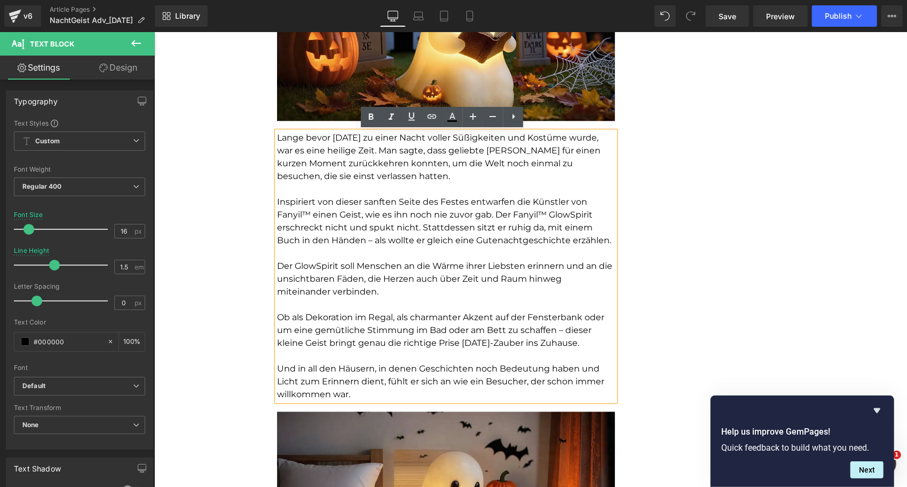
click at [356, 213] on p "Inspiriert von dieser sanften Seite des Festes entwarfen die Künstler von Fanyi…" at bounding box center [446, 220] width 338 height 51
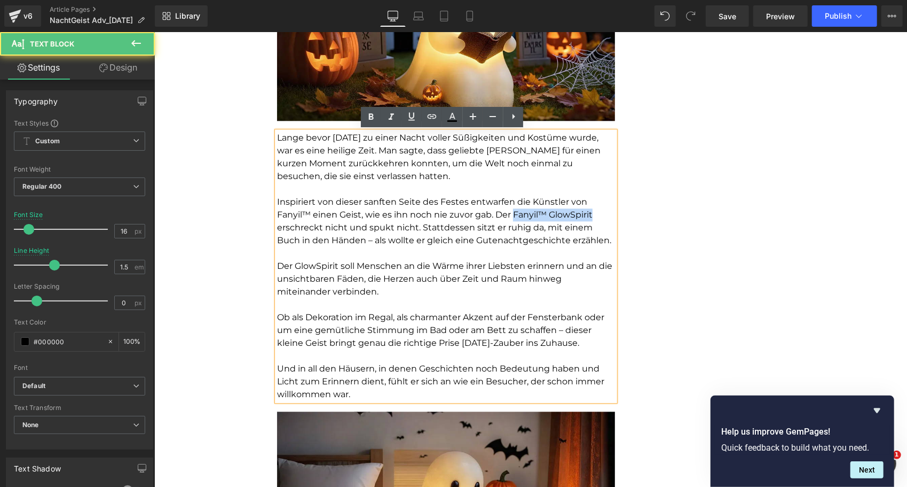
drag, startPoint x: 592, startPoint y: 215, endPoint x: 511, endPoint y: 215, distance: 81.2
click at [511, 215] on p "Inspiriert von dieser sanften Seite des Festes entwarfen die Künstler von Fanyi…" at bounding box center [446, 220] width 338 height 51
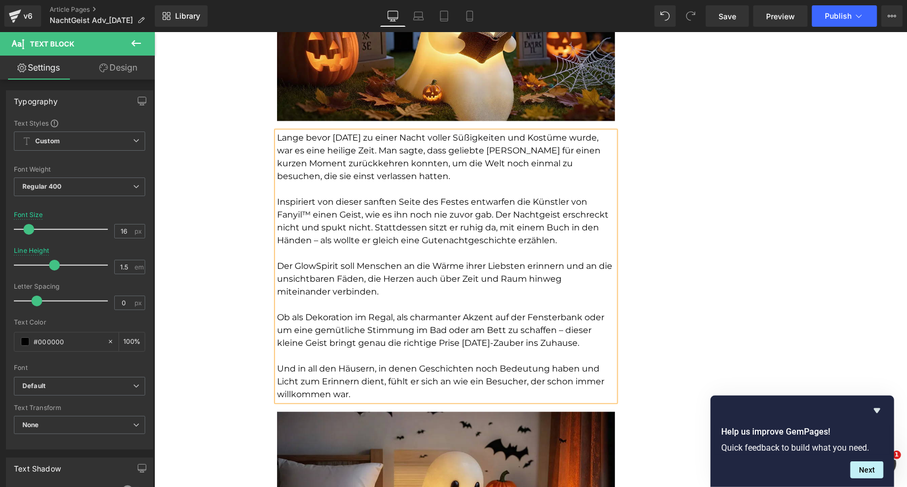
click at [307, 266] on p "Der GlowSpirit soll Menschen an die Wärme ihrer Liebsten erinnern und an die un…" at bounding box center [446, 278] width 338 height 38
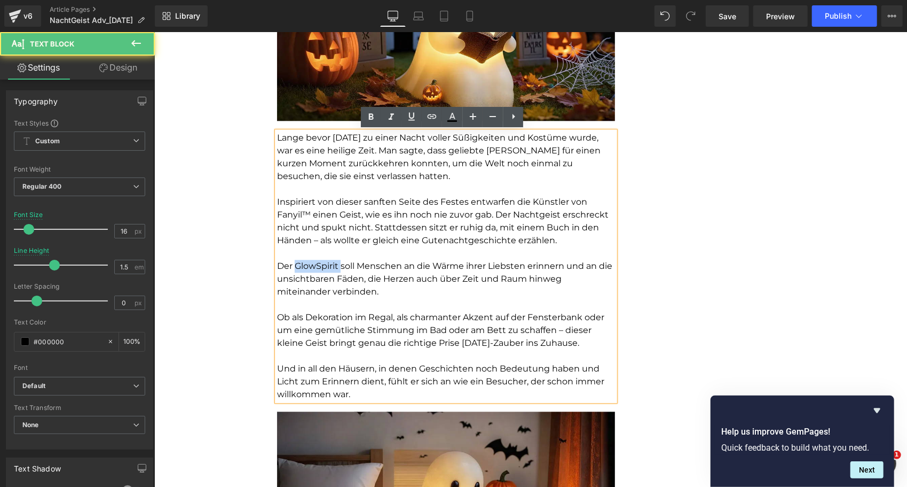
click at [307, 266] on p "Der GlowSpirit soll Menschen an die Wärme ihrer Liebsten erinnern und an die un…" at bounding box center [446, 278] width 338 height 38
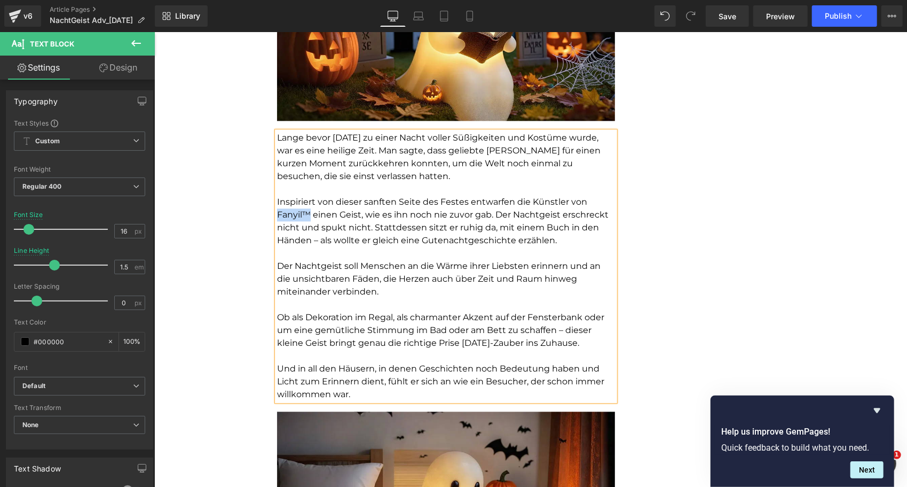
drag, startPoint x: 307, startPoint y: 213, endPoint x: 269, endPoint y: 215, distance: 38.0
click at [269, 215] on div "Wie eine kleine Lampe meinem Vater den Zauber von Halloween zurückgab Heading M…" at bounding box center [530, 237] width 753 height 3676
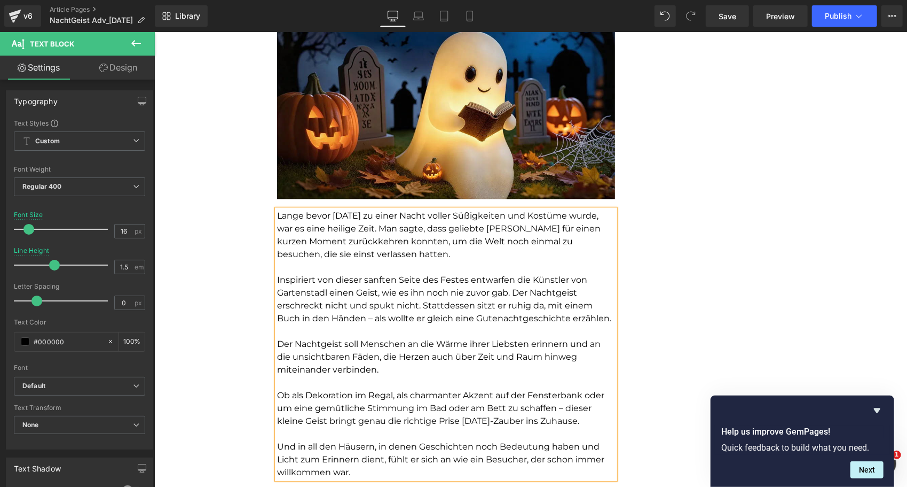
scroll to position [1629, 0]
click at [689, 216] on div "Wie eine kleine Lampe meinem Vater den Zauber von Halloween zurückgab Heading M…" at bounding box center [530, 316] width 753 height 3676
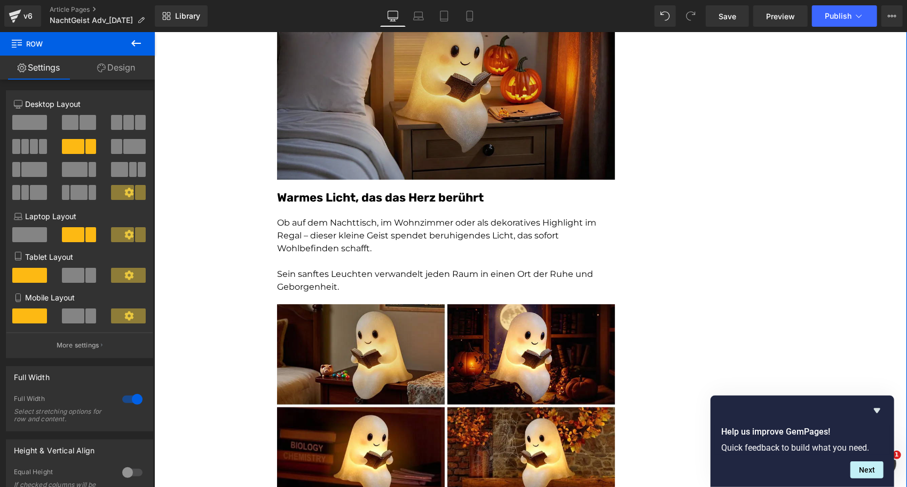
scroll to position [2130, 0]
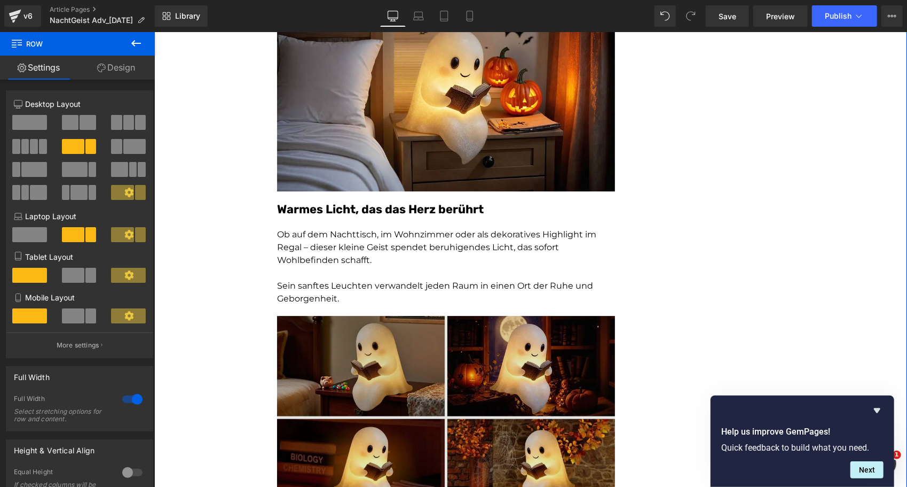
click at [404, 350] on img at bounding box center [446, 416] width 338 height 203
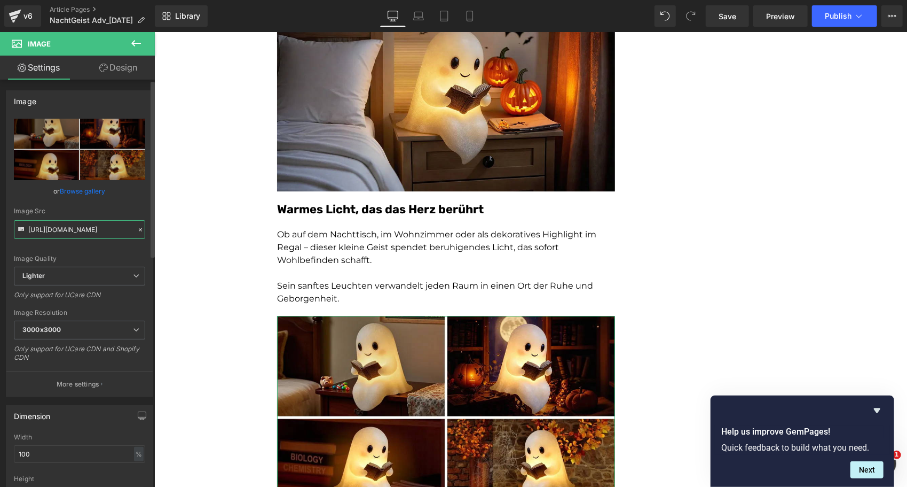
click at [85, 224] on input "https://ucarecdn.com/8c096321-ebae-49b3-b94e-af890b861168/-/format/auto/-/previ…" at bounding box center [79, 229] width 131 height 19
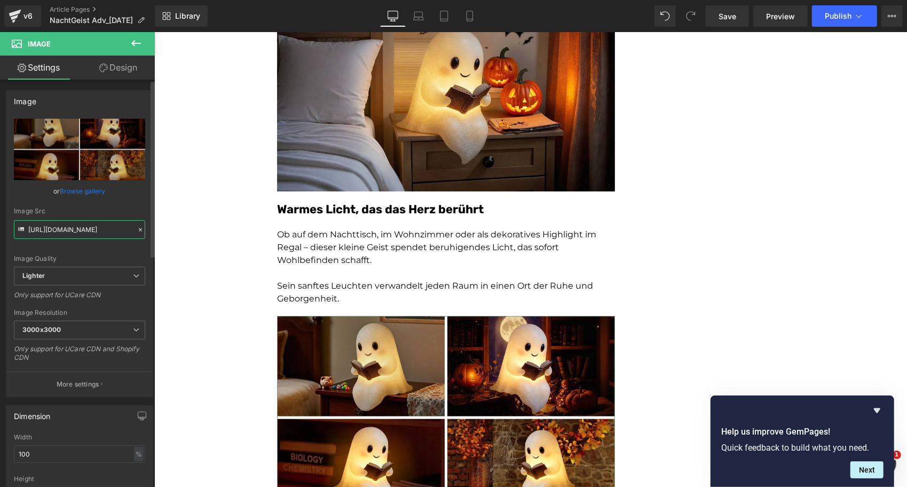
click at [85, 224] on input "https://ucarecdn.com/8c096321-ebae-49b3-b94e-af890b861168/-/format/auto/-/previ…" at bounding box center [79, 229] width 131 height 19
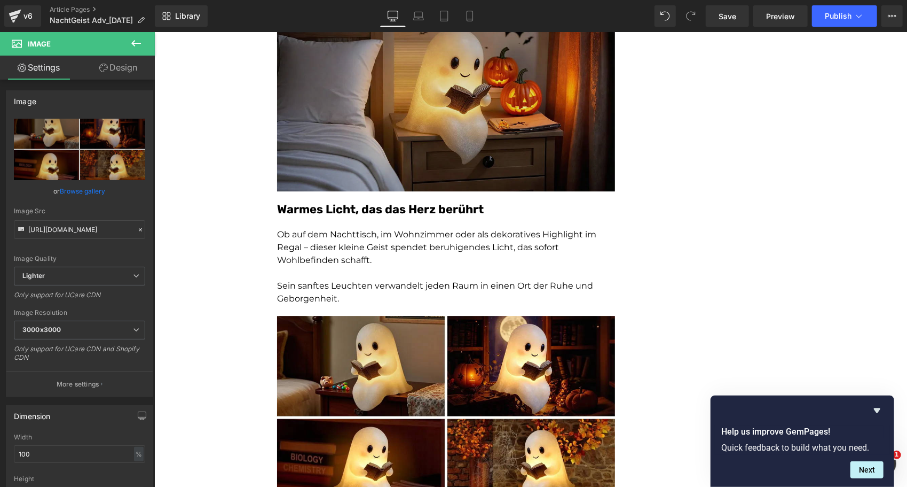
click at [318, 119] on img at bounding box center [446, 89] width 338 height 203
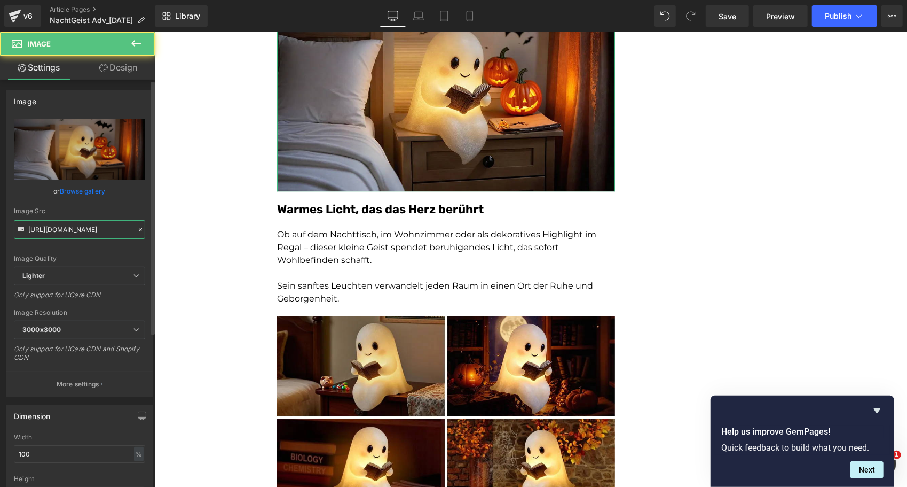
click at [100, 234] on input "https://ucarecdn.com/d0f845de-f5eb-4c3a-8881-ebf906199b95/-/format/auto/-/previ…" at bounding box center [79, 229] width 131 height 19
paste input "8c096321-ebae-49b3-b94e-af890b861168/-/format/auto/-/preview/3000x3000/-/qualit…"
type input "https://ucarecdn.com/8c096321-ebae-49b3-b94e-af890b861168/-/format/auto/-/previ…"
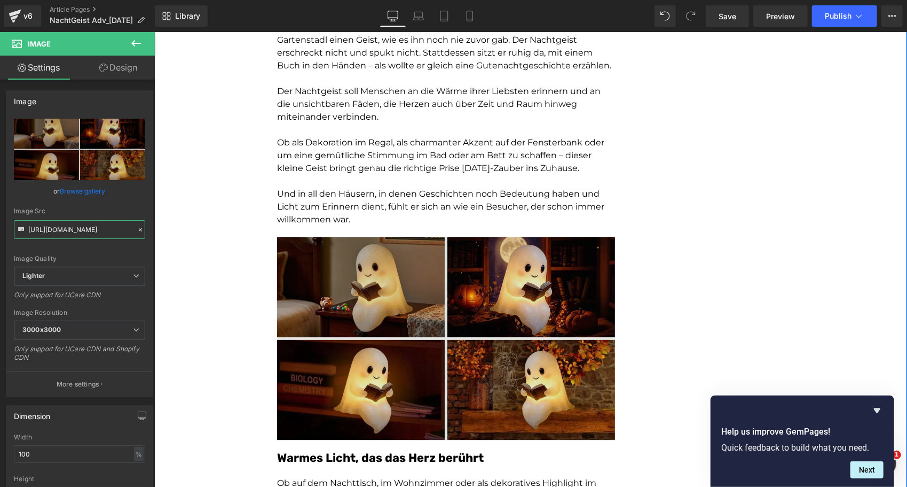
scroll to position [1881, 0]
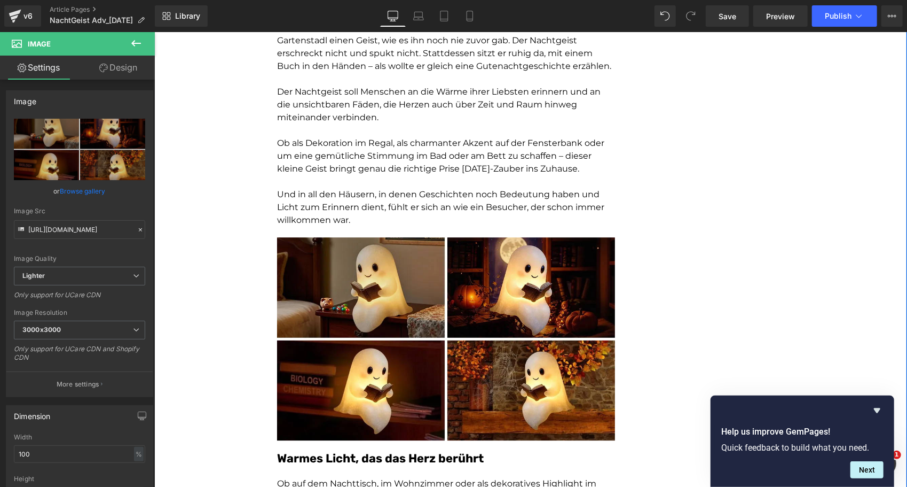
click at [715, 172] on div "Wie eine kleine Lampe meinem Vater den Zauber von Halloween zurückgab Heading M…" at bounding box center [530, 63] width 753 height 3676
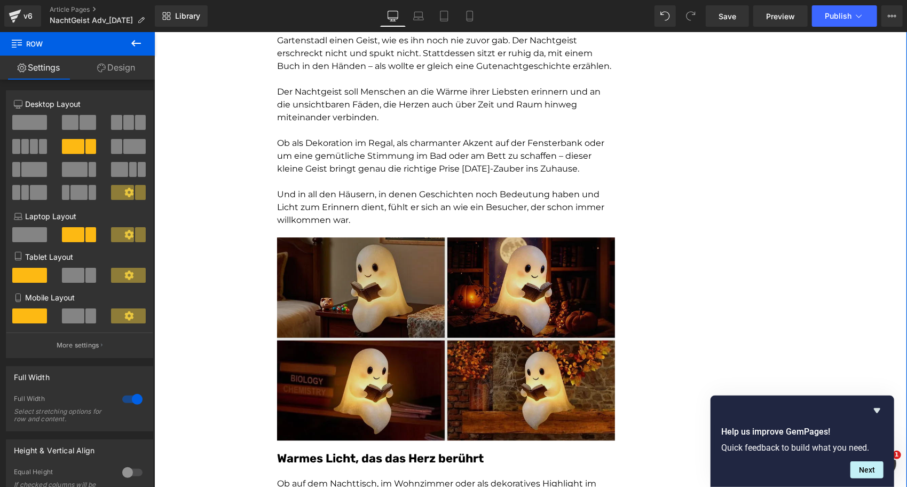
click at [445, 312] on img at bounding box center [446, 338] width 338 height 203
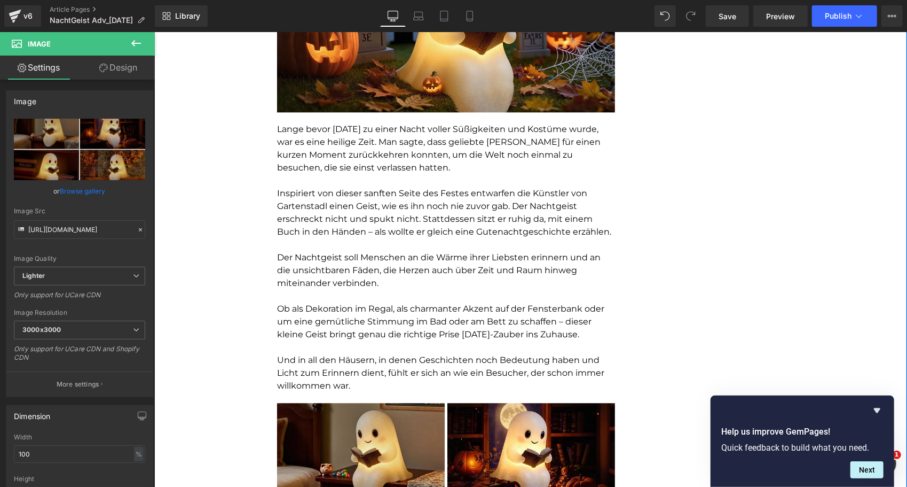
scroll to position [1697, 0]
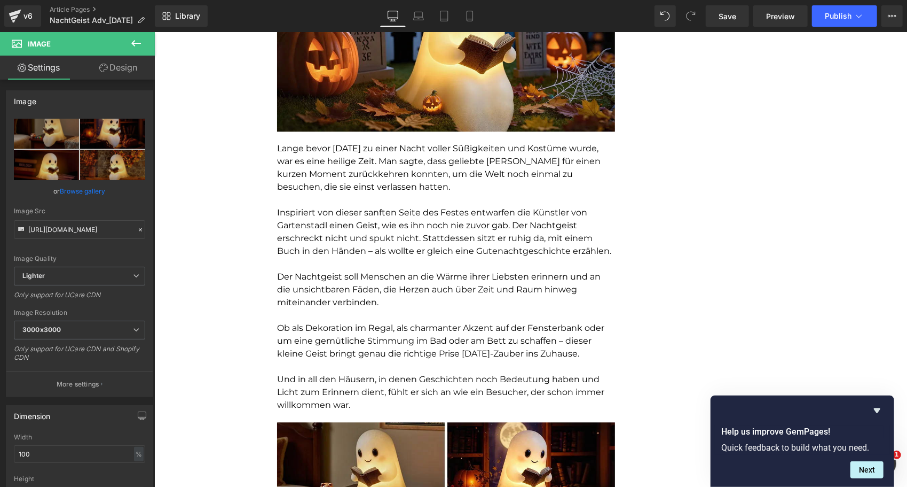
click at [134, 44] on icon at bounding box center [136, 43] width 10 height 6
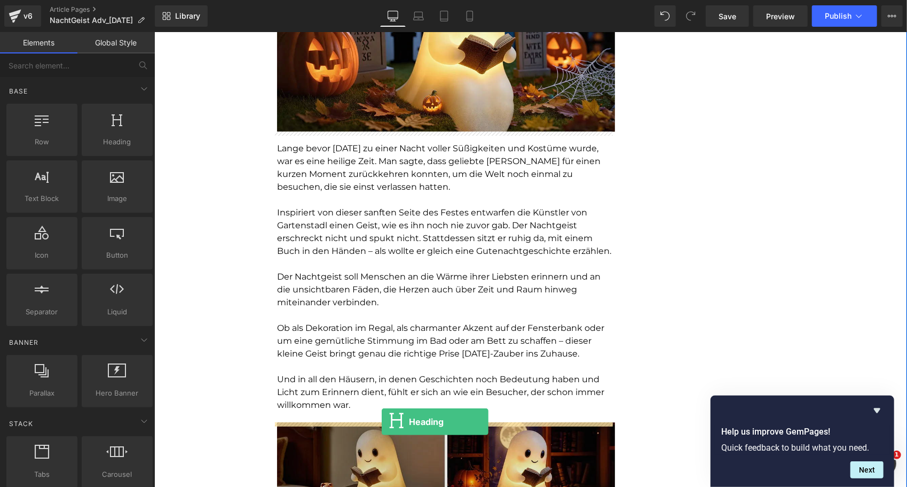
drag, startPoint x: 257, startPoint y: 168, endPoint x: 381, endPoint y: 421, distance: 281.6
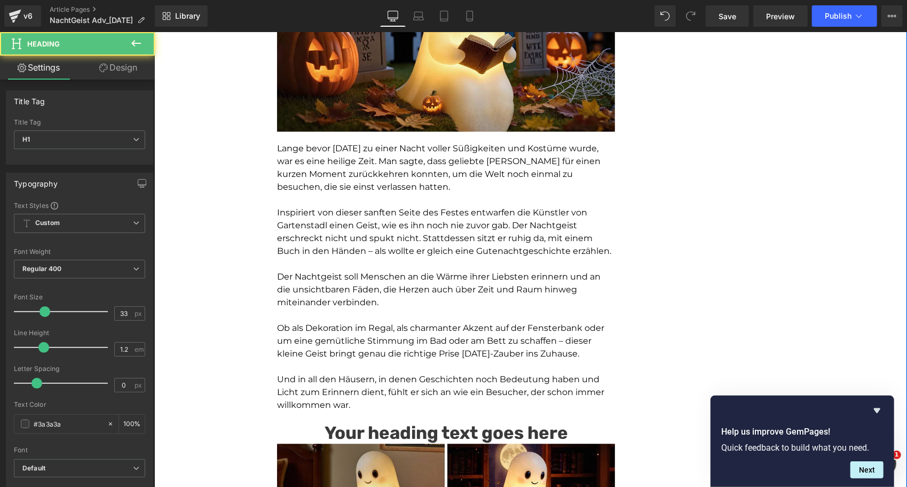
click at [370, 420] on div "Wie eine kleine Lampe meinem Vater den Zauber von Halloween zurückgab Heading M…" at bounding box center [446, 243] width 338 height 3644
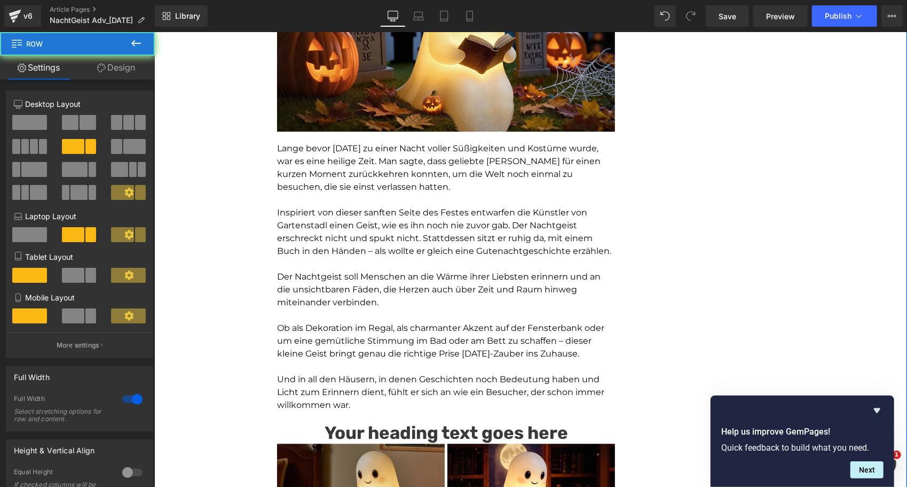
click at [370, 420] on div "Wie eine kleine Lampe meinem Vater den Zauber von Halloween zurückgab Heading M…" at bounding box center [446, 243] width 338 height 3644
click at [368, 429] on h1 "Your heading text goes here" at bounding box center [446, 431] width 338 height 21
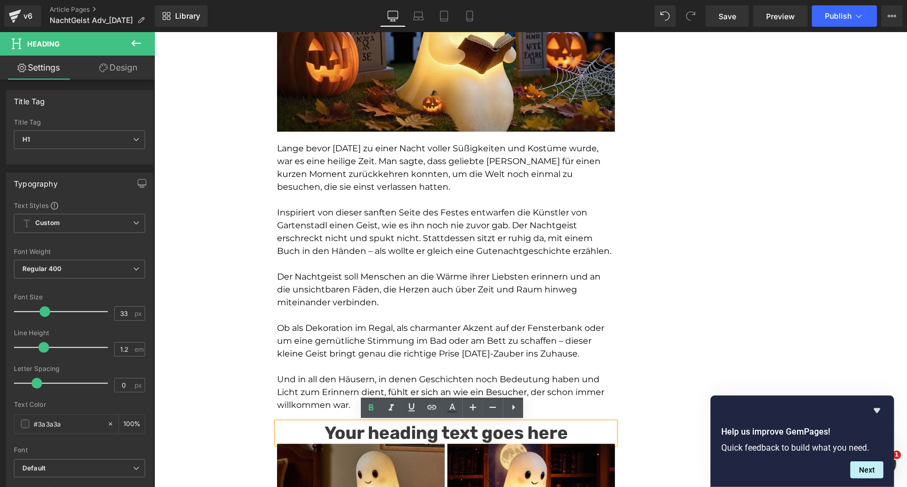
click at [368, 429] on h1 "Your heading text goes here" at bounding box center [446, 431] width 338 height 21
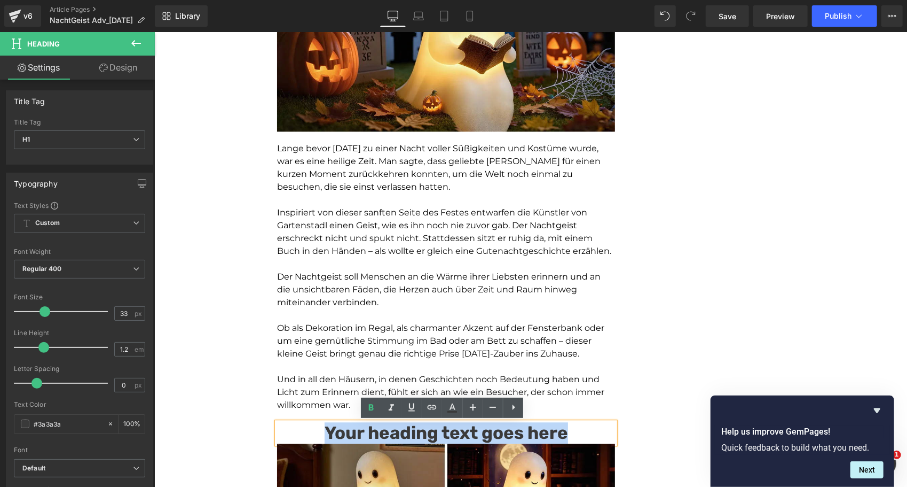
paste div
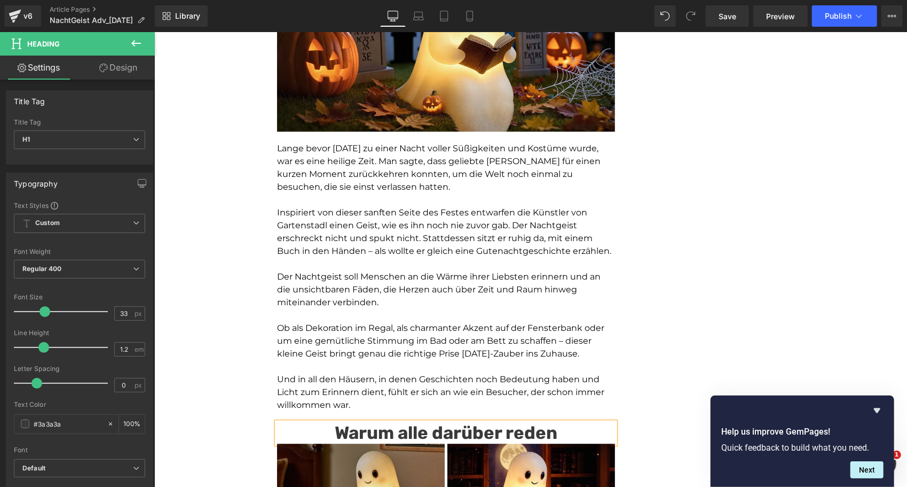
click at [368, 429] on h1 "Warum alle darüber reden" at bounding box center [446, 431] width 338 height 21
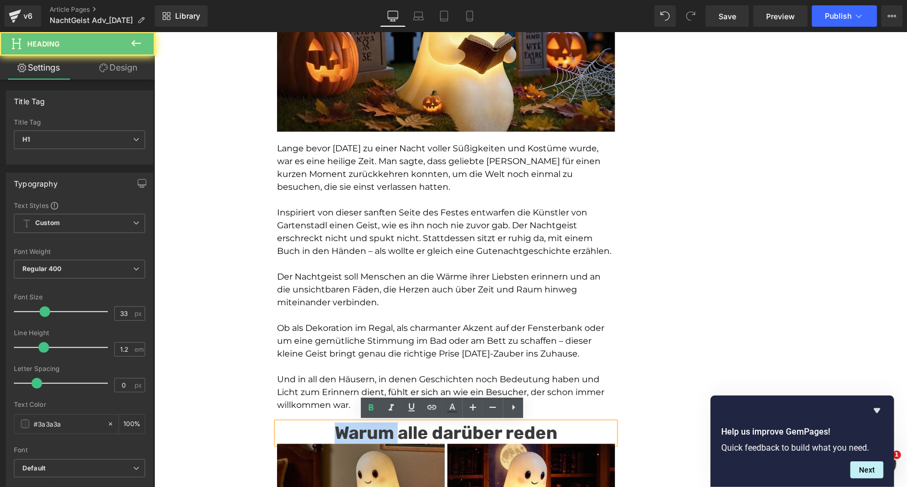
click at [368, 429] on h1 "Warum alle darüber reden" at bounding box center [446, 431] width 338 height 21
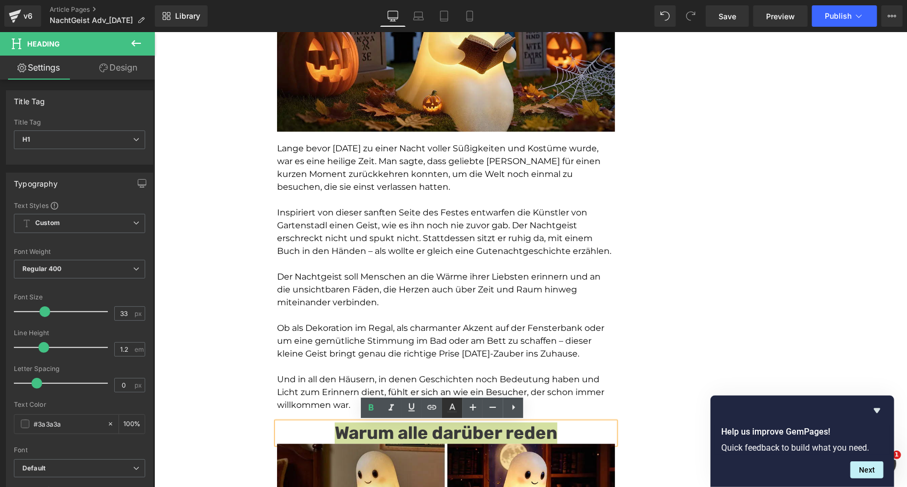
click at [456, 402] on icon at bounding box center [452, 407] width 13 height 13
type input "#3a3a3a"
type input "100"
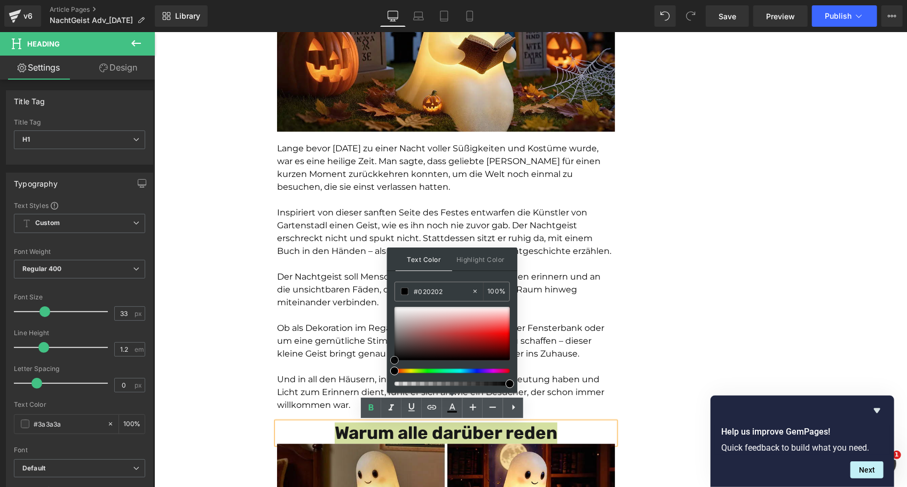
type input "#000000"
drag, startPoint x: 393, startPoint y: 346, endPoint x: 393, endPoint y: 368, distance: 22.4
click at [395, 368] on div at bounding box center [452, 346] width 115 height 79
click at [316, 382] on p "Und in all den Häusern, in denen Geschichten noch Bedeutung haben und Licht zum…" at bounding box center [446, 391] width 338 height 38
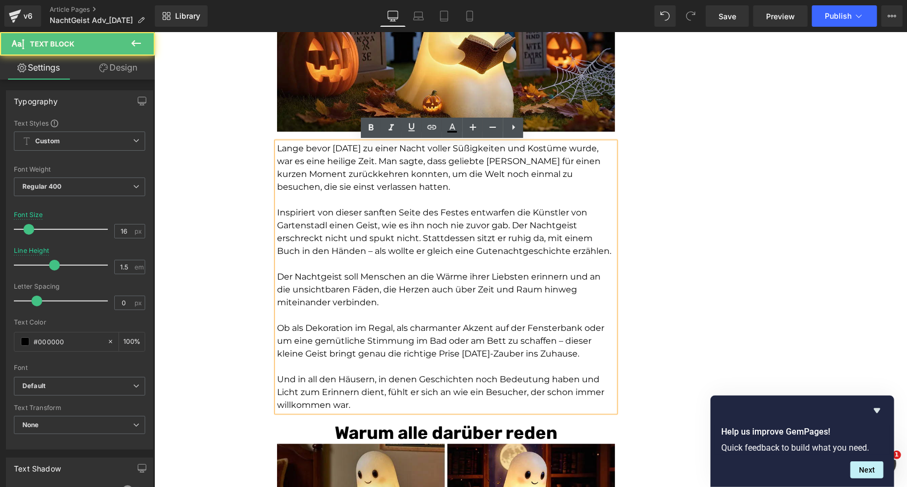
click at [154, 32] on div at bounding box center [154, 32] width 0 height 0
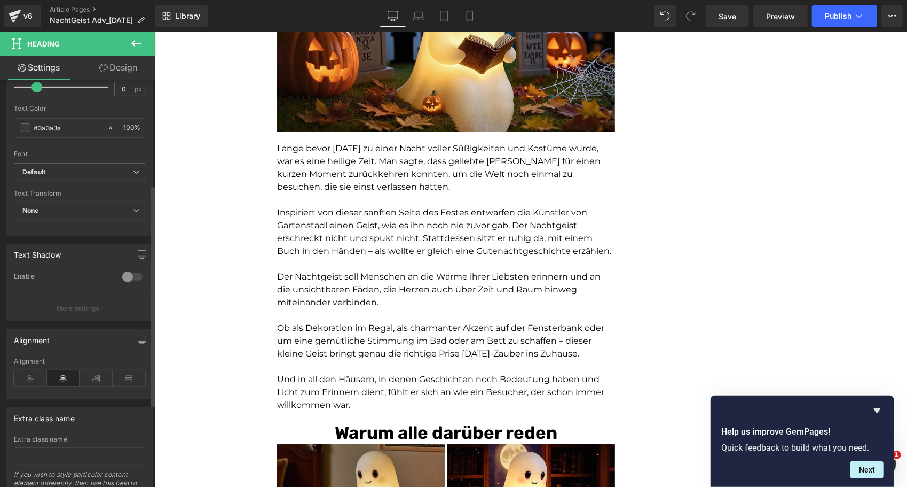
scroll to position [299, 0]
click at [34, 371] on icon at bounding box center [30, 375] width 33 height 16
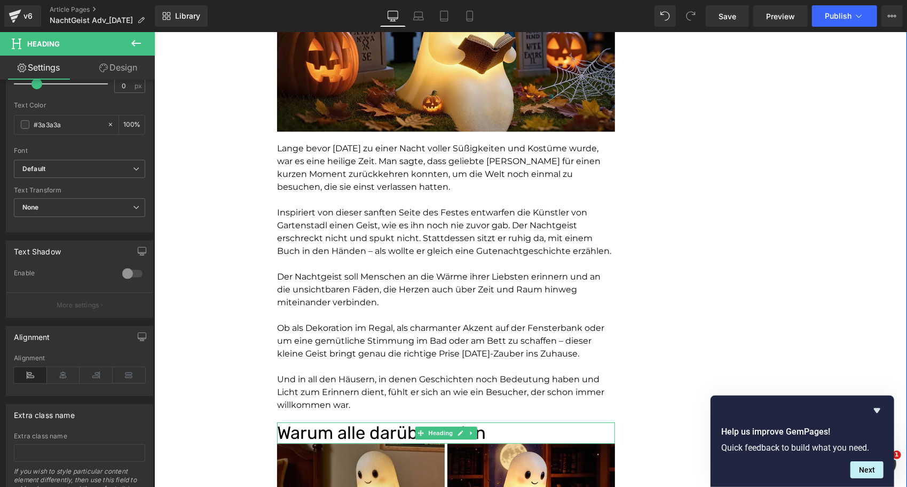
click at [290, 428] on span "Warum alle darüber reden" at bounding box center [381, 431] width 209 height 21
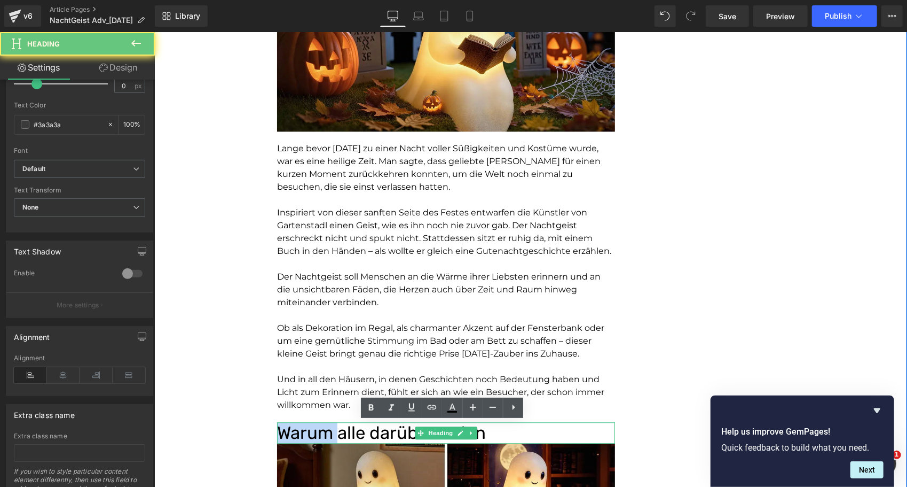
click at [290, 428] on span "Warum alle darüber reden" at bounding box center [381, 431] width 209 height 21
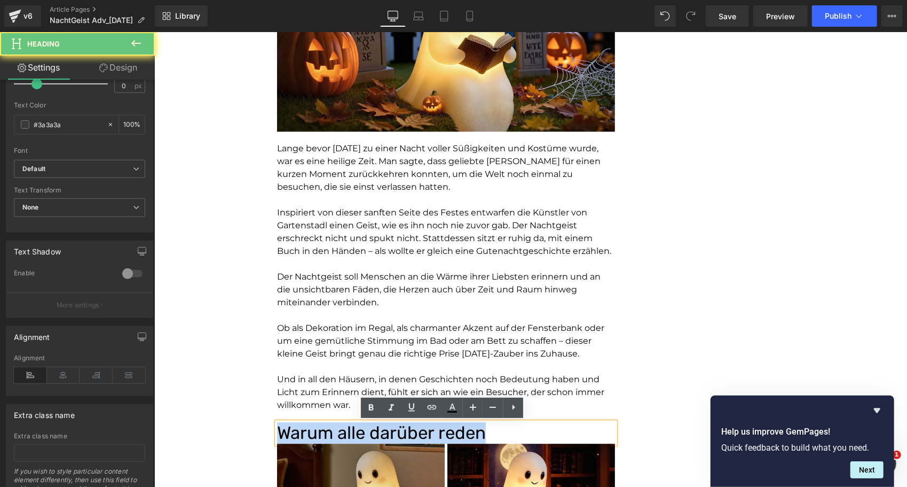
click at [290, 428] on span "Warum alle darüber reden" at bounding box center [381, 431] width 209 height 21
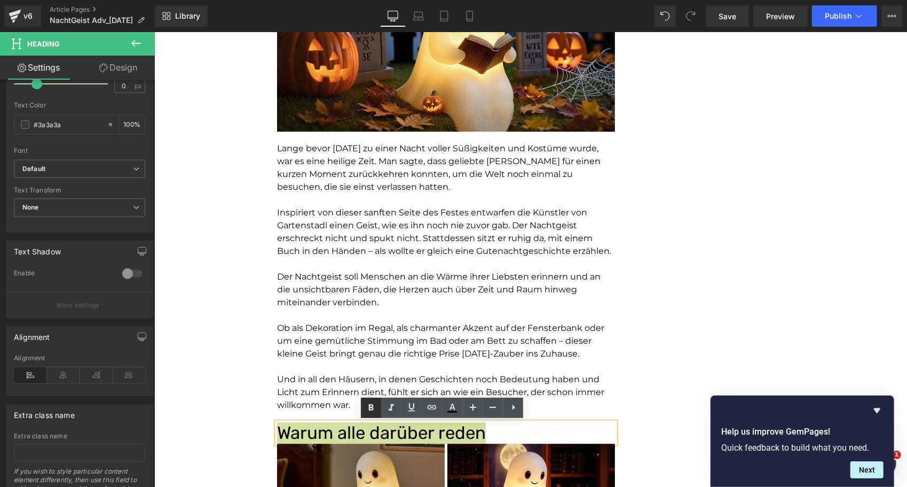
click at [370, 407] on icon at bounding box center [371, 407] width 5 height 6
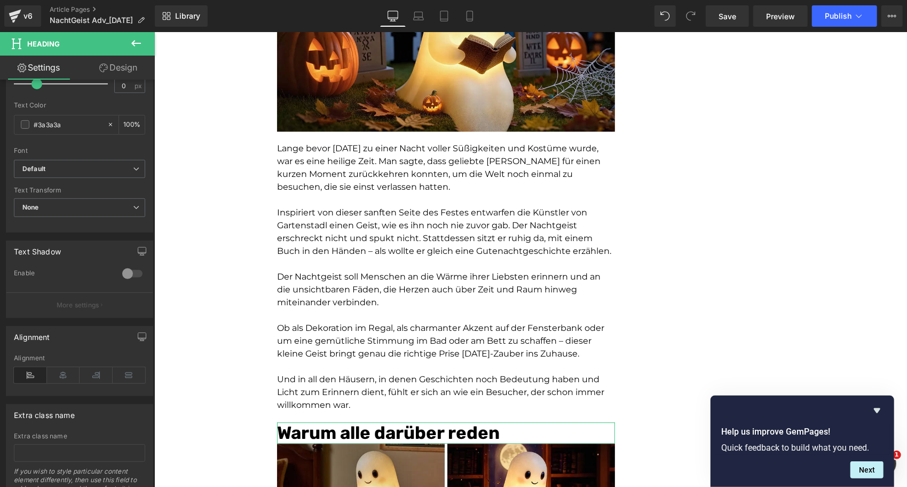
click at [115, 61] on link "Design" at bounding box center [118, 68] width 77 height 24
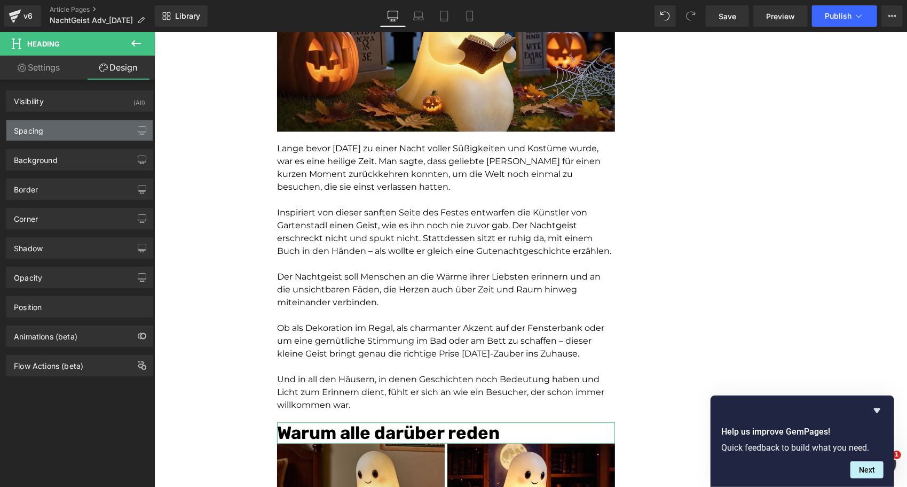
type input "0"
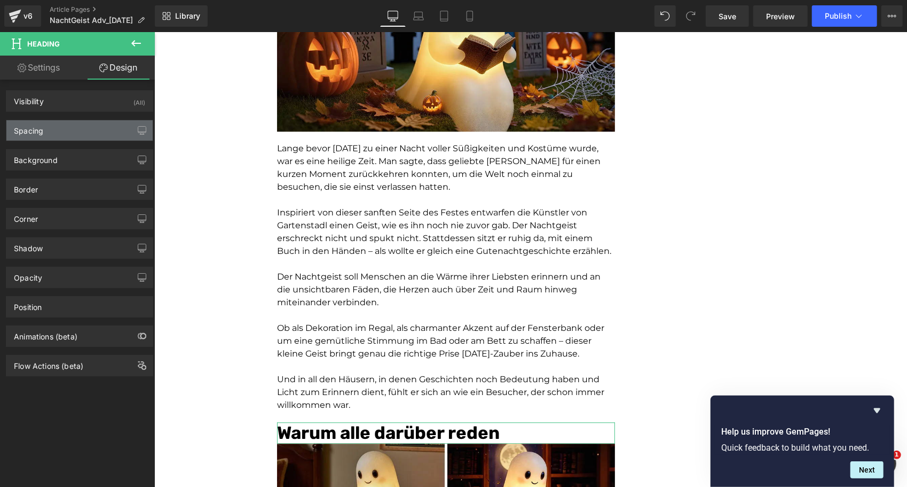
type input "0"
click at [74, 131] on div "Spacing" at bounding box center [79, 130] width 146 height 20
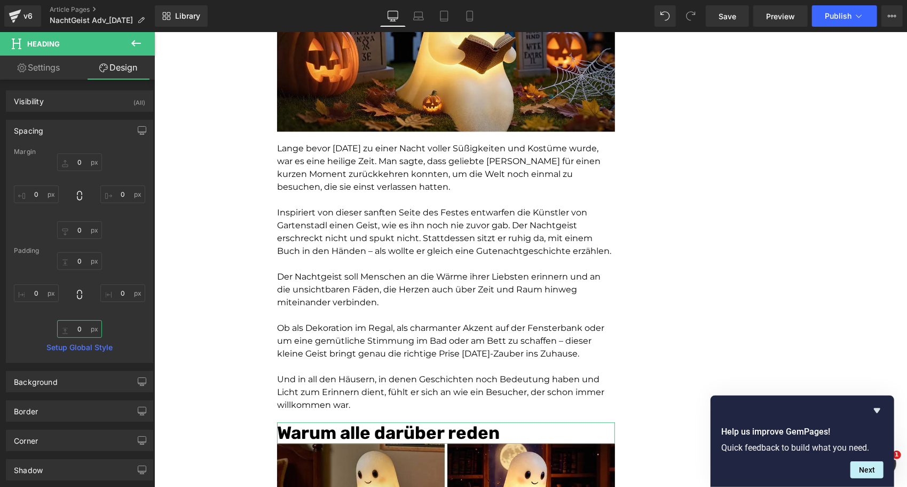
click at [80, 329] on input "0" at bounding box center [79, 329] width 45 height 18
type input "10"
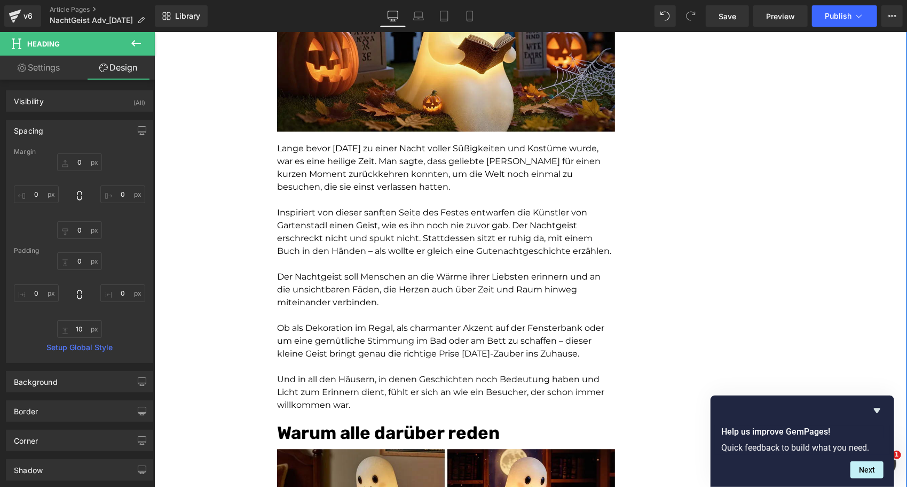
click at [241, 352] on div "Wie eine kleine Lampe meinem Vater den Zauber von Halloween zurückgab Heading M…" at bounding box center [530, 261] width 753 height 3703
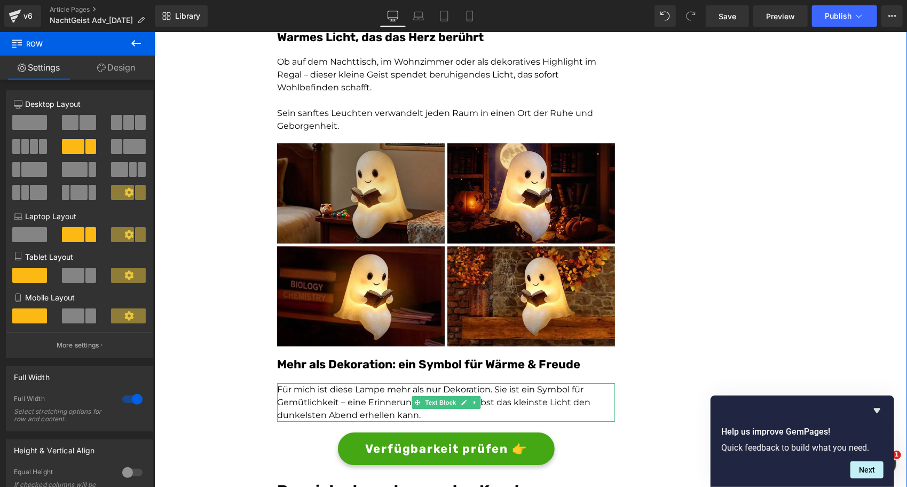
scroll to position [2330, 0]
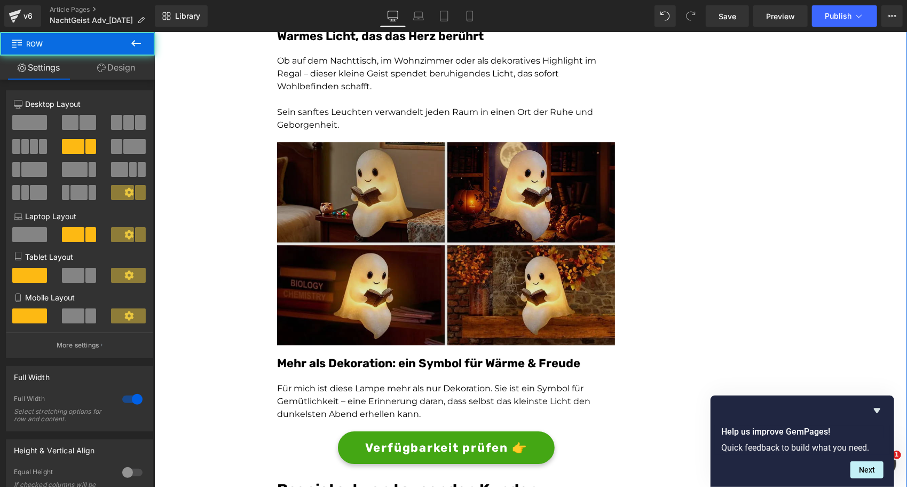
click at [388, 207] on img at bounding box center [446, 243] width 338 height 203
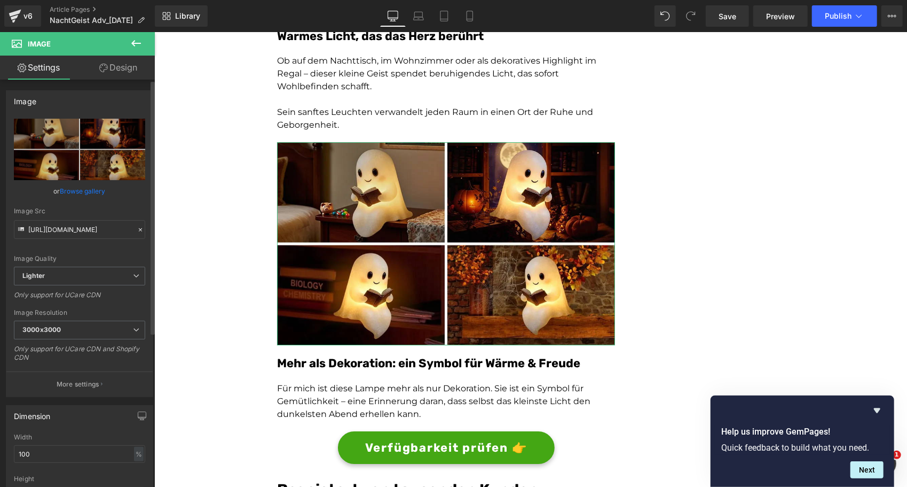
click at [73, 185] on link "Browse gallery" at bounding box center [82, 191] width 45 height 19
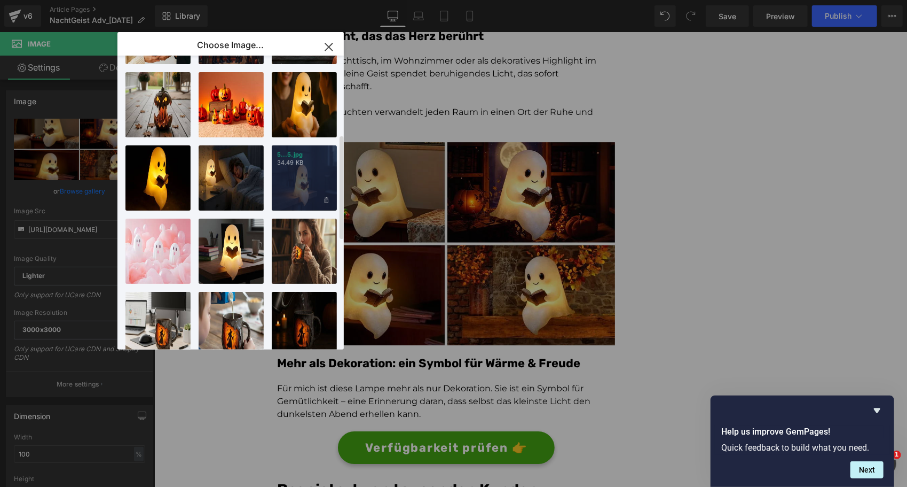
scroll to position [222, 0]
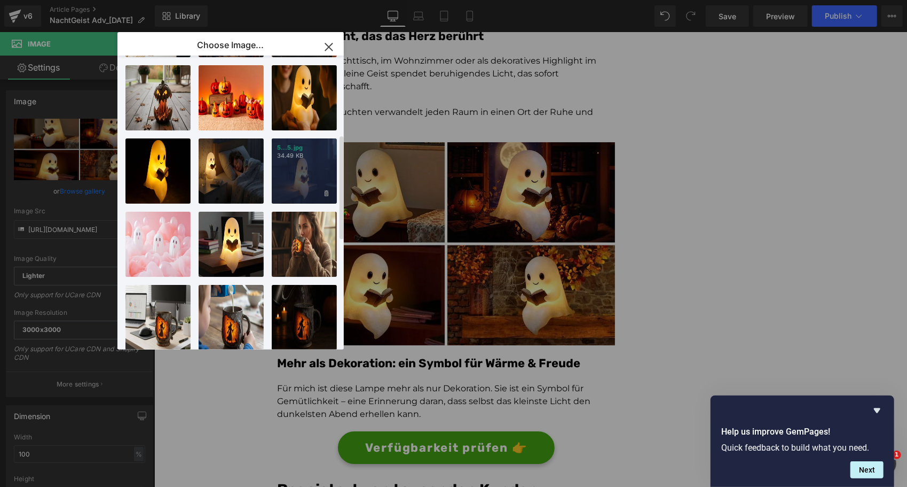
click at [310, 179] on div "5...5.jpg 34.49 KB" at bounding box center [304, 170] width 65 height 65
type input "https://ucarecdn.com/7ca9fb2d-b02c-4a27-9afb-88470c425e59/-/format/auto/-/previ…"
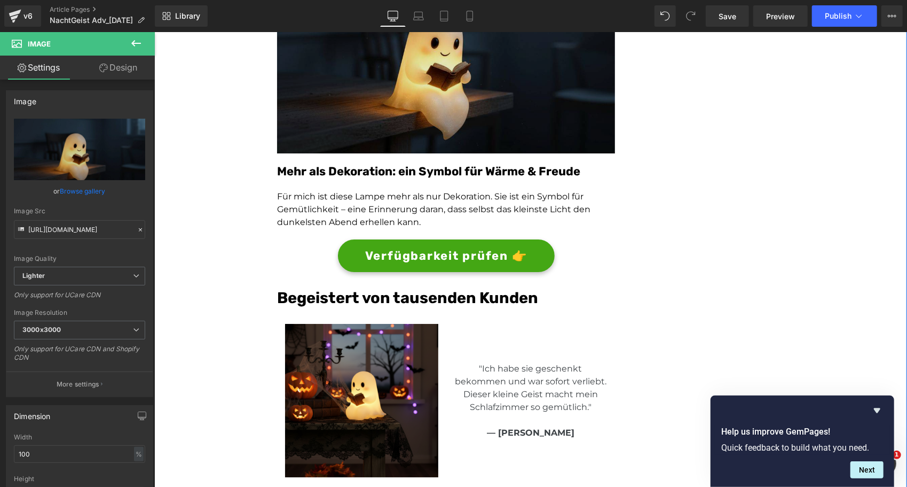
scroll to position [2523, 0]
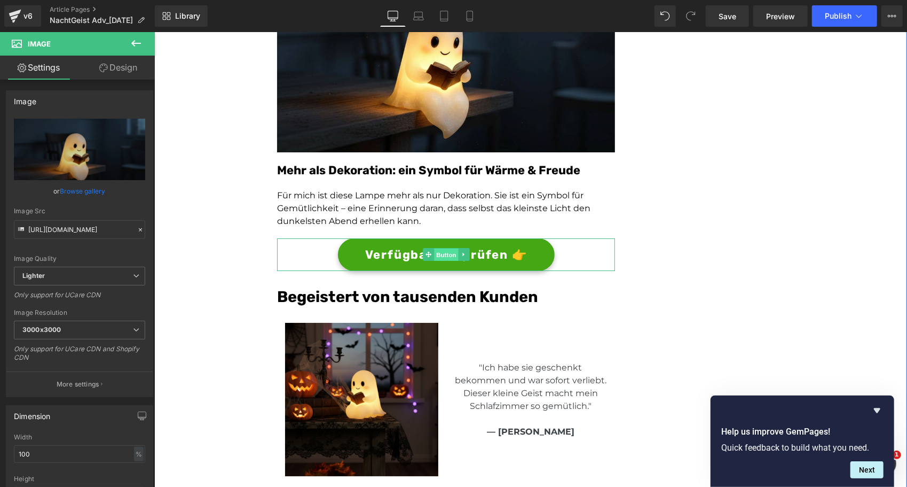
click at [451, 257] on span "Button" at bounding box center [446, 254] width 25 height 13
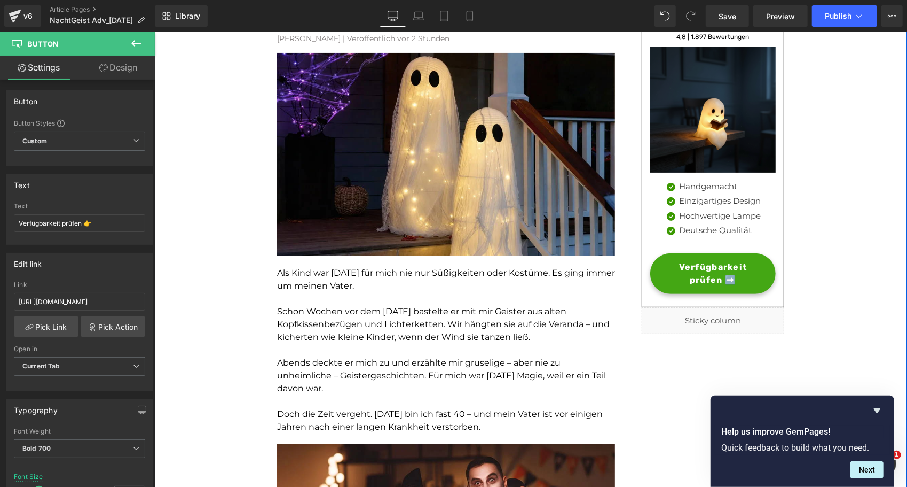
scroll to position [0, 0]
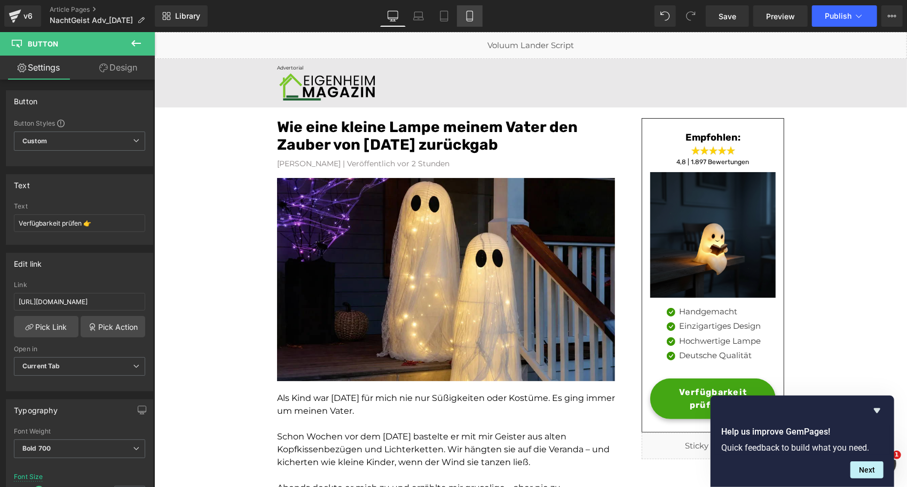
click at [467, 19] on icon at bounding box center [470, 19] width 6 height 0
type input "14"
type input "100"
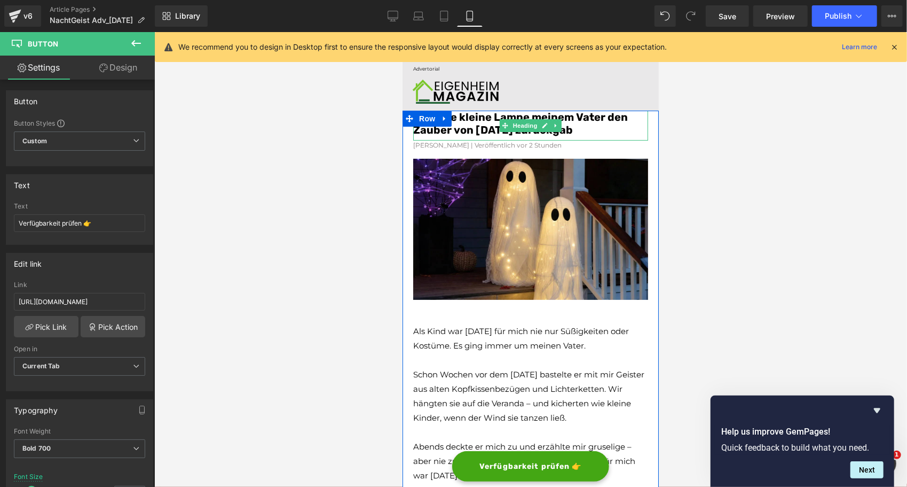
click at [474, 124] on font "Wie eine kleine Lampe meinem Vater den Zauber von Halloween zurückgab" at bounding box center [520, 123] width 215 height 26
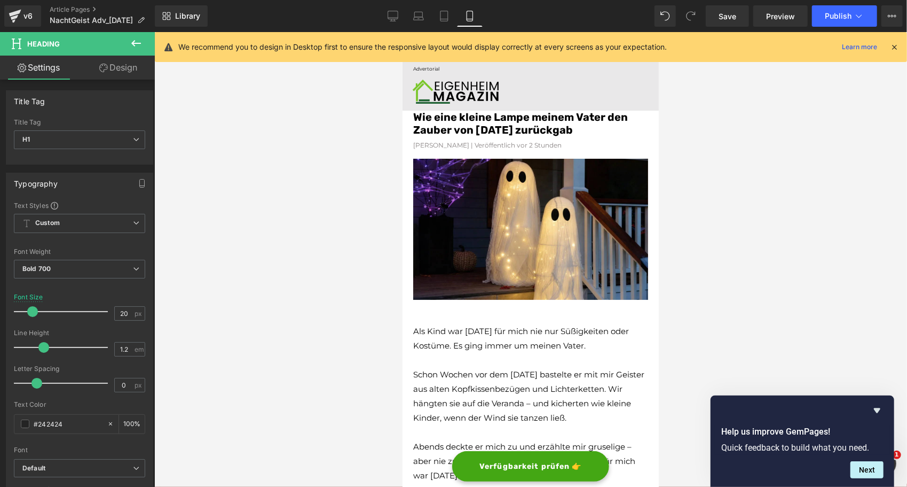
click at [112, 68] on link "Design" at bounding box center [118, 68] width 77 height 24
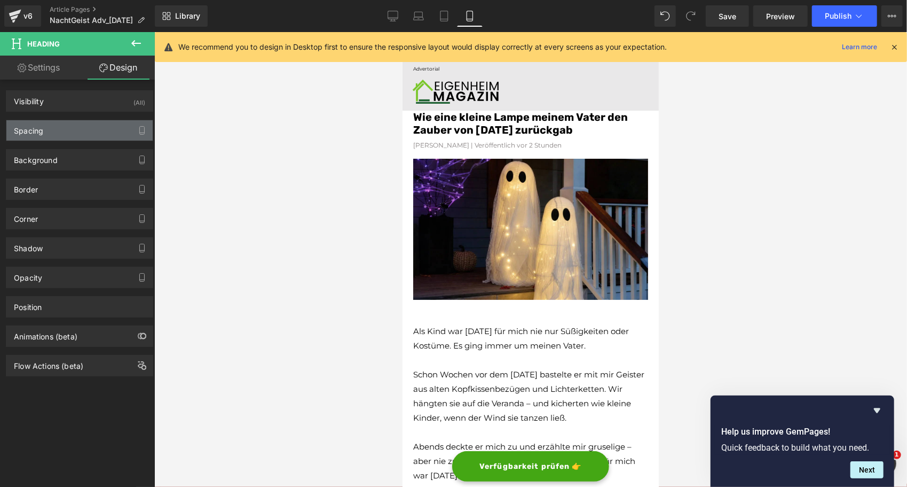
type input "0"
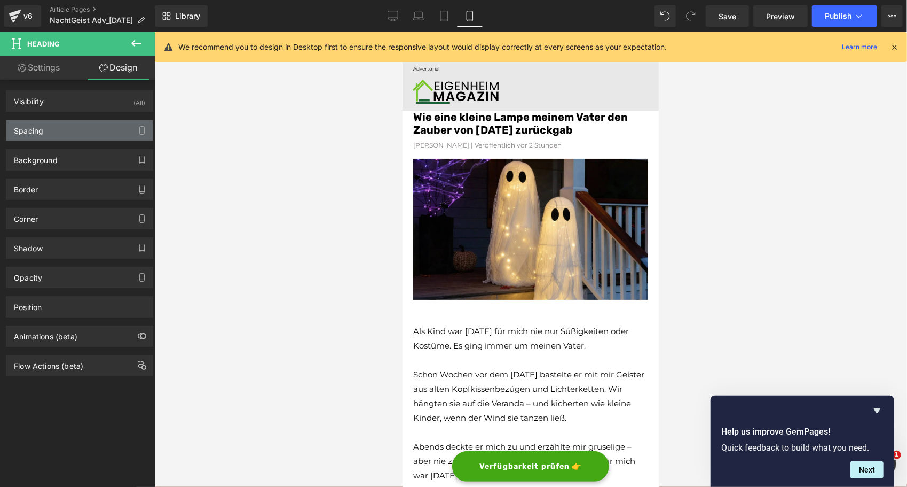
type input "0"
type input "8"
type input "0"
click at [67, 132] on div "Spacing" at bounding box center [79, 130] width 146 height 20
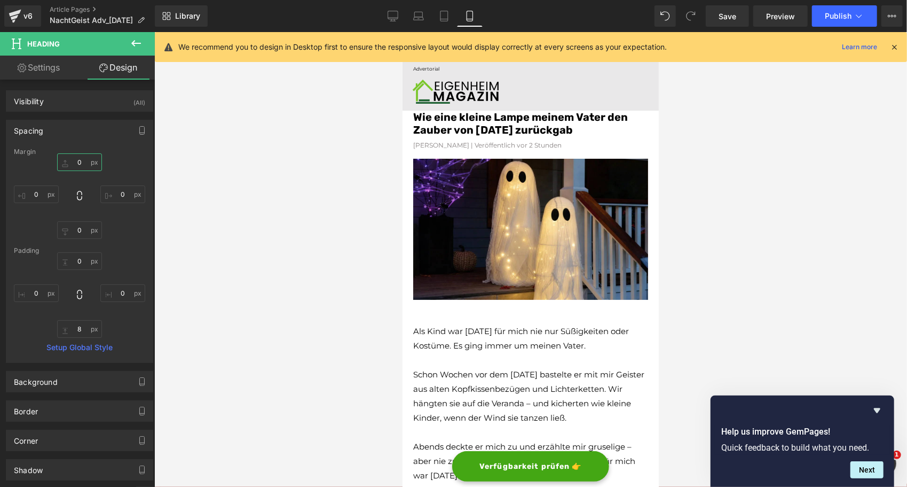
click at [79, 167] on input "0" at bounding box center [79, 162] width 45 height 18
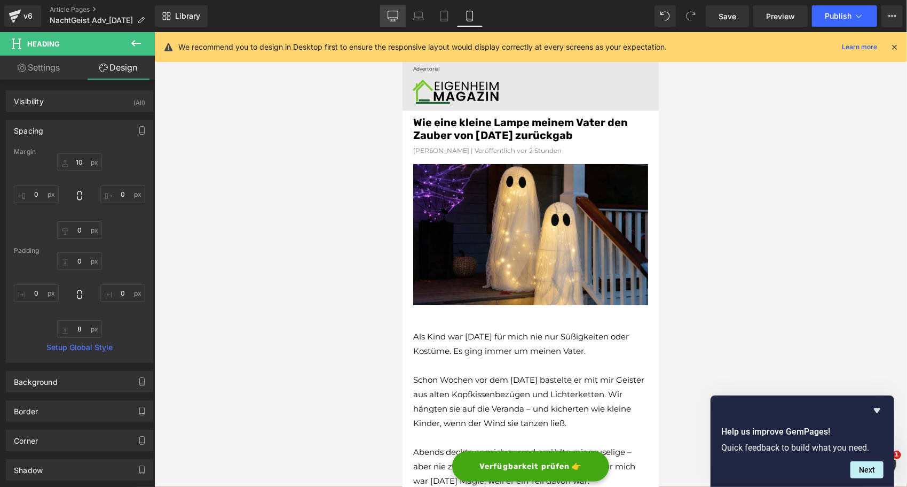
click at [394, 18] on icon at bounding box center [393, 18] width 10 height 0
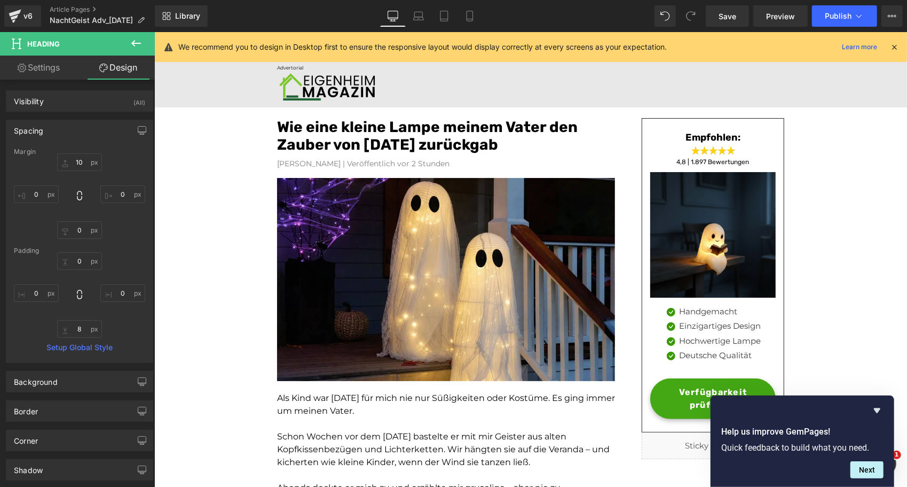
type input "0"
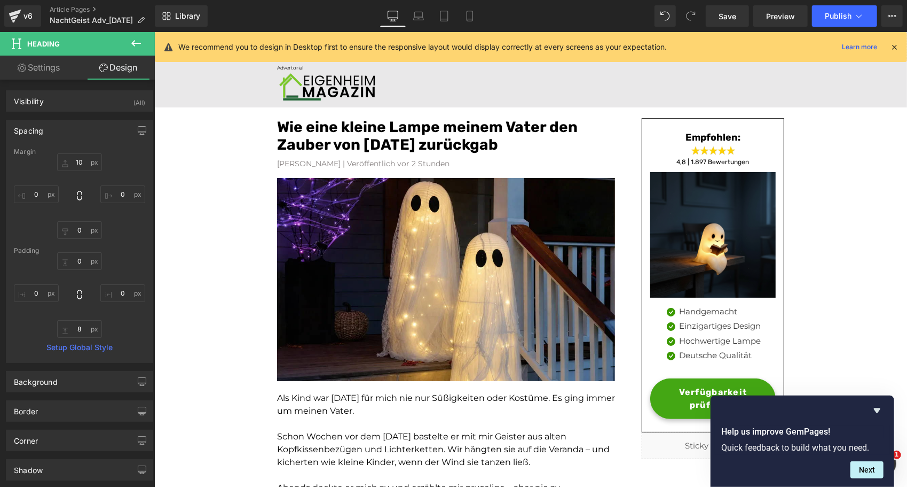
type input "0"
type input "8"
type input "0"
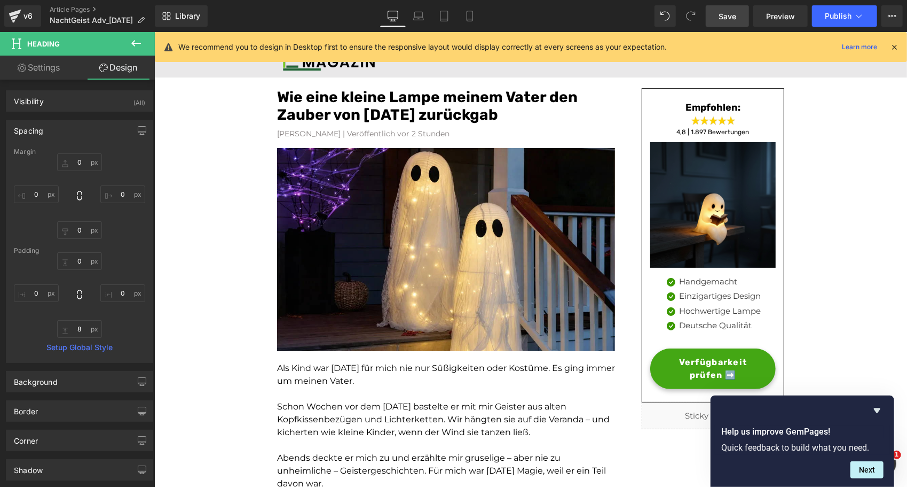
click at [728, 16] on span "Save" at bounding box center [728, 16] width 18 height 11
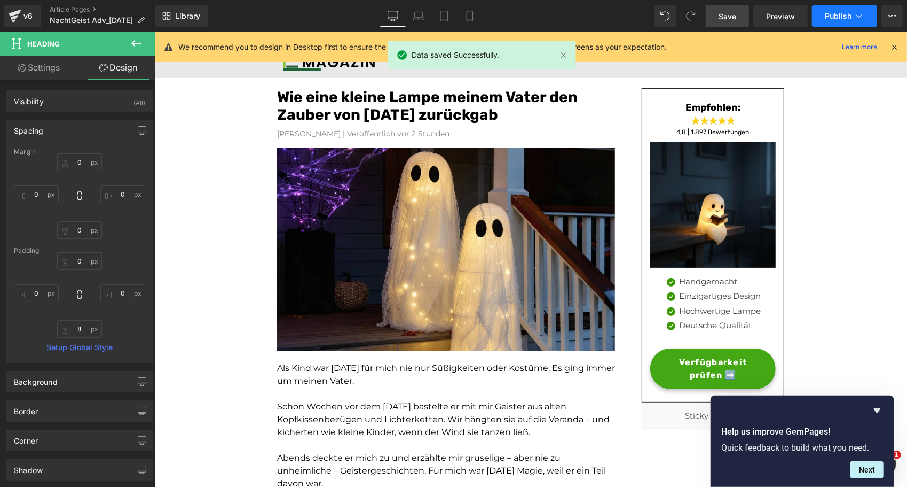
click at [858, 10] on button "Publish" at bounding box center [844, 15] width 65 height 21
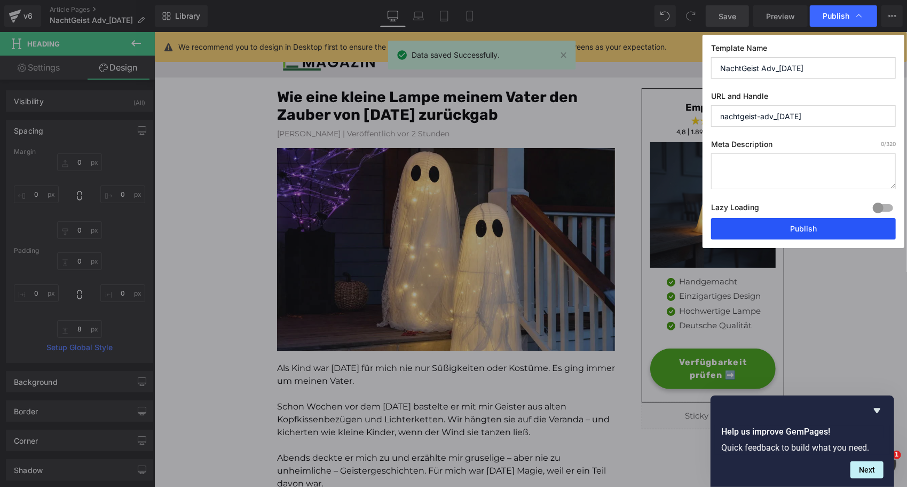
click at [759, 225] on button "Publish" at bounding box center [803, 228] width 185 height 21
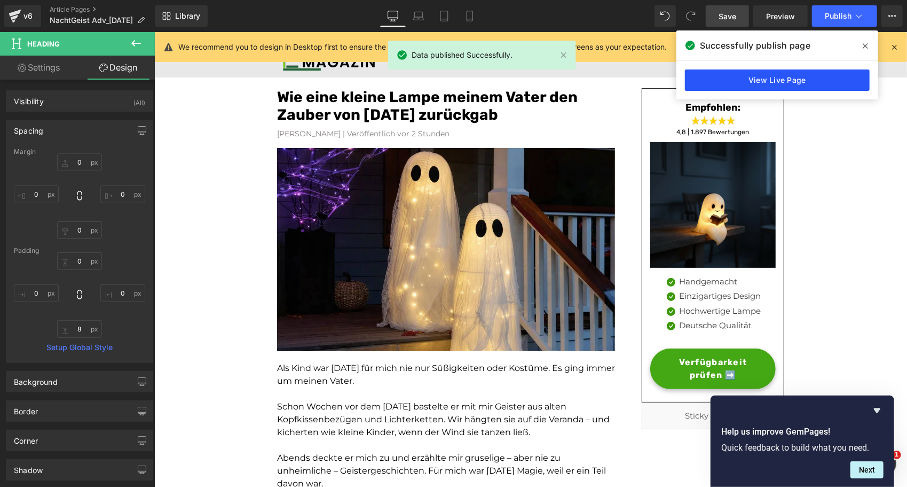
click at [711, 82] on link "View Live Page" at bounding box center [777, 79] width 185 height 21
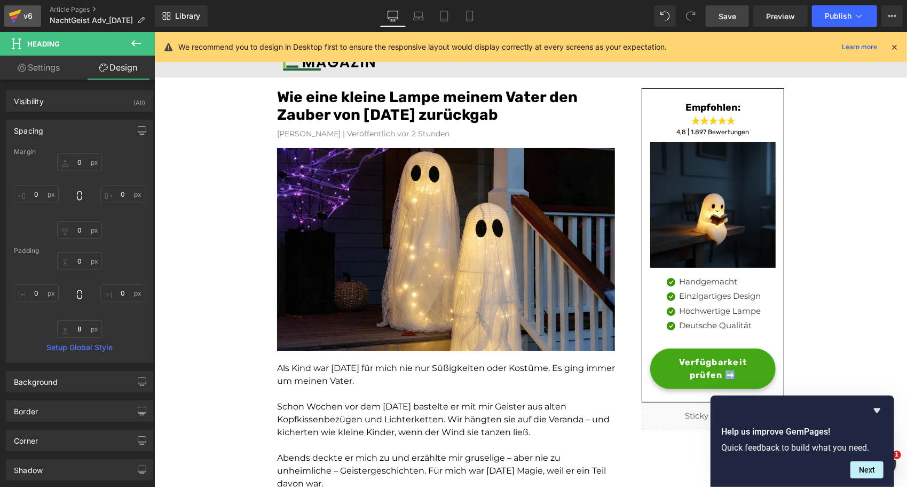
click at [22, 22] on div "v6" at bounding box center [27, 16] width 13 height 14
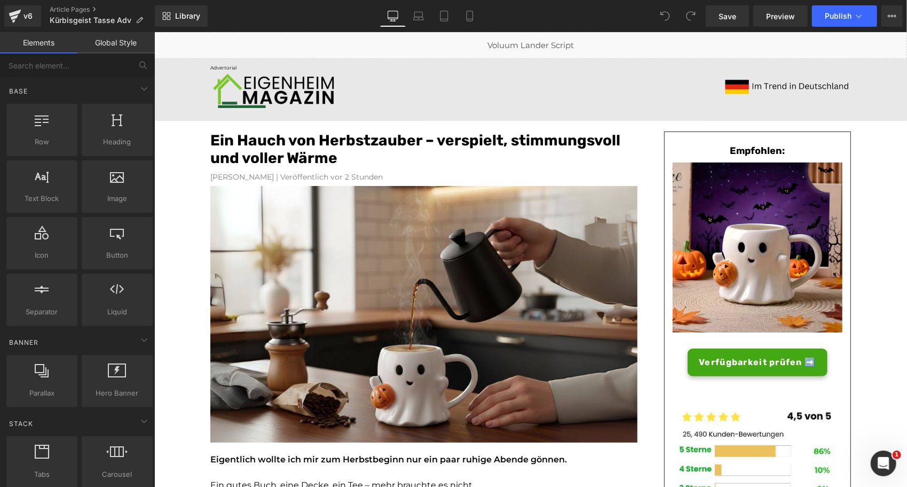
click at [277, 140] on font "Ein Hauch von Herbstzauber – verspielt, stimmungsvoll und voller Wärme" at bounding box center [415, 149] width 410 height 36
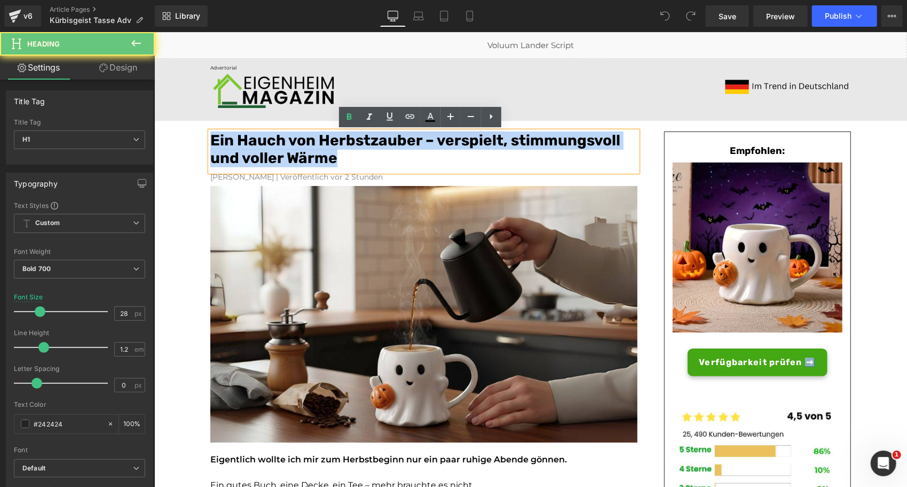
click at [277, 140] on font "Ein Hauch von Herbstzauber – verspielt, stimmungsvoll und voller Wärme" at bounding box center [415, 149] width 410 height 36
paste div
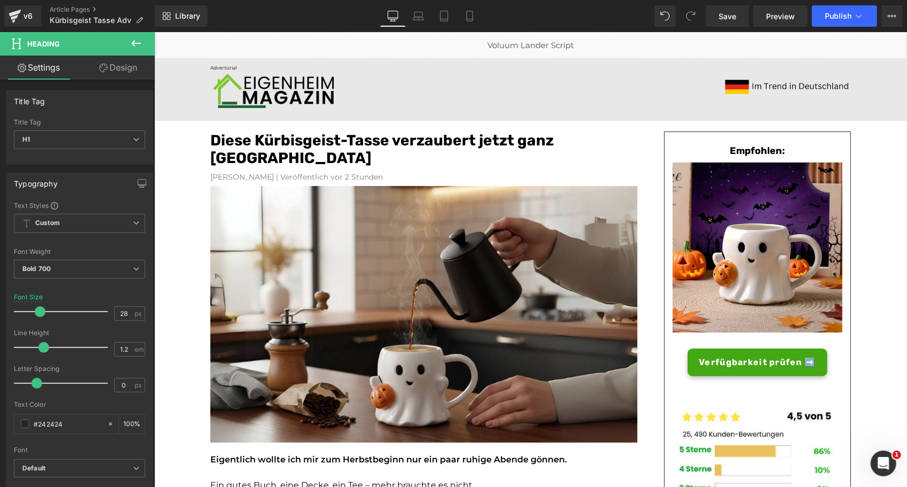
click at [136, 46] on icon at bounding box center [136, 43] width 13 height 13
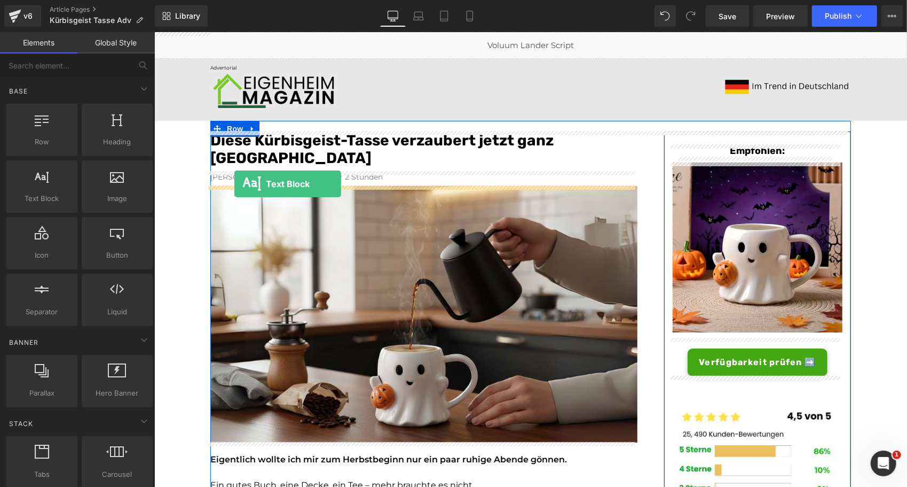
drag, startPoint x: 216, startPoint y: 214, endPoint x: 234, endPoint y: 183, distance: 36.4
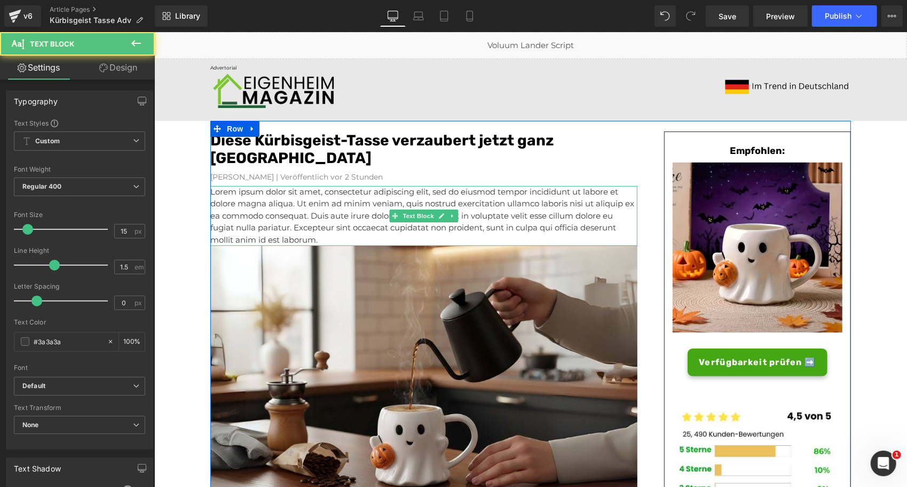
click at [234, 200] on p "Lorem ipsum dolor sit amet, consectetur adipiscing elit, sed do eiusmod tempor …" at bounding box center [423, 215] width 427 height 60
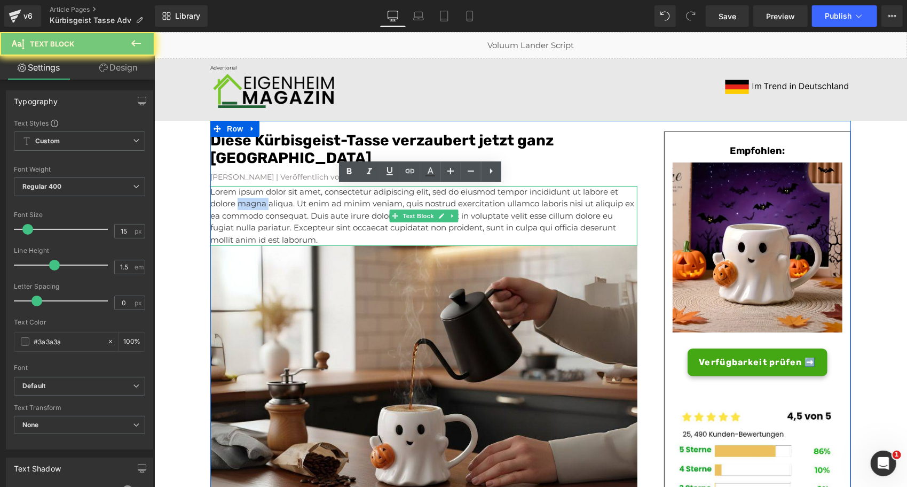
click at [234, 200] on p "Lorem ipsum dolor sit amet, consectetur adipiscing elit, sed do eiusmod tempor …" at bounding box center [423, 215] width 427 height 60
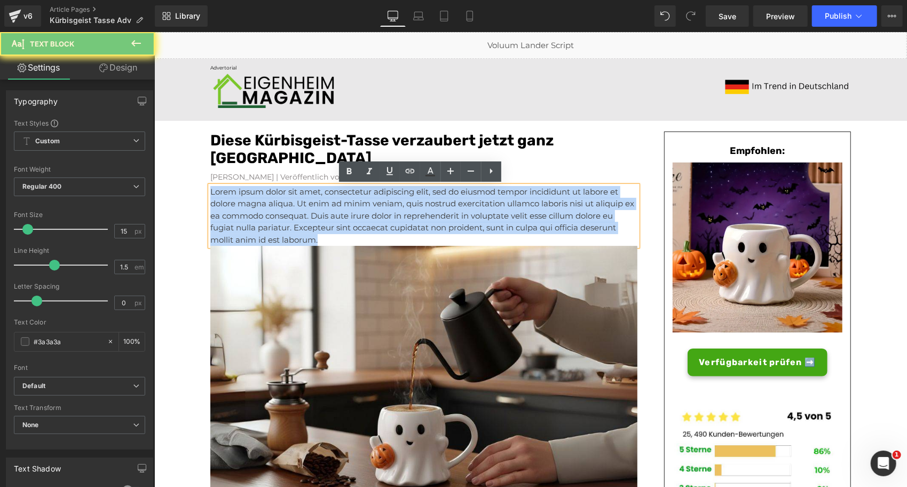
click at [234, 200] on p "Lorem ipsum dolor sit amet, consectetur adipiscing elit, sed do eiusmod tempor …" at bounding box center [423, 215] width 427 height 60
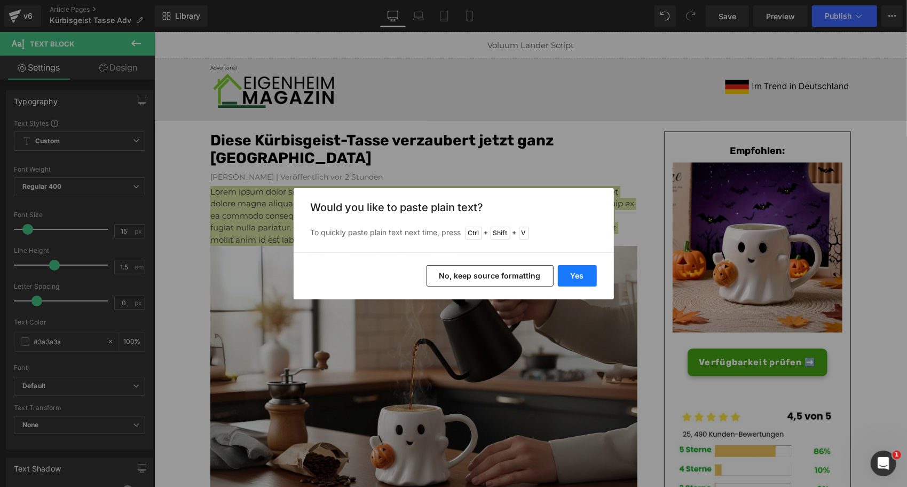
click at [577, 272] on button "Yes" at bounding box center [577, 275] width 39 height 21
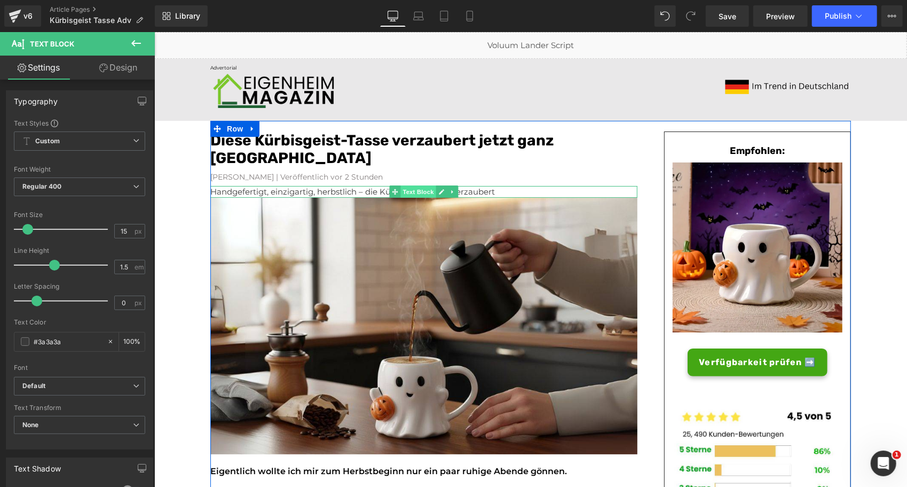
click at [414, 191] on span "Text Block" at bounding box center [417, 191] width 35 height 13
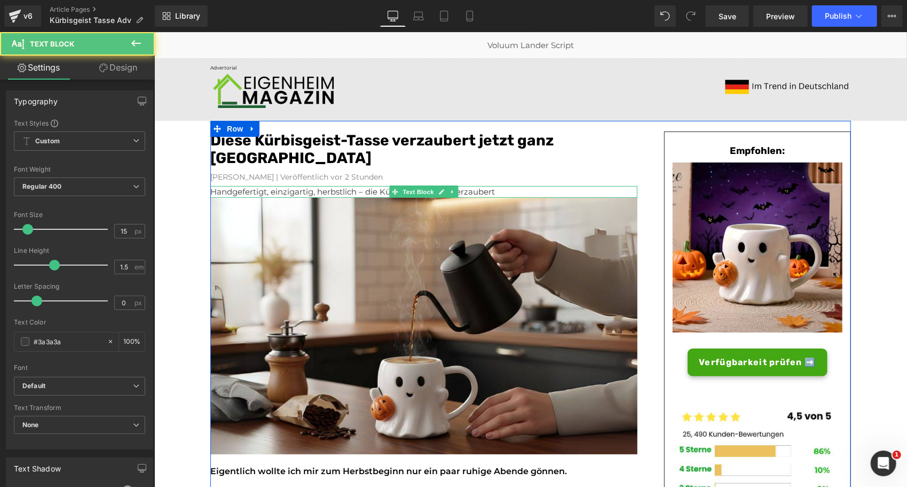
click at [349, 193] on p "Handgefertigt, einzigartig, herbstlich – die Kürbisgeist-Tasse verzaubert" at bounding box center [423, 191] width 427 height 12
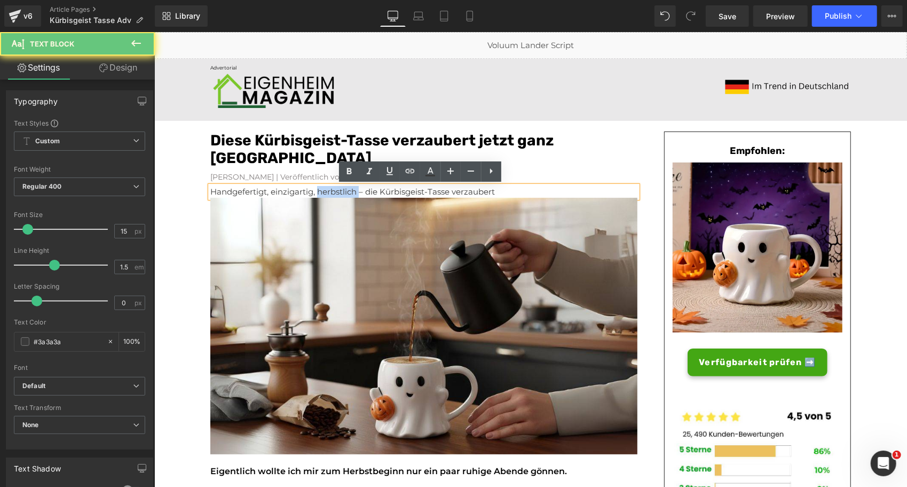
click at [349, 193] on p "Handgefertigt, einzigartig, herbstlich – die Kürbisgeist-Tasse verzaubert" at bounding box center [423, 191] width 427 height 12
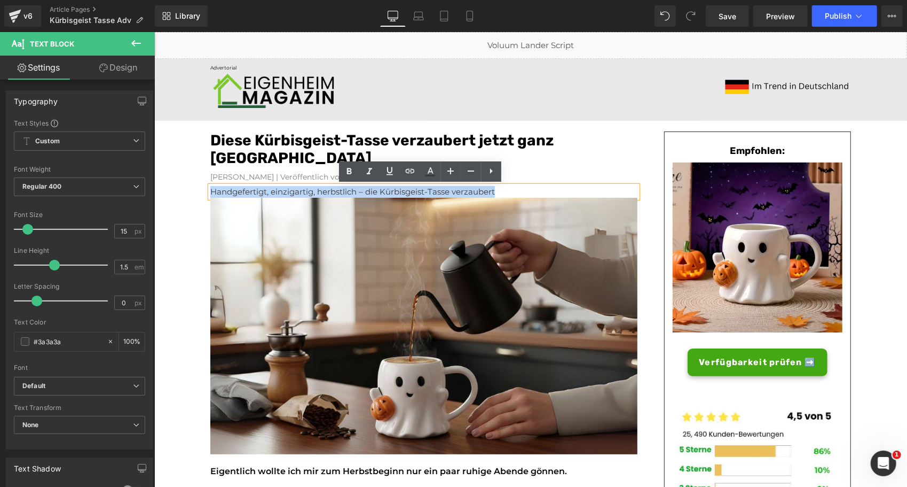
click at [349, 193] on p "Handgefertigt, einzigartig, herbstlich – die Kürbisgeist-Tasse verzaubert" at bounding box center [423, 191] width 427 height 12
click at [349, 165] on icon at bounding box center [349, 171] width 13 height 13
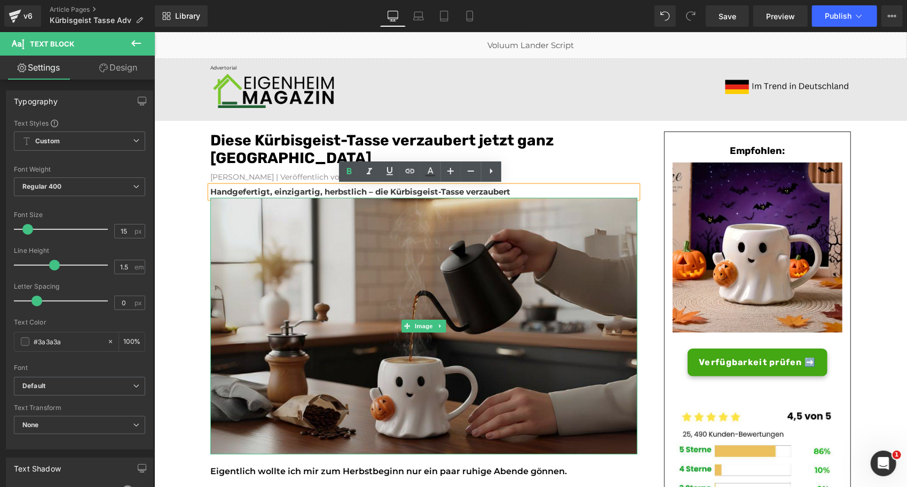
click at [252, 233] on img at bounding box center [423, 325] width 427 height 256
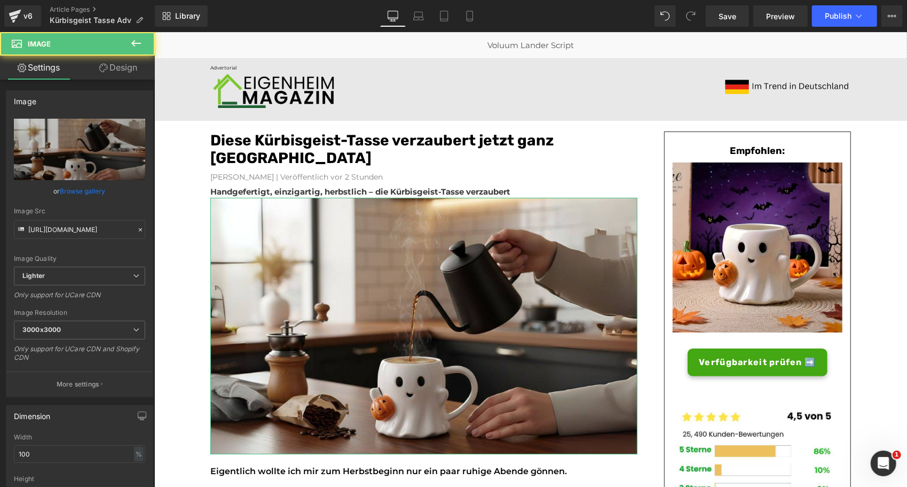
click at [105, 72] on link "Design" at bounding box center [118, 68] width 77 height 24
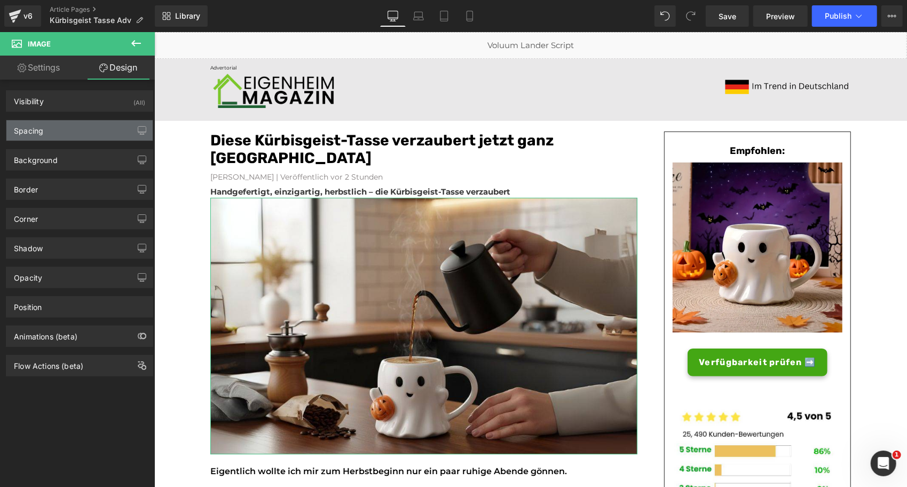
click at [76, 124] on div "Spacing" at bounding box center [79, 130] width 146 height 20
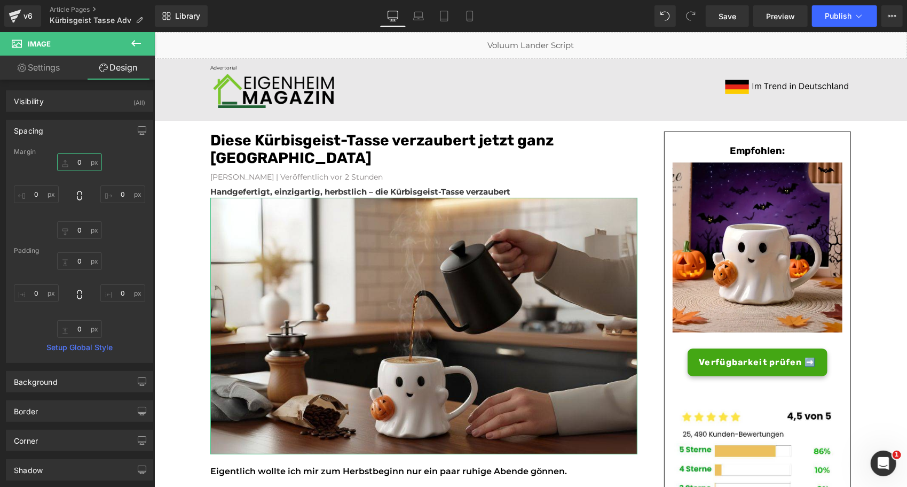
click at [76, 156] on input "0" at bounding box center [79, 162] width 45 height 18
type input "5"
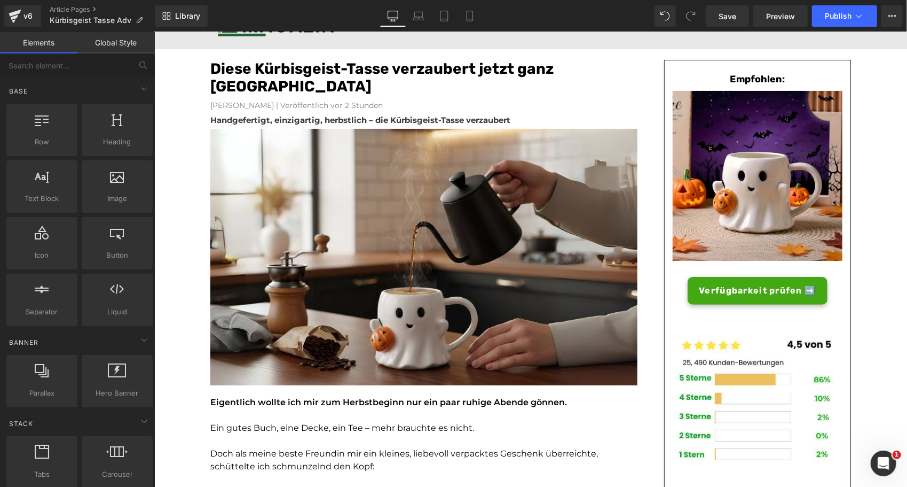
scroll to position [79, 0]
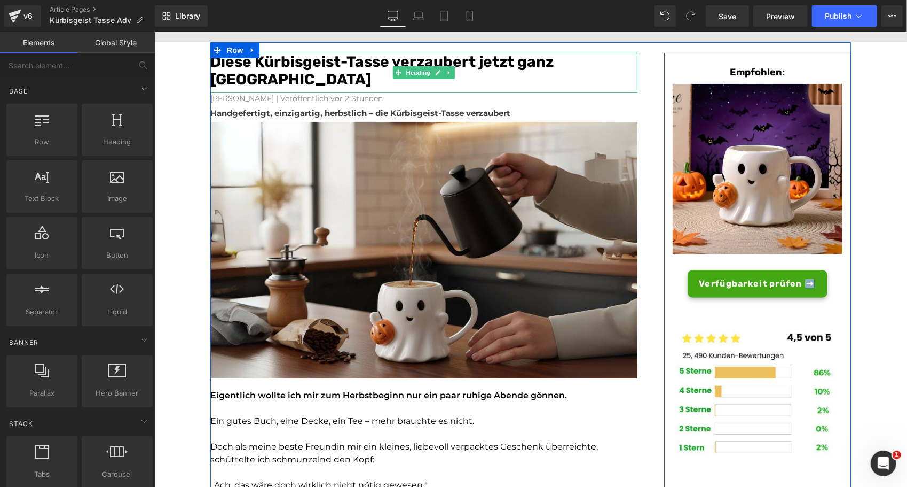
click at [302, 82] on h1 "Diese Kürbisgeist-Tasse verzaubert jetzt ganz Deutschland" at bounding box center [423, 70] width 427 height 36
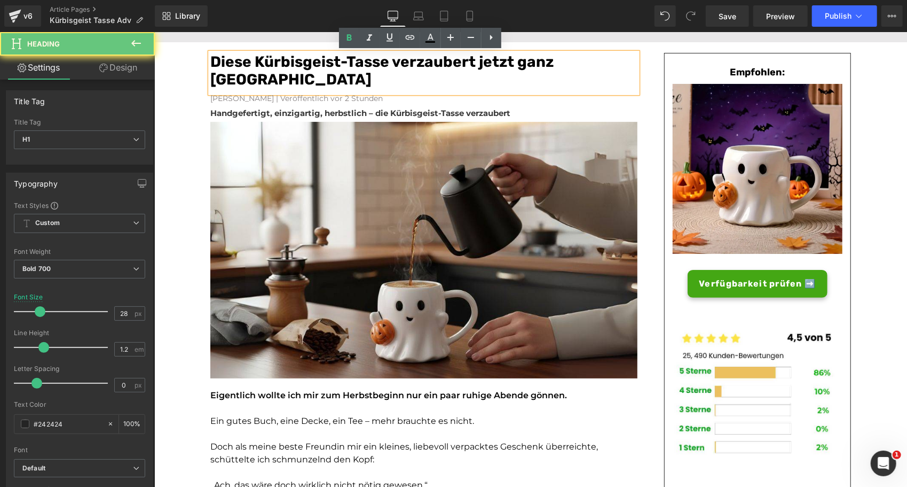
click at [310, 81] on h1 "Diese Kürbisgeist-Tasse verzaubert jetzt ganz Deutschland" at bounding box center [423, 70] width 427 height 36
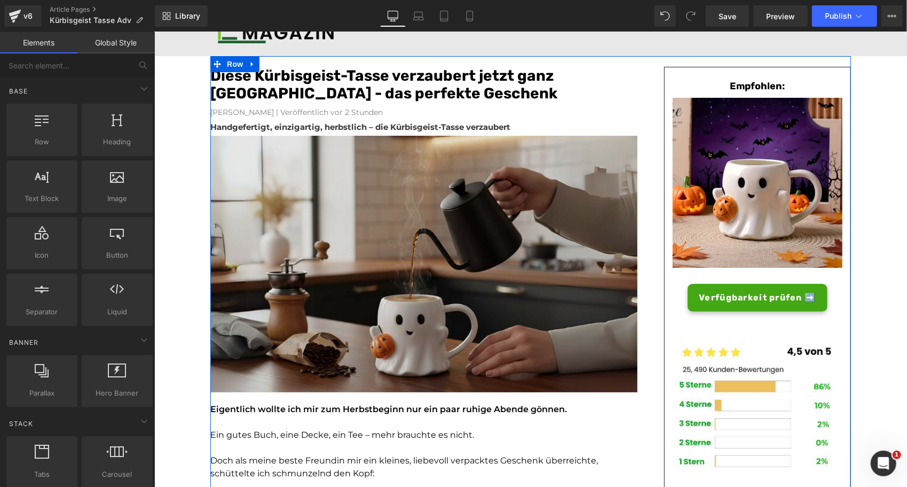
scroll to position [0, 0]
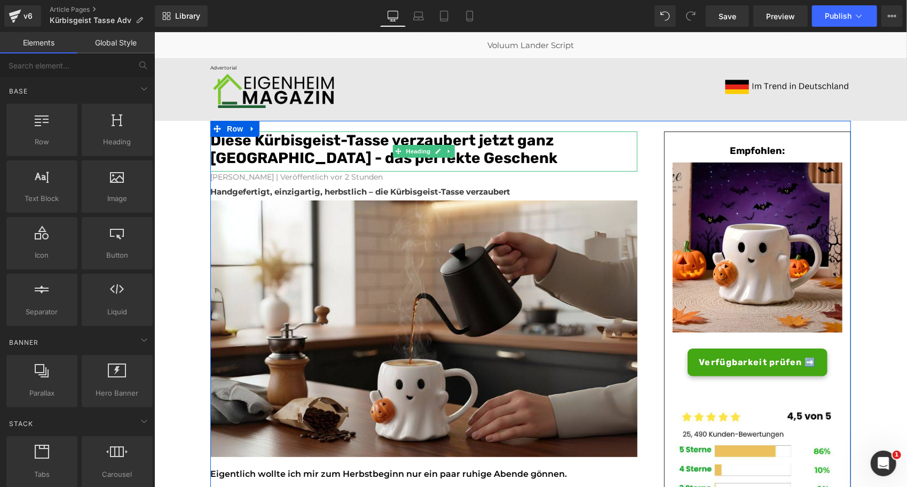
click at [426, 161] on font "Diese Kürbisgeist-Tasse verzaubert jetzt ganz Deutschland - das perfekte Gesche…" at bounding box center [383, 149] width 347 height 36
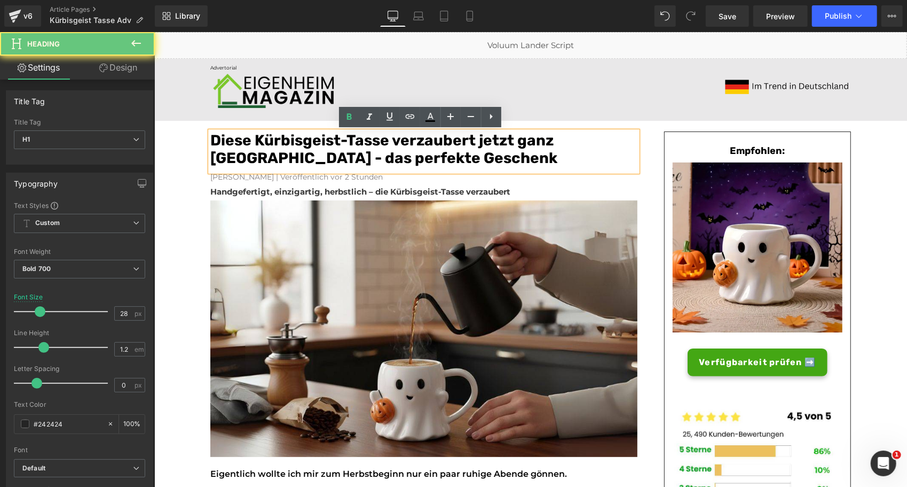
click at [426, 161] on font "Diese Kürbisgeist-Tasse verzaubert jetzt ganz Deutschland - das perfekte Gesche…" at bounding box center [383, 149] width 347 height 36
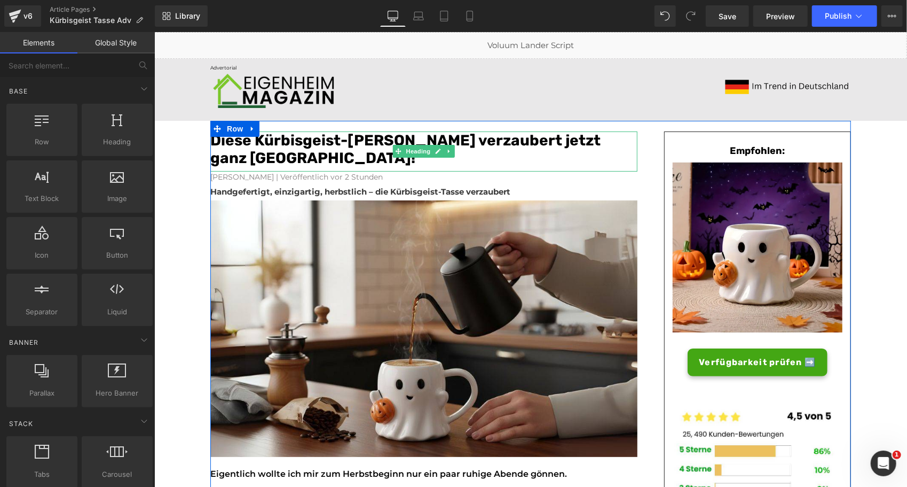
click at [253, 144] on font "Diese Kürbisgeist-Tasse verzaubert jetzt ganz Deutschland!" at bounding box center [405, 149] width 390 height 36
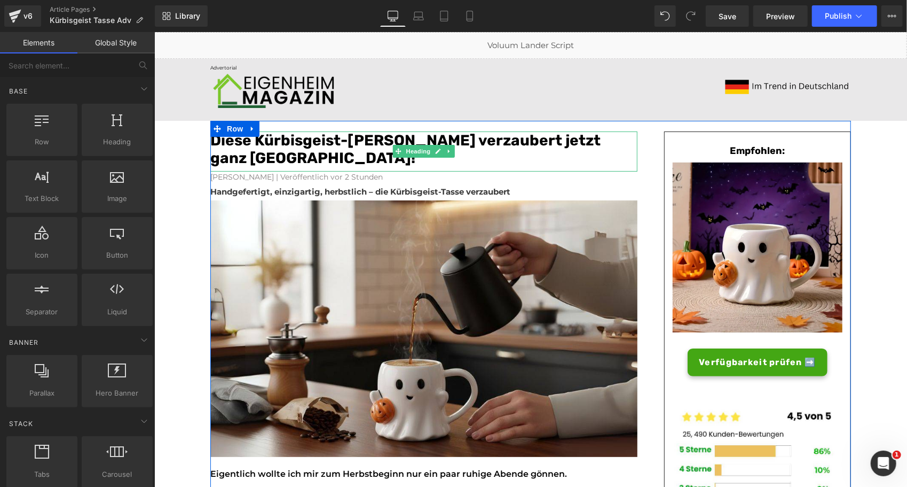
click at [238, 146] on font "Diese Kürbisgeist-Tasse verzaubert jetzt ganz Deutschland!" at bounding box center [405, 149] width 390 height 36
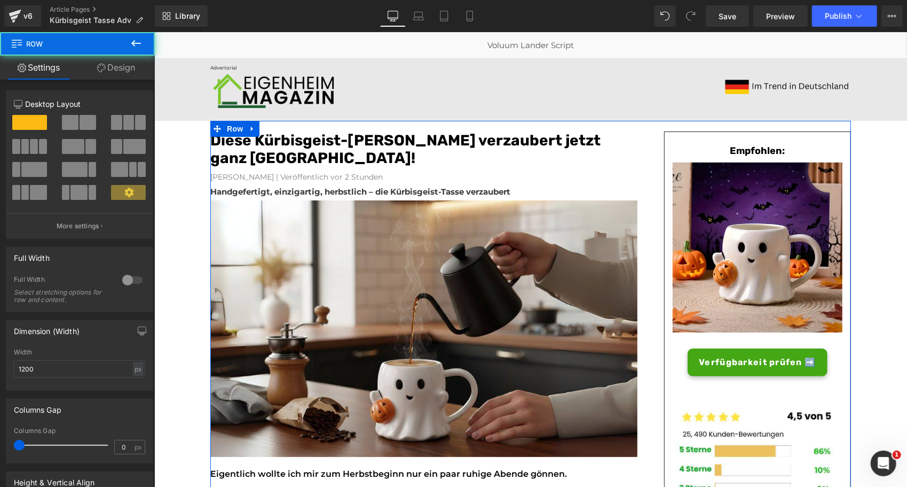
click at [637, 179] on div "Empfohlen: Heading Row Image Verfügbarkeit prüfen ➡️ Button Beeilen Sie sich! D…" at bounding box center [744, 366] width 214 height 471
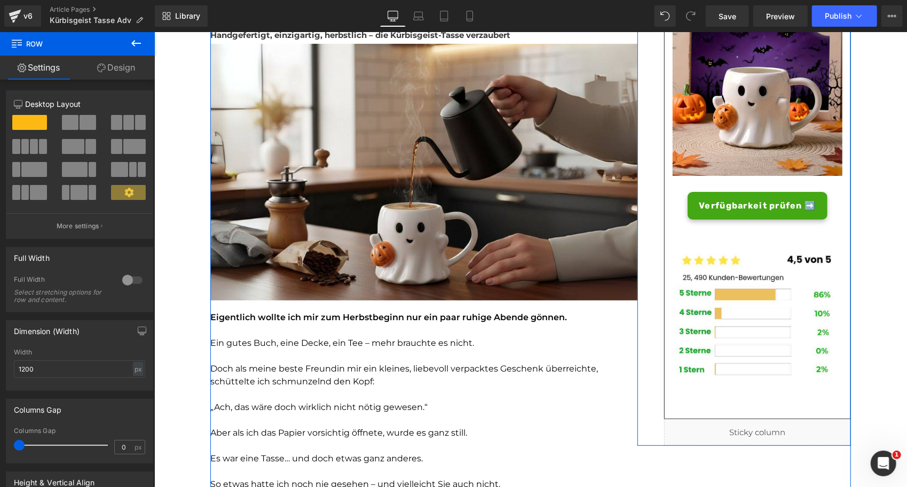
scroll to position [169, 0]
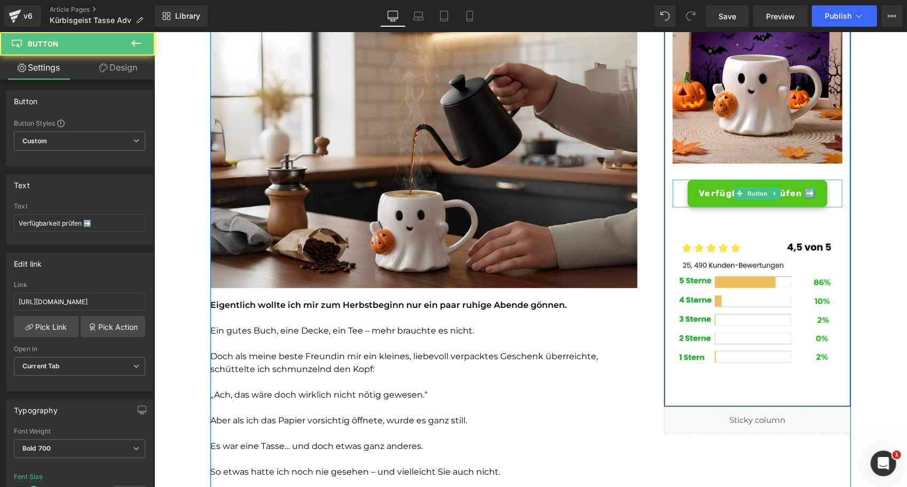
click at [702, 187] on span "Verfügbarkeit prüfen ➡️" at bounding box center [757, 192] width 117 height 13
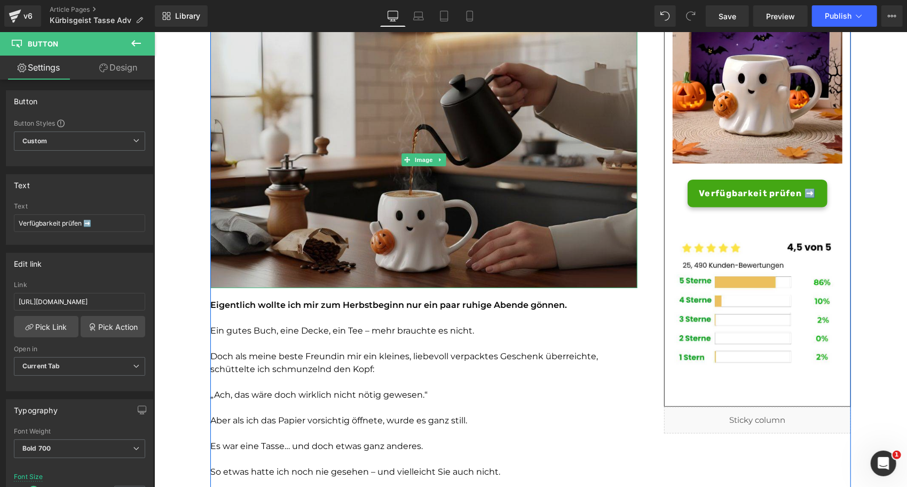
scroll to position [0, 0]
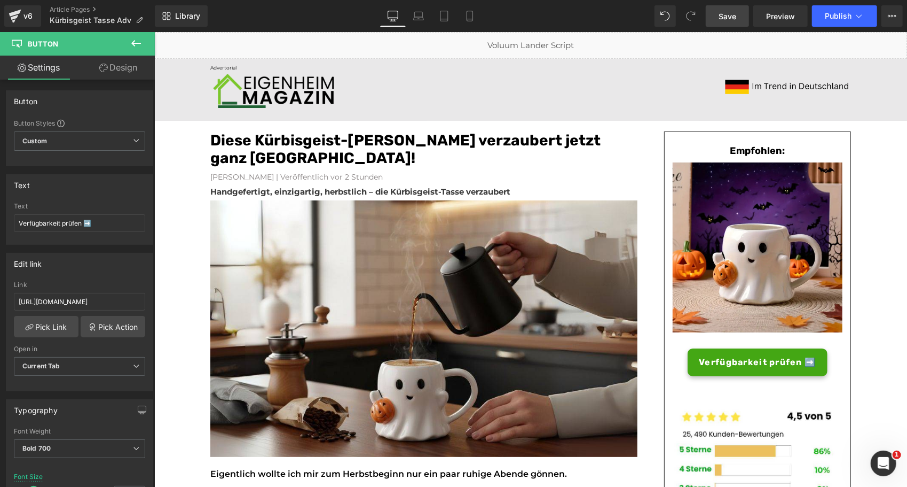
click at [717, 17] on link "Save" at bounding box center [727, 15] width 43 height 21
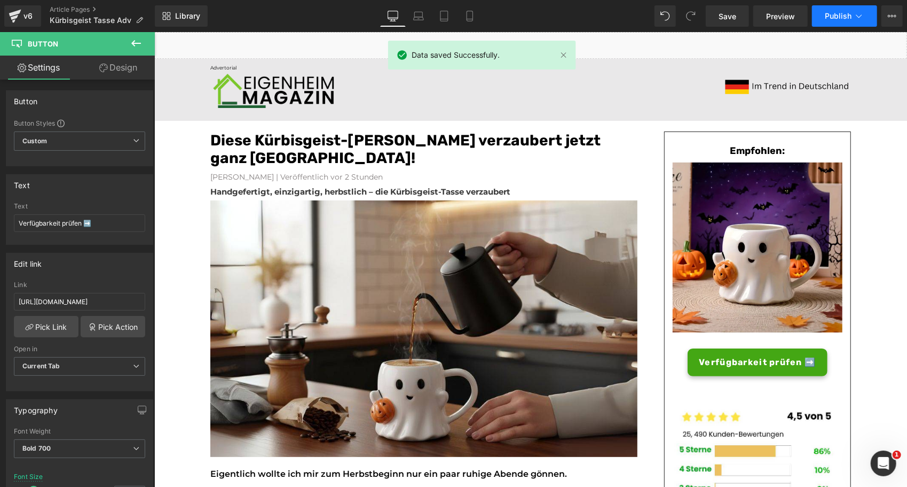
click at [845, 12] on span "Publish" at bounding box center [838, 16] width 27 height 9
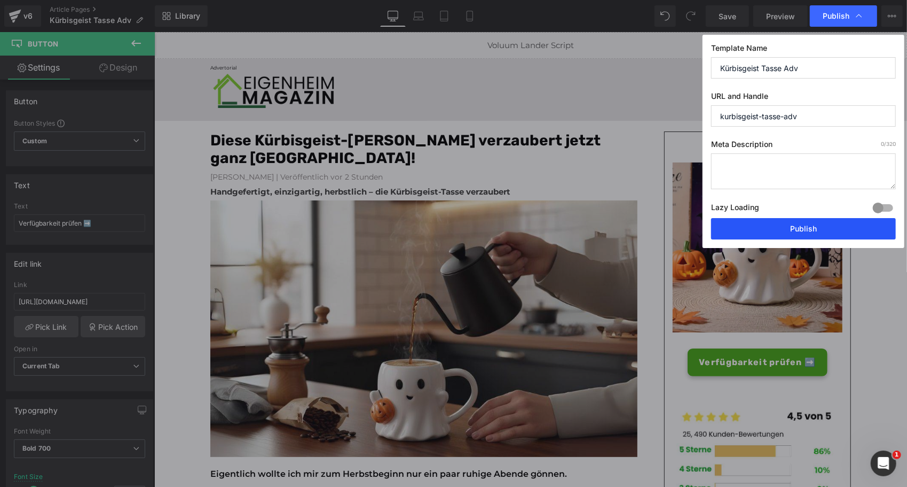
click at [757, 233] on button "Publish" at bounding box center [803, 228] width 185 height 21
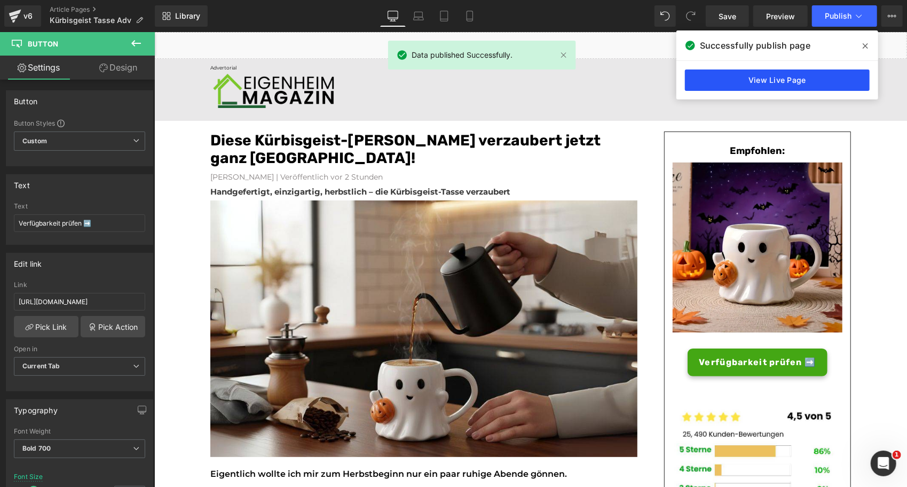
click at [747, 74] on link "View Live Page" at bounding box center [777, 79] width 185 height 21
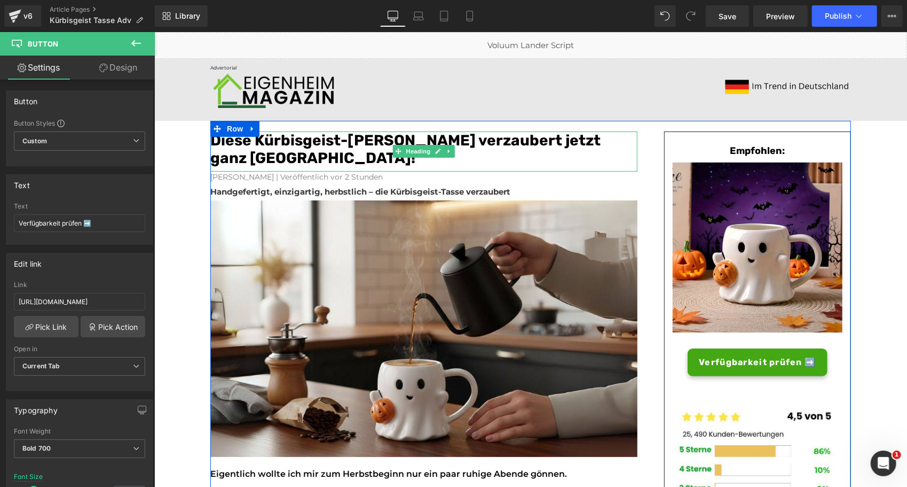
click at [304, 153] on font "Diese Kürbisgeist-Tasse verzaubert jetzt ganz Deutschland!" at bounding box center [405, 149] width 390 height 36
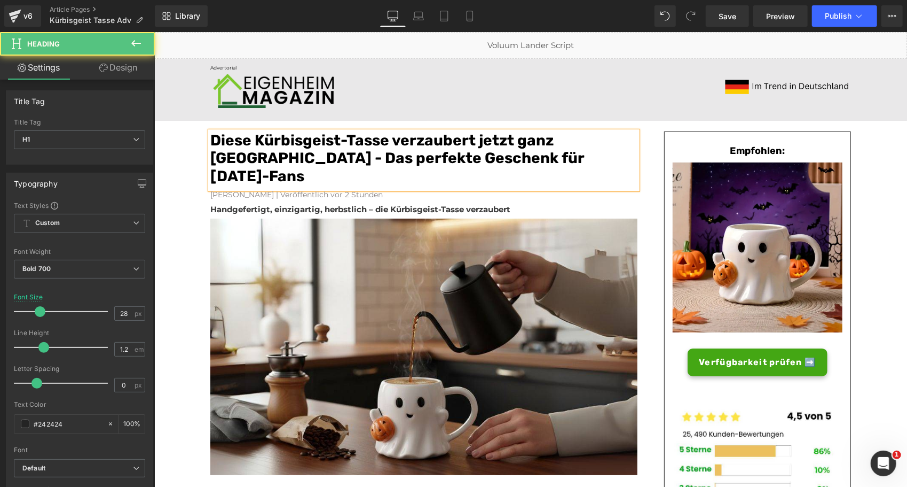
click at [322, 154] on font "Diese Kürbisgeist-Tasse verzaubert jetzt ganz Deutschland - Das perfekte Gesche…" at bounding box center [397, 157] width 374 height 53
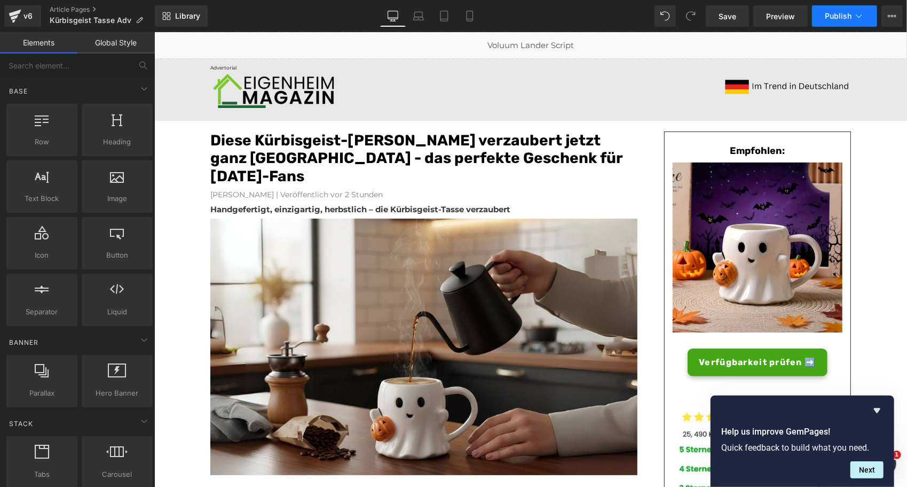
click at [848, 12] on span "Publish" at bounding box center [838, 16] width 27 height 9
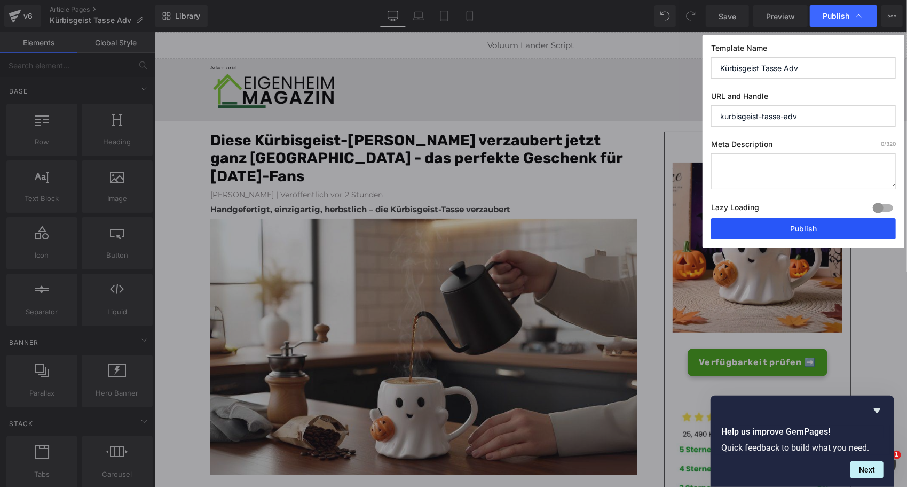
click at [775, 223] on button "Publish" at bounding box center [803, 228] width 185 height 21
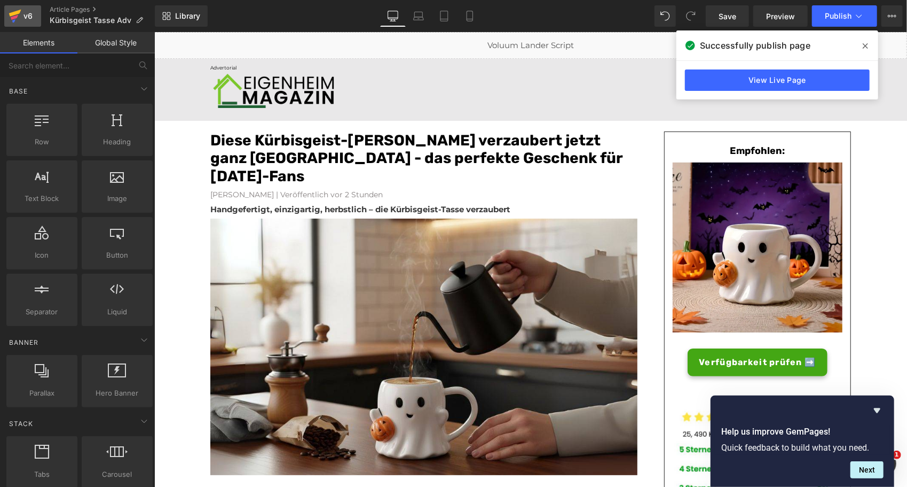
click at [15, 17] on icon at bounding box center [14, 17] width 7 height 5
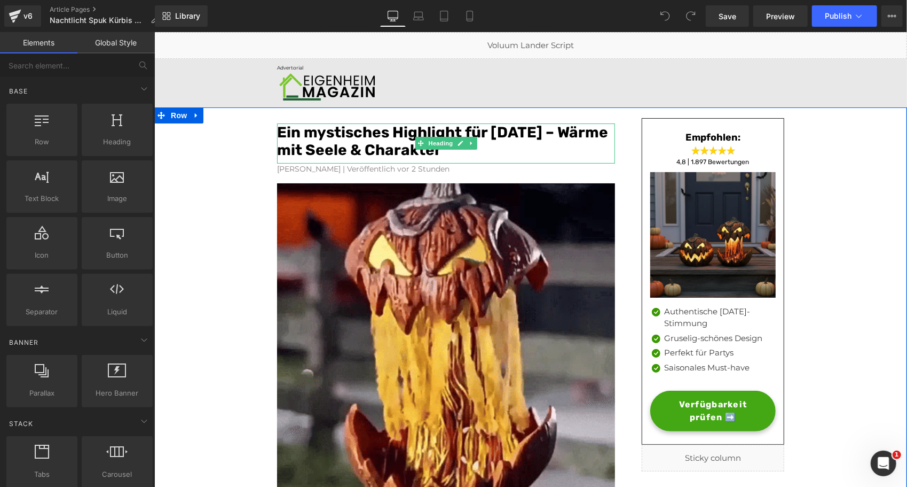
click at [335, 148] on font "Ein mystisches Highlight für [DATE] – Wärme mit Seele & Charakter" at bounding box center [442, 141] width 331 height 36
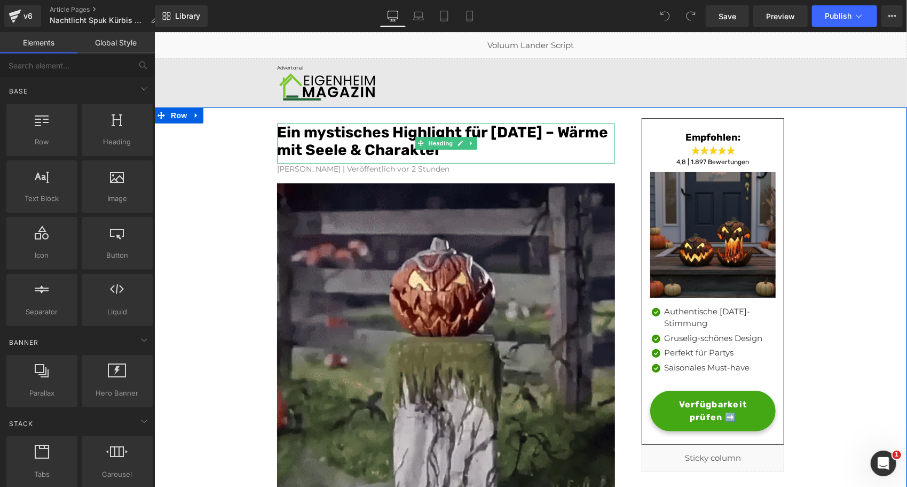
click at [335, 148] on font "Ein mystisches Highlight für [DATE] – Wärme mit Seele & Charakter" at bounding box center [442, 141] width 331 height 36
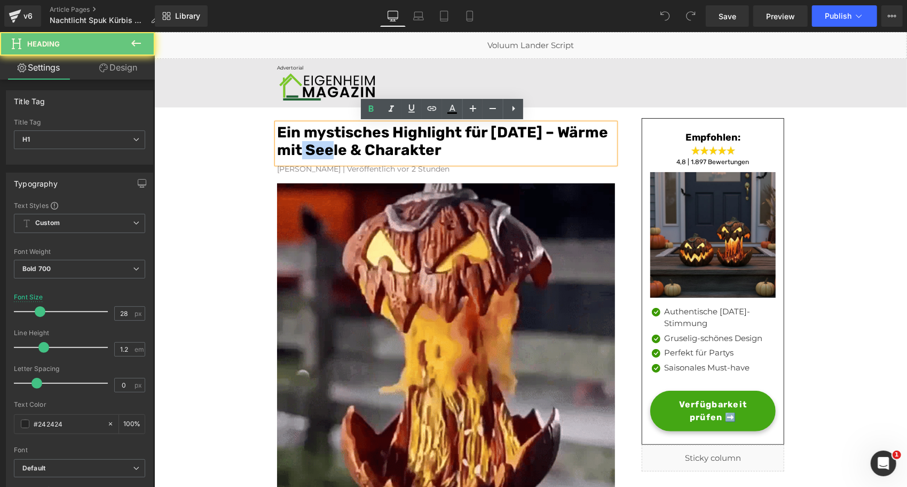
click at [335, 148] on font "Ein mystisches Highlight für [DATE] – Wärme mit Seele & Charakter" at bounding box center [442, 141] width 331 height 36
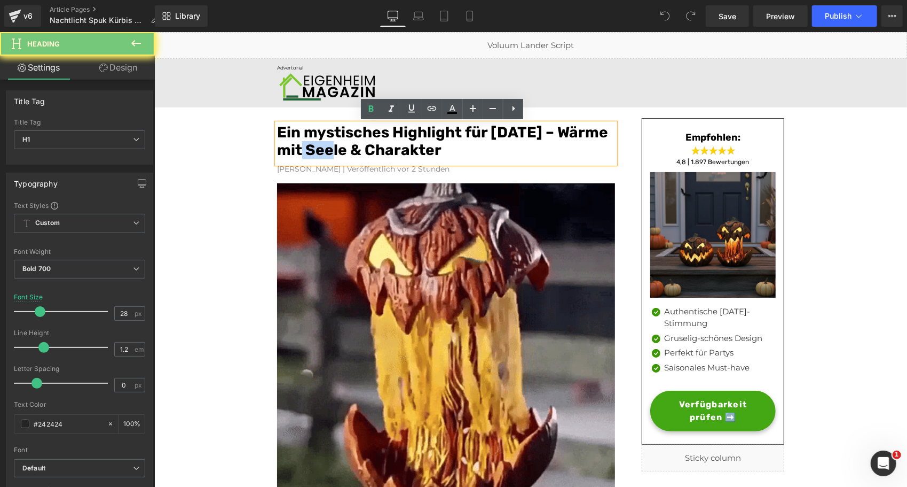
paste div
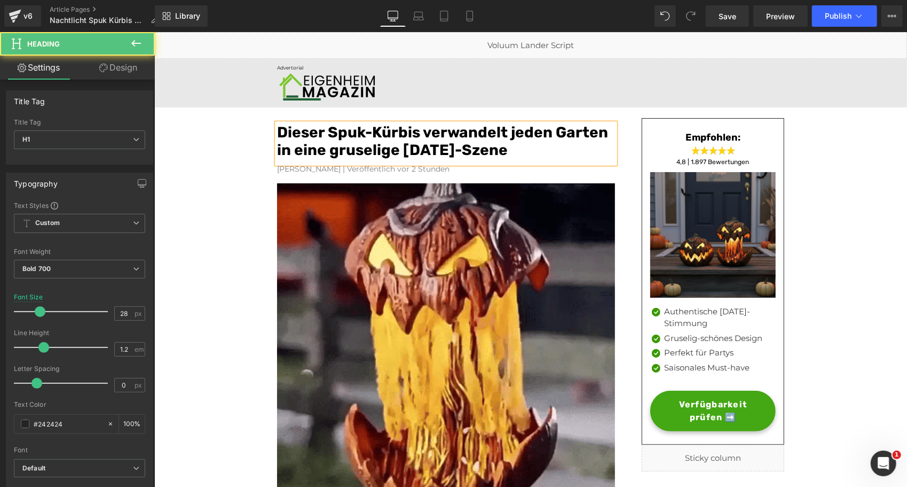
click at [545, 130] on font "Dieser Spuk-Kürbis verwandelt jeden Garten in eine gruselige [DATE]-Szene" at bounding box center [442, 141] width 331 height 36
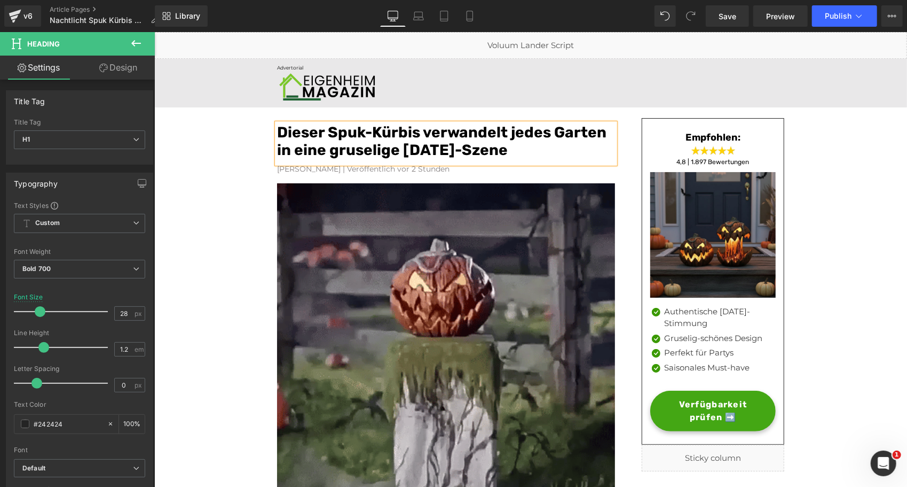
click at [562, 130] on font "Dieser Spuk-Kürbis verwandelt jedes Garten in eine gruselige [DATE]-Szene" at bounding box center [442, 141] width 330 height 36
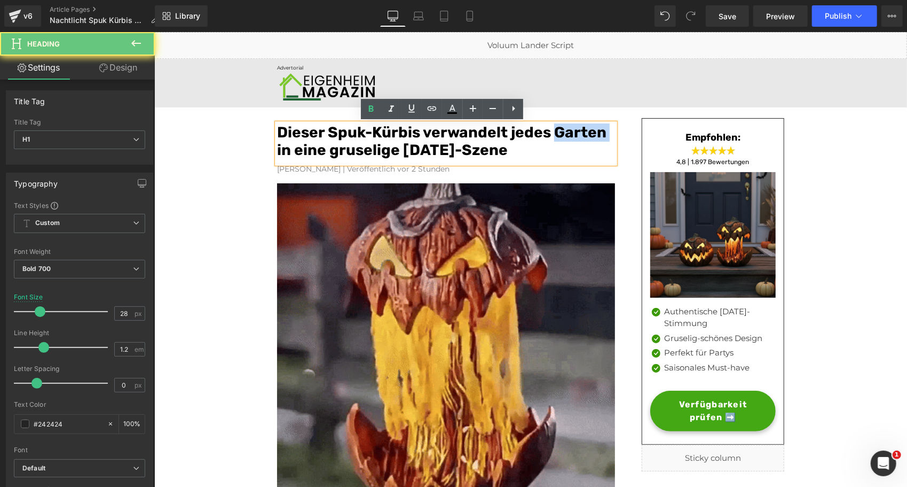
click at [562, 130] on font "Dieser Spuk-Kürbis verwandelt jedes Garten in eine gruselige [DATE]-Szene" at bounding box center [442, 141] width 330 height 36
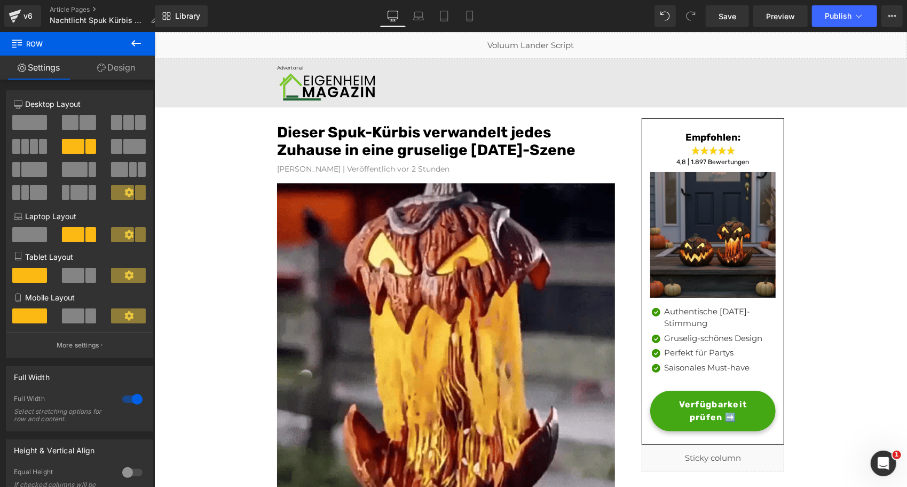
click at [134, 37] on icon at bounding box center [136, 43] width 13 height 13
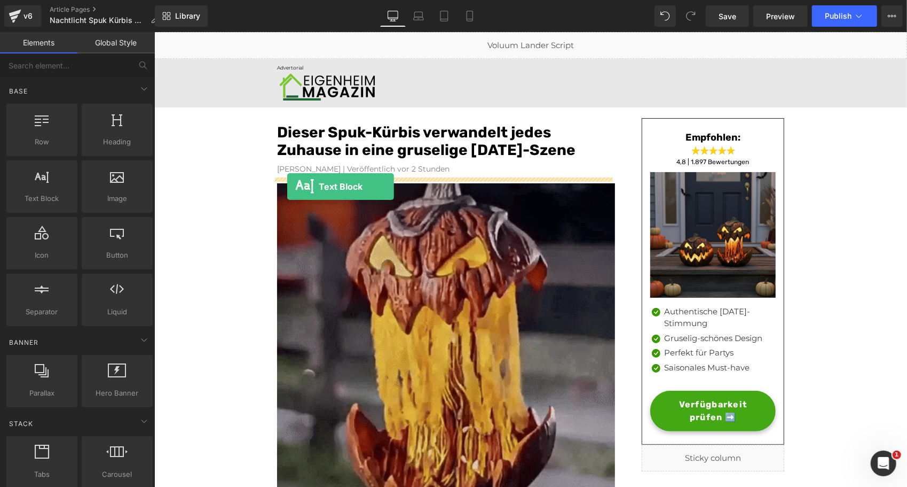
drag, startPoint x: 197, startPoint y: 227, endPoint x: 287, endPoint y: 186, distance: 99.7
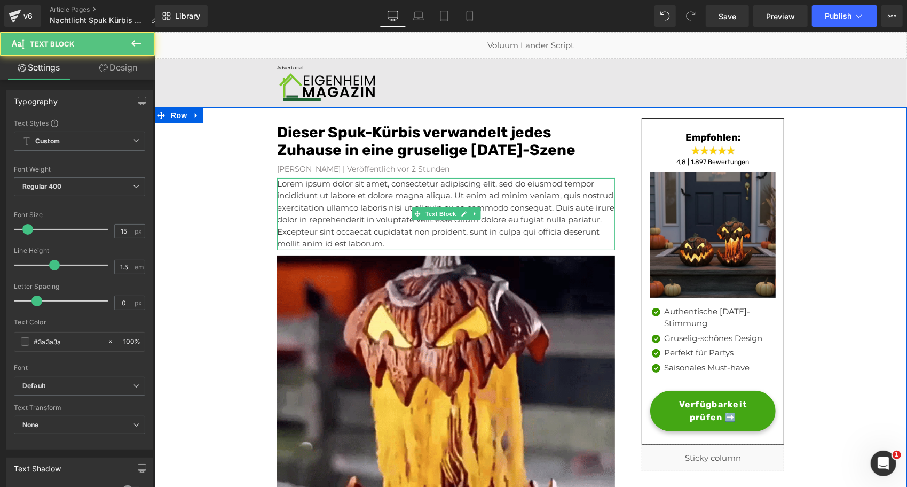
click at [303, 214] on p "Lorem ipsum dolor sit amet, consectetur adipiscing elit, sed do eiusmod tempor …" at bounding box center [446, 213] width 338 height 72
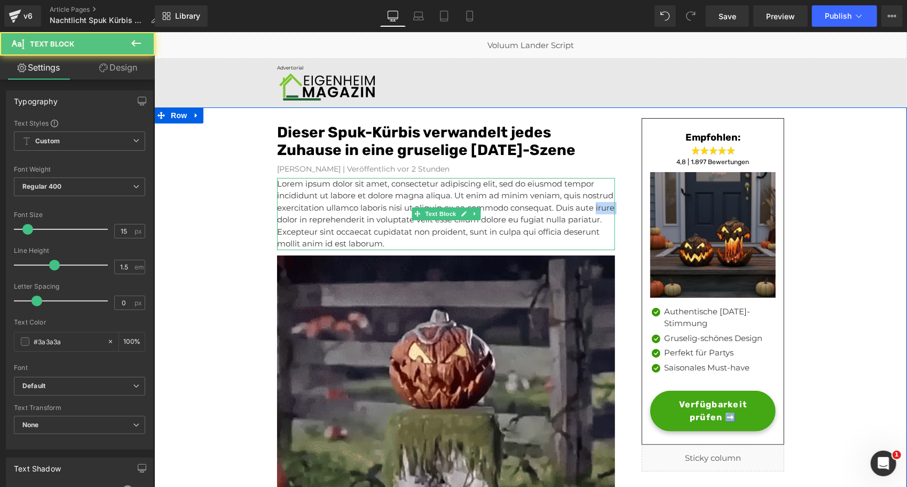
click at [303, 214] on p "Lorem ipsum dolor sit amet, consectetur adipiscing elit, sed do eiusmod tempor …" at bounding box center [446, 213] width 338 height 72
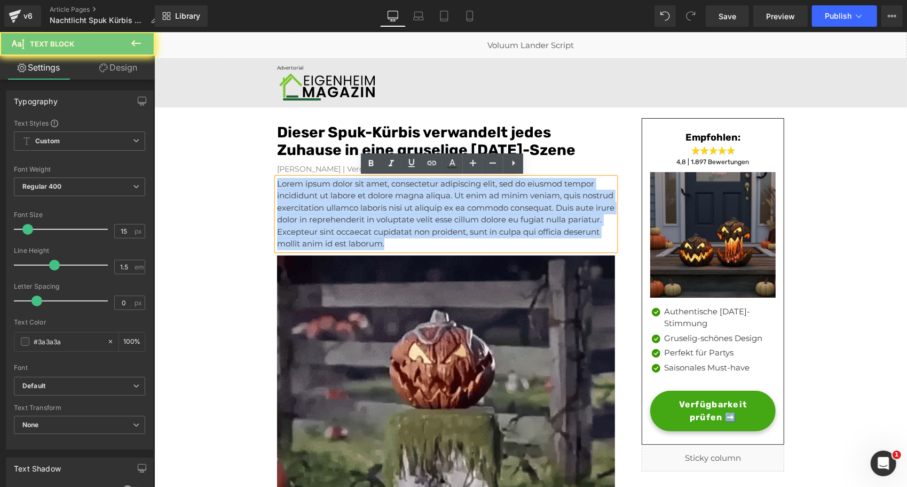
click at [303, 214] on p "Lorem ipsum dolor sit amet, consectetur adipiscing elit, sed do eiusmod tempor …" at bounding box center [446, 213] width 338 height 72
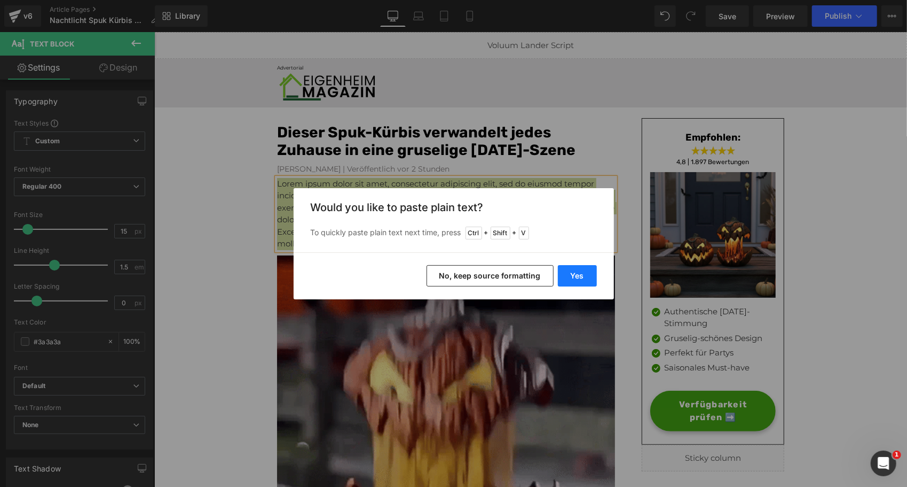
click at [587, 271] on button "Yes" at bounding box center [577, 275] width 39 height 21
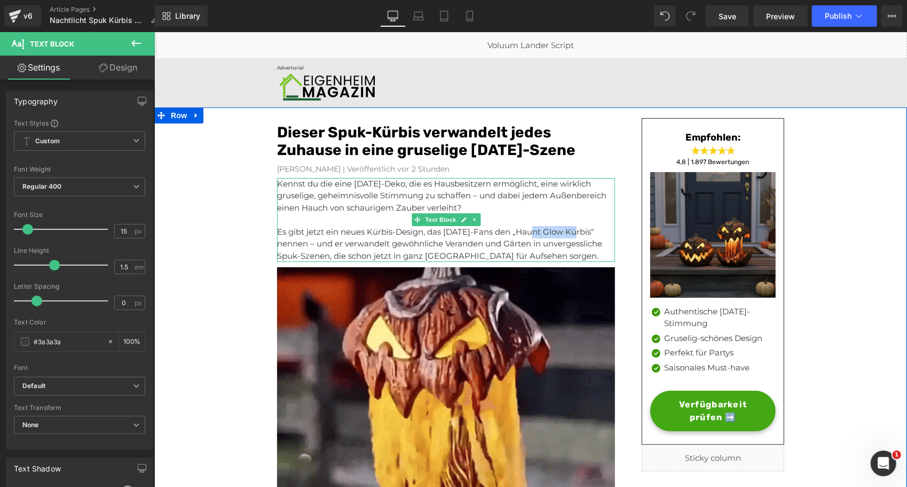
drag, startPoint x: 575, startPoint y: 230, endPoint x: 530, endPoint y: 235, distance: 45.1
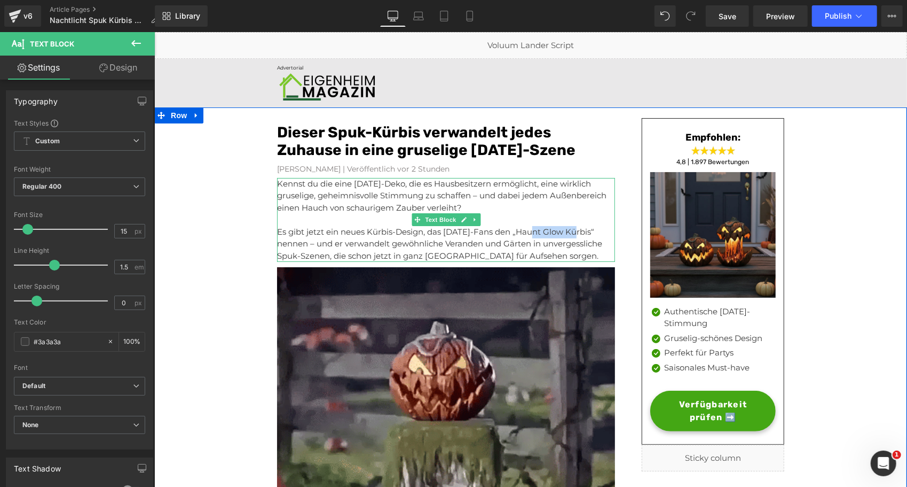
click at [530, 235] on p "Es gibt jetzt ein neues Kürbis-Design, das Halloween-Fans den „Haunt Glow Kürbi…" at bounding box center [446, 243] width 338 height 36
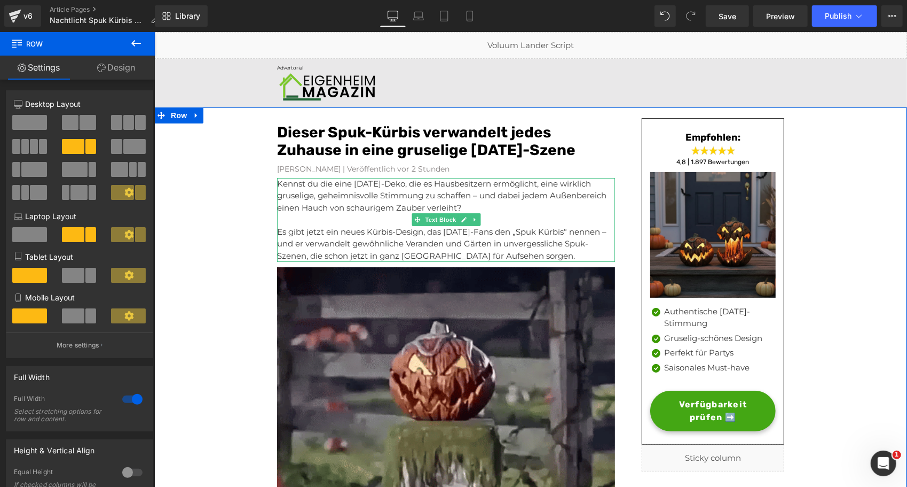
click at [433, 253] on p "Es gibt jetzt ein neues Kürbis-Design, das Halloween-Fans den „Spuk Kürbis“ nen…" at bounding box center [446, 243] width 338 height 36
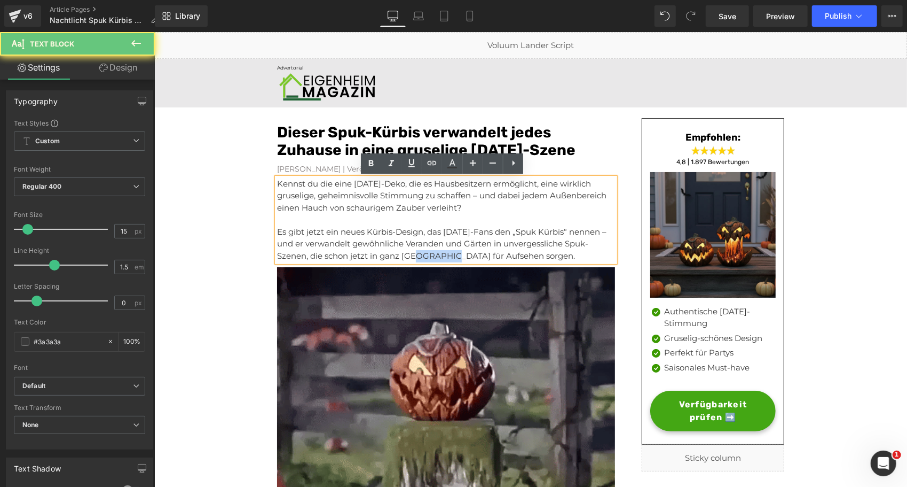
click at [433, 253] on p "Es gibt jetzt ein neues Kürbis-Design, das Halloween-Fans den „Spuk Kürbis“ nen…" at bounding box center [446, 243] width 338 height 36
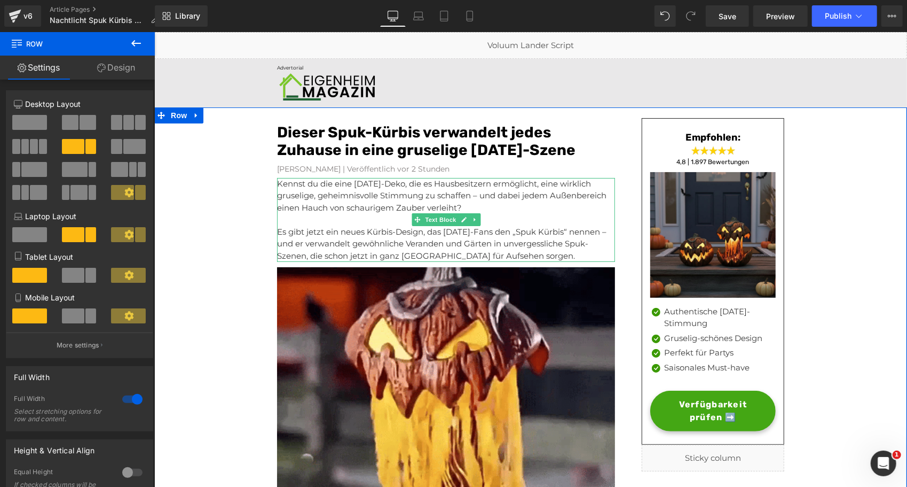
click at [328, 249] on p "Es gibt jetzt ein neues Kürbis-Design, das Halloween-Fans den „Spuk Kürbis“ nen…" at bounding box center [446, 243] width 338 height 36
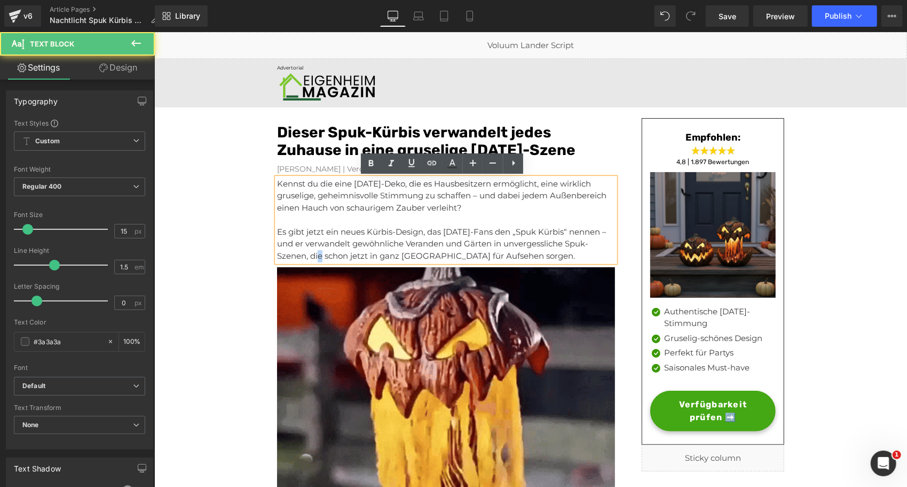
click at [328, 249] on p "Es gibt jetzt ein neues Kürbis-Design, das Halloween-Fans den „Spuk Kürbis“ nen…" at bounding box center [446, 243] width 338 height 36
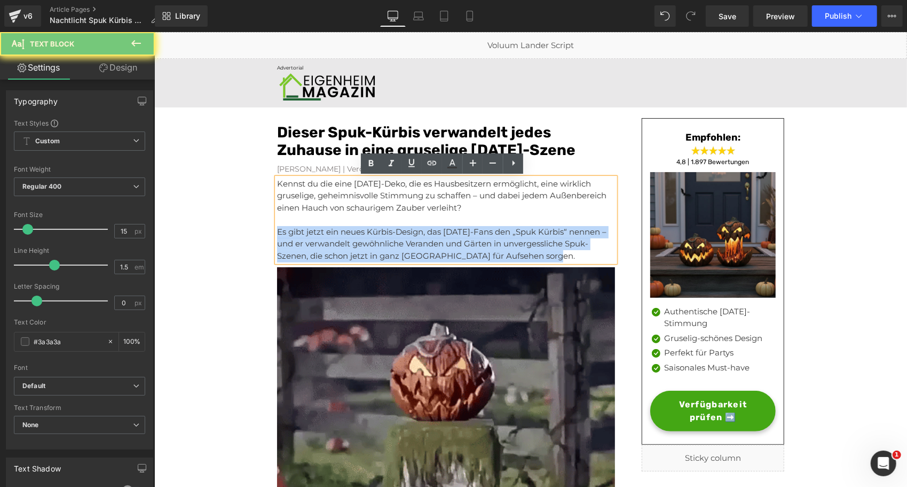
click at [328, 249] on p "Es gibt jetzt ein neues Kürbis-Design, das Halloween-Fans den „Spuk Kürbis“ nen…" at bounding box center [446, 243] width 338 height 36
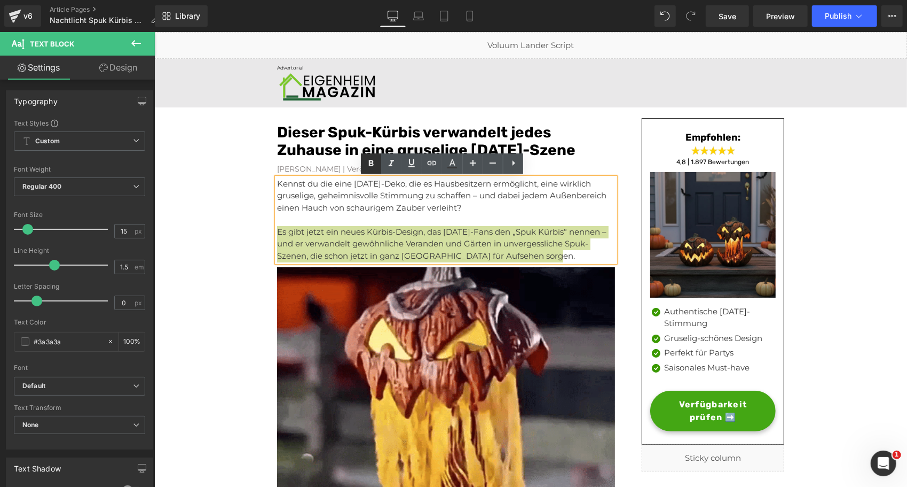
click at [371, 169] on icon at bounding box center [371, 163] width 13 height 13
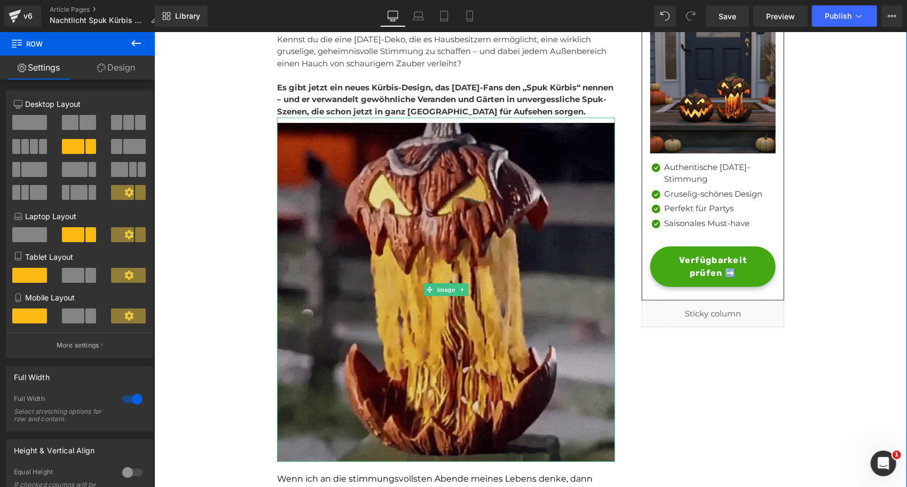
scroll to position [186, 0]
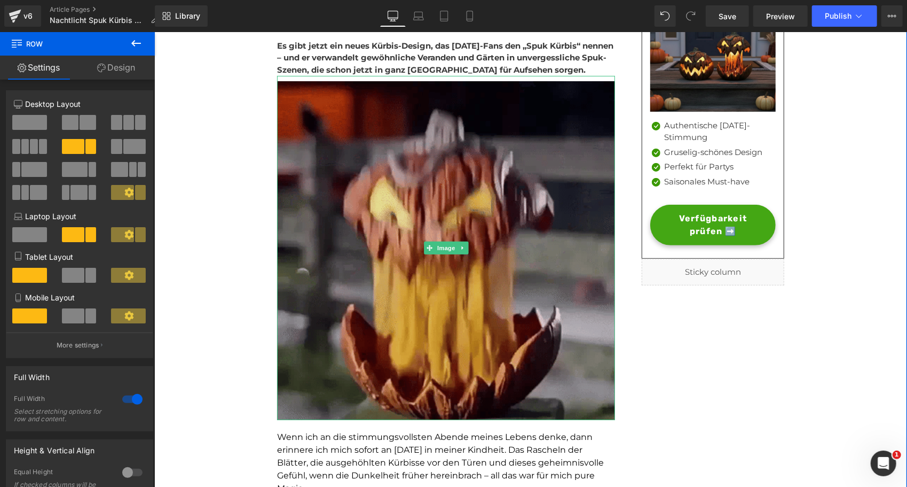
click at [341, 195] on img at bounding box center [446, 246] width 338 height 343
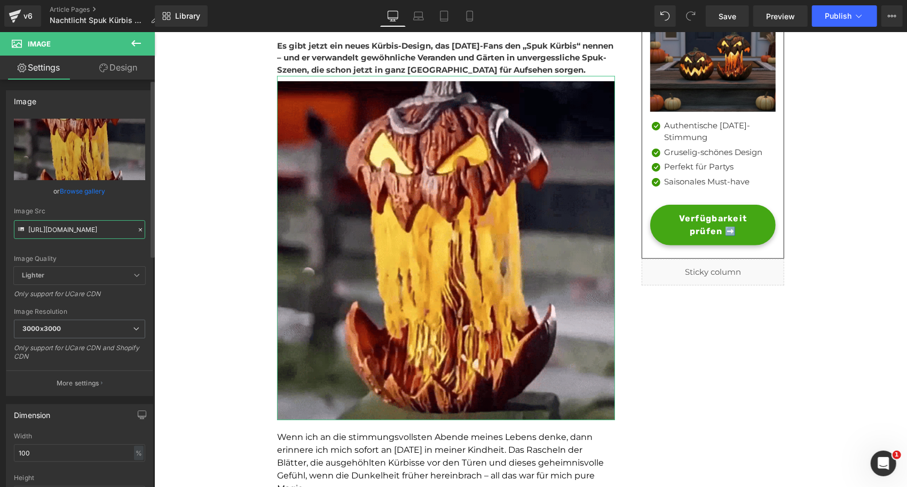
click at [73, 234] on input "https://cdn.shopify.com/s/files/1/0815/6889/1219/files/b949e70337414f6e93578127…" at bounding box center [79, 229] width 131 height 19
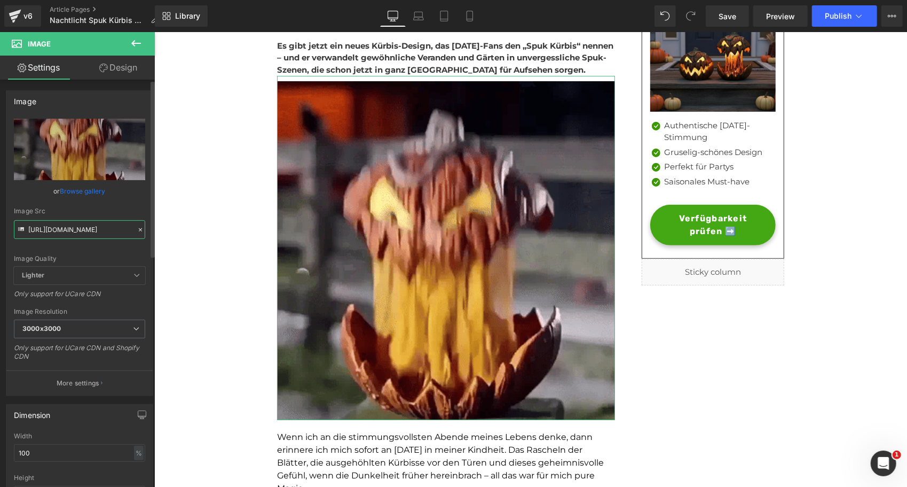
click at [73, 234] on input "https://cdn.shopify.com/s/files/1/0815/6889/1219/files/b949e70337414f6e93578127…" at bounding box center [79, 229] width 131 height 19
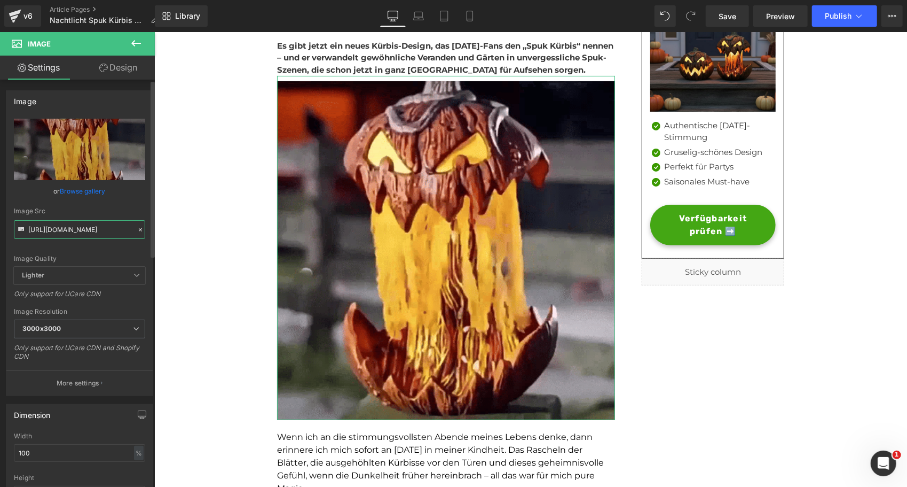
click at [73, 234] on input "https://cdn.shopify.com/s/files/1/0815/6889/1219/files/b949e70337414f6e93578127…" at bounding box center [79, 229] width 131 height 19
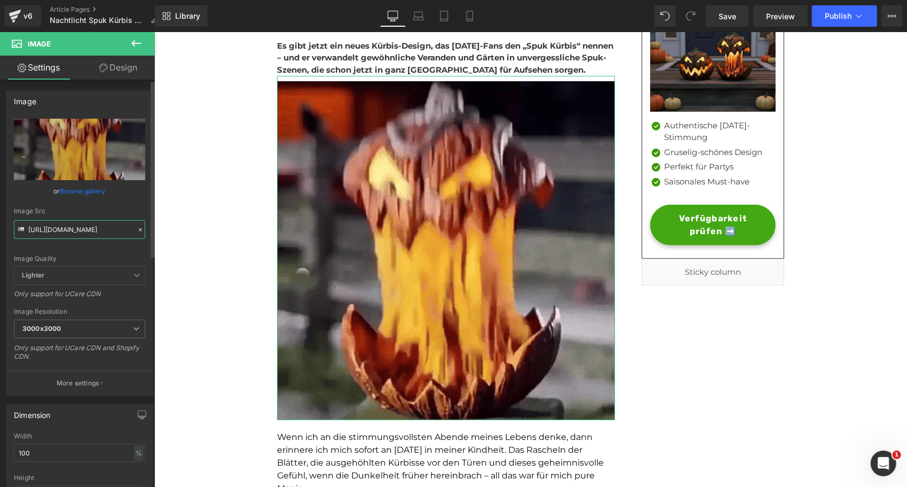
paste input "d11thrstoqwgrq.cloudfront.net/other/images/1755853772_3.gif"
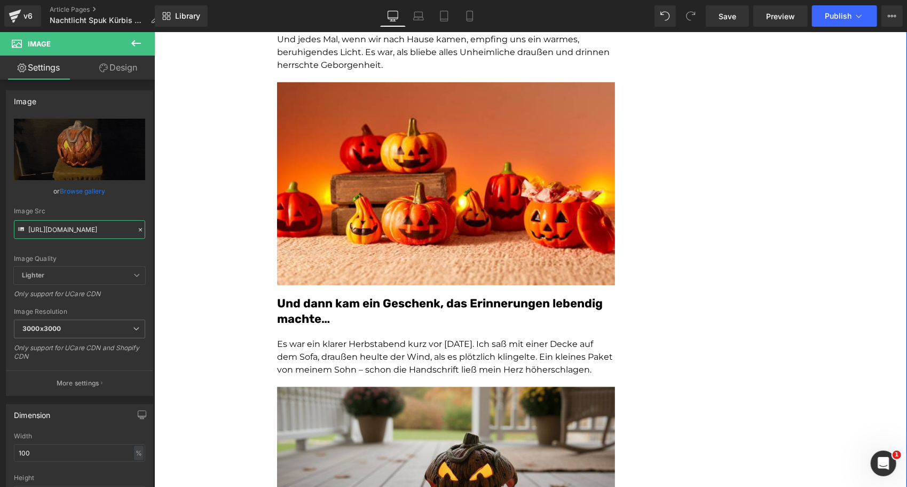
scroll to position [625, 0]
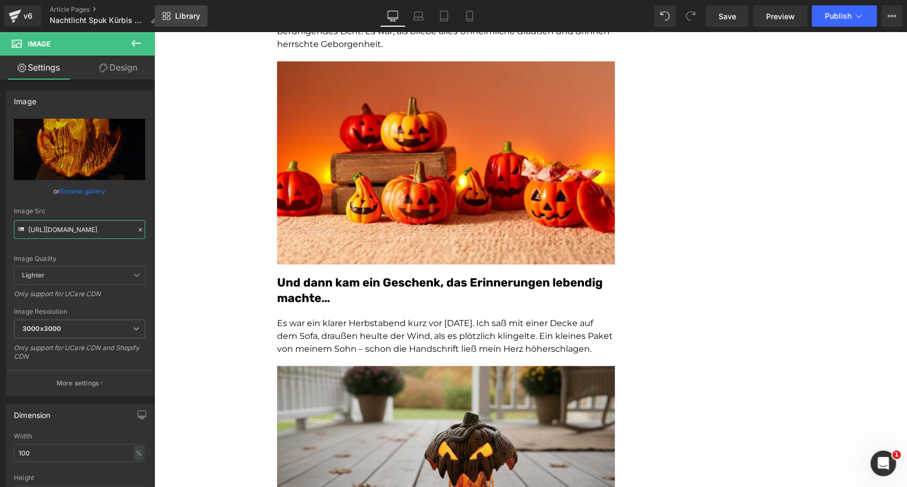
type input "https://d11thrstoqwgrq.cloudfront.net/other/images/1755853772_3.gif"
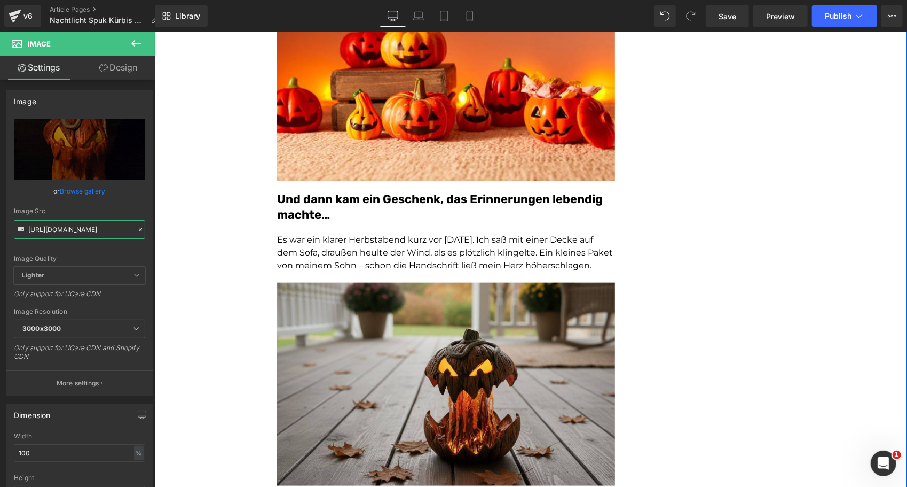
scroll to position [986, 0]
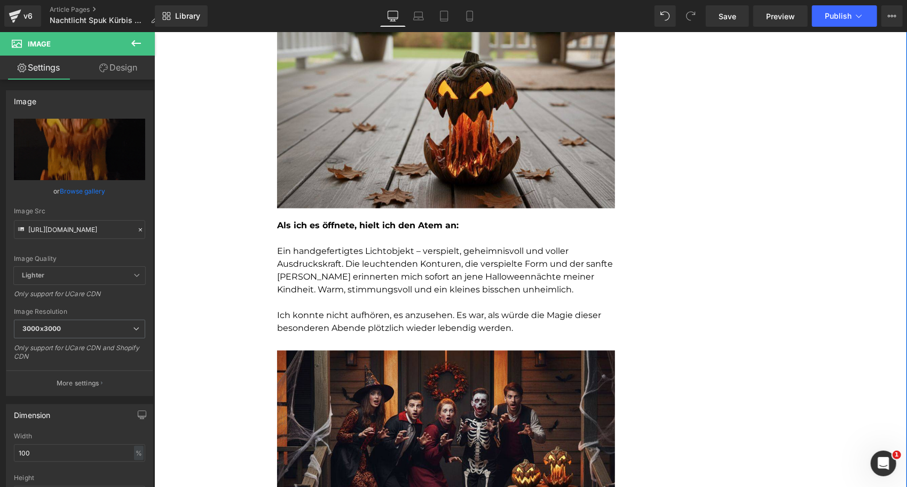
click at [340, 308] on p at bounding box center [446, 301] width 338 height 13
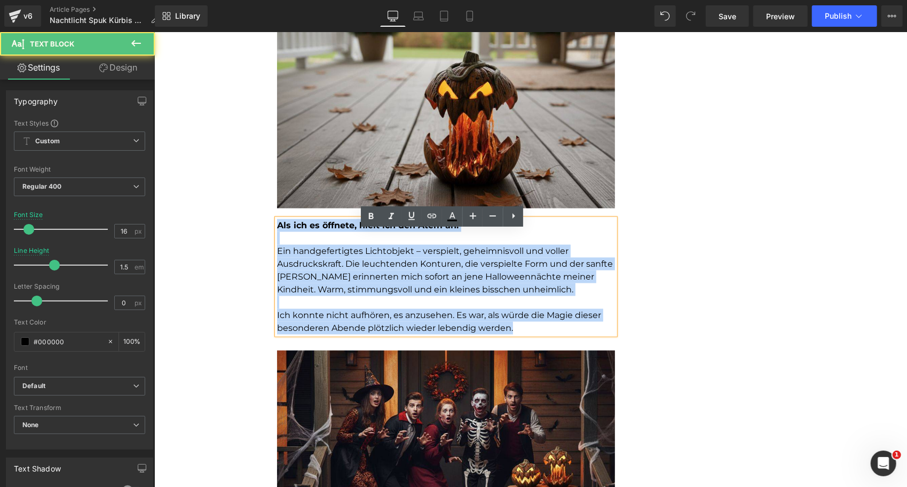
drag, startPoint x: 516, startPoint y: 342, endPoint x: 264, endPoint y: 236, distance: 274.3
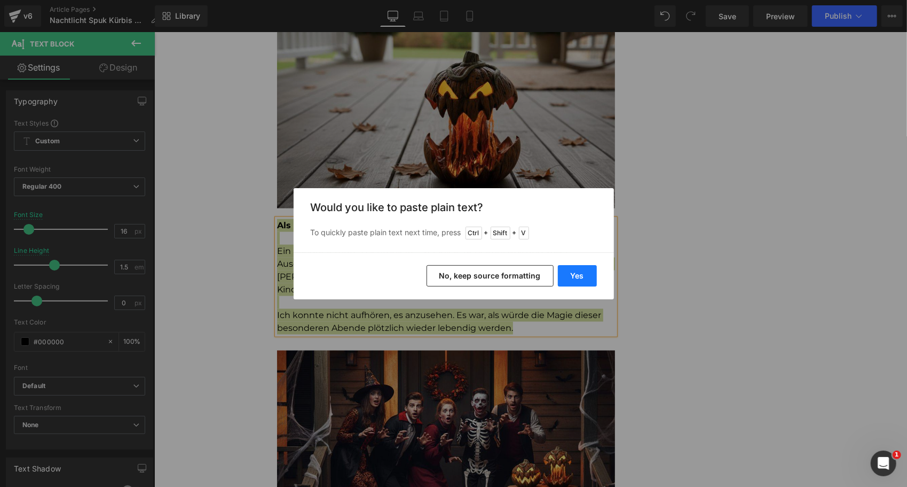
click at [584, 273] on button "Yes" at bounding box center [577, 275] width 39 height 21
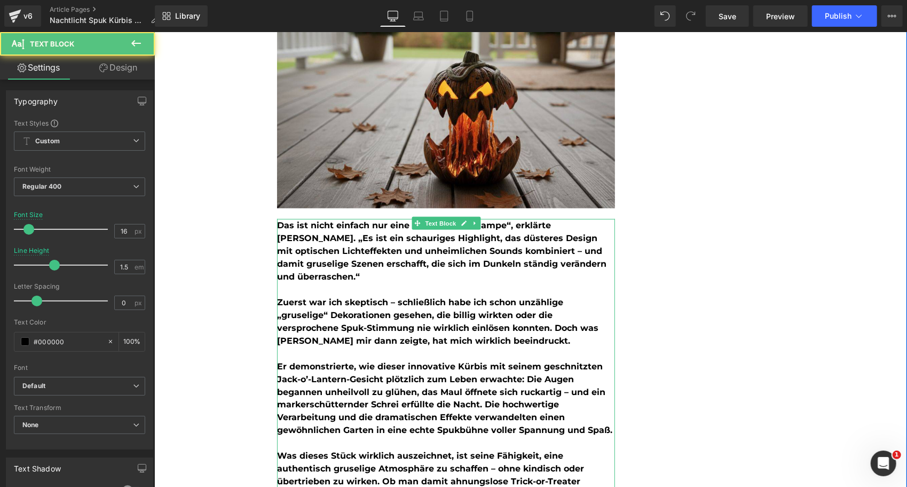
click at [397, 311] on b "Zuerst war ich skeptisch – schließlich habe ich schon unzählige „gruselige“ Dek…" at bounding box center [438, 320] width 322 height 49
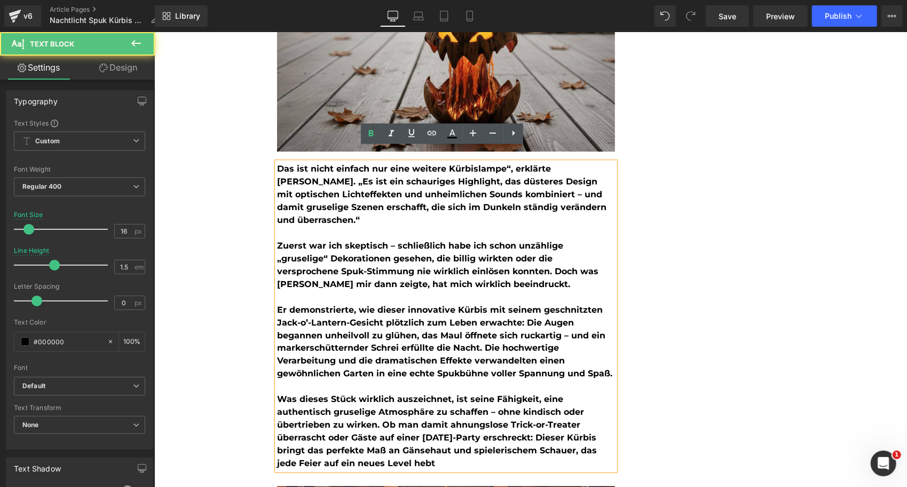
scroll to position [1041, 0]
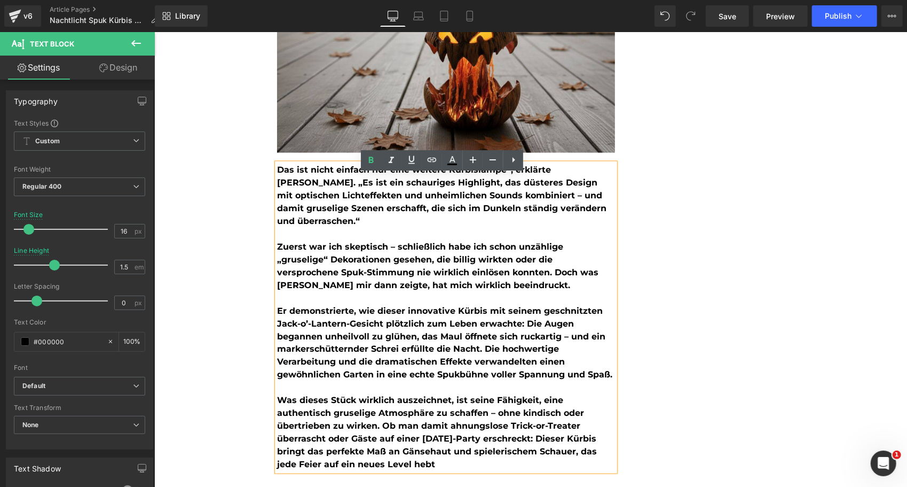
drag, startPoint x: 405, startPoint y: 302, endPoint x: 244, endPoint y: 176, distance: 204.7
click at [373, 159] on icon at bounding box center [371, 160] width 5 height 6
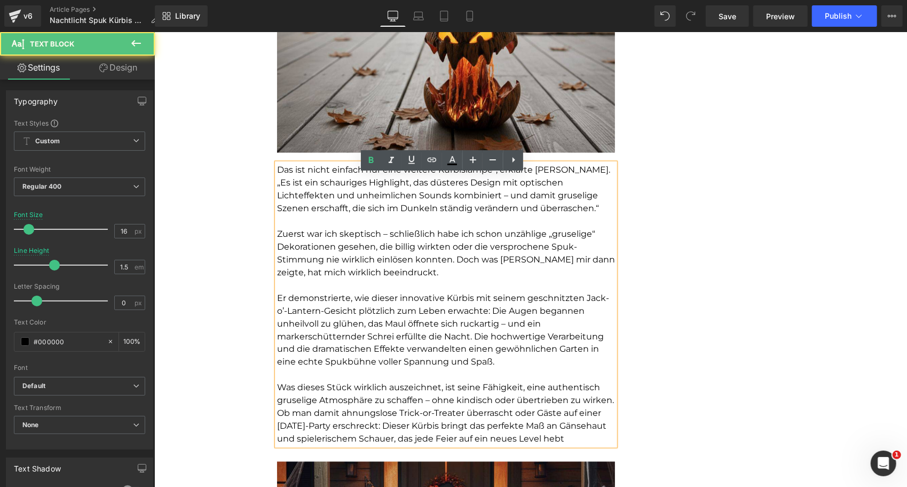
click at [371, 255] on p "Zuerst war ich skeptisch – schließlich habe ich schon unzählige „gruselige“ Dek…" at bounding box center [446, 252] width 338 height 51
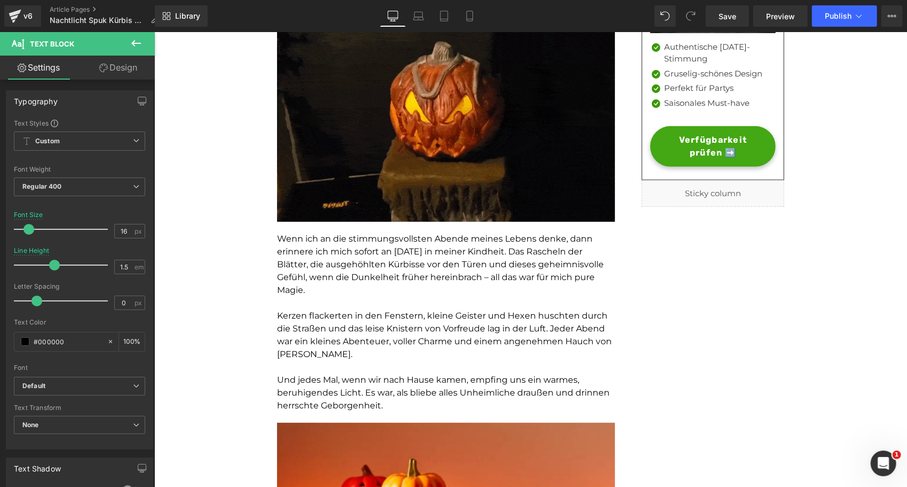
scroll to position [265, 0]
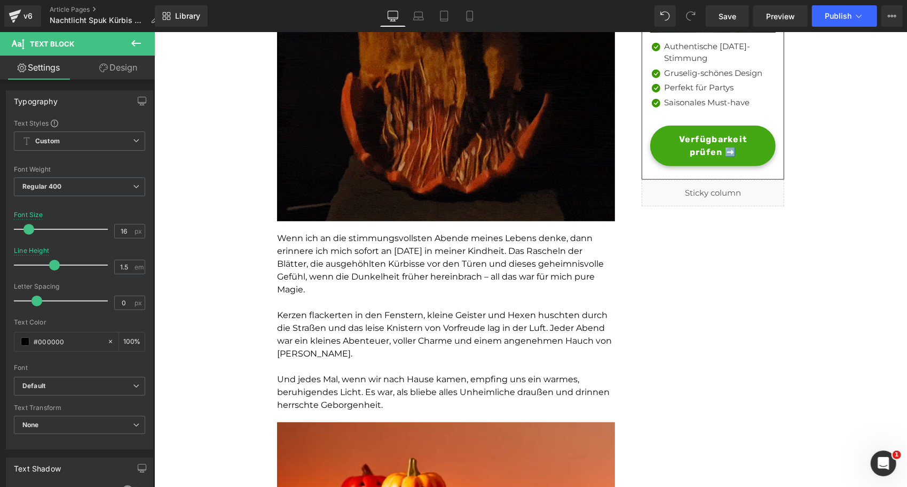
click at [318, 295] on p "Wenn ich an die stimmungsvollsten Abende meines Lebens denke, dann erinnere ich…" at bounding box center [446, 263] width 338 height 64
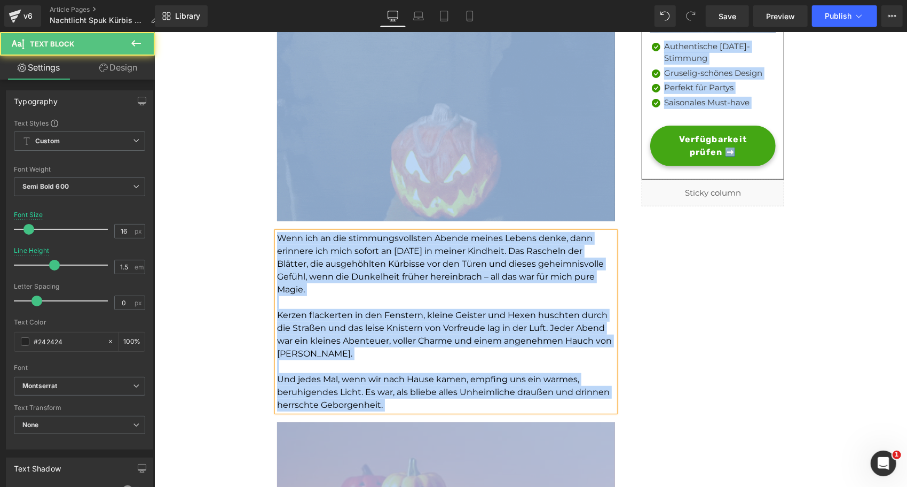
click at [398, 372] on p at bounding box center [446, 365] width 338 height 13
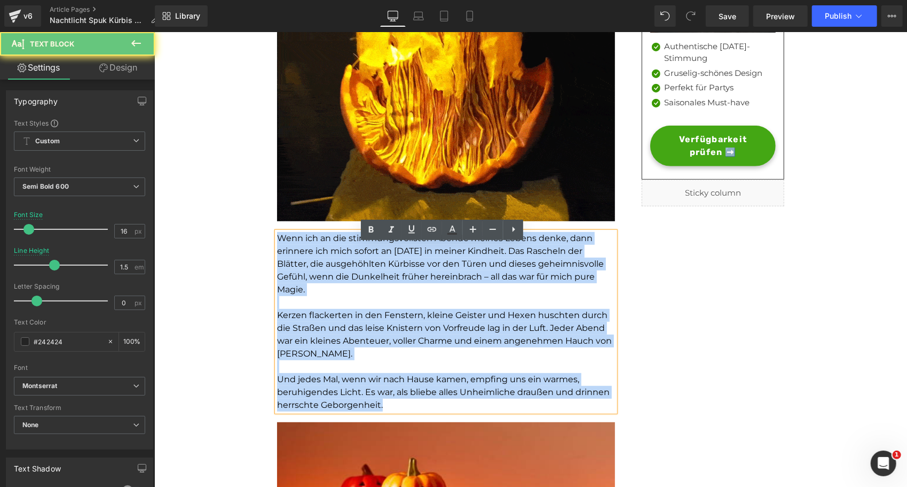
drag, startPoint x: 386, startPoint y: 422, endPoint x: 241, endPoint y: 222, distance: 247.8
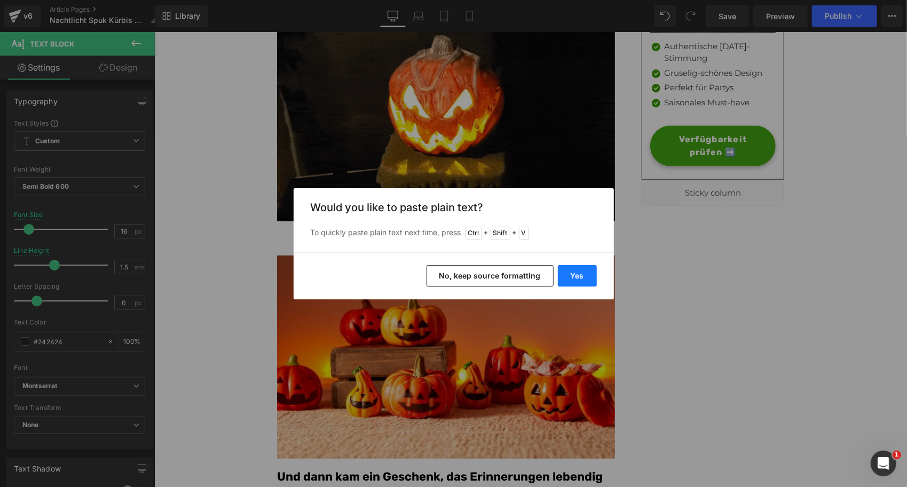
click at [573, 266] on button "Yes" at bounding box center [577, 275] width 39 height 21
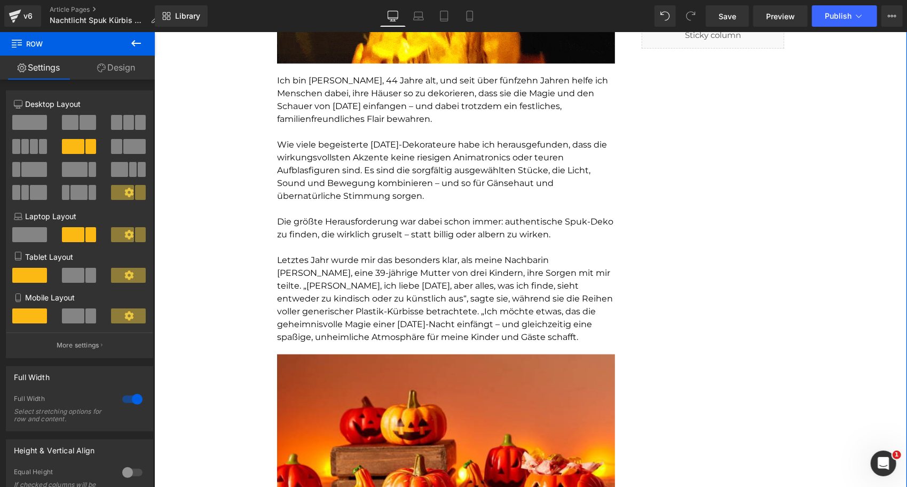
scroll to position [422, 0]
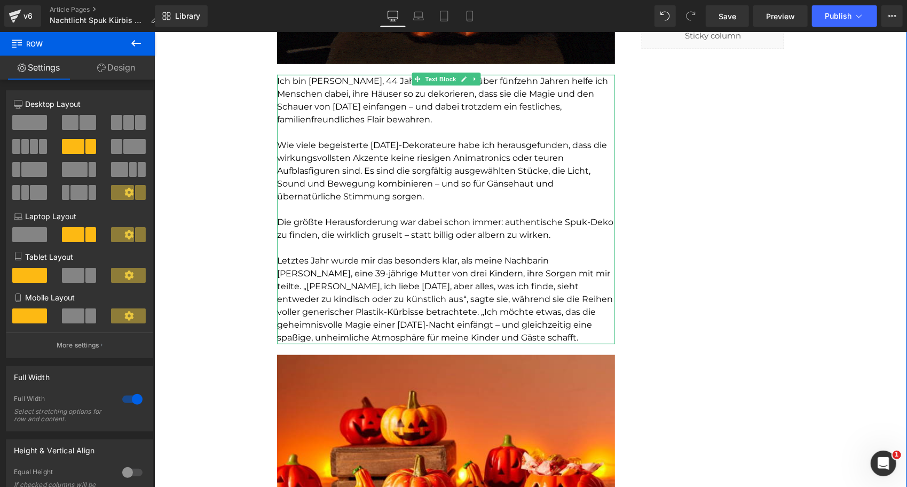
click at [382, 283] on span "Letztes Jahr wurde mir das besonders klar, als meine Nachbarin Karen, eine 39-j…" at bounding box center [445, 298] width 336 height 87
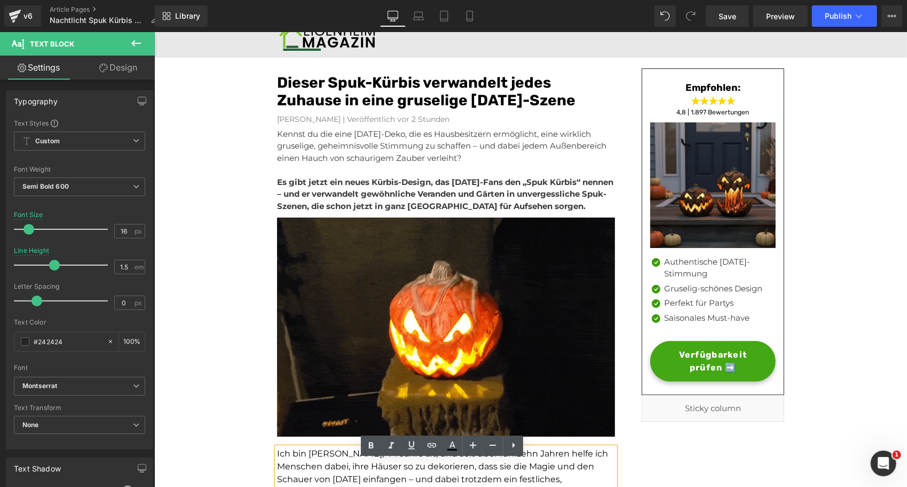
scroll to position [49, 0]
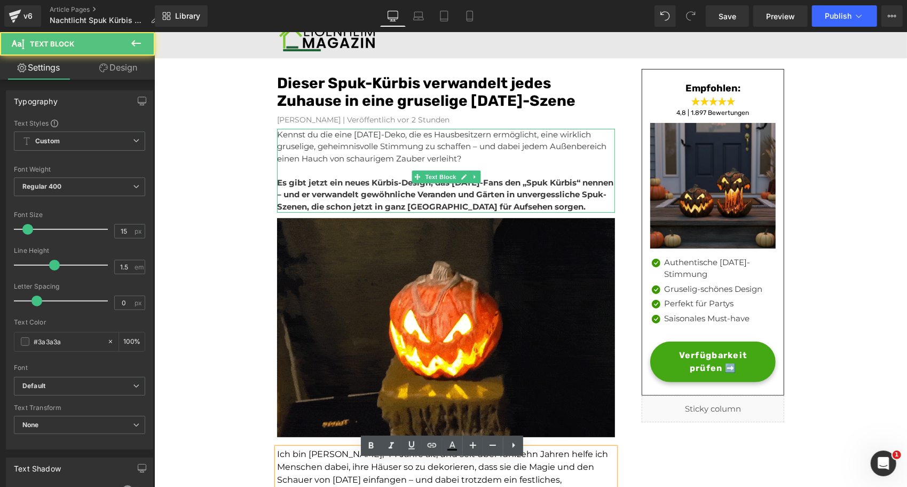
click at [347, 160] on p "Kennst du die eine Halloween-Deko, die es Hausbesitzern ermöglicht, eine wirkli…" at bounding box center [446, 146] width 338 height 36
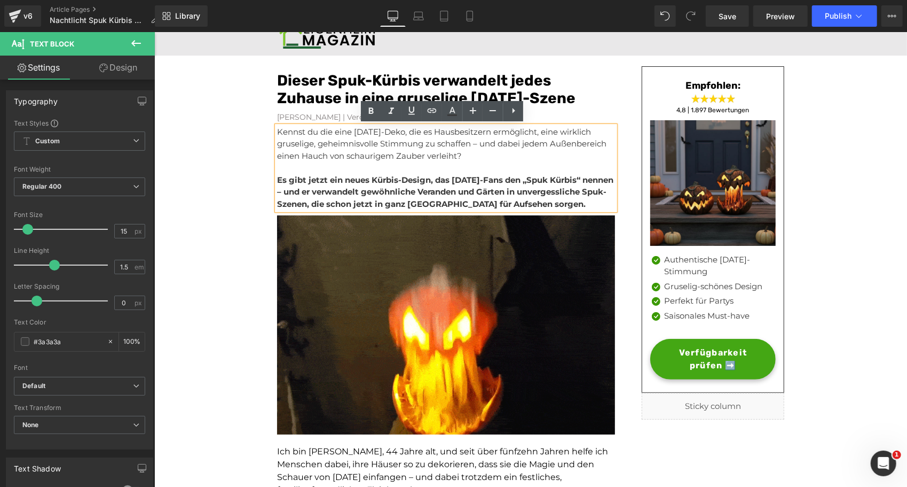
scroll to position [52, 0]
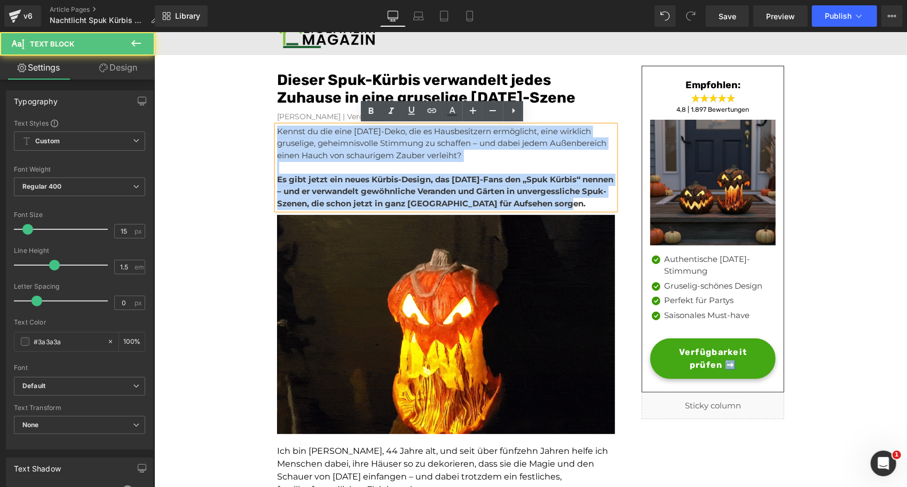
drag, startPoint x: 319, startPoint y: 213, endPoint x: 258, endPoint y: 129, distance: 103.9
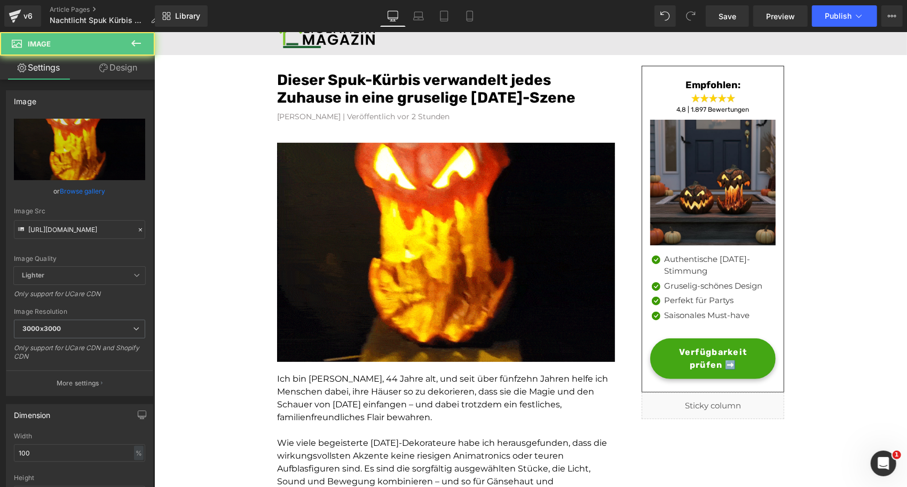
click at [154, 32] on div at bounding box center [154, 32] width 0 height 0
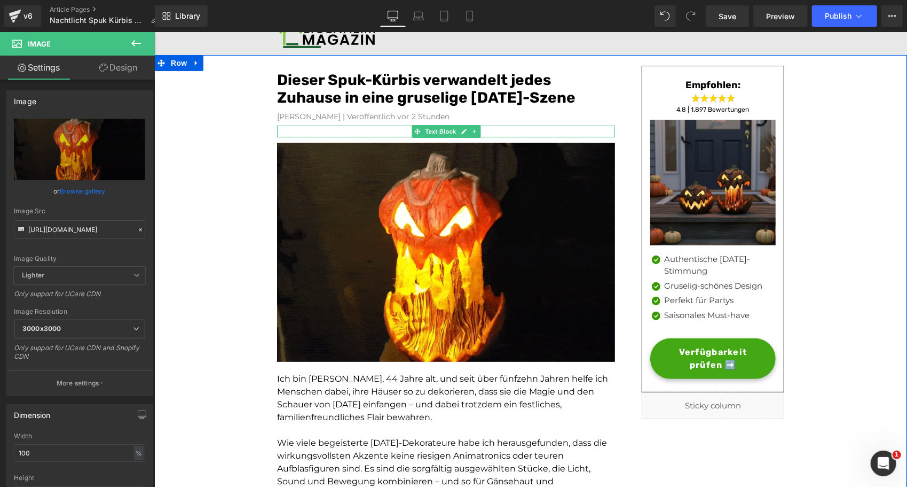
click at [296, 131] on p at bounding box center [446, 131] width 338 height 12
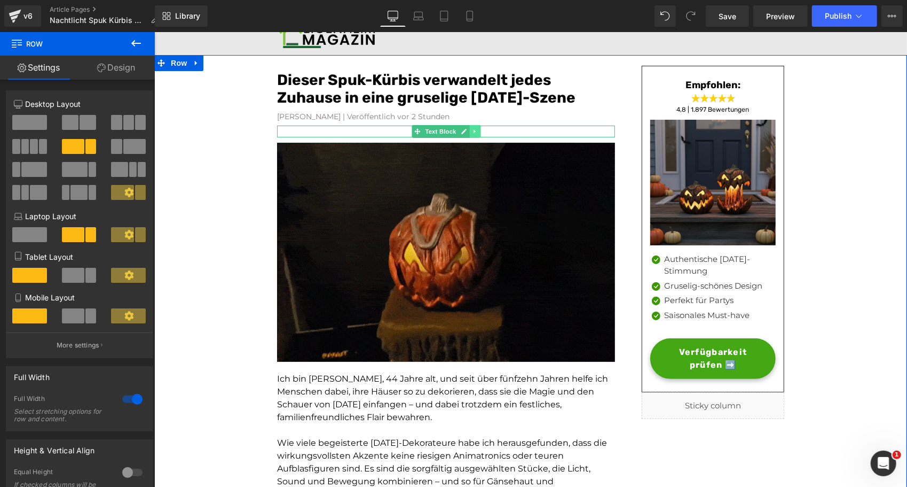
click at [472, 128] on icon at bounding box center [475, 131] width 6 height 6
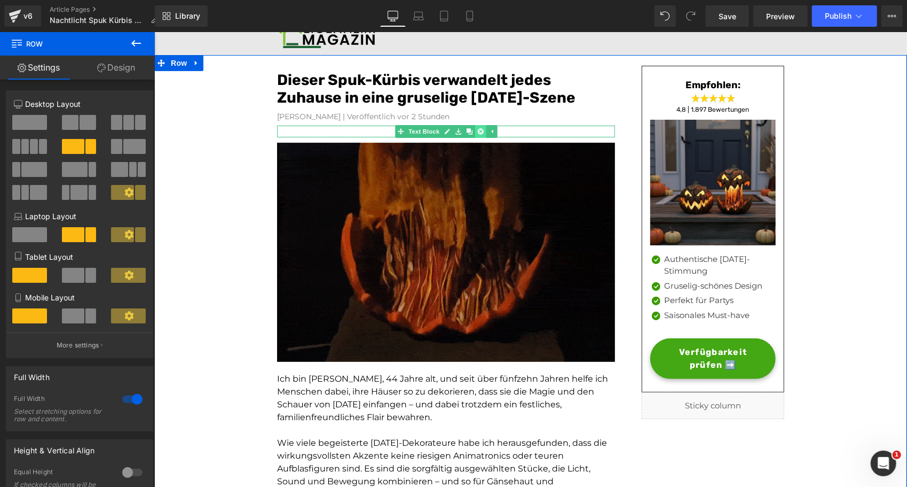
click at [477, 128] on icon at bounding box center [480, 131] width 6 height 6
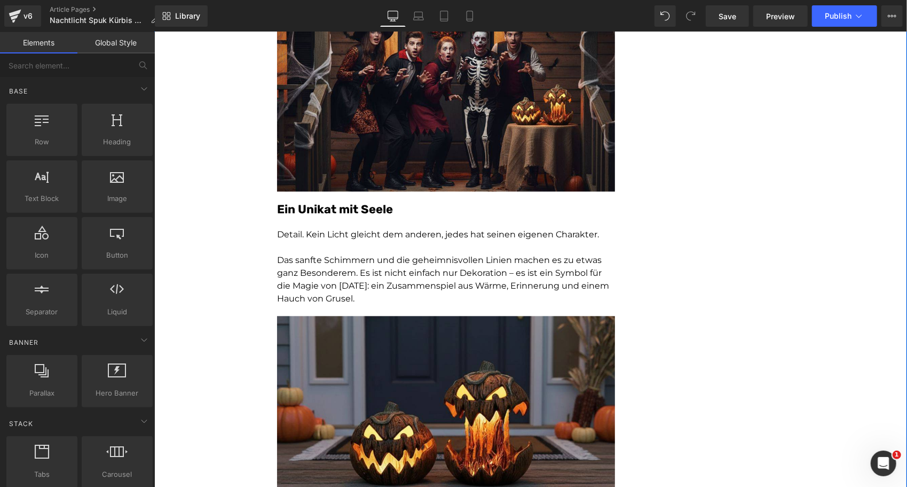
scroll to position [1519, 0]
click at [359, 287] on p "Das sanfte Schimmern und die geheimnisvollen Linien machen es zu etwas ganz Bes…" at bounding box center [446, 279] width 338 height 51
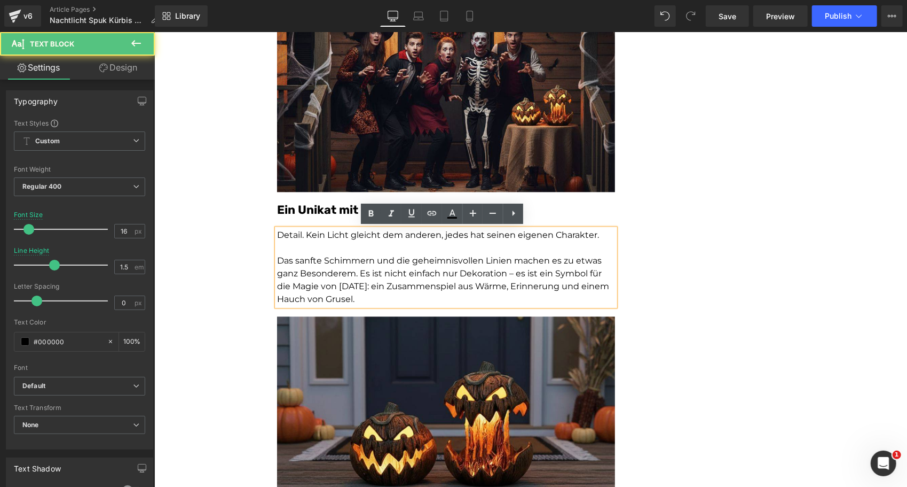
drag, startPoint x: 387, startPoint y: 296, endPoint x: 262, endPoint y: 232, distance: 140.2
click at [262, 232] on div "Dieser Spuk-Kürbis verwandelt jedes Zuhause in eine gruselige Halloween-Szene H…" at bounding box center [530, 269] width 753 height 3365
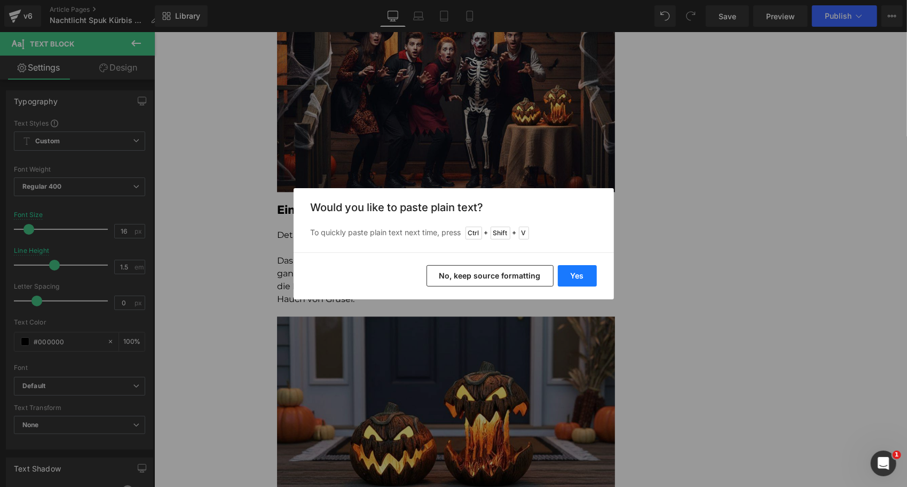
click at [577, 272] on button "Yes" at bounding box center [577, 275] width 39 height 21
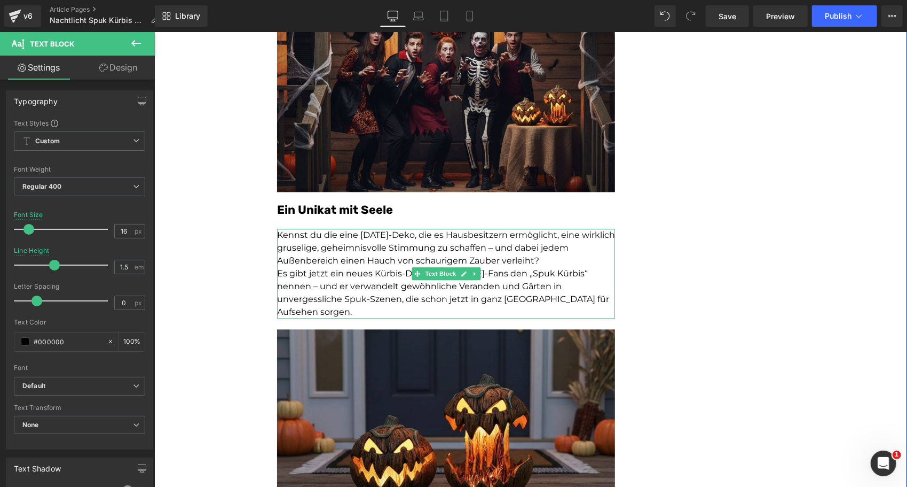
click at [566, 261] on p "Kennst du die eine Halloween-Deko, die es Hausbesitzern ermöglicht, eine wirkli…" at bounding box center [446, 247] width 338 height 38
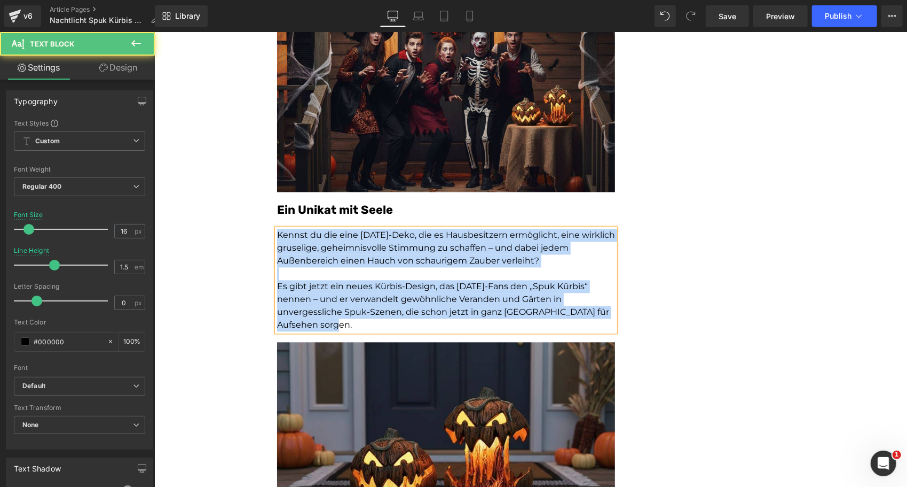
drag, startPoint x: 318, startPoint y: 327, endPoint x: 258, endPoint y: 229, distance: 115.0
click at [258, 229] on div "Dieser Spuk-Kürbis verwandelt jedes Zuhause in eine gruselige Halloween-Szene H…" at bounding box center [530, 282] width 753 height 3391
copy div "Kennst du die eine Halloween-Deko, die es Hausbesitzern ermöglicht, eine wirkli…"
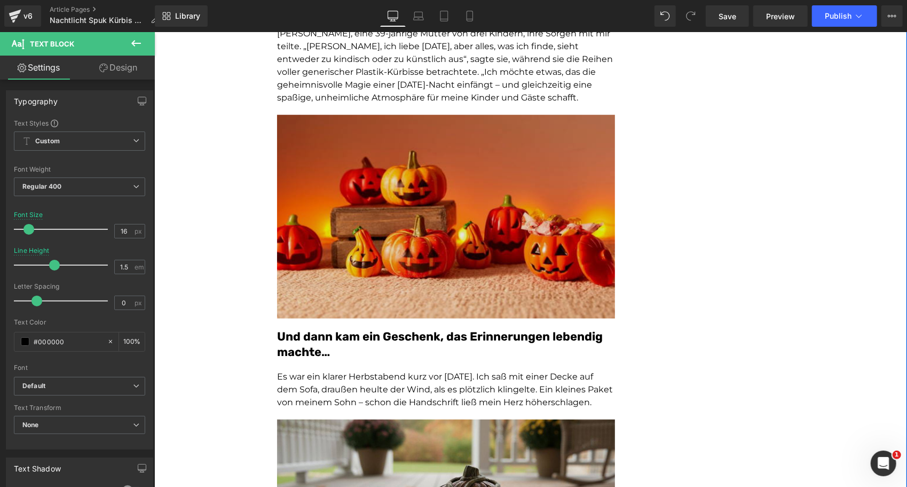
scroll to position [577, 0]
click at [329, 240] on img at bounding box center [446, 216] width 338 height 203
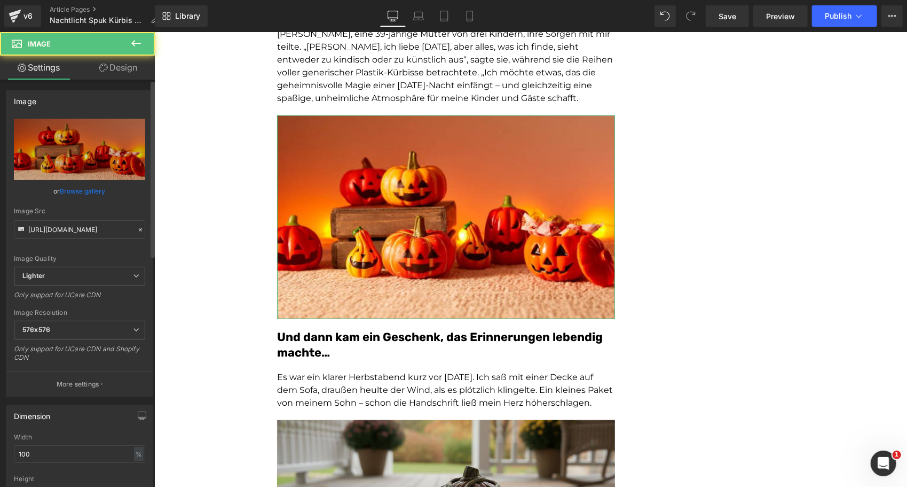
click at [75, 183] on link "Browse gallery" at bounding box center [82, 191] width 45 height 19
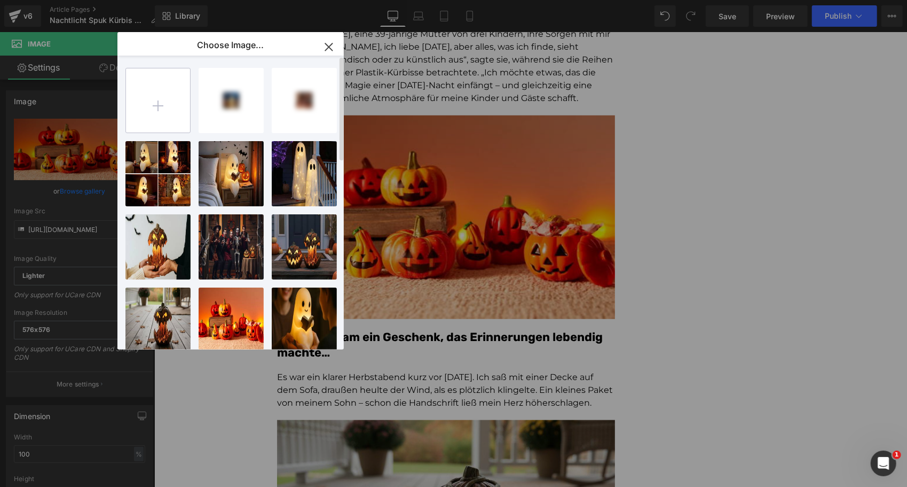
click at [152, 105] on input "file" at bounding box center [158, 100] width 64 height 64
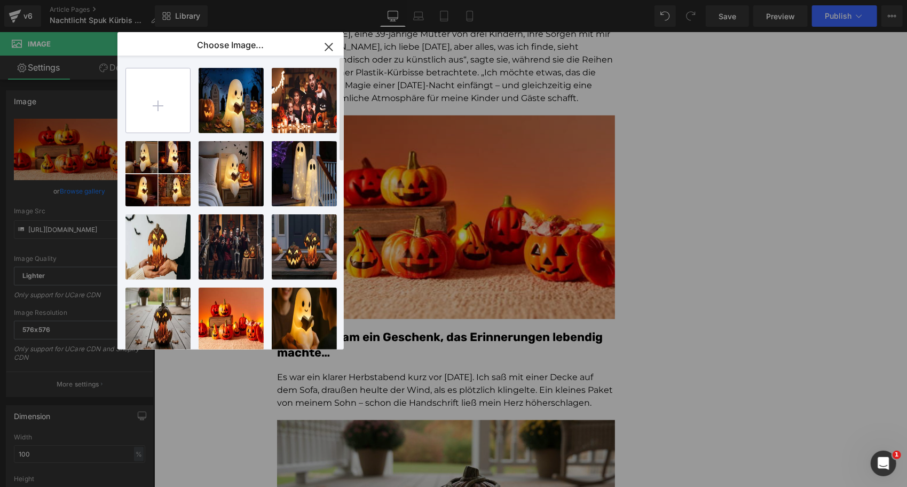
type input "C:\fakepath\1755853757_2.webp"
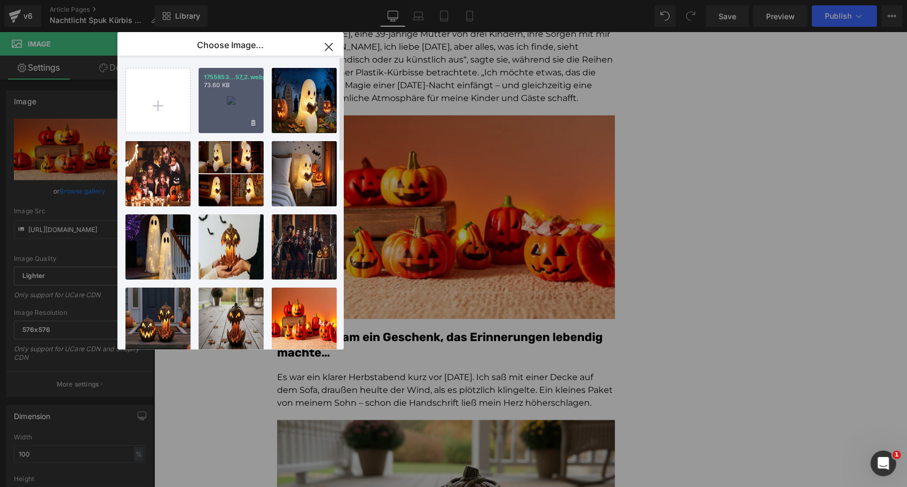
click at [216, 97] on div "1755853...57_2.webp 73.60 KB" at bounding box center [231, 100] width 65 height 65
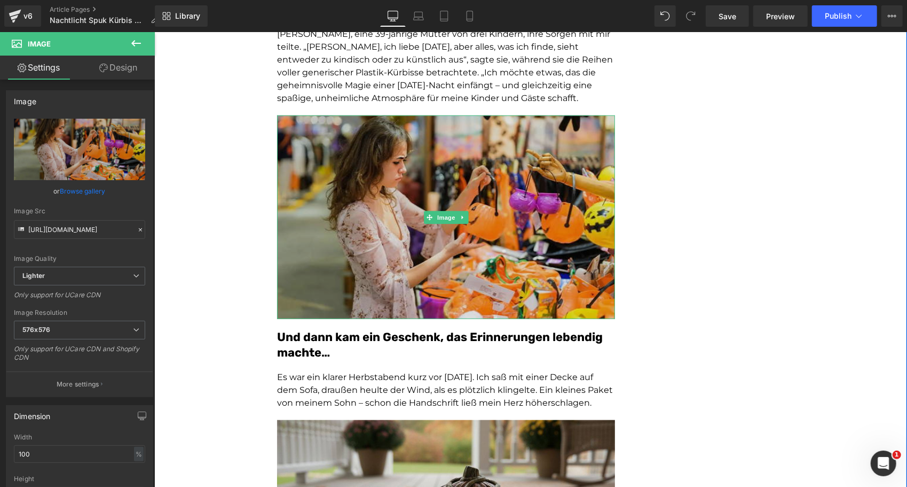
type input "https://ucarecdn.com/265dc742-0be2-4619-8957-96f8c74d2e1f/-/format/auto/-/previ…"
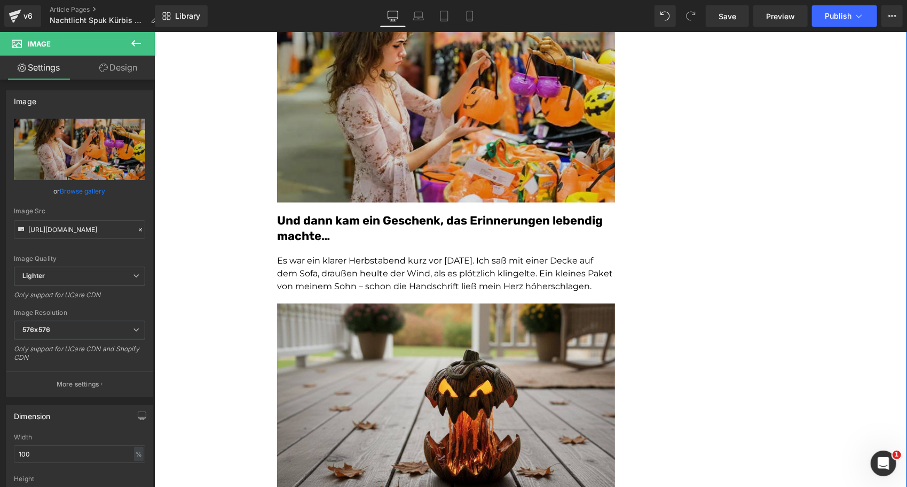
scroll to position [694, 0]
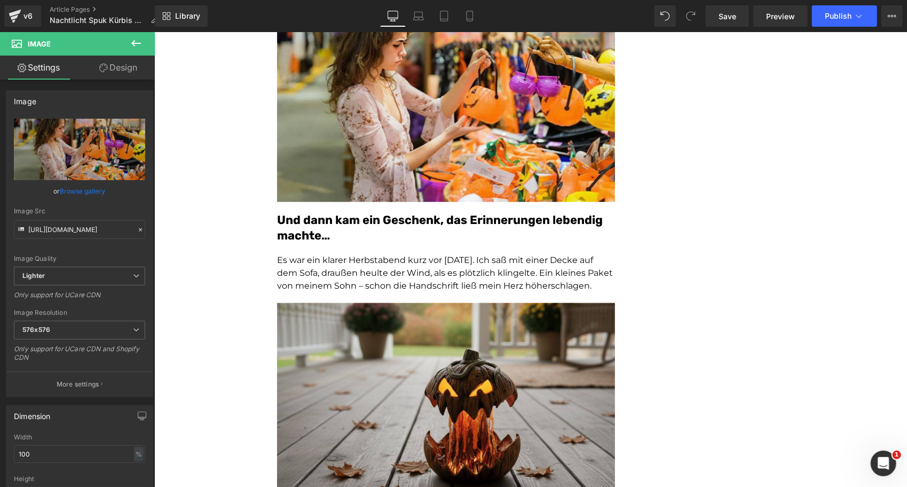
click at [301, 273] on span "Es war ein klarer Herbstabend kurz vor Halloween. Ich saß mit einer Decke auf d…" at bounding box center [445, 272] width 336 height 36
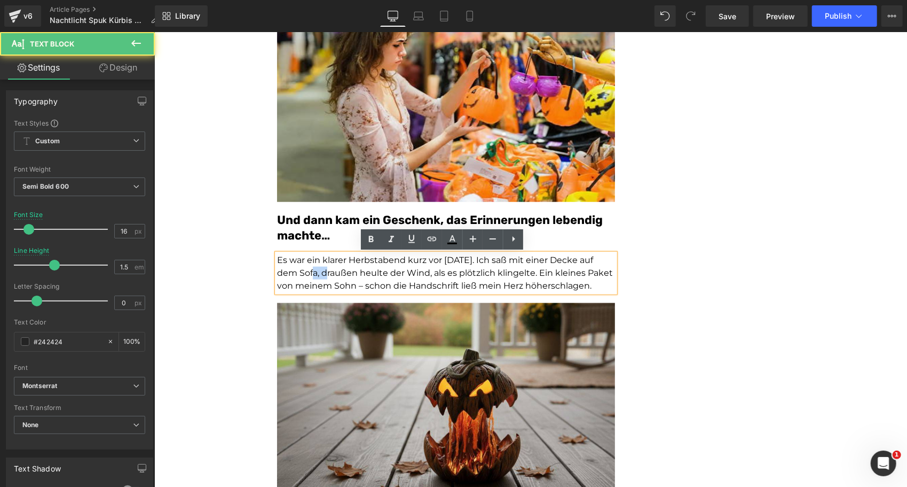
click at [301, 273] on span "Es war ein klarer Herbstabend kurz vor Halloween. Ich saß mit einer Decke auf d…" at bounding box center [445, 272] width 336 height 36
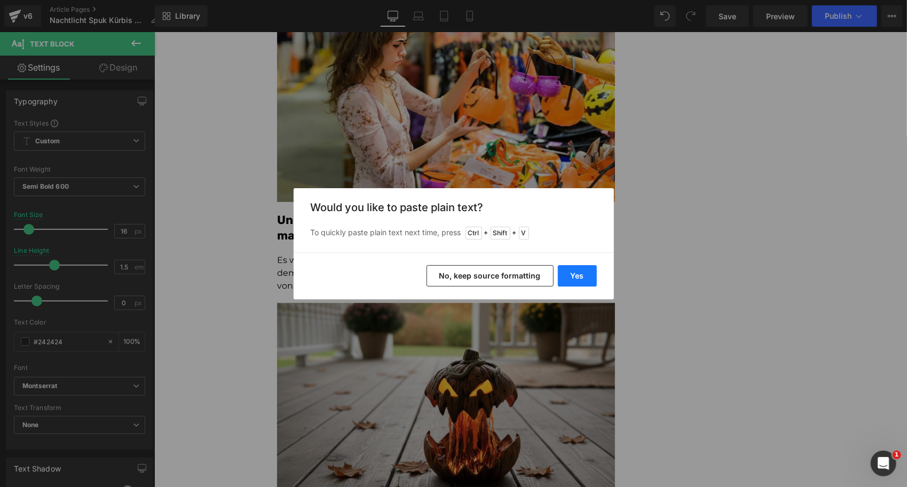
click at [575, 272] on button "Yes" at bounding box center [577, 275] width 39 height 21
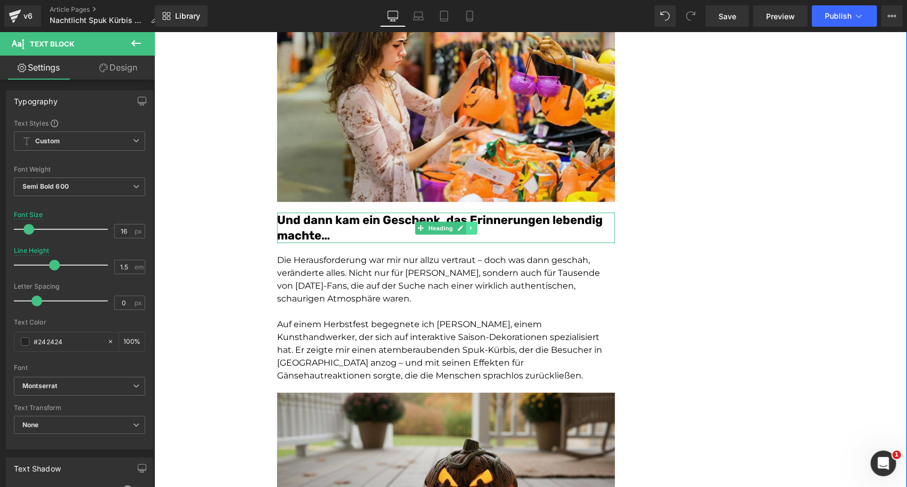
click at [468, 226] on icon at bounding box center [471, 227] width 6 height 6
click at [474, 226] on icon at bounding box center [477, 227] width 6 height 6
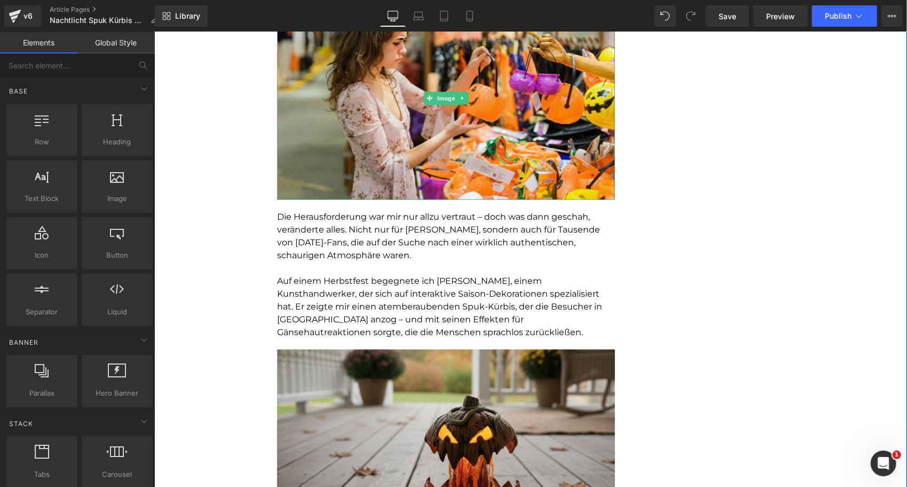
scroll to position [696, 0]
click at [470, 280] on span "Auf einem Herbstfest begegnete ich David Chen, einem Kunsthandwerker, der sich …" at bounding box center [439, 305] width 325 height 61
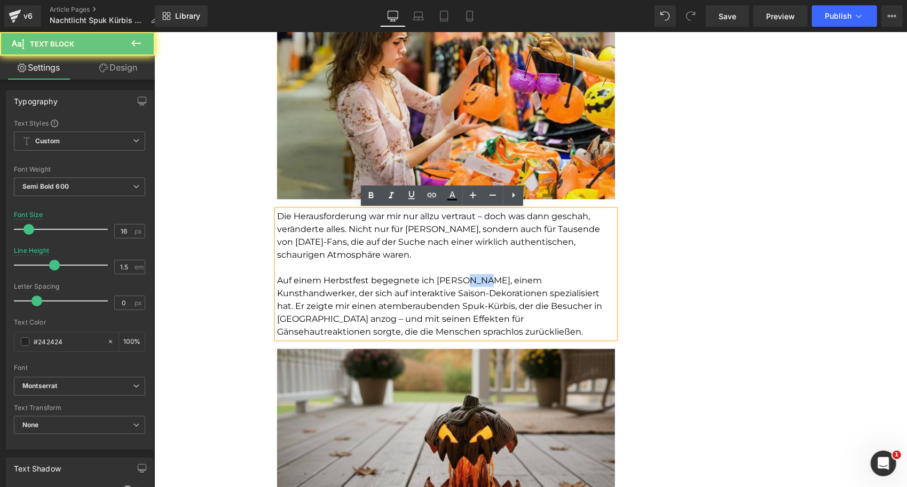
click at [470, 280] on span "Auf einem Herbstfest begegnete ich David Chen, einem Kunsthandwerker, der sich …" at bounding box center [439, 305] width 325 height 61
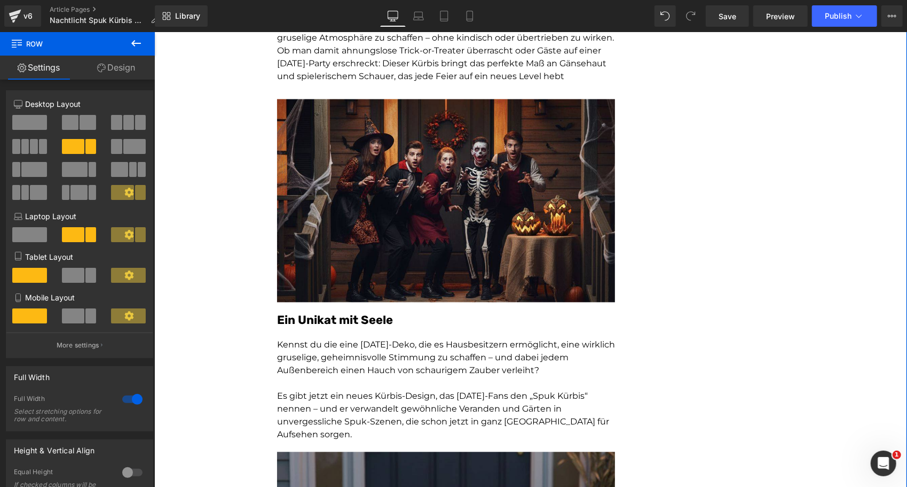
scroll to position [1459, 0]
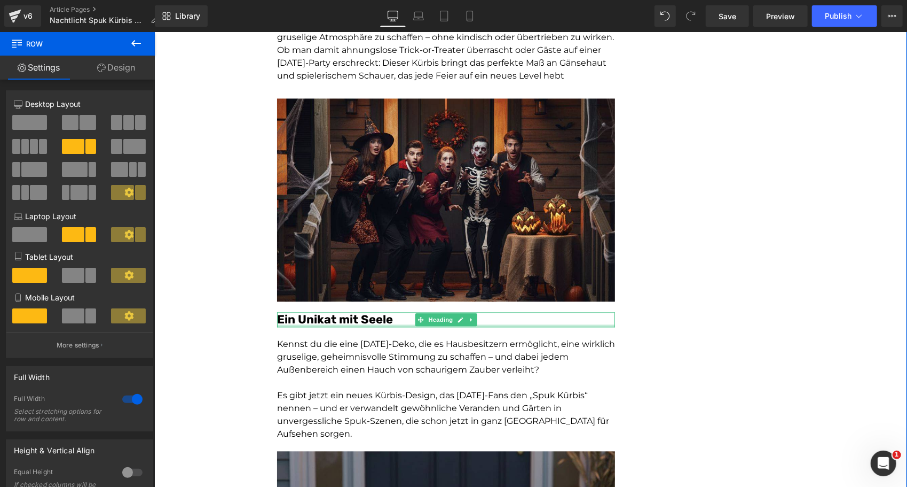
click at [347, 323] on font "Ein Unikat mit Seele" at bounding box center [335, 318] width 116 height 14
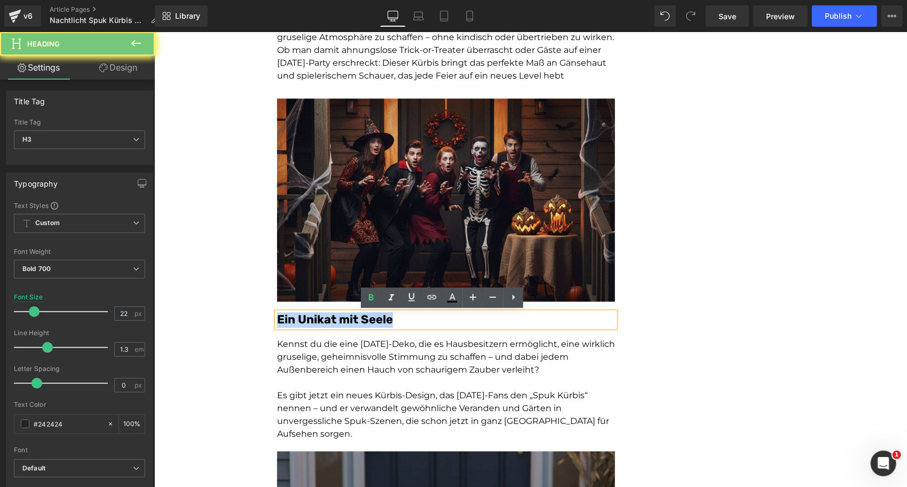
click at [347, 323] on font "Ein Unikat mit Seele" at bounding box center [335, 318] width 116 height 14
paste div
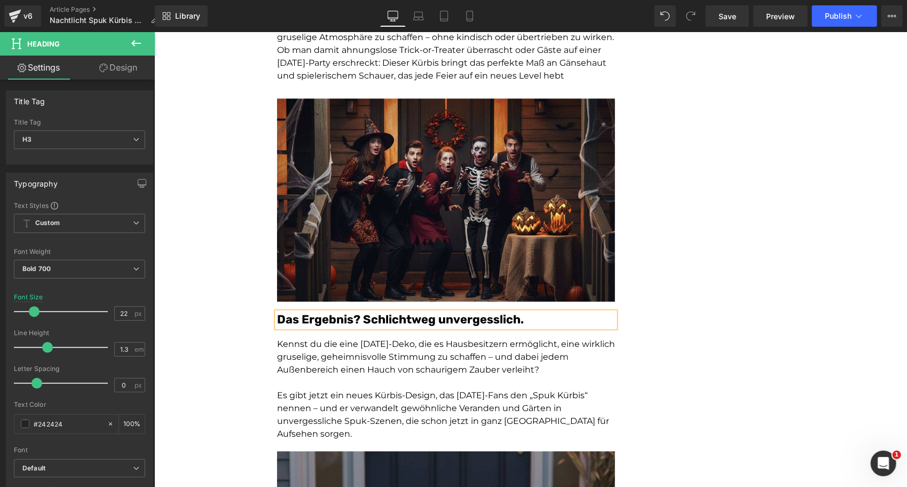
click at [335, 357] on p "Kennst du die eine Halloween-Deko, die es Hausbesitzern ermöglicht, eine wirkli…" at bounding box center [446, 356] width 338 height 38
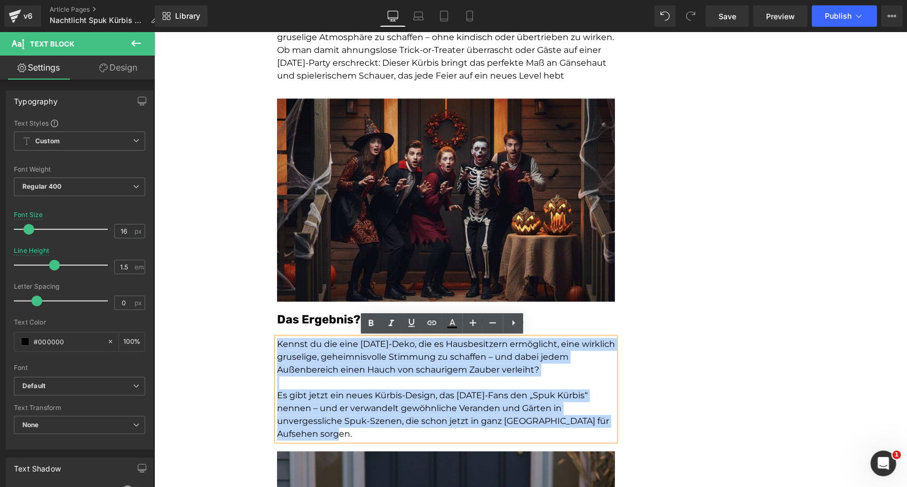
drag, startPoint x: 316, startPoint y: 435, endPoint x: 244, endPoint y: 333, distance: 124.5
click at [244, 333] on div "Dieser Spuk-Kürbis verwandelt jedes Zuhause in eine gruselige Halloween-Szene H…" at bounding box center [530, 367] width 753 height 3439
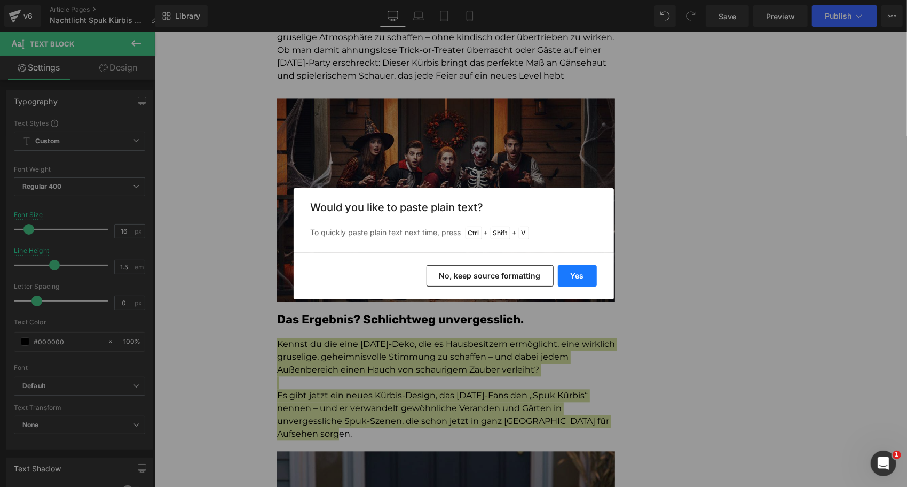
click at [580, 272] on button "Yes" at bounding box center [577, 275] width 39 height 21
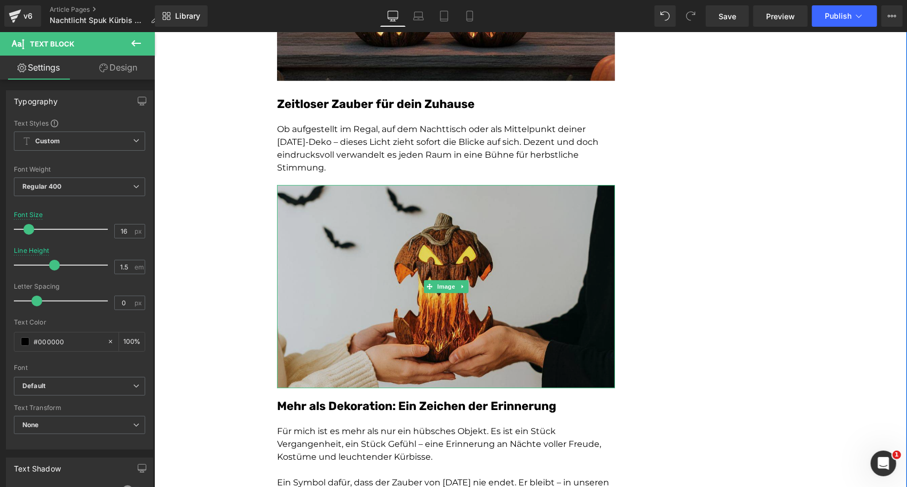
scroll to position [2272, 0]
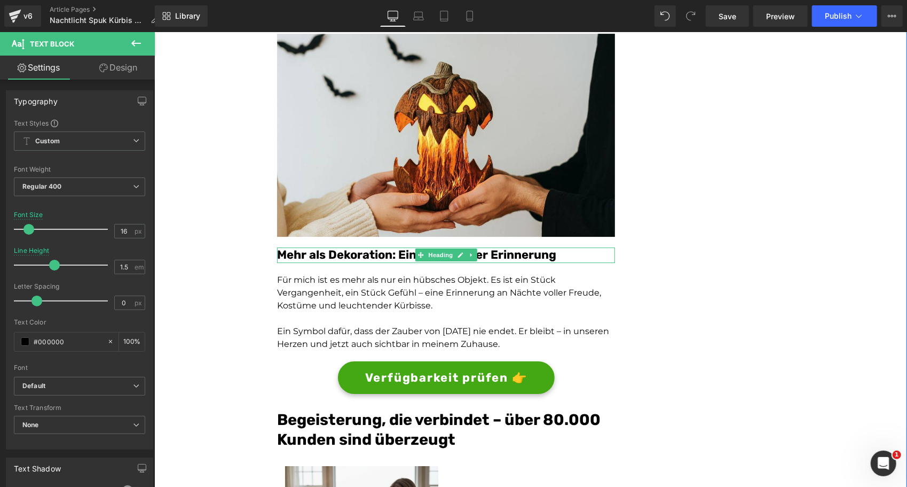
click at [372, 256] on font "Mehr als Dekoration: Ein Zeichen der Erinnerung" at bounding box center [416, 254] width 279 height 14
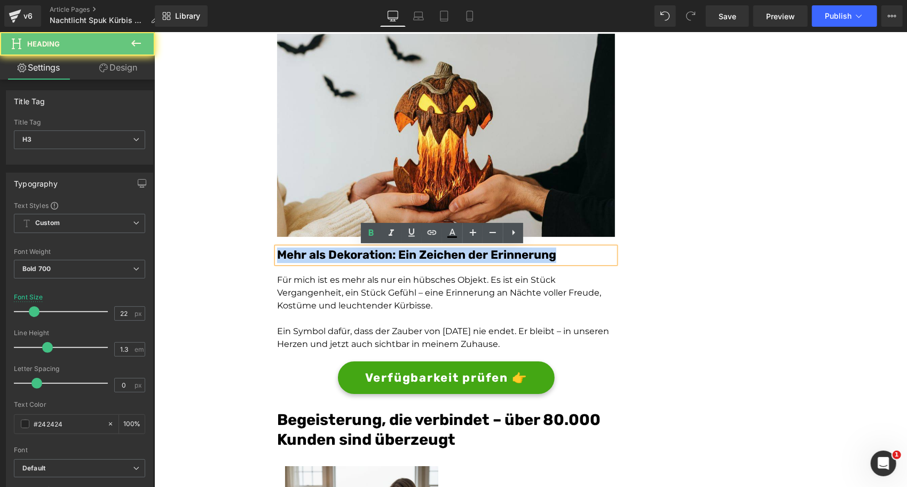
click at [372, 256] on font "Mehr als Dekoration: Ein Zeichen der Erinnerung" at bounding box center [416, 254] width 279 height 14
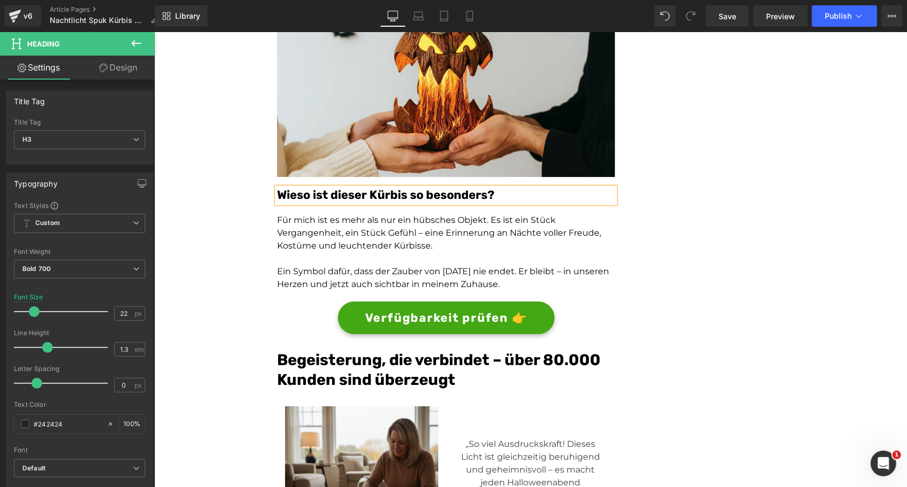
scroll to position [2332, 0]
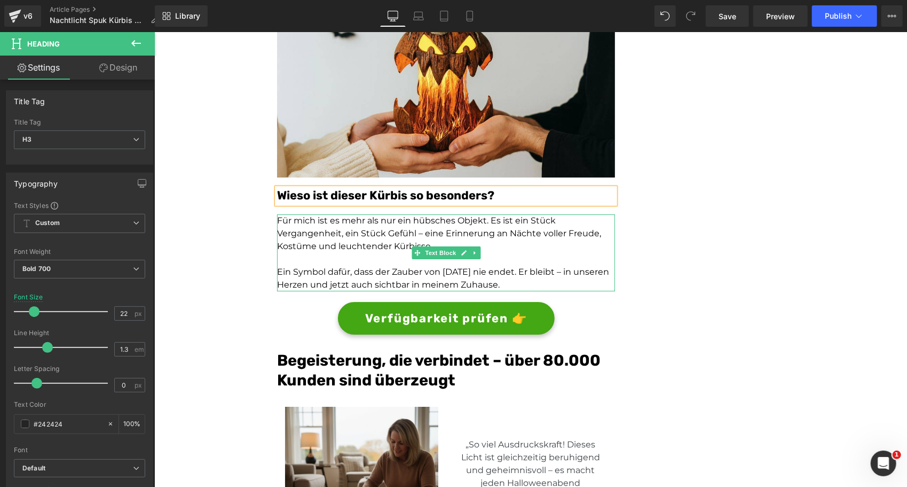
click at [335, 233] on p "Für mich ist es mehr als nur ein hübsches Objekt. Es ist ein Stück Vergangenhei…" at bounding box center [446, 233] width 338 height 38
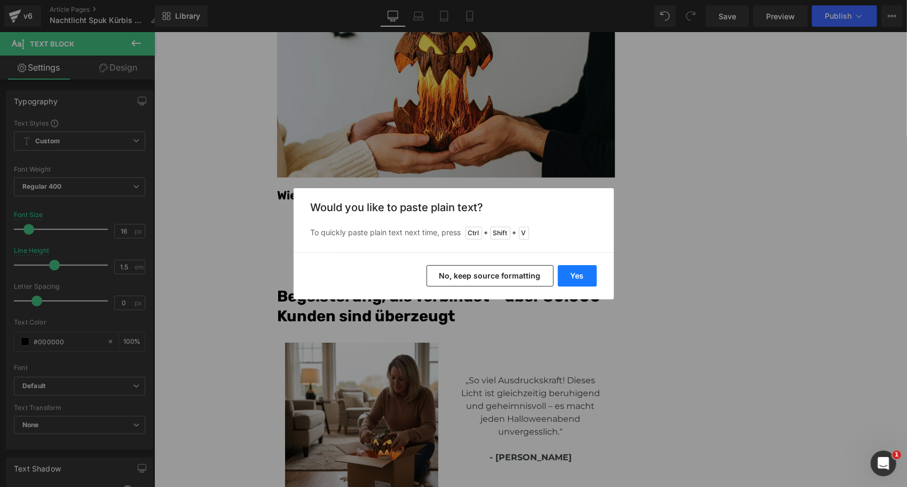
click at [582, 279] on button "Yes" at bounding box center [577, 275] width 39 height 21
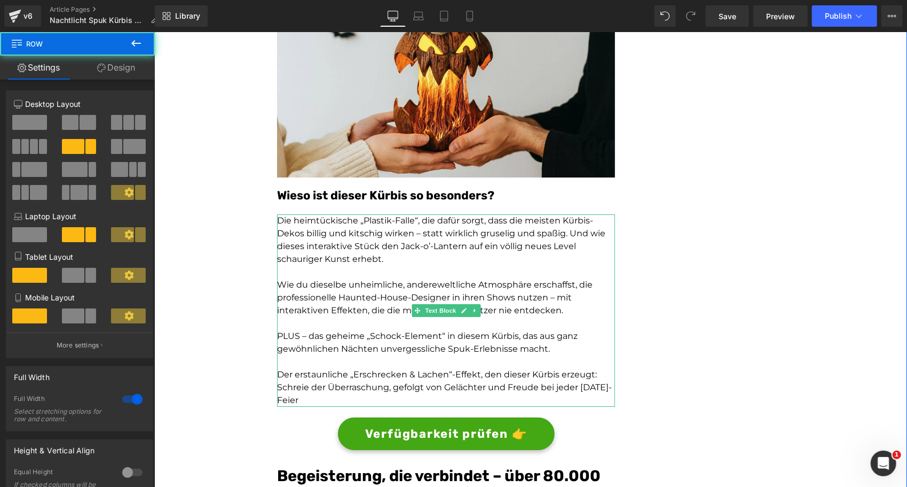
click at [344, 387] on p "Der erstaunliche „Erschrecken & Lachen“-Effekt, den dieser Kürbis erzeugt: Schr…" at bounding box center [446, 386] width 338 height 38
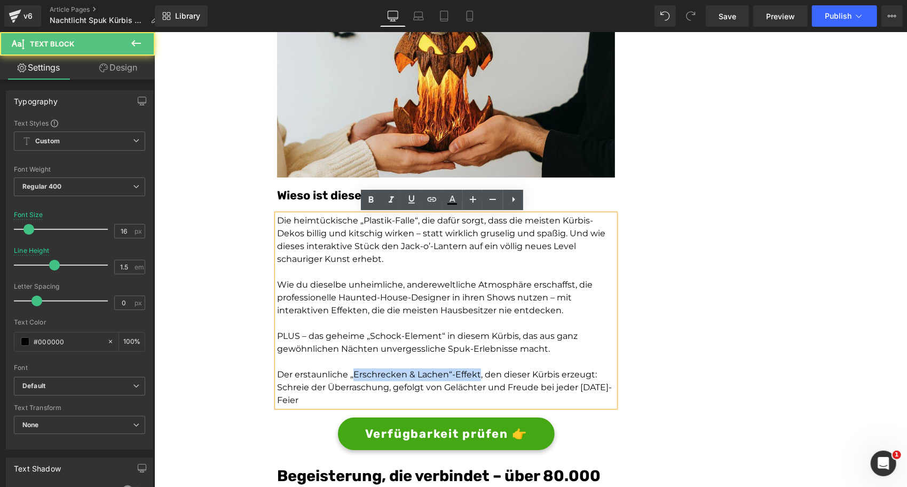
drag, startPoint x: 475, startPoint y: 371, endPoint x: 349, endPoint y: 377, distance: 126.2
click at [349, 377] on p "Der erstaunliche „Erschrecken & Lachen“-Effekt, den dieser Kürbis erzeugt: Schr…" at bounding box center [446, 386] width 338 height 38
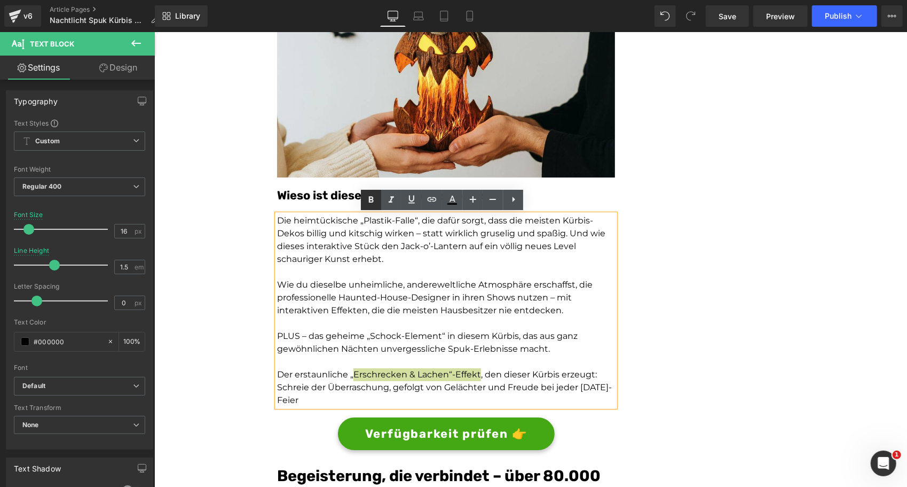
click at [374, 201] on icon at bounding box center [371, 199] width 5 height 6
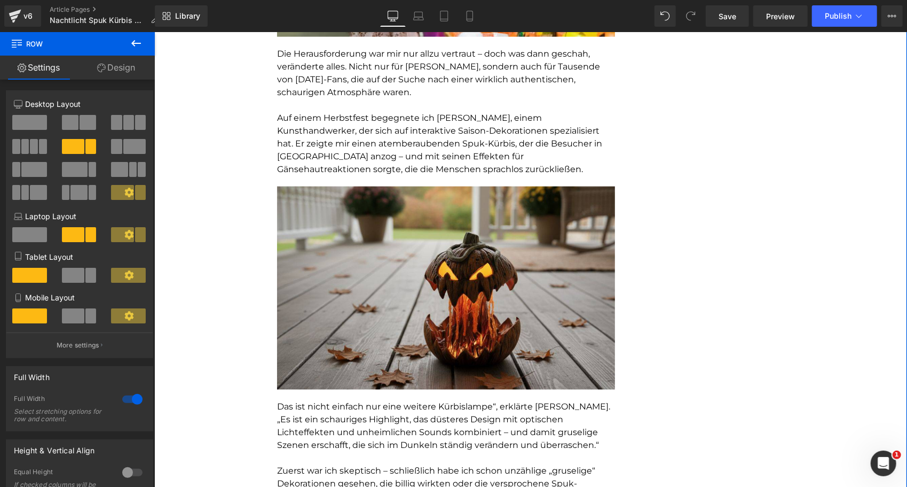
scroll to position [859, 0]
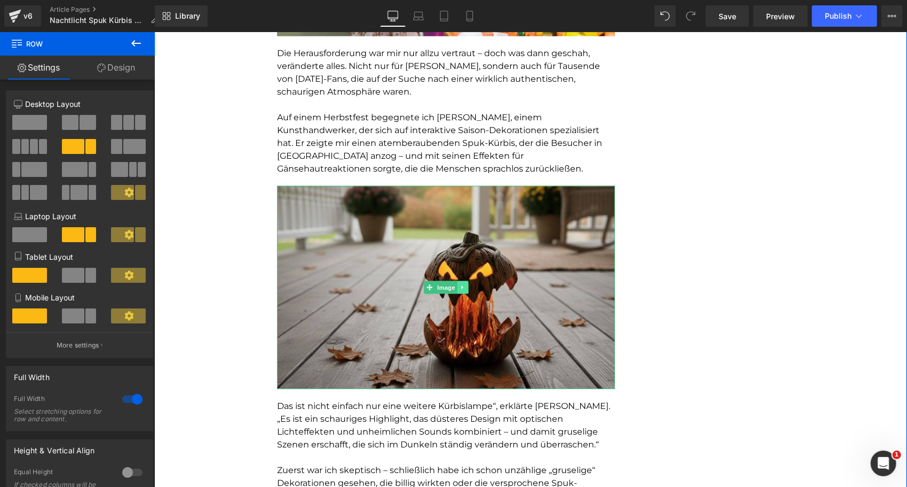
click at [458, 283] on link at bounding box center [462, 286] width 11 height 13
click at [454, 287] on icon at bounding box center [457, 287] width 6 height 6
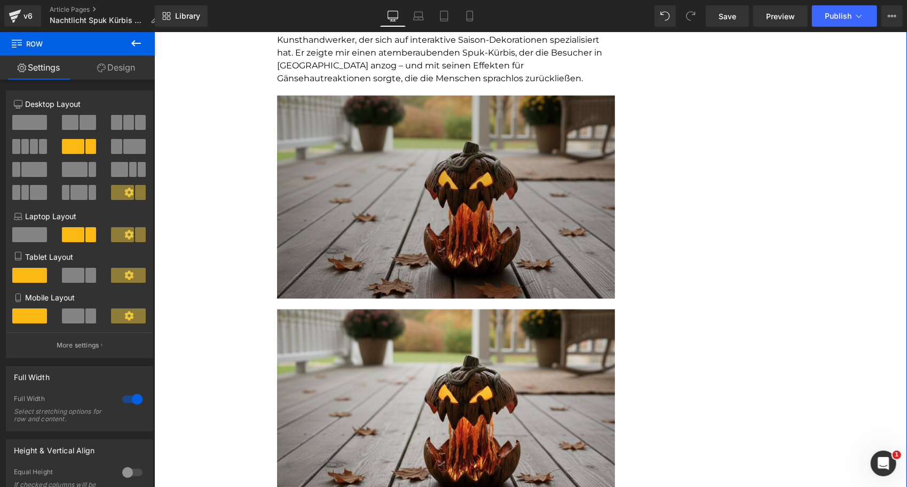
click at [305, 218] on img at bounding box center [446, 196] width 338 height 203
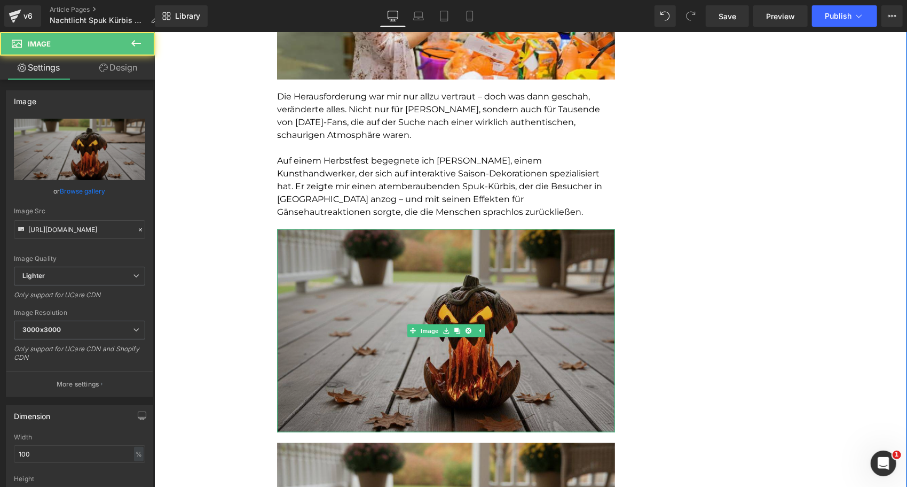
scroll to position [805, 0]
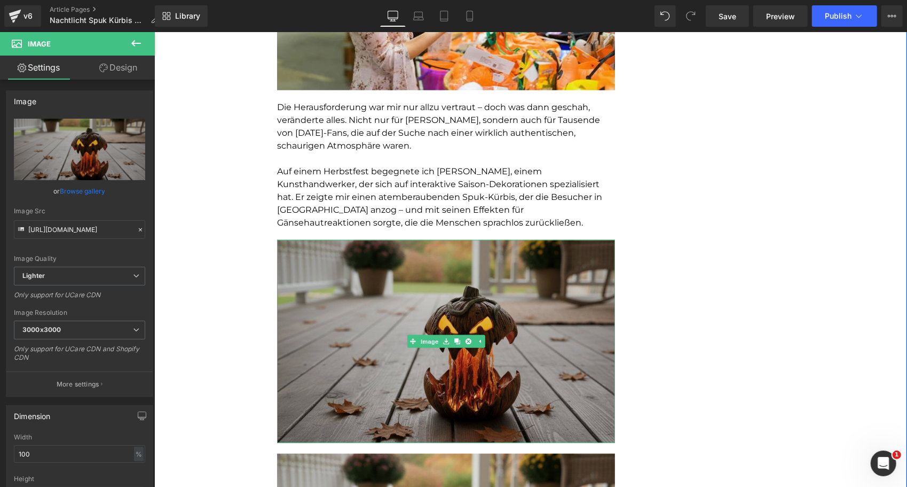
click at [399, 340] on img at bounding box center [446, 340] width 338 height 203
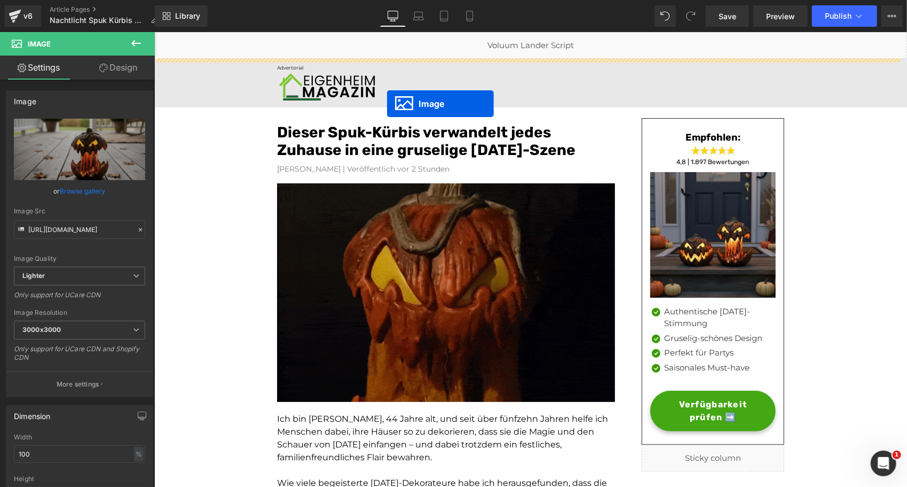
scroll to position [0, 0]
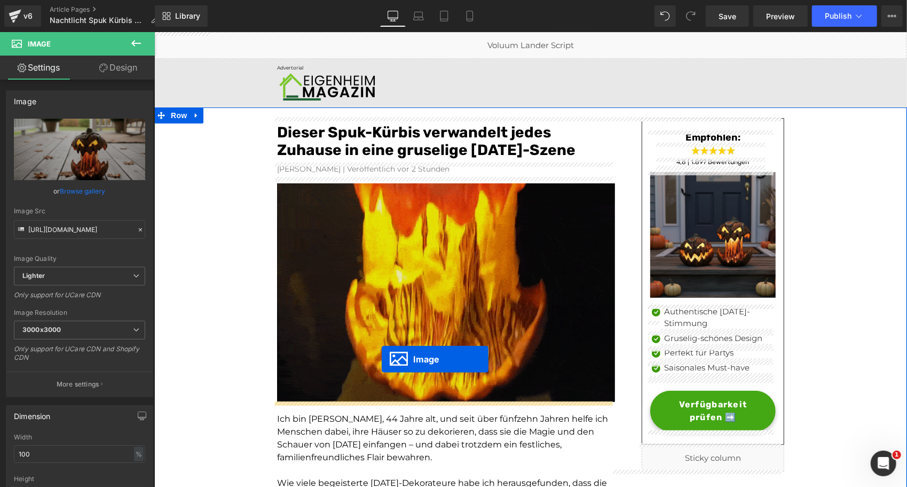
drag, startPoint x: 406, startPoint y: 338, endPoint x: 381, endPoint y: 363, distance: 34.7
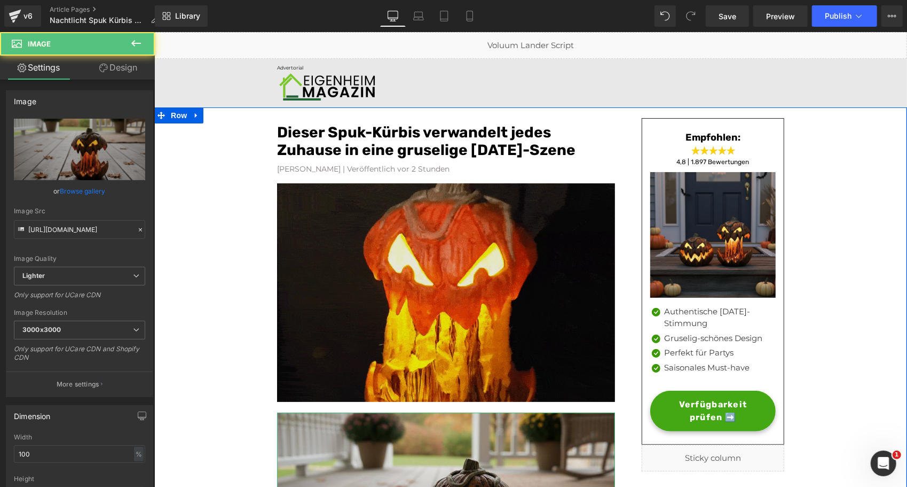
click at [381, 285] on img at bounding box center [446, 289] width 338 height 224
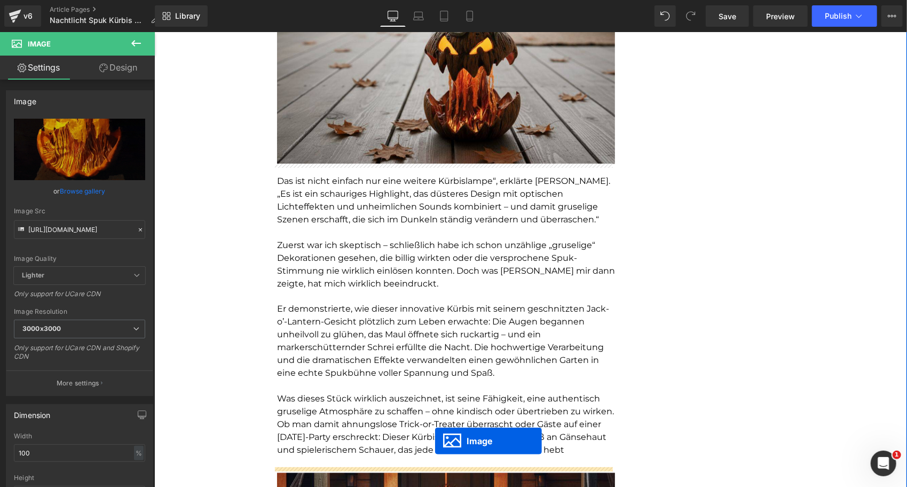
scroll to position [1164, 0]
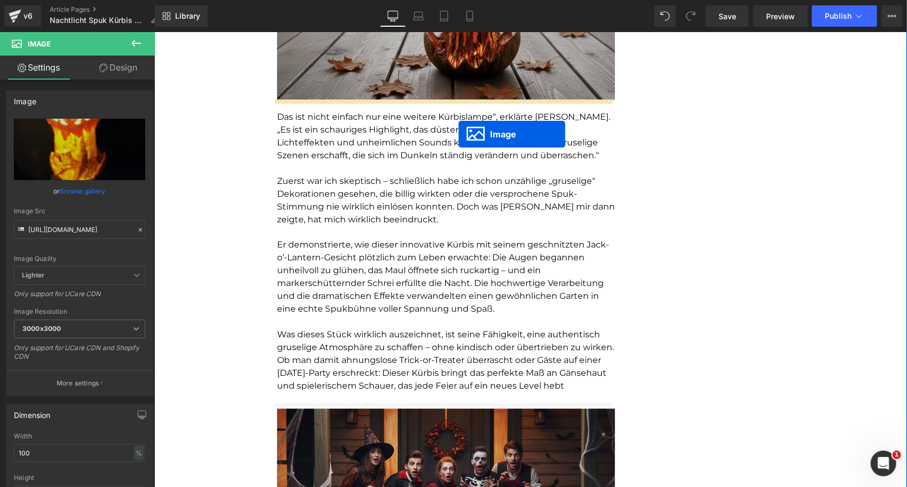
drag, startPoint x: 426, startPoint y: 288, endPoint x: 458, endPoint y: 133, distance: 158.7
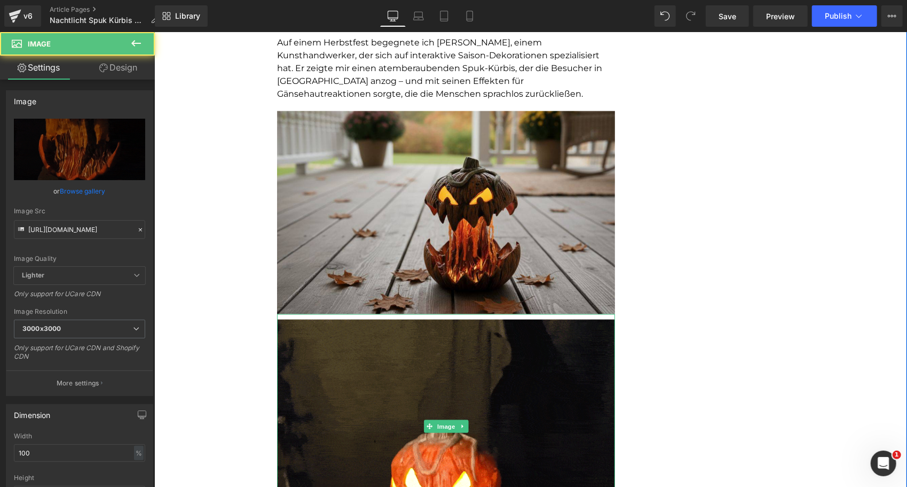
scroll to position [923, 0]
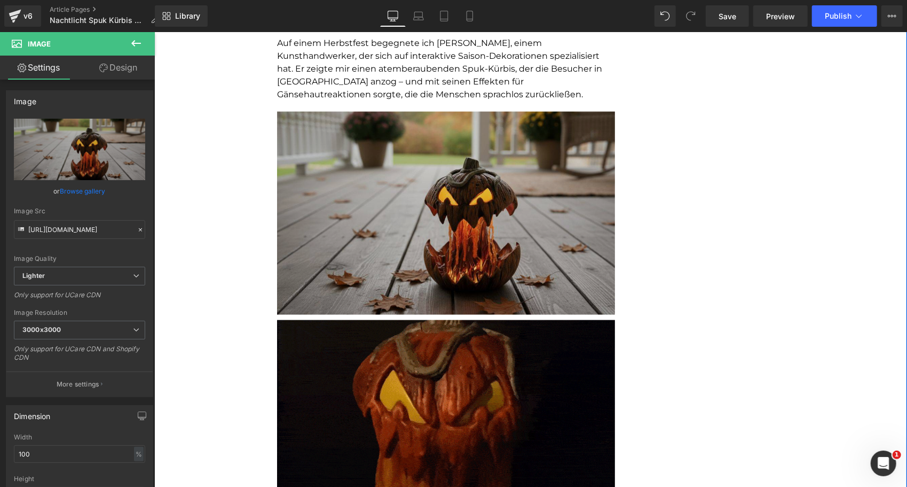
click at [458, 161] on img at bounding box center [446, 212] width 338 height 203
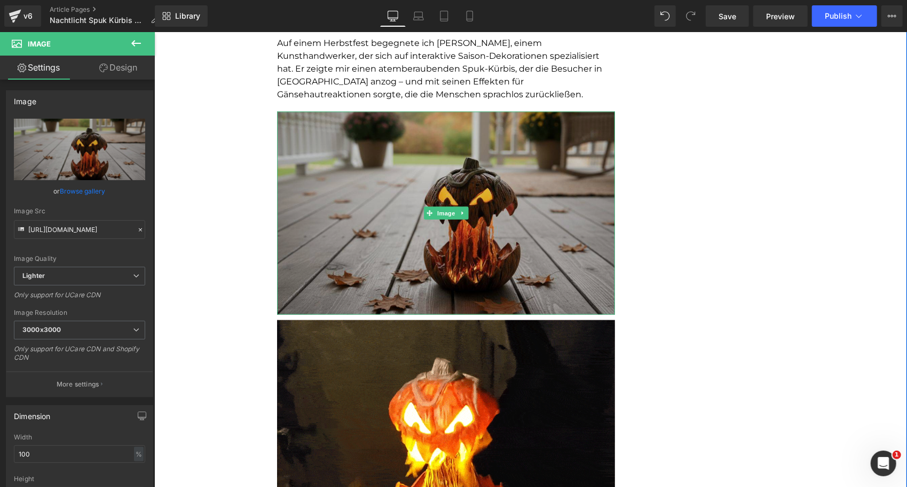
click at [458, 206] on link at bounding box center [462, 212] width 11 height 13
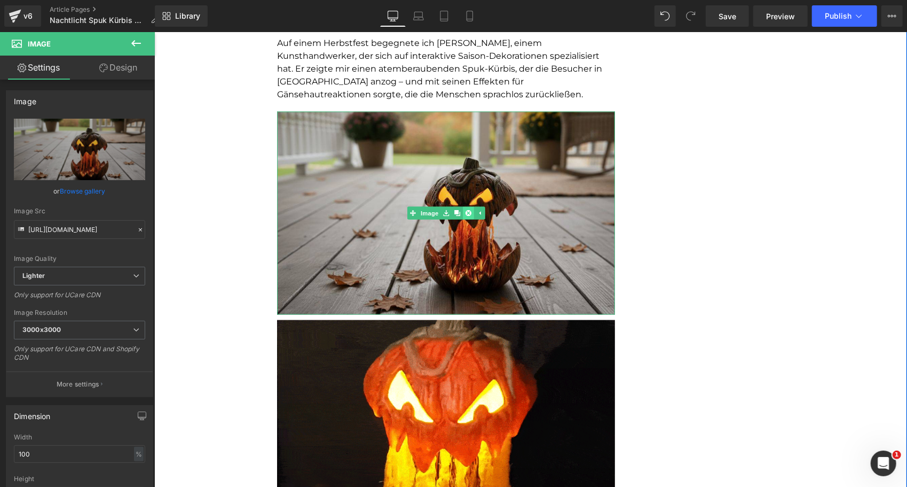
click at [465, 211] on icon at bounding box center [468, 212] width 6 height 6
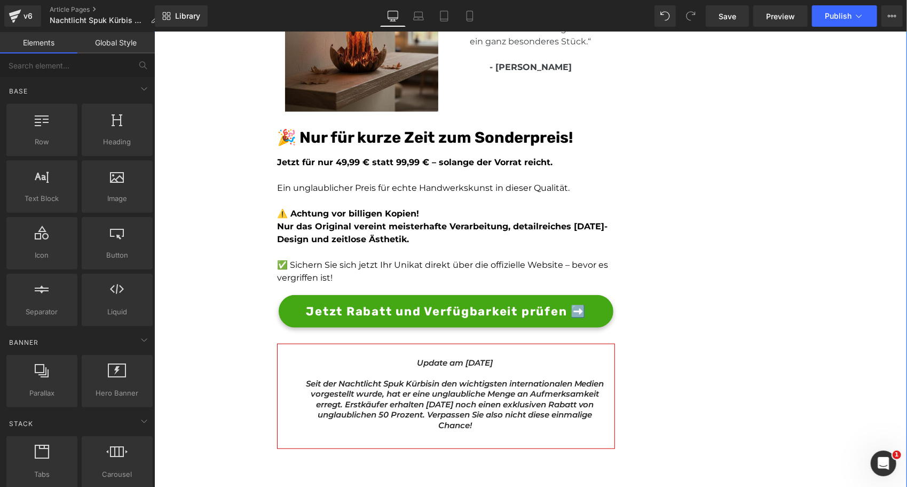
scroll to position [3517, 0]
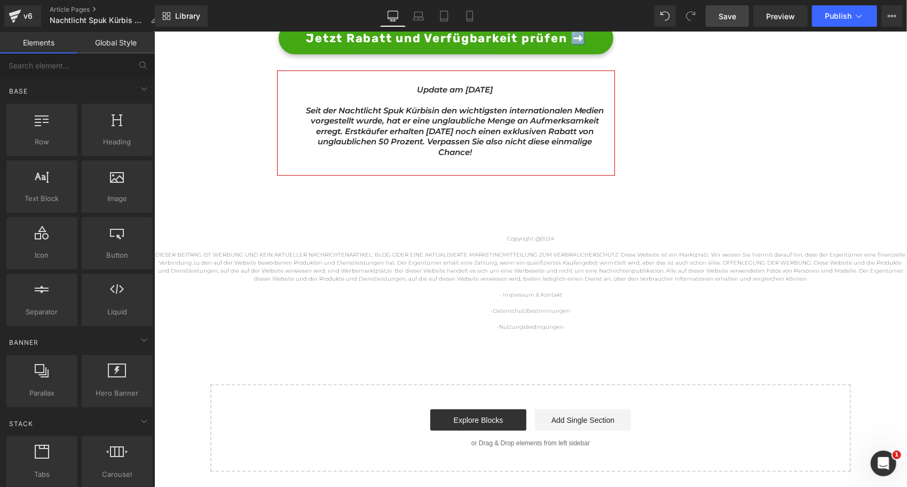
click at [731, 16] on span "Save" at bounding box center [728, 16] width 18 height 11
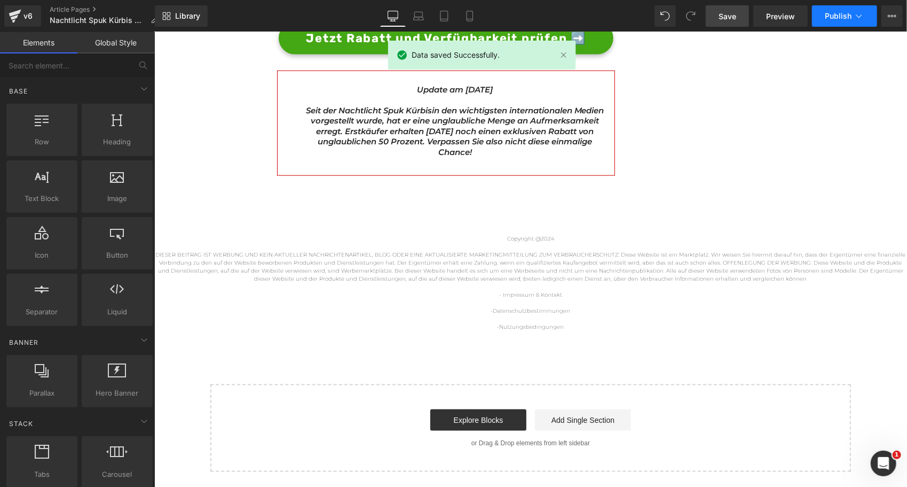
click at [834, 16] on span "Publish" at bounding box center [838, 16] width 27 height 9
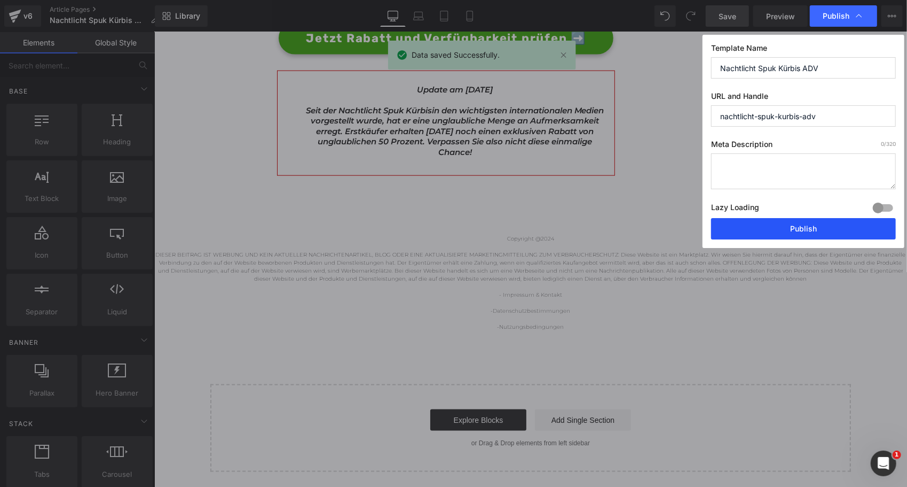
click at [786, 221] on button "Publish" at bounding box center [803, 228] width 185 height 21
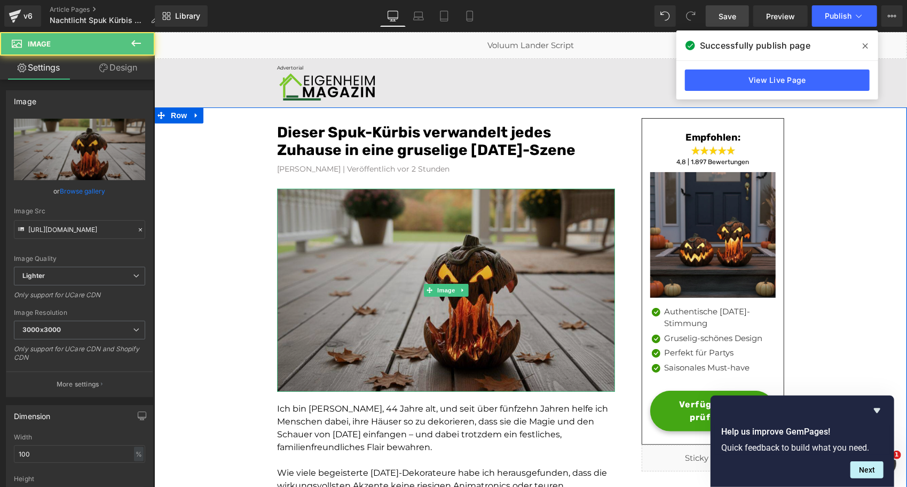
click at [308, 213] on img at bounding box center [446, 289] width 338 height 203
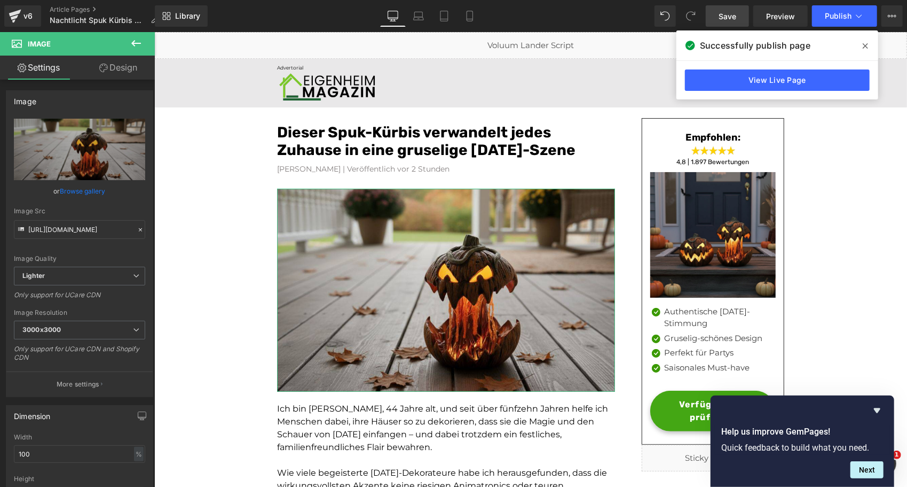
drag, startPoint x: 109, startPoint y: 67, endPoint x: 59, endPoint y: 132, distance: 82.3
click at [109, 67] on link "Design" at bounding box center [118, 68] width 77 height 24
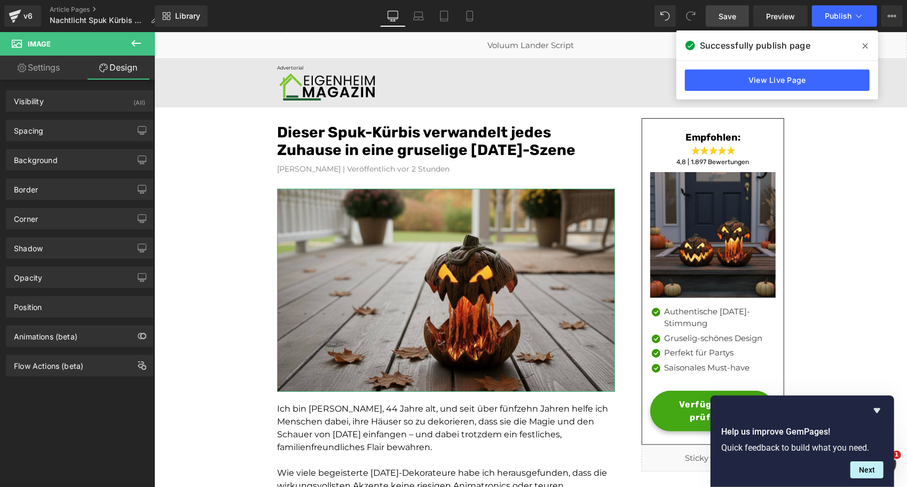
type input "20"
type input "0"
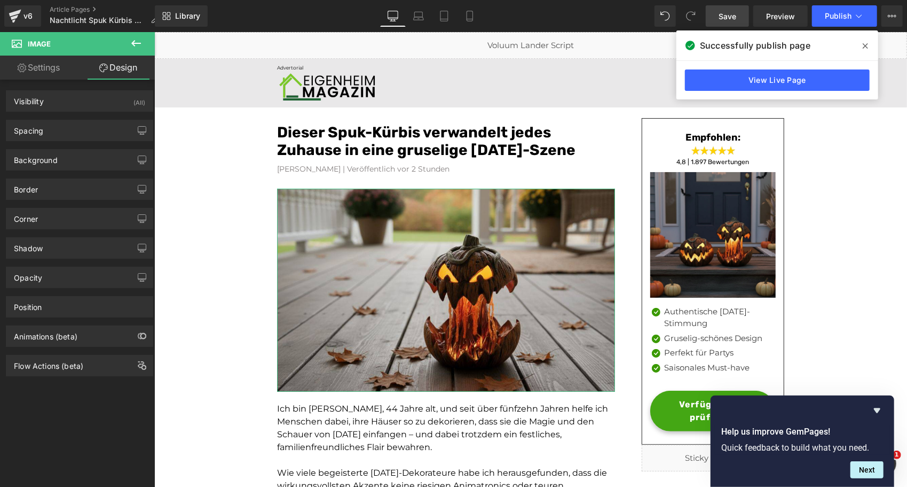
type input "0"
click at [51, 140] on div "Spacing Margin 20px 20 0px 0 0px 0 0px 0 Padding 0px 0 0px 0 0px 0 0px 0 Setup …" at bounding box center [79, 130] width 147 height 21
click at [53, 132] on div "Spacing" at bounding box center [79, 130] width 146 height 20
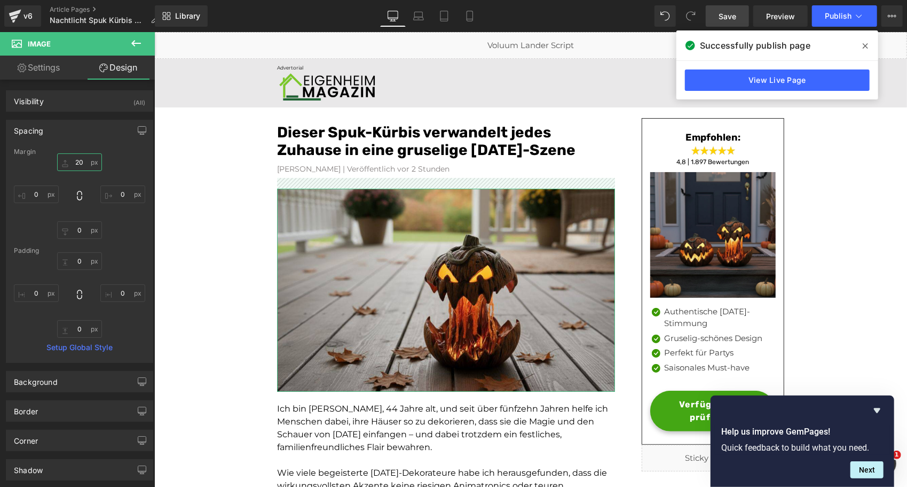
click at [67, 164] on input "20" at bounding box center [79, 162] width 45 height 18
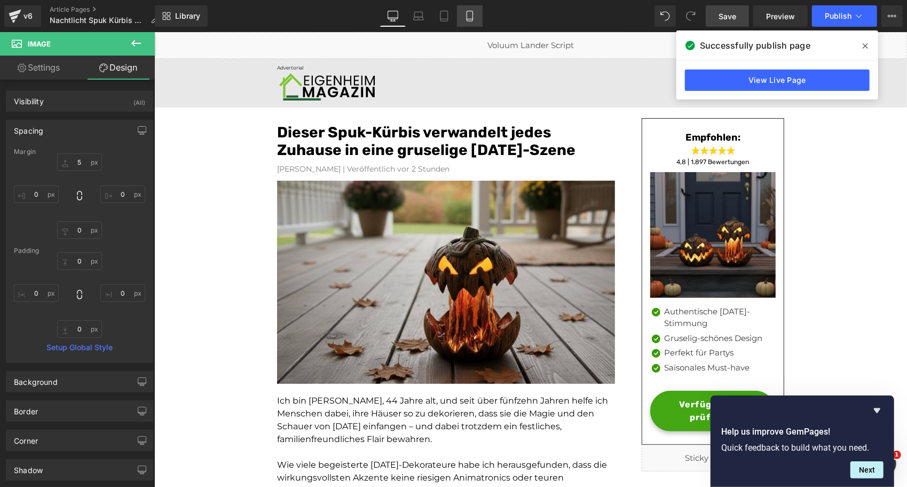
click at [475, 22] on link "Mobile" at bounding box center [470, 15] width 26 height 21
type input "5"
type input "0"
type input "15"
type input "0"
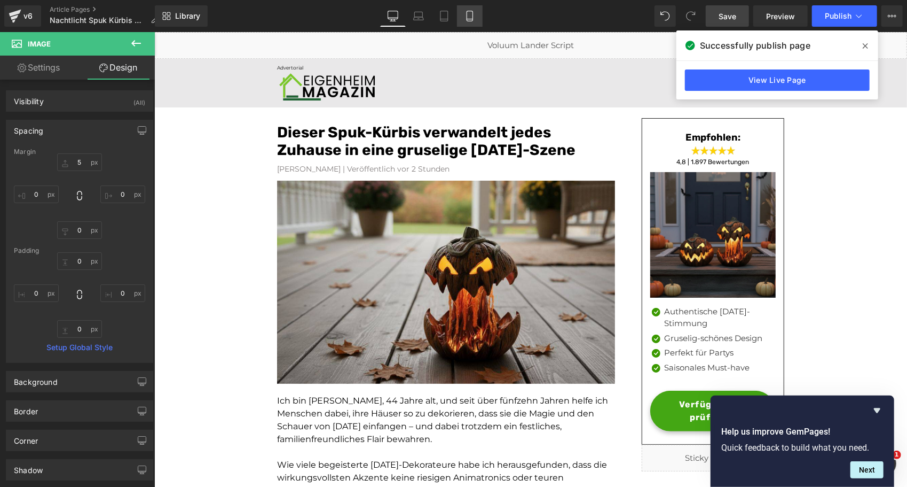
type input "0"
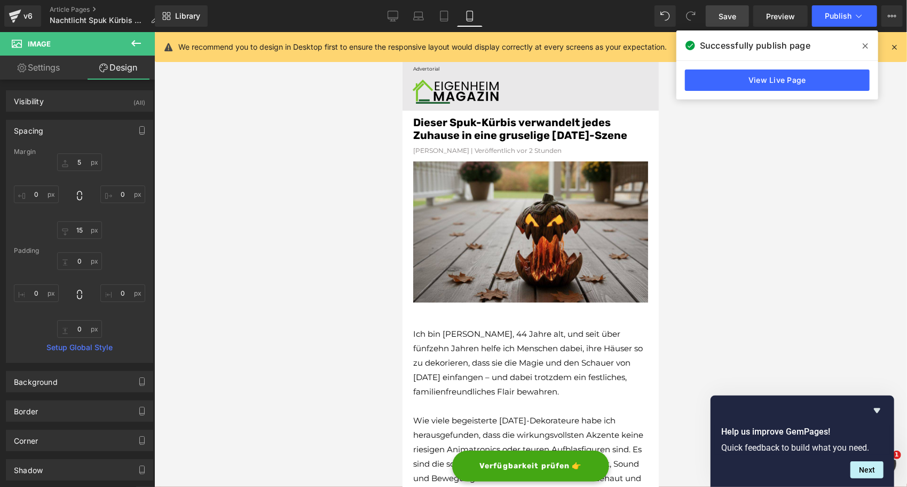
click at [731, 22] on link "Save" at bounding box center [727, 15] width 43 height 21
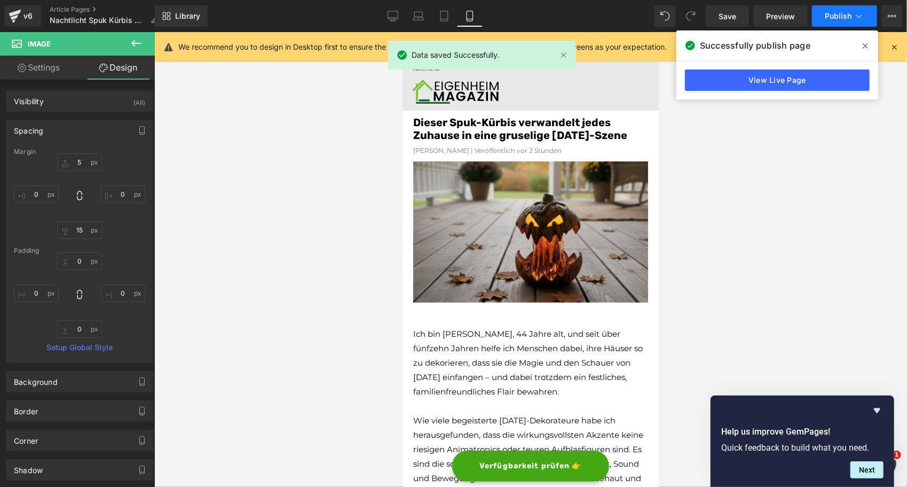
click at [839, 13] on span "Publish" at bounding box center [838, 16] width 27 height 9
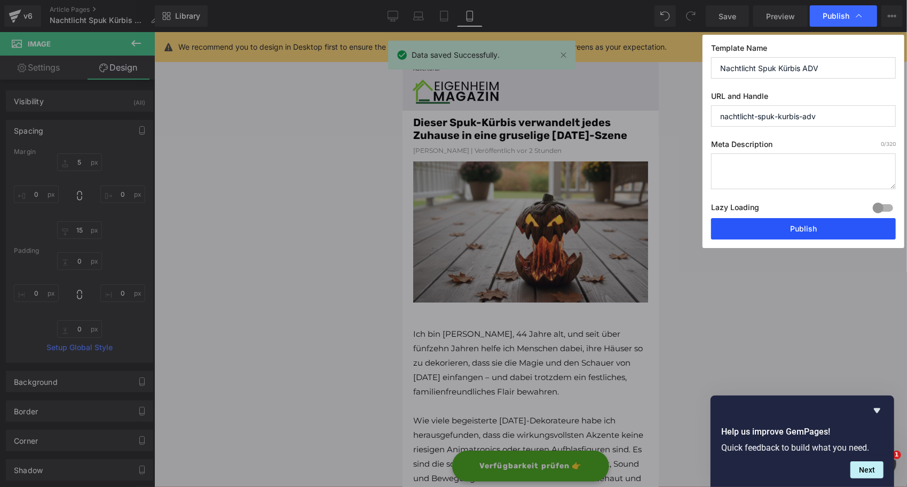
click at [788, 224] on button "Publish" at bounding box center [803, 228] width 185 height 21
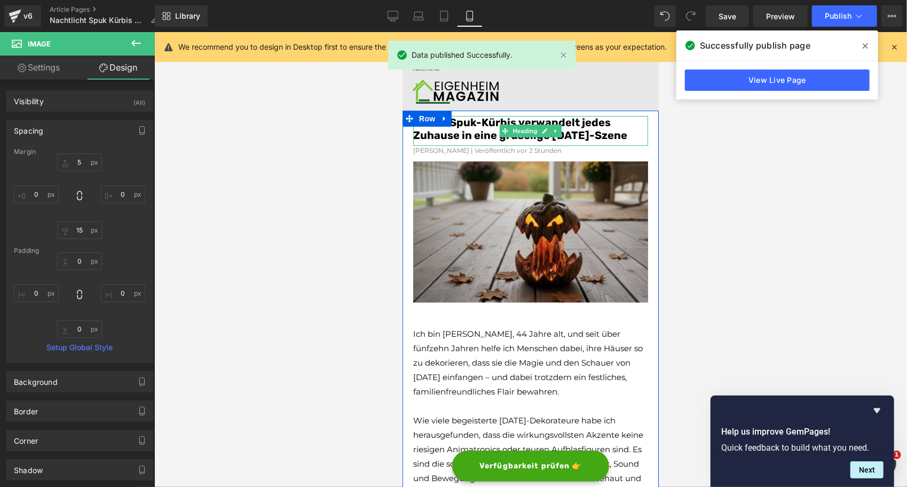
click at [462, 132] on font "Dieser Spuk-Kürbis verwandelt jedes Zuhause in eine gruselige Halloween-Szene" at bounding box center [520, 128] width 214 height 26
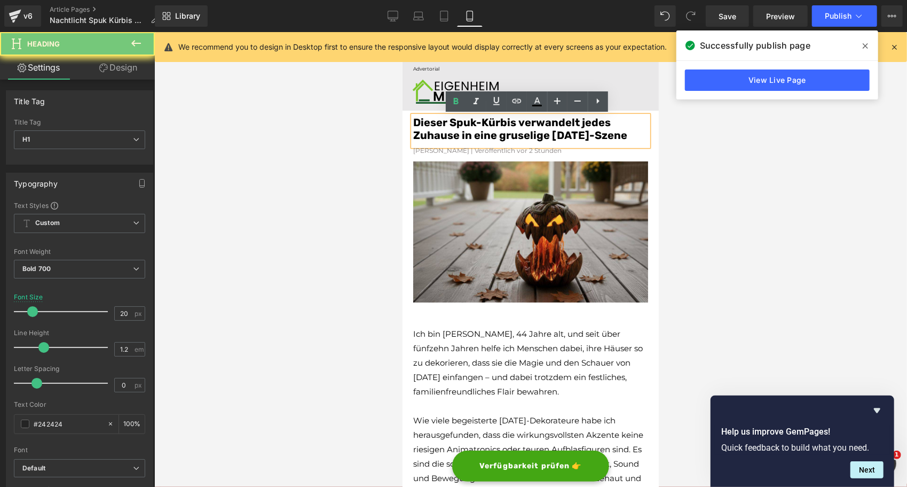
click at [462, 132] on font "Dieser Spuk-Kürbis verwandelt jedes Zuhause in eine gruselige Halloween-Szene" at bounding box center [520, 128] width 214 height 26
copy font "Dieser Spuk-Kürbis verwandelt jedes Zuhause in eine gruselige Halloween-Szene"
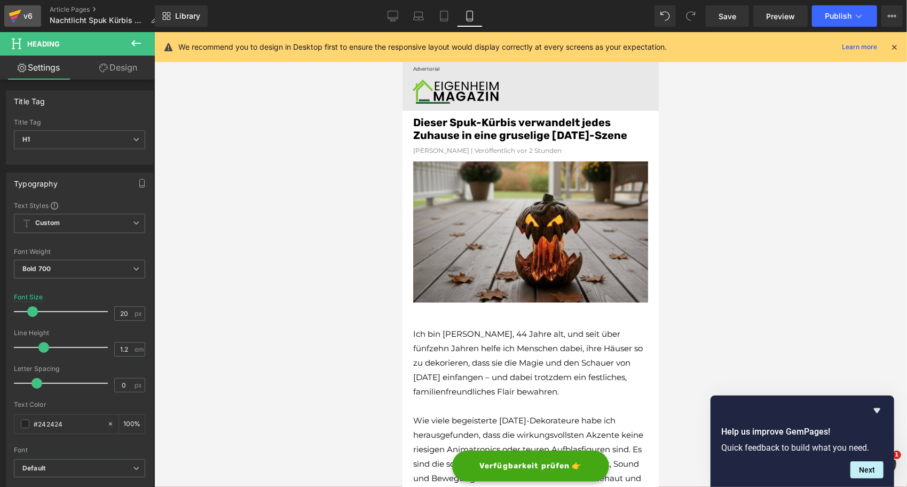
click at [29, 16] on div "v6" at bounding box center [27, 16] width 13 height 14
click at [724, 19] on span "Save" at bounding box center [728, 16] width 18 height 11
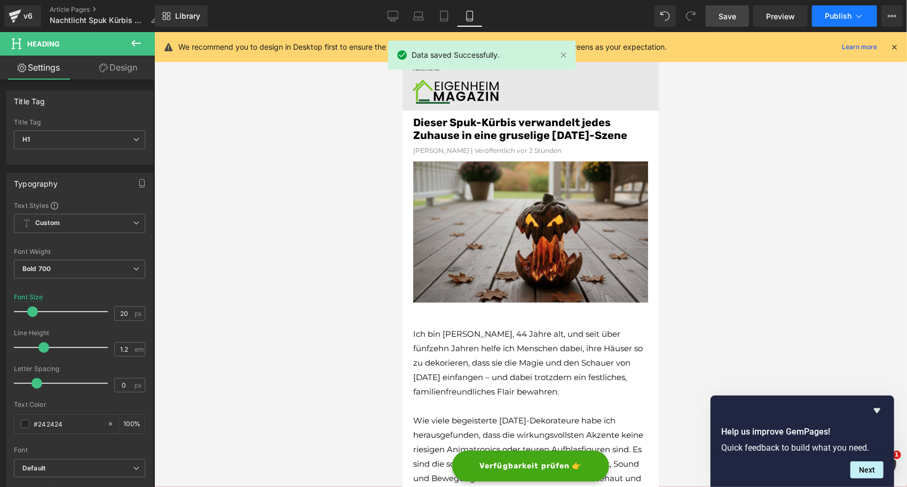
click at [831, 15] on span "Publish" at bounding box center [838, 16] width 27 height 9
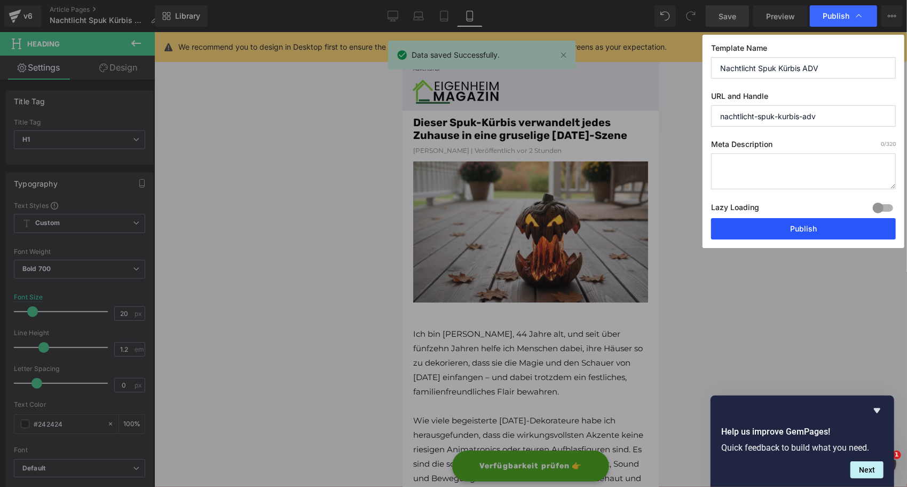
click at [768, 223] on button "Publish" at bounding box center [803, 228] width 185 height 21
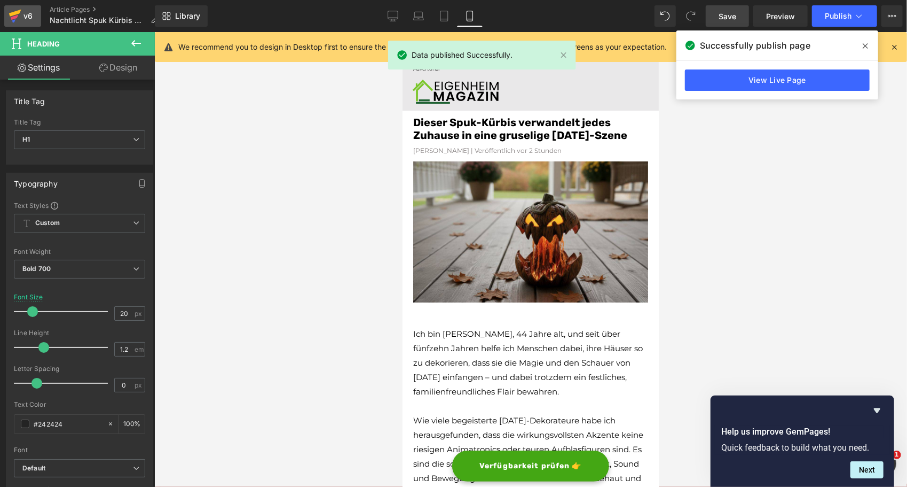
click at [22, 19] on div "v6" at bounding box center [27, 16] width 13 height 14
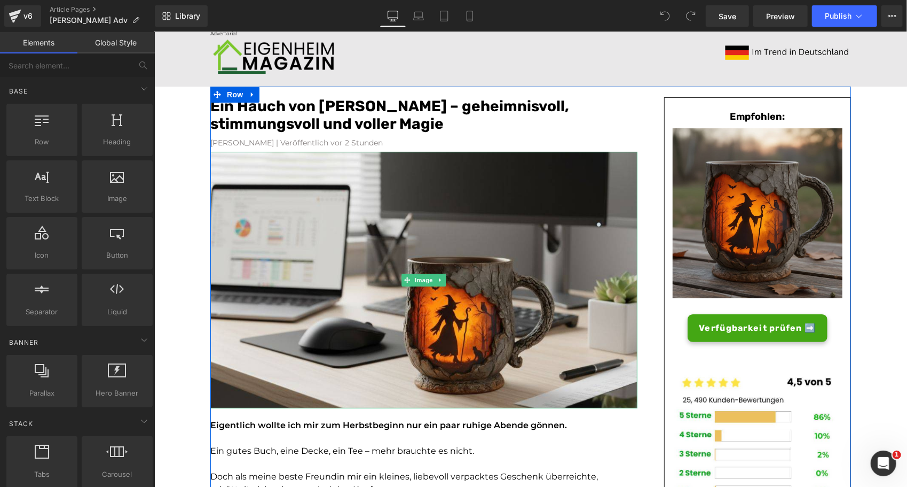
scroll to position [59, 0]
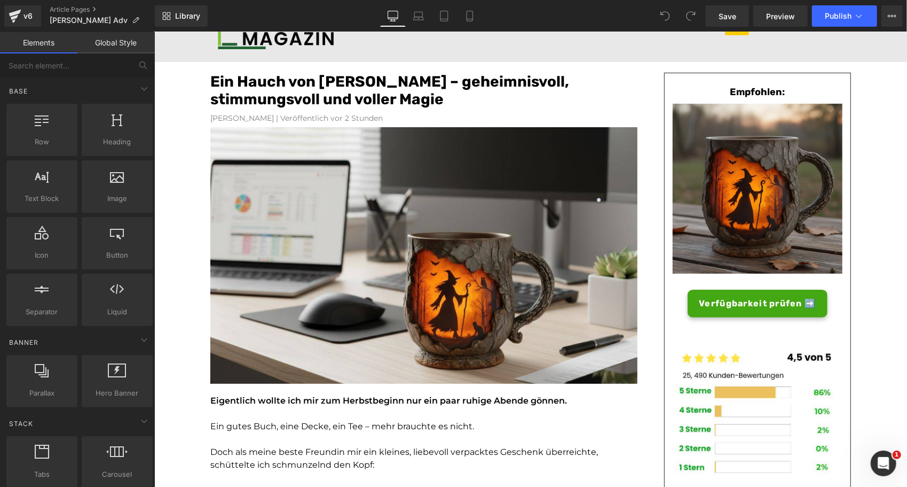
click at [283, 86] on font "Ein Hauch von [PERSON_NAME] – geheimnisvoll, stimmungsvoll und voller Magie" at bounding box center [389, 90] width 359 height 36
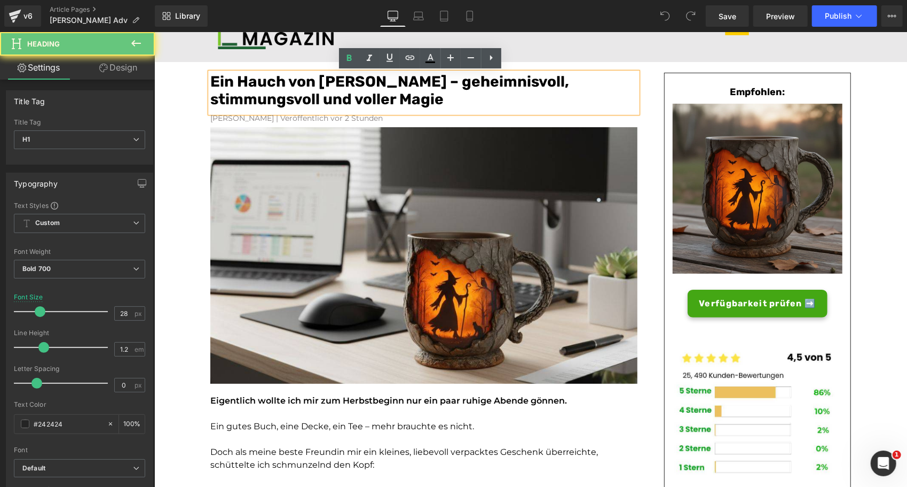
click at [283, 86] on font "Ein Hauch von [PERSON_NAME] – geheimnisvoll, stimmungsvoll und voller Magie" at bounding box center [389, 90] width 359 height 36
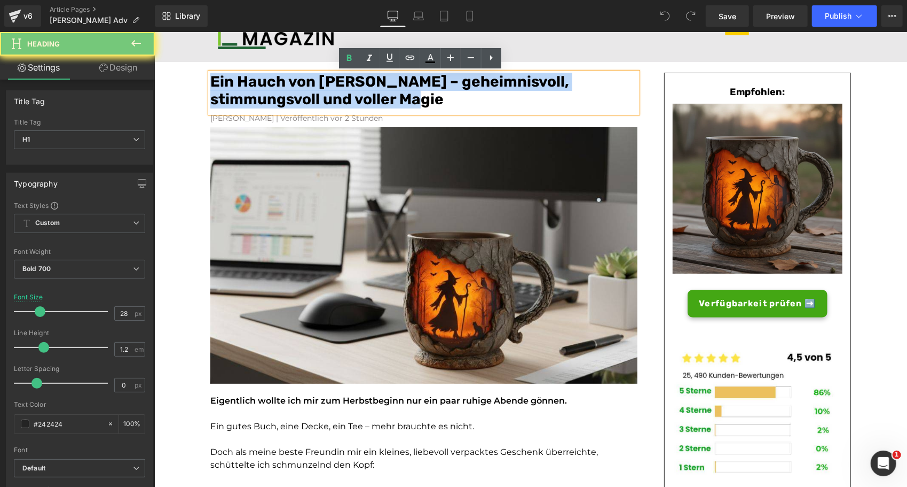
click at [283, 86] on font "Ein Hauch von [PERSON_NAME] – geheimnisvoll, stimmungsvoll und voller Magie" at bounding box center [389, 90] width 359 height 36
paste div
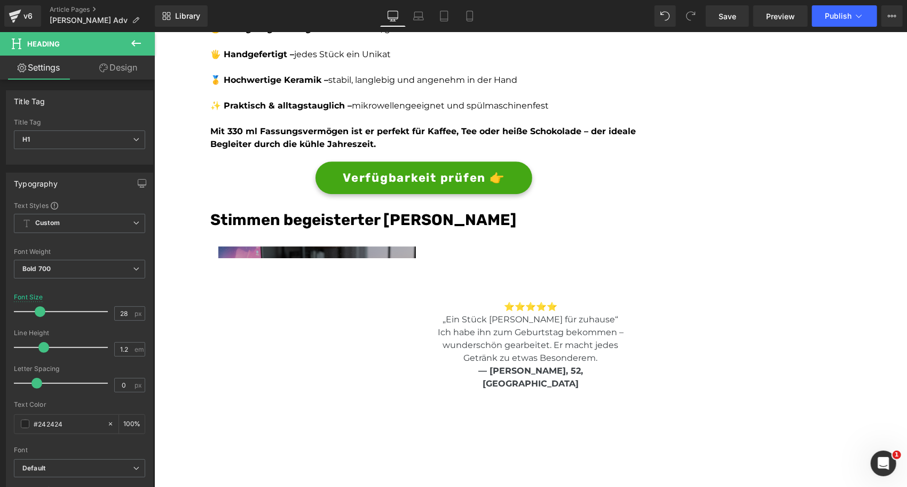
scroll to position [2119, 0]
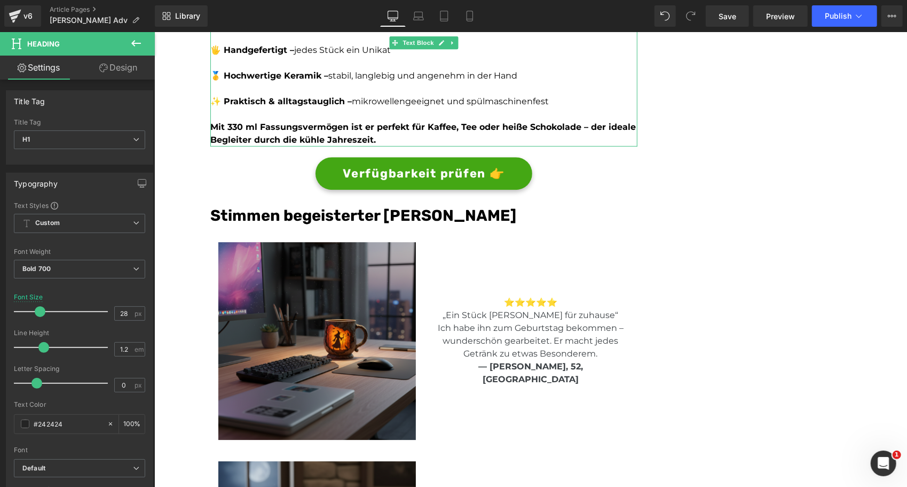
click at [231, 127] on b "Mit 330 ml Fassungsvermögen ist er perfekt für Kaffee, Tee oder heiße Schokolad…" at bounding box center [423, 132] width 426 height 23
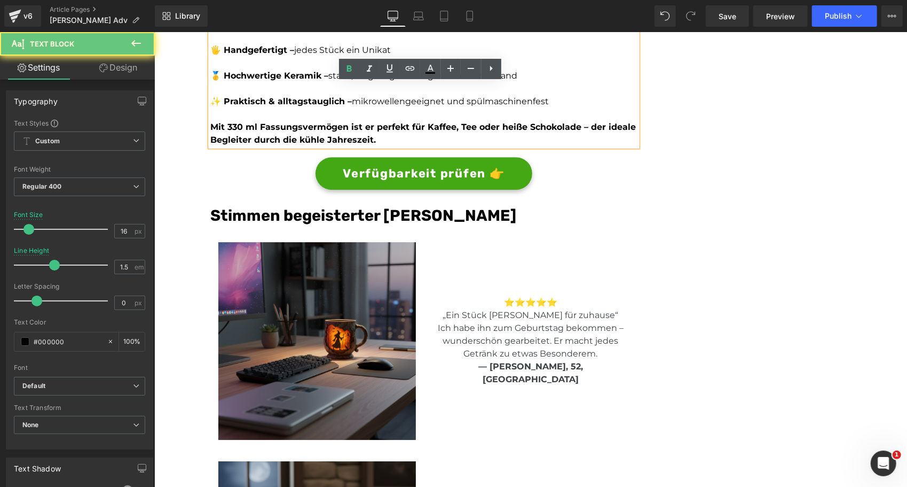
click at [231, 127] on b "Mit 330 ml Fassungsvermögen ist er perfekt für Kaffee, Tee oder heiße Schokolad…" at bounding box center [423, 132] width 426 height 23
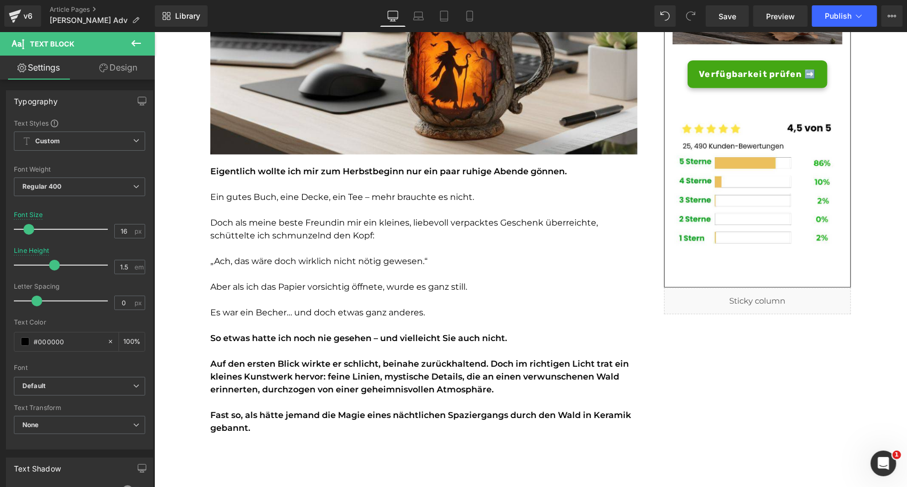
scroll to position [0, 0]
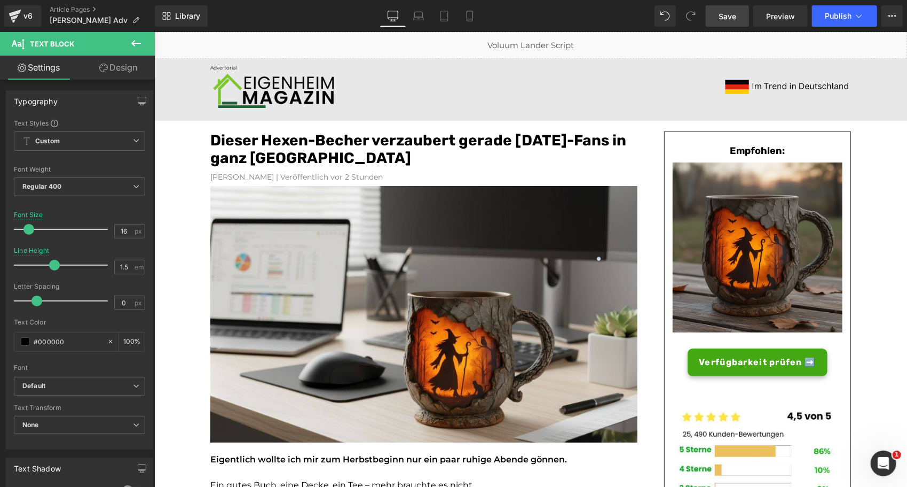
click at [726, 14] on span "Save" at bounding box center [728, 16] width 18 height 11
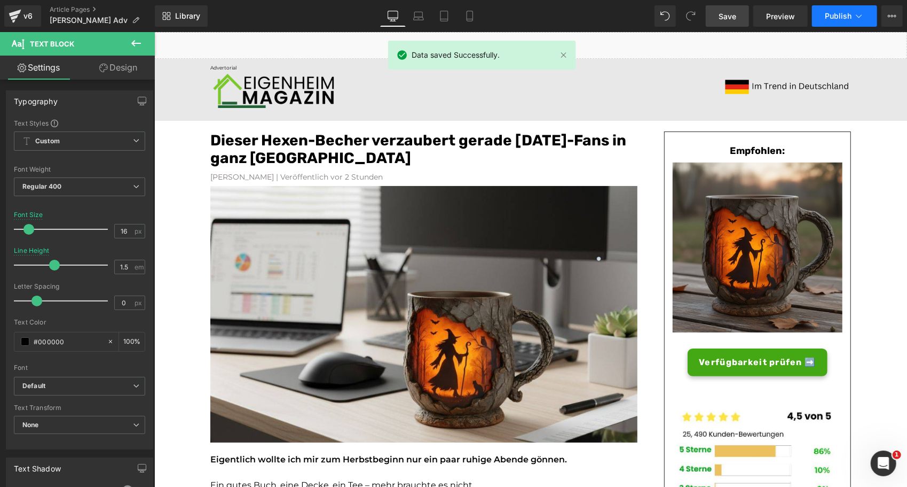
click at [827, 14] on span "Publish" at bounding box center [838, 16] width 27 height 9
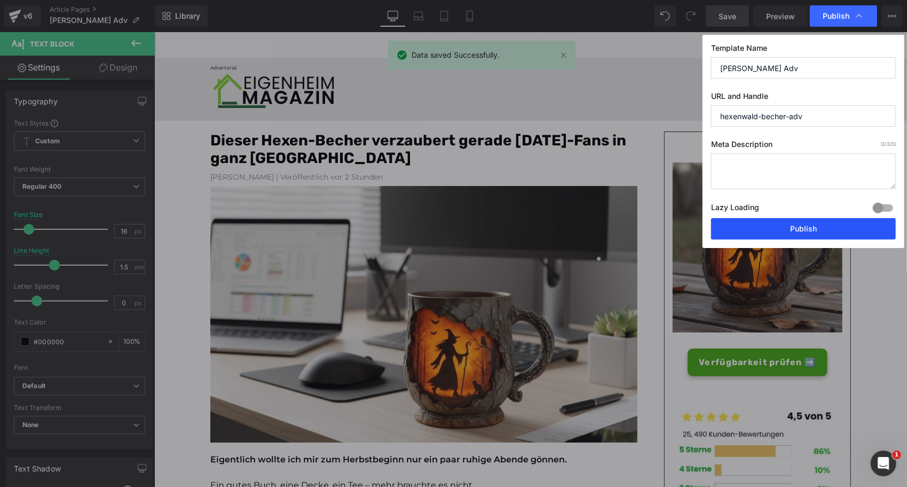
click at [779, 225] on button "Publish" at bounding box center [803, 228] width 185 height 21
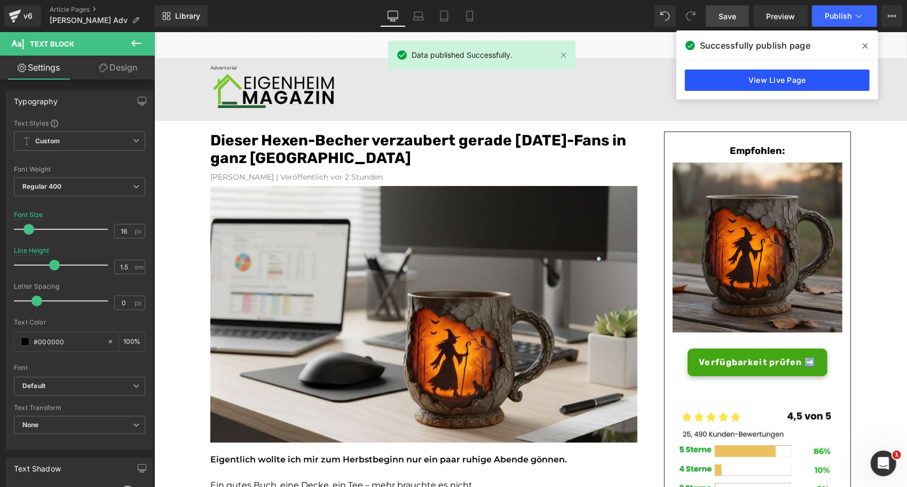
click at [695, 72] on link "View Live Page" at bounding box center [777, 79] width 185 height 21
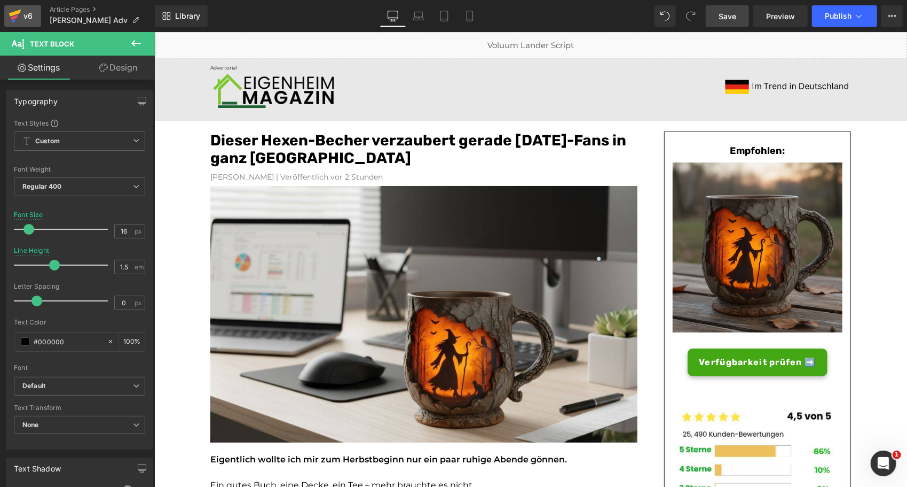
click at [18, 22] on icon at bounding box center [15, 16] width 13 height 27
